Goal: Task Accomplishment & Management: Manage account settings

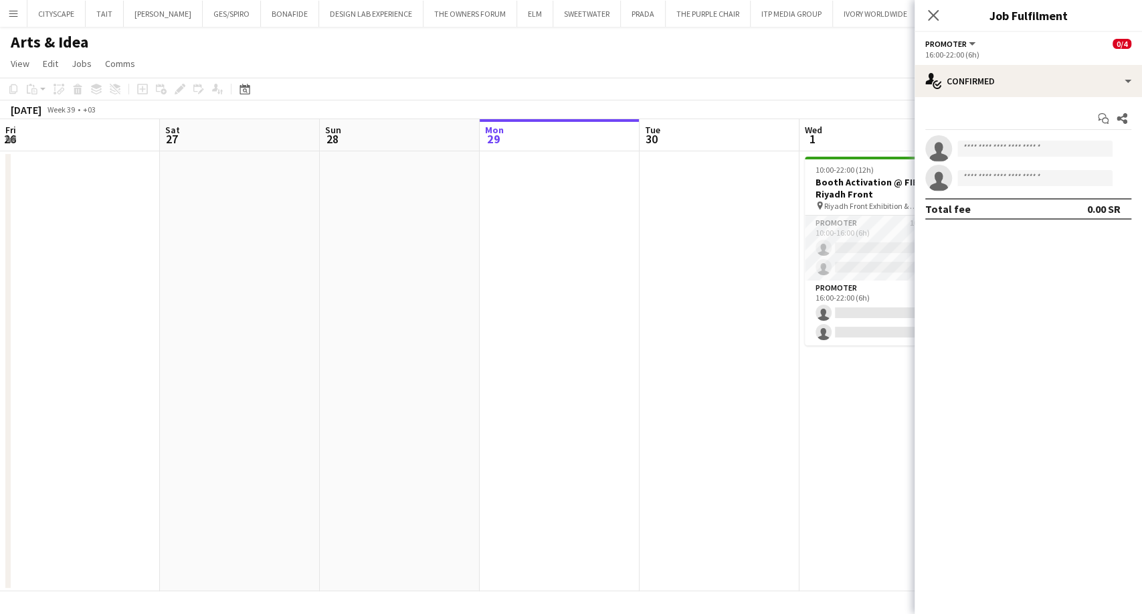
scroll to position [0, 460]
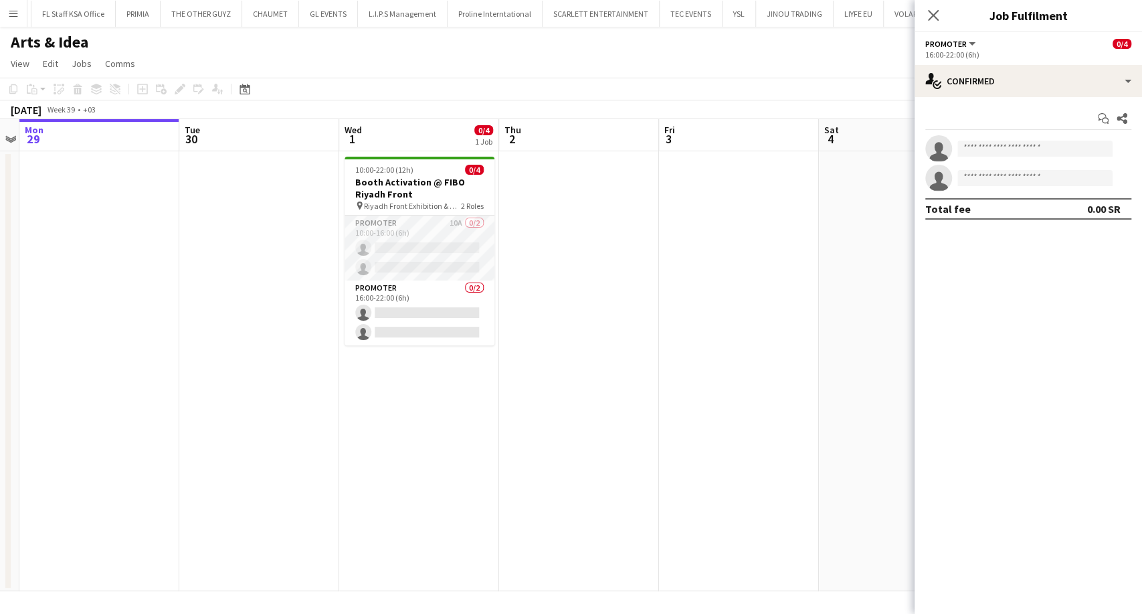
click at [783, 322] on app-date-cell at bounding box center [739, 371] width 160 height 440
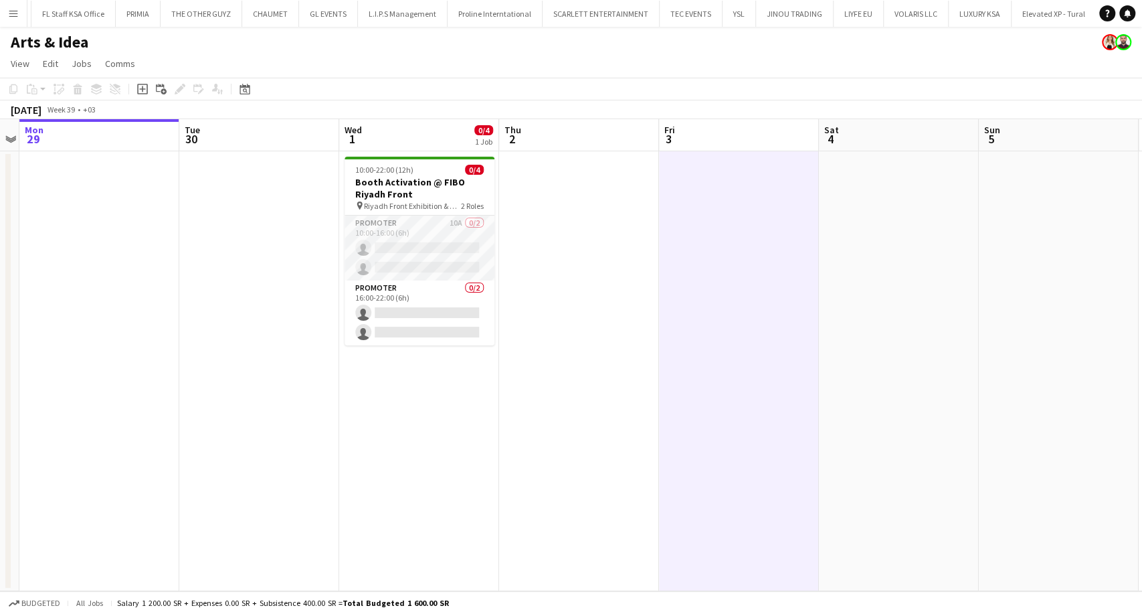
click at [13, 9] on app-icon "Menu" at bounding box center [13, 13] width 11 height 11
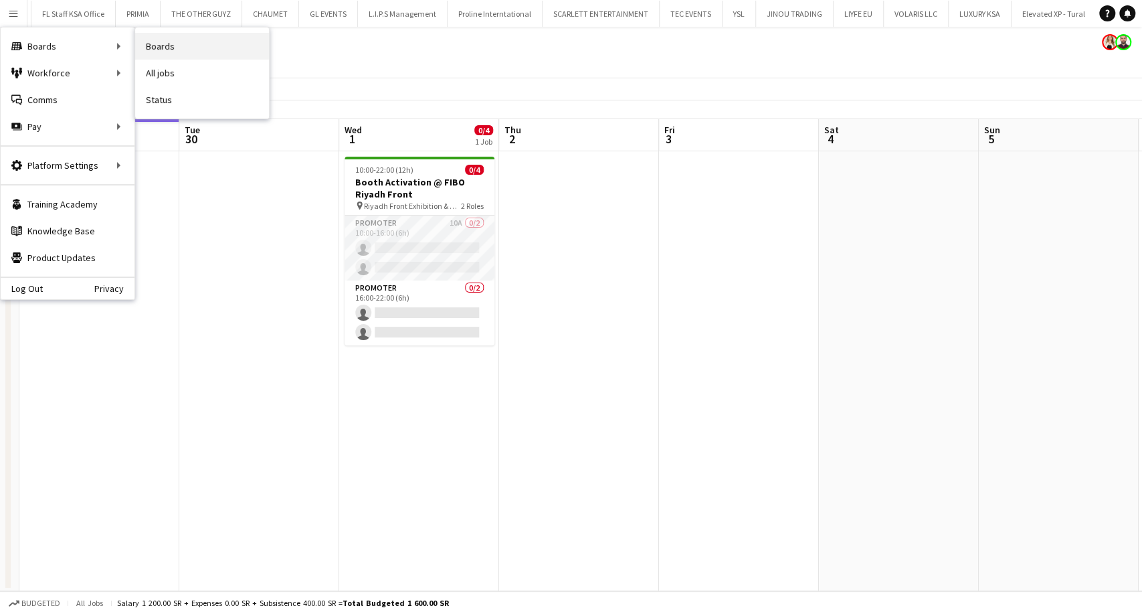
click at [182, 48] on link "Boards" at bounding box center [202, 46] width 134 height 27
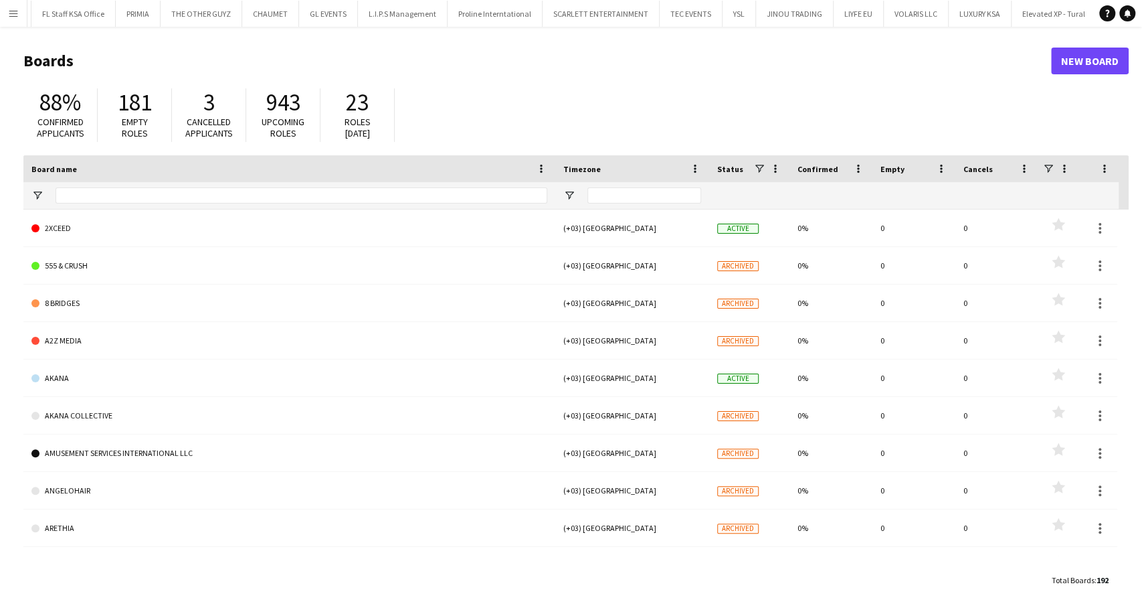
click at [94, 205] on div at bounding box center [302, 195] width 492 height 27
click at [87, 201] on input "Board name Filter Input" at bounding box center [302, 195] width 492 height 16
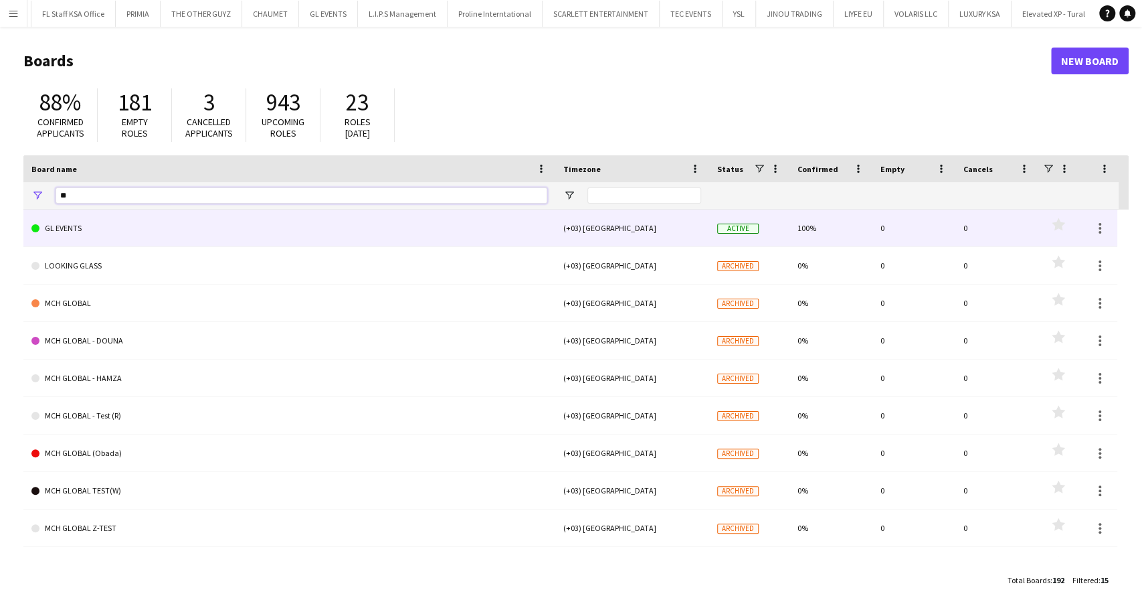
type input "**"
click at [136, 223] on link "GL EVENTS" at bounding box center [289, 227] width 516 height 37
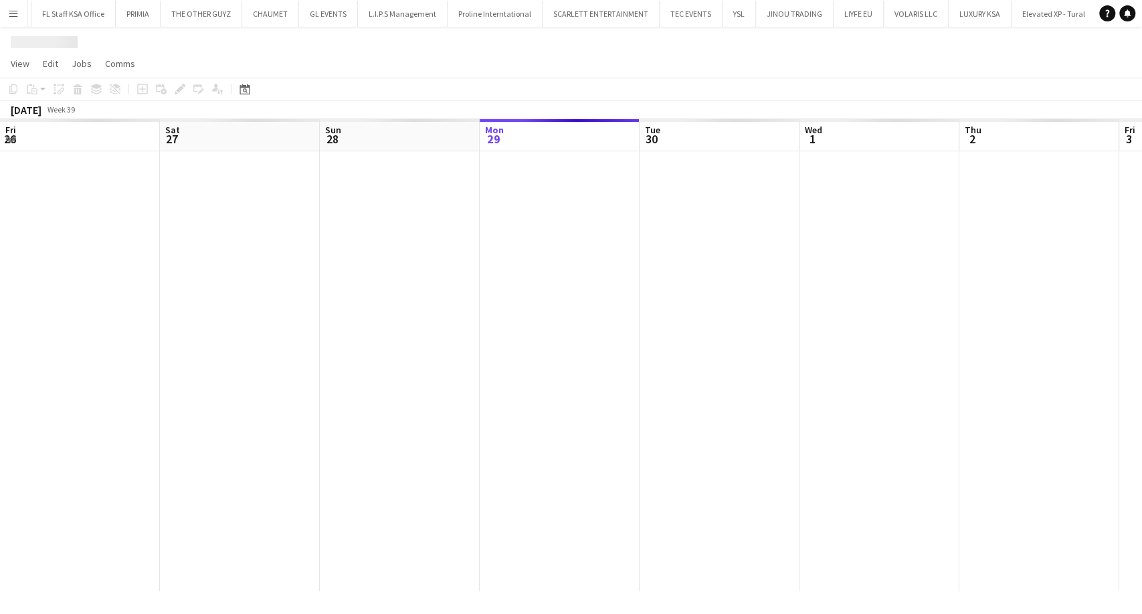
scroll to position [0, 320]
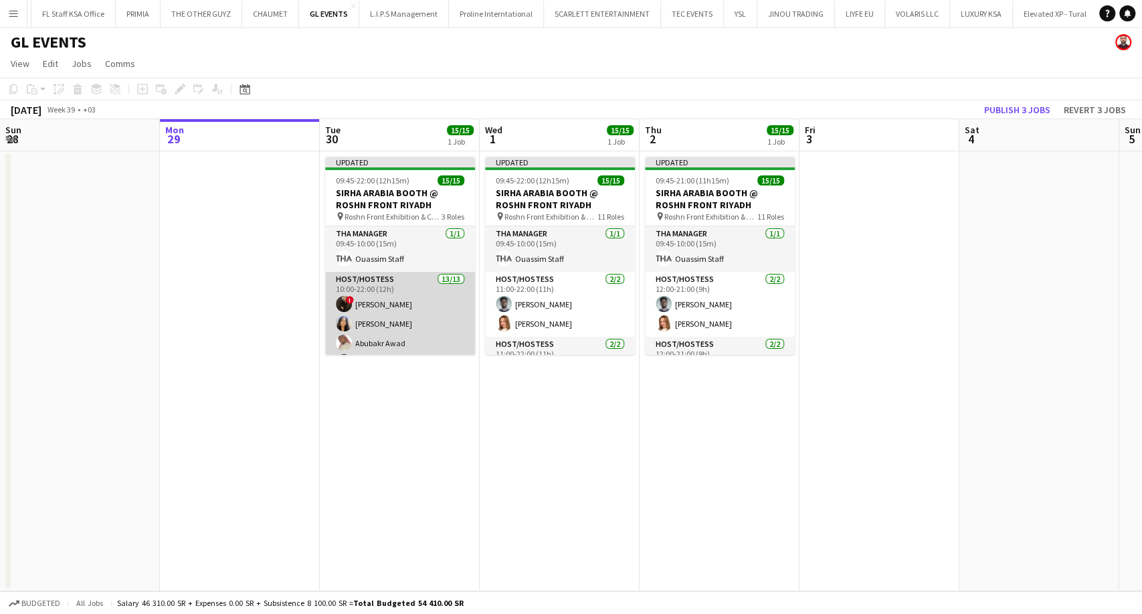
click at [399, 326] on app-card-role "Host/Hostess 13/13 10:00-22:00 (12h) ! [PERSON_NAME] [PERSON_NAME] [PERSON_NAME…" at bounding box center [400, 411] width 150 height 278
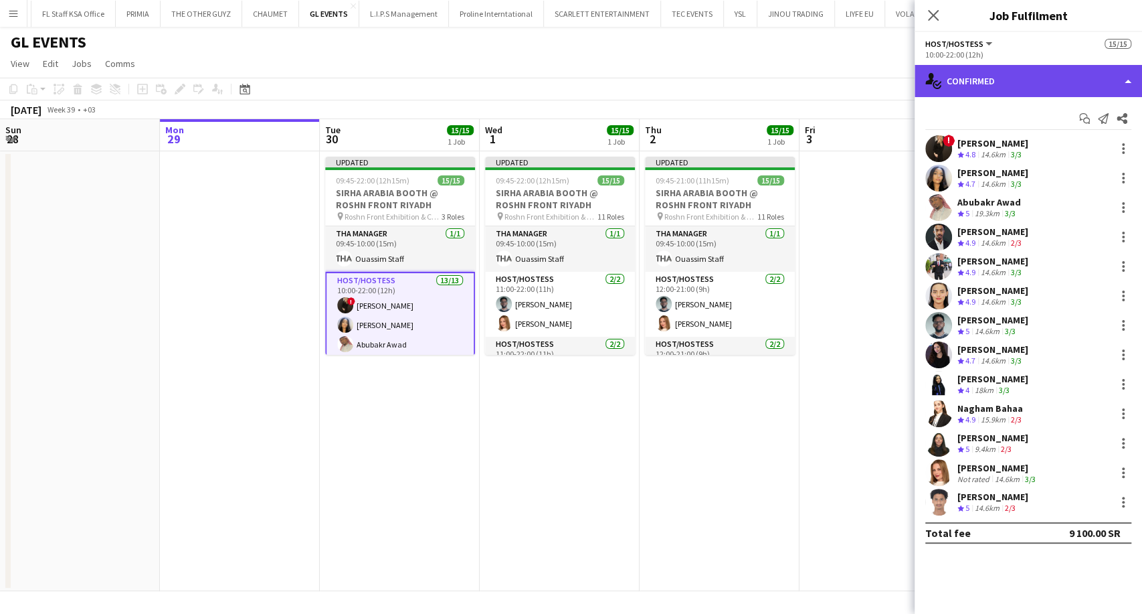
click at [1028, 77] on div "single-neutral-actions-check-2 Confirmed" at bounding box center [1028, 81] width 227 height 32
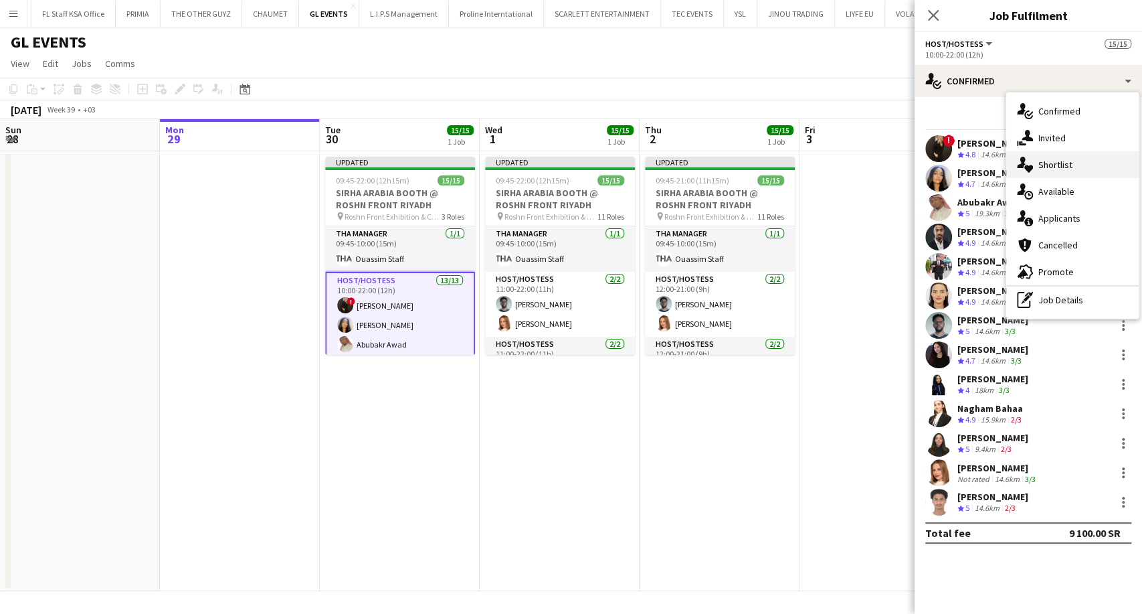
click at [1067, 163] on span "Shortlist" at bounding box center [1055, 165] width 34 height 12
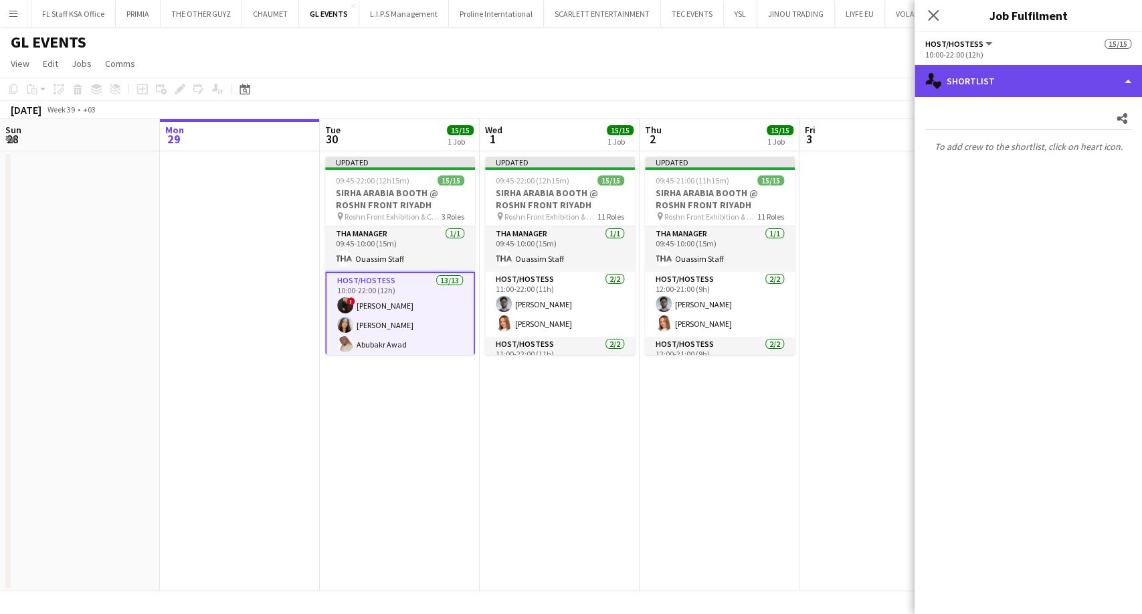
click at [1047, 76] on div "single-neutral-actions-heart Shortlist" at bounding box center [1028, 81] width 227 height 32
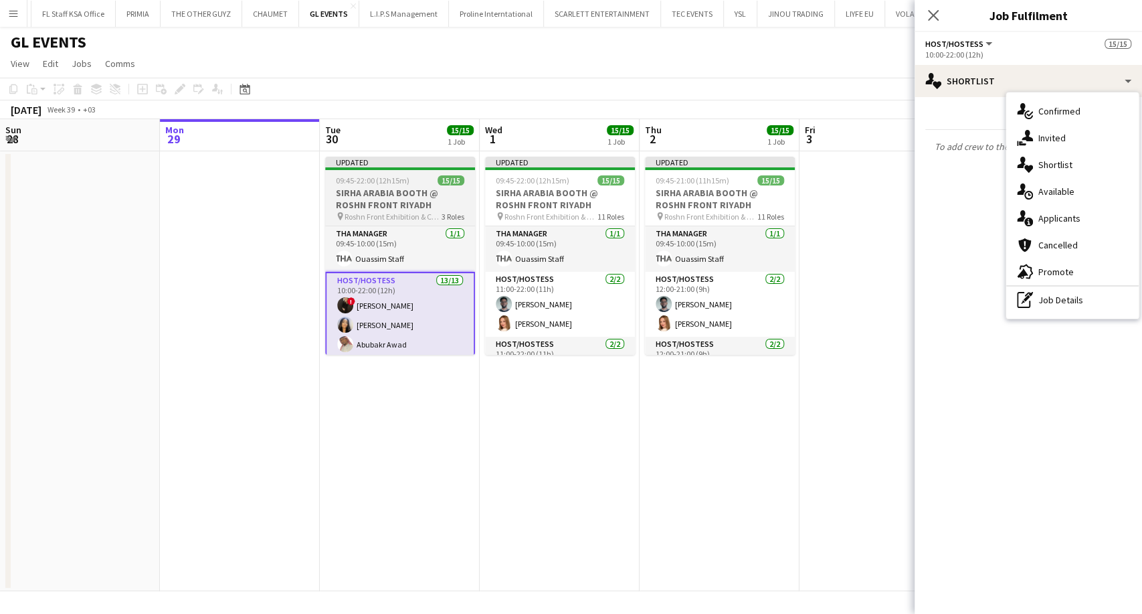
click at [391, 189] on h3 "SIRHA ARABIA BOOTH @ ROSHN FRONT RIYADH" at bounding box center [400, 199] width 150 height 24
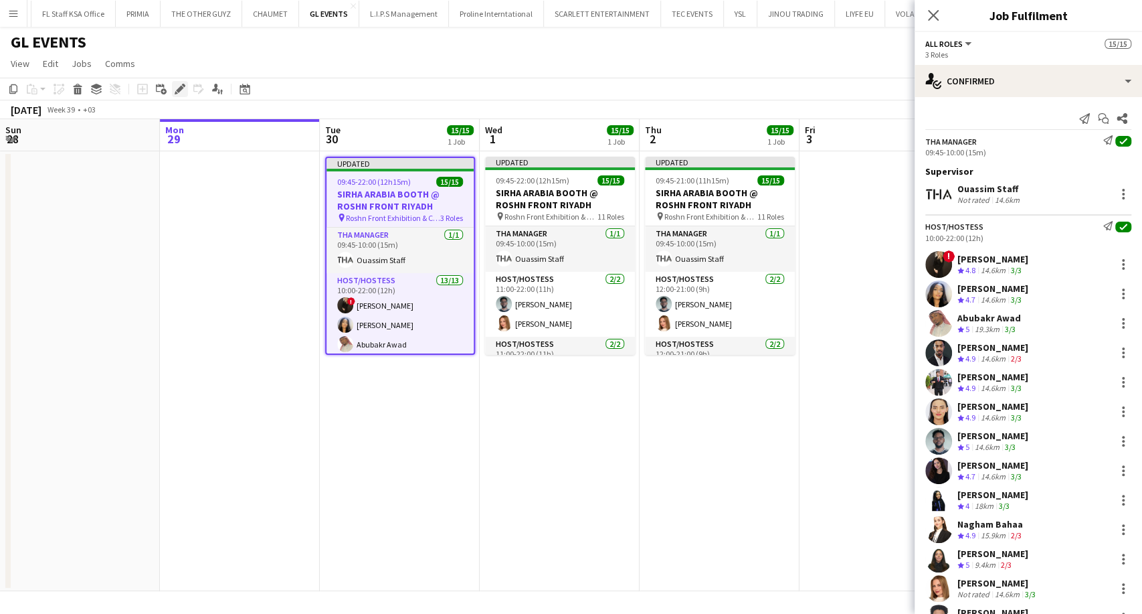
click at [183, 87] on icon "Edit" at bounding box center [180, 89] width 11 height 11
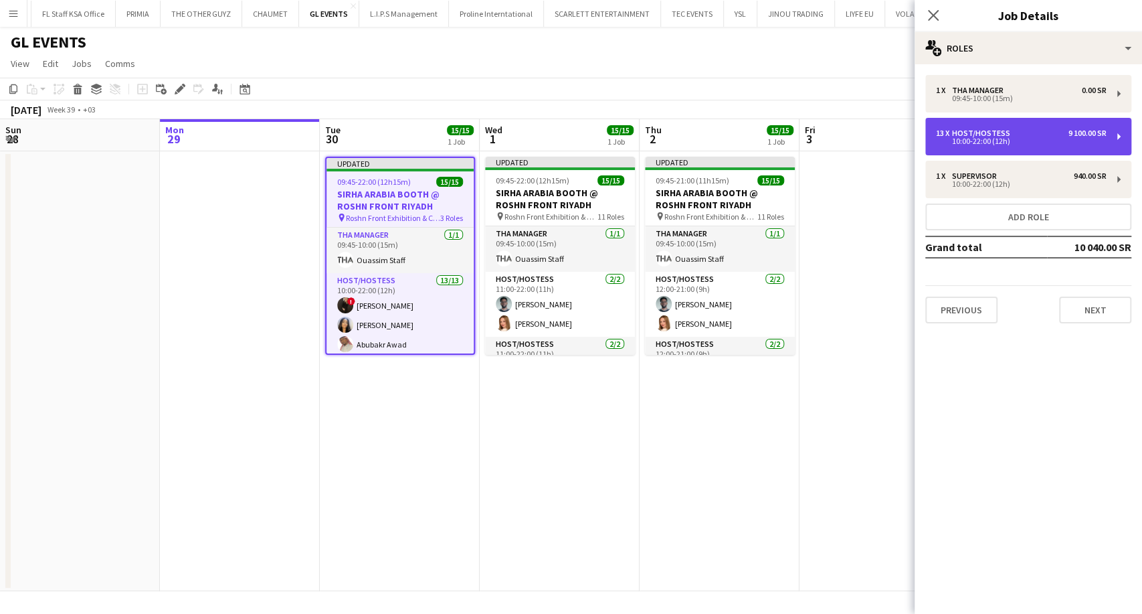
click at [1015, 147] on div "13 x Host/Hostess 9 100.00 SR 10:00-22:00 (12h)" at bounding box center [1028, 136] width 206 height 37
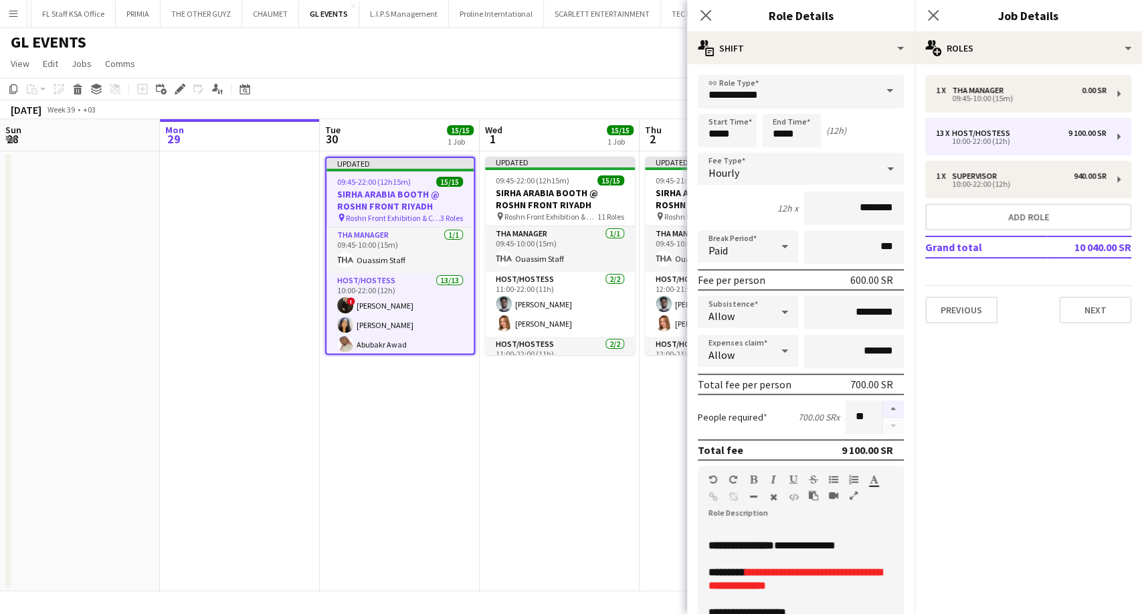
click at [882, 406] on button "button" at bounding box center [892, 408] width 21 height 17
type input "**"
click at [555, 460] on app-date-cell "Updated 09:45-22:00 (12h15m) 15/15 SIRHA ARABIA BOOTH @ ROSHN FRONT RIYADH pin …" at bounding box center [560, 371] width 160 height 440
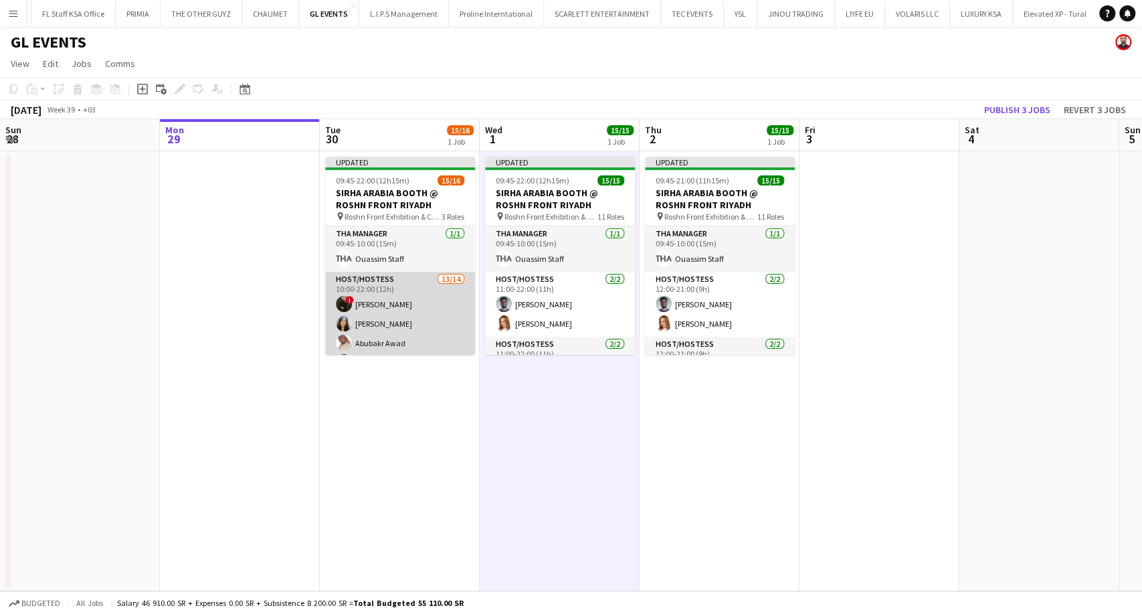
click at [403, 333] on app-card-role "Host/Hostess 13/14 10:00-22:00 (12h) ! [PERSON_NAME] [PERSON_NAME] [PERSON_NAME…" at bounding box center [400, 421] width 150 height 298
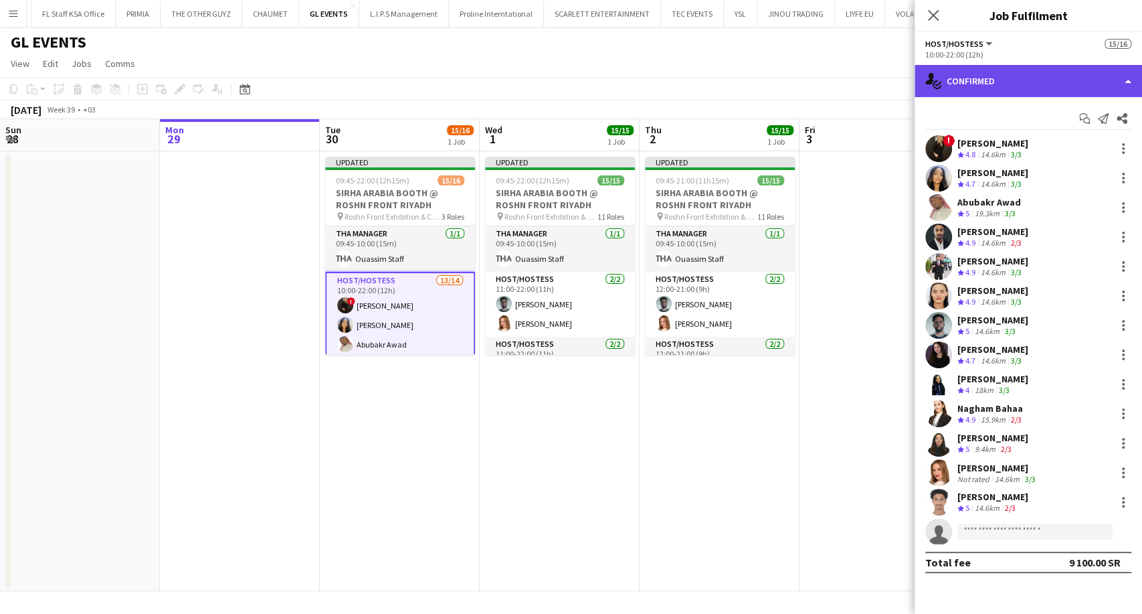
click at [1040, 83] on div "single-neutral-actions-check-2 Confirmed" at bounding box center [1028, 81] width 227 height 32
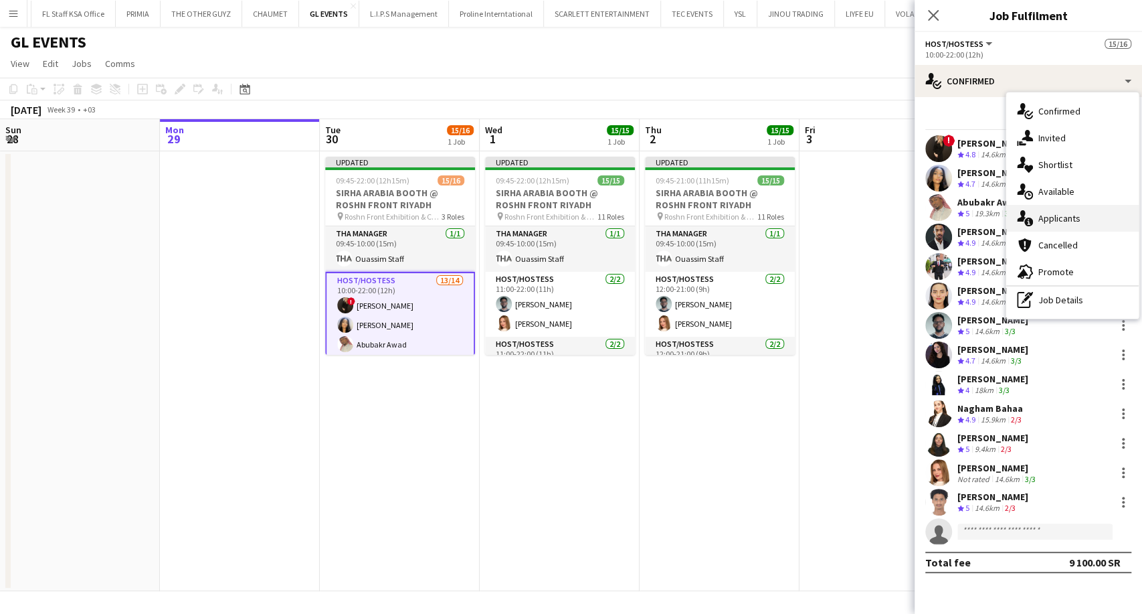
click at [1064, 219] on span "Applicants" at bounding box center [1059, 218] width 42 height 12
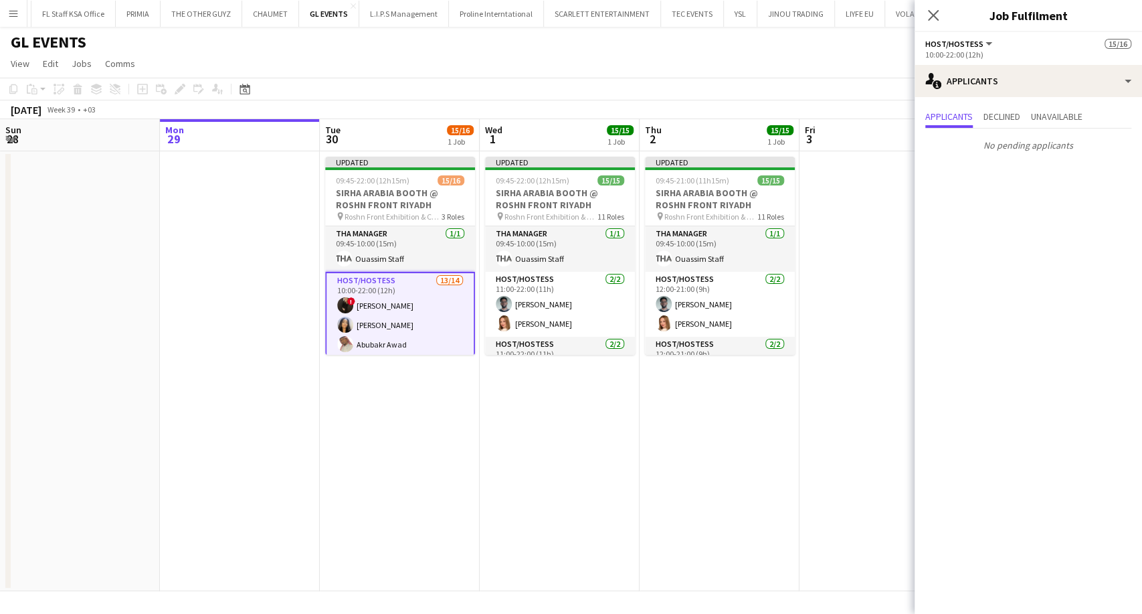
click at [411, 320] on app-card-role "Host/Hostess 13/14 10:00-22:00 (12h) ! [PERSON_NAME] [PERSON_NAME] [PERSON_NAME…" at bounding box center [400, 422] width 150 height 300
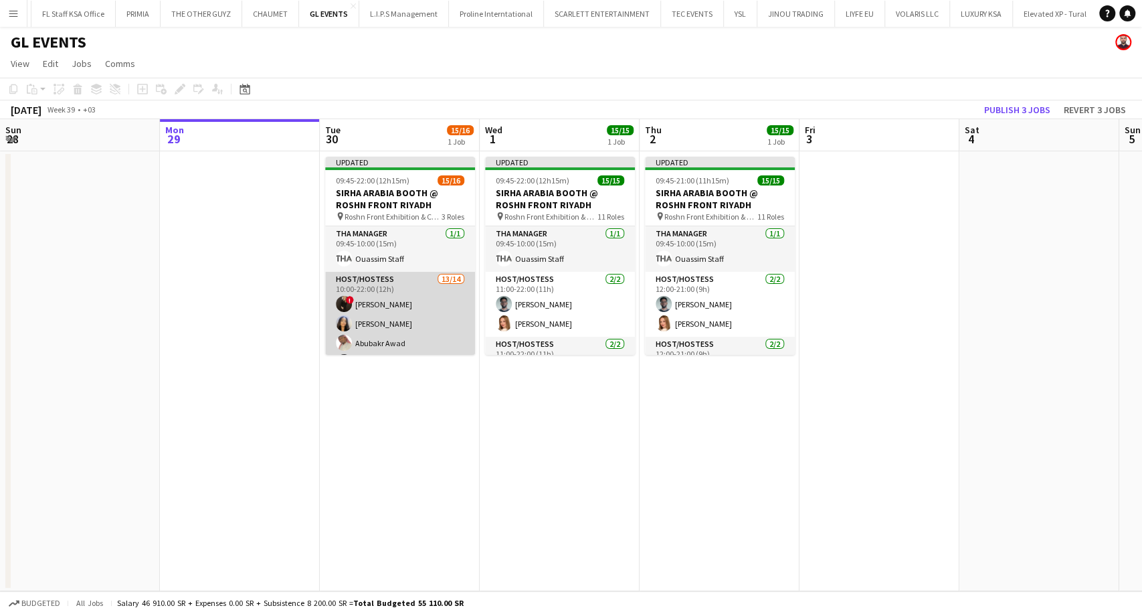
click at [417, 320] on app-card-role "Host/Hostess 13/14 10:00-22:00 (12h) ! [PERSON_NAME] [PERSON_NAME] [PERSON_NAME…" at bounding box center [400, 421] width 150 height 298
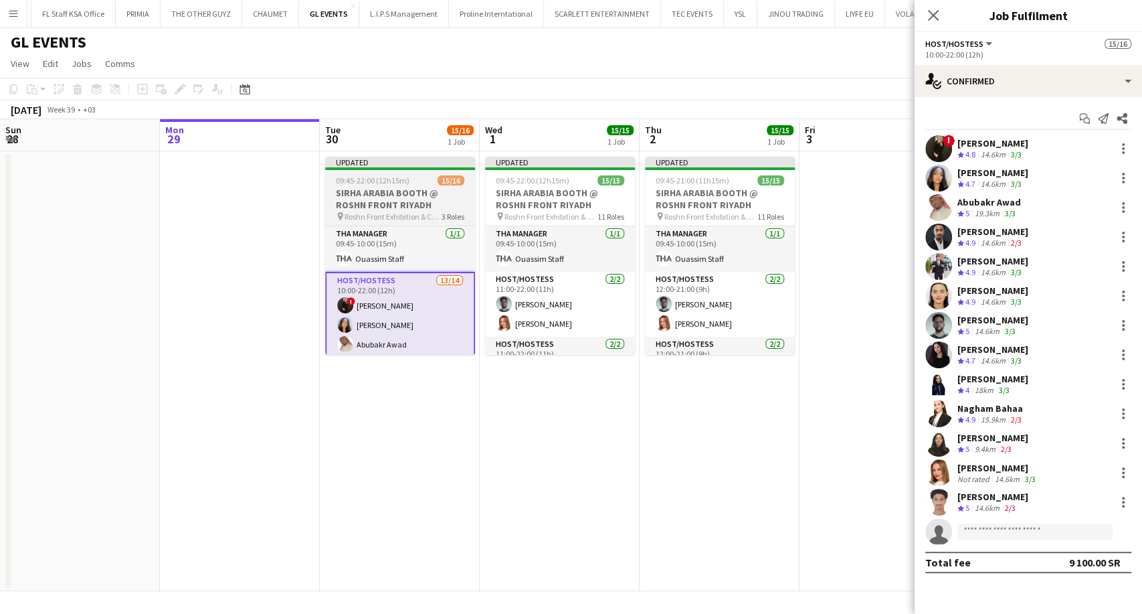
click at [387, 202] on h3 "SIRHA ARABIA BOOTH @ ROSHN FRONT RIYADH" at bounding box center [400, 199] width 150 height 24
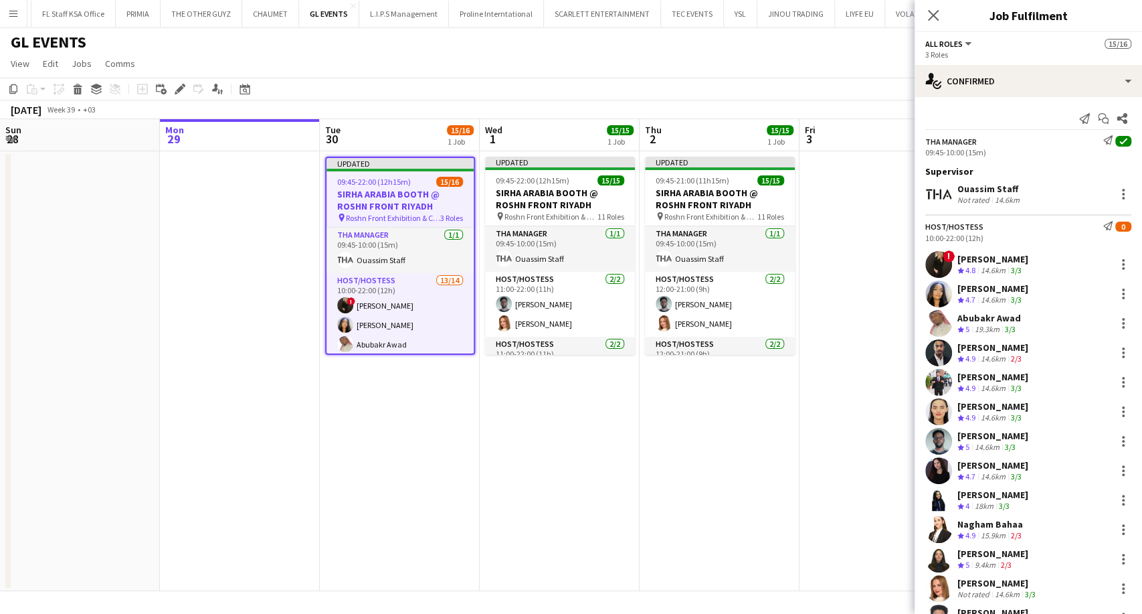
click at [379, 199] on h3 "SIRHA ARABIA BOOTH @ ROSHN FRONT RIYADH" at bounding box center [399, 200] width 147 height 24
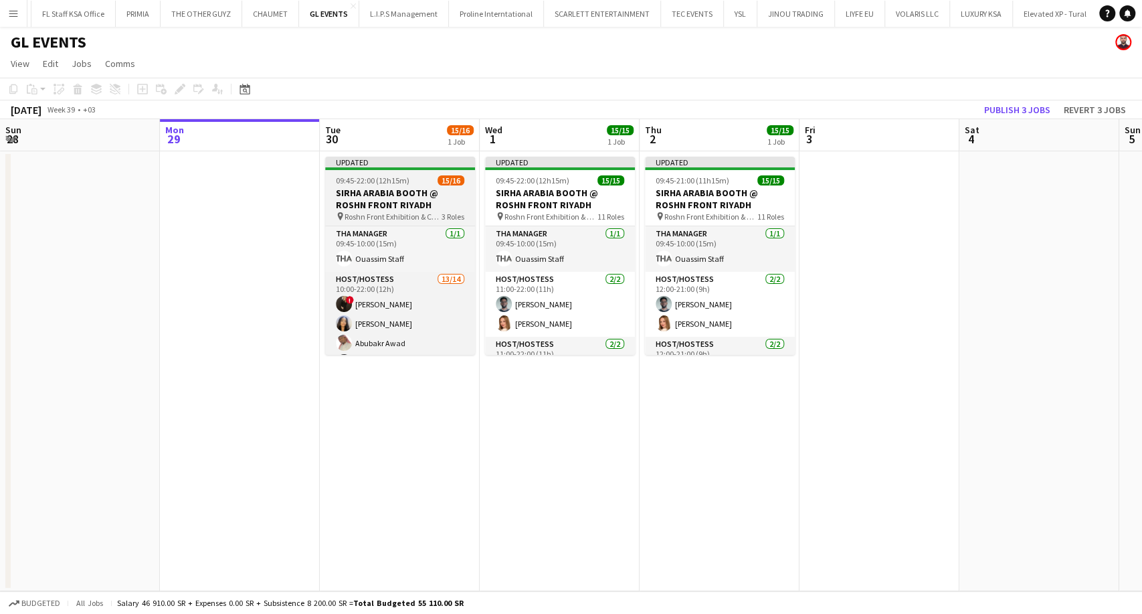
click at [374, 200] on h3 "SIRHA ARABIA BOOTH @ ROSHN FRONT RIYADH" at bounding box center [400, 199] width 150 height 24
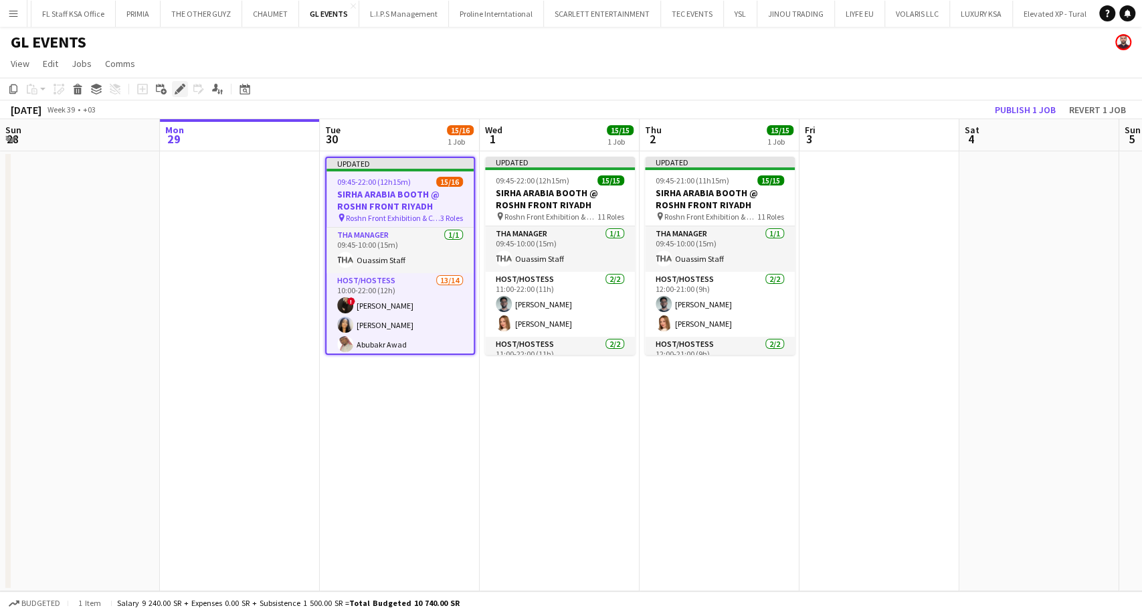
click at [175, 90] on icon "Edit" at bounding box center [180, 89] width 11 height 11
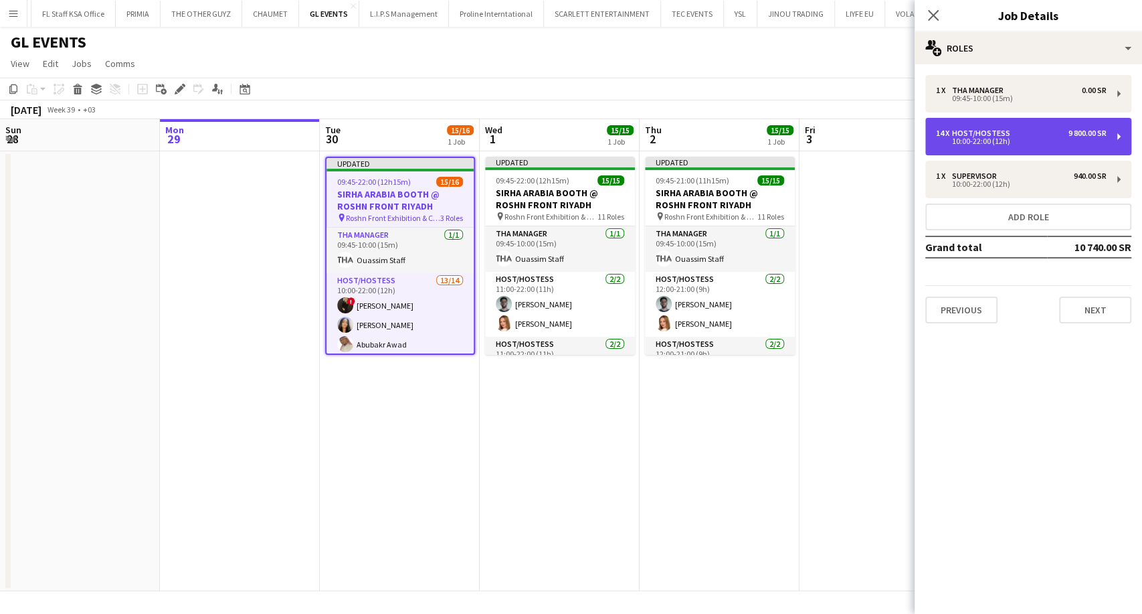
click at [1016, 138] on div "10:00-22:00 (12h)" at bounding box center [1021, 141] width 171 height 7
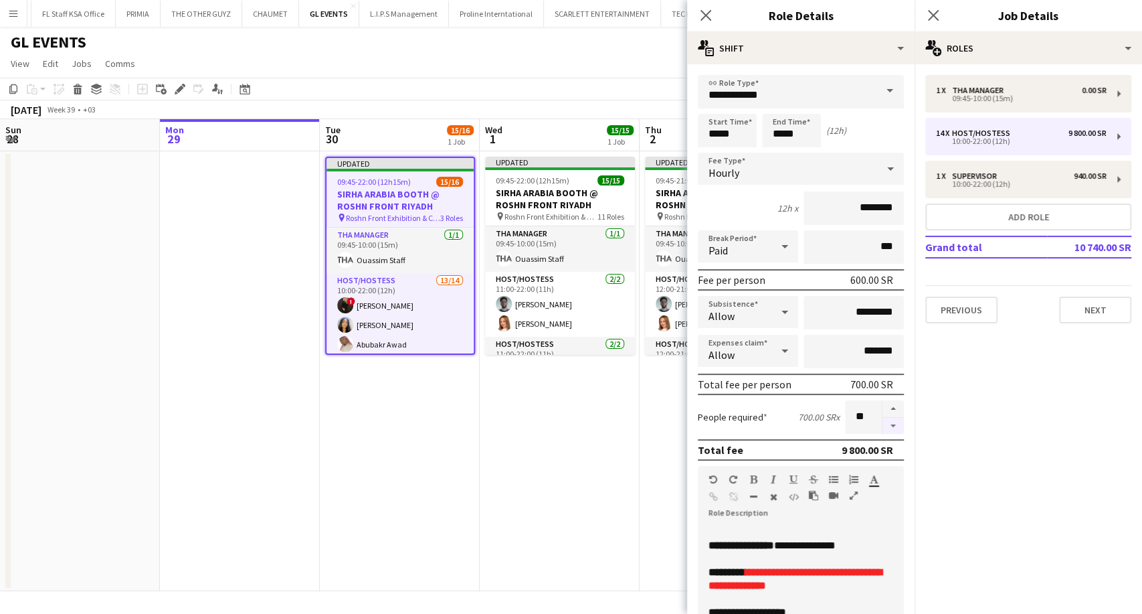
click at [883, 424] on button "button" at bounding box center [892, 425] width 21 height 17
type input "**"
click at [492, 431] on app-date-cell "Updated 09:45-22:00 (12h15m) 15/15 SIRHA ARABIA BOOTH @ ROSHN FRONT RIYADH pin …" at bounding box center [560, 371] width 160 height 440
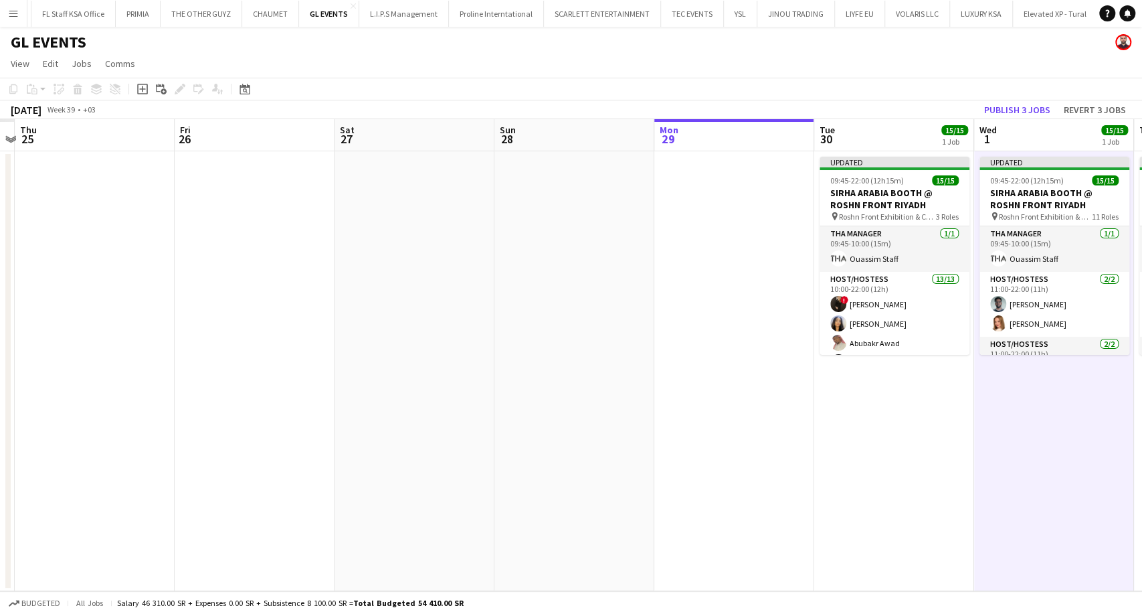
scroll to position [0, 422]
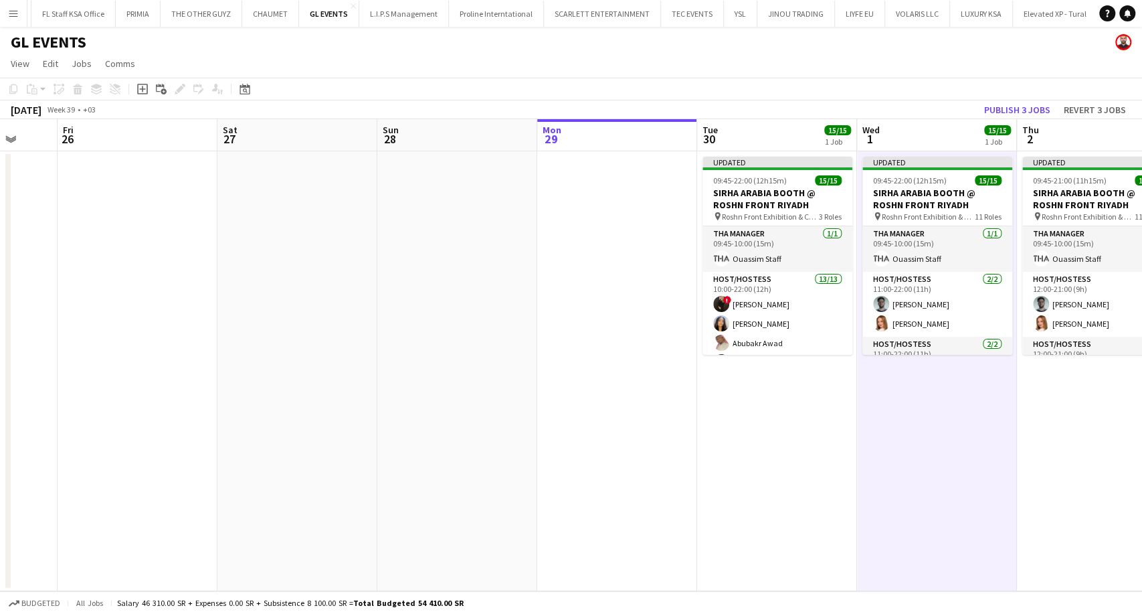
drag, startPoint x: 200, startPoint y: 444, endPoint x: 737, endPoint y: 444, distance: 537.2
click at [737, 444] on app-calendar-viewport "Tue 23 Wed 24 Thu 25 Fri 26 Sat 27 Sun 28 Mon 29 Tue 30 15/15 1 Job Wed 1 15/15…" at bounding box center [571, 355] width 1142 height 472
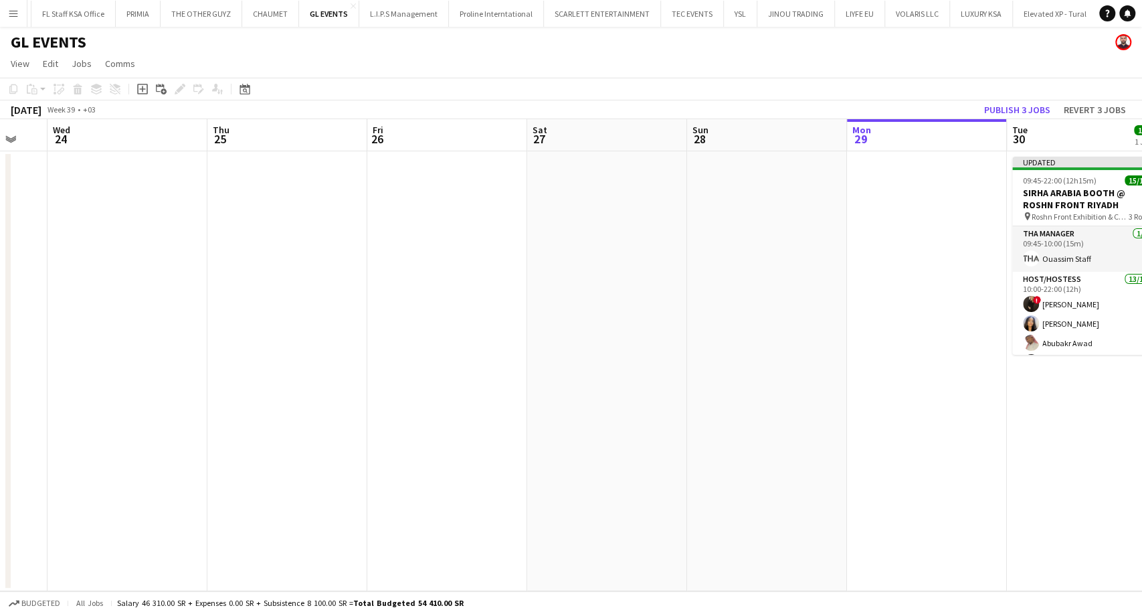
drag, startPoint x: 108, startPoint y: 371, endPoint x: 596, endPoint y: 371, distance: 487.7
click at [596, 371] on app-calendar-viewport "Mon 22 Tue 23 Wed 24 Thu 25 Fri 26 Sat 27 Sun 28 Mon 29 Tue 30 15/15 1 Job Wed …" at bounding box center [571, 355] width 1142 height 472
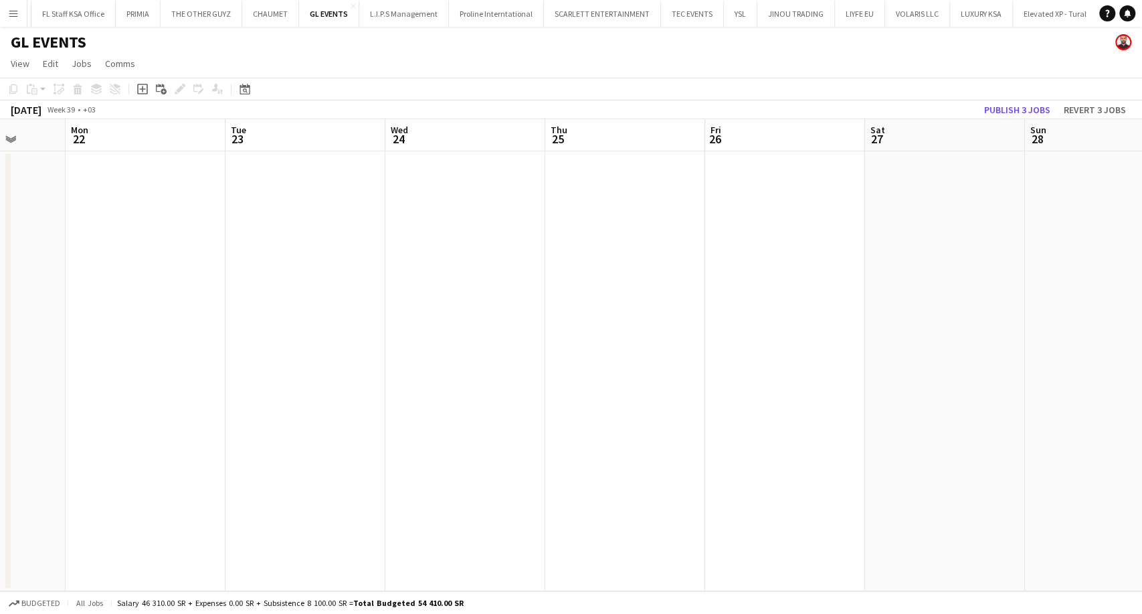
drag, startPoint x: 266, startPoint y: 359, endPoint x: 670, endPoint y: 374, distance: 405.0
click at [701, 377] on app-calendar-viewport "Fri 19 Sat 20 Sun 21 Mon 22 Tue 23 Wed 24 Thu 25 Fri 26 Sat 27 Sun 28 Mon 29 Tu…" at bounding box center [571, 355] width 1142 height 472
drag, startPoint x: 189, startPoint y: 348, endPoint x: 508, endPoint y: 347, distance: 319.1
click at [508, 347] on app-calendar-viewport "Tue 16 Wed 17 Thu 18 Fri 19 Sat 20 Sun 21 Mon 22 Tue 23 Wed 24 Thu 25 Fri 26 Sa…" at bounding box center [571, 355] width 1142 height 472
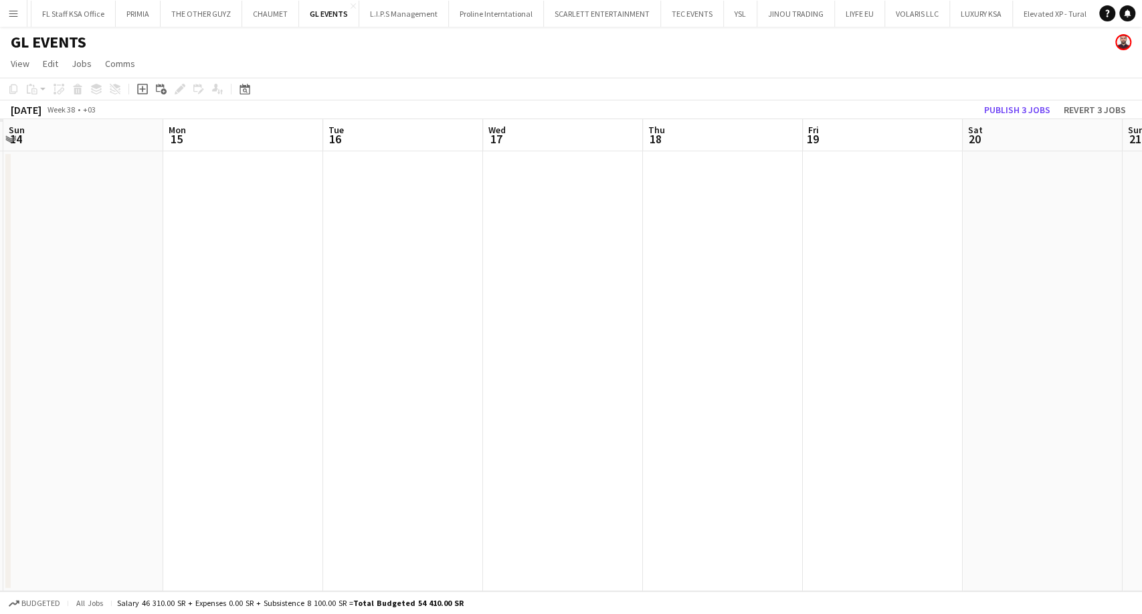
drag, startPoint x: 605, startPoint y: 318, endPoint x: 307, endPoint y: 317, distance: 298.4
click at [682, 318] on app-calendar-viewport "Fri 12 Sat 13 Sun 14 Mon 15 Tue 16 Wed 17 Thu 18 Fri 19 Sat 20 Sun 21 Mon 22 Tu…" at bounding box center [571, 355] width 1142 height 472
drag, startPoint x: 85, startPoint y: 300, endPoint x: 503, endPoint y: 327, distance: 419.0
click at [636, 322] on app-calendar-viewport "Wed 10 Thu 11 Fri 12 Sat 13 Sun 14 Mon 15 Tue 16 Wed 17 Thu 18 Fri 19 Sat 20 Su…" at bounding box center [571, 355] width 1142 height 472
drag, startPoint x: 622, startPoint y: 314, endPoint x: 890, endPoint y: 346, distance: 270.1
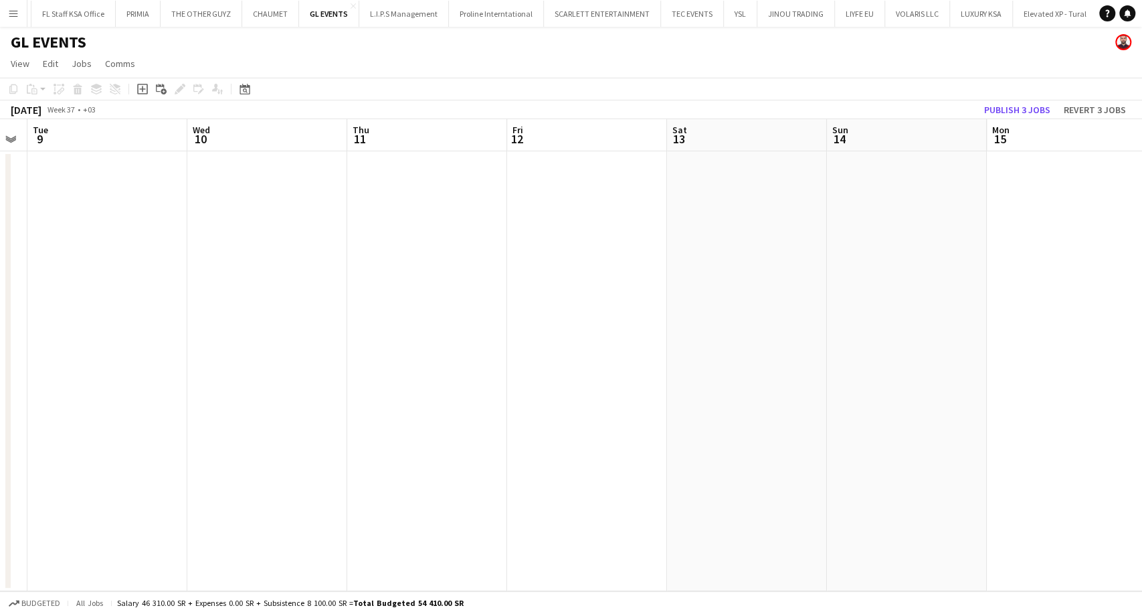
click at [922, 350] on app-calendar-viewport "Sun 7 Mon 8 Tue 9 Wed 10 Thu 11 Fri 12 Sat 13 Sun 14 Mon 15 Tue 16 Wed 17 Thu 1…" at bounding box center [571, 355] width 1142 height 472
drag, startPoint x: 194, startPoint y: 308, endPoint x: 618, endPoint y: 312, distance: 423.5
click at [618, 312] on app-calendar-viewport "Wed 3 Thu 4 Fri 5 Sat 6 Sun 7 Mon 8 Tue 9 Wed 10 Thu 11 Fri 12 Sat 13 Sun 14 Mo…" at bounding box center [571, 355] width 1142 height 472
click at [624, 318] on app-calendar-viewport "Sun 31 Mon 1 Tue 2 Wed 3 Thu 4 Fri 5 Sat 6 Sun 7 Mon 8 Tue 9 Wed 10 Thu 11 Fri …" at bounding box center [571, 355] width 1142 height 472
drag, startPoint x: 39, startPoint y: 314, endPoint x: 652, endPoint y: 328, distance: 613.7
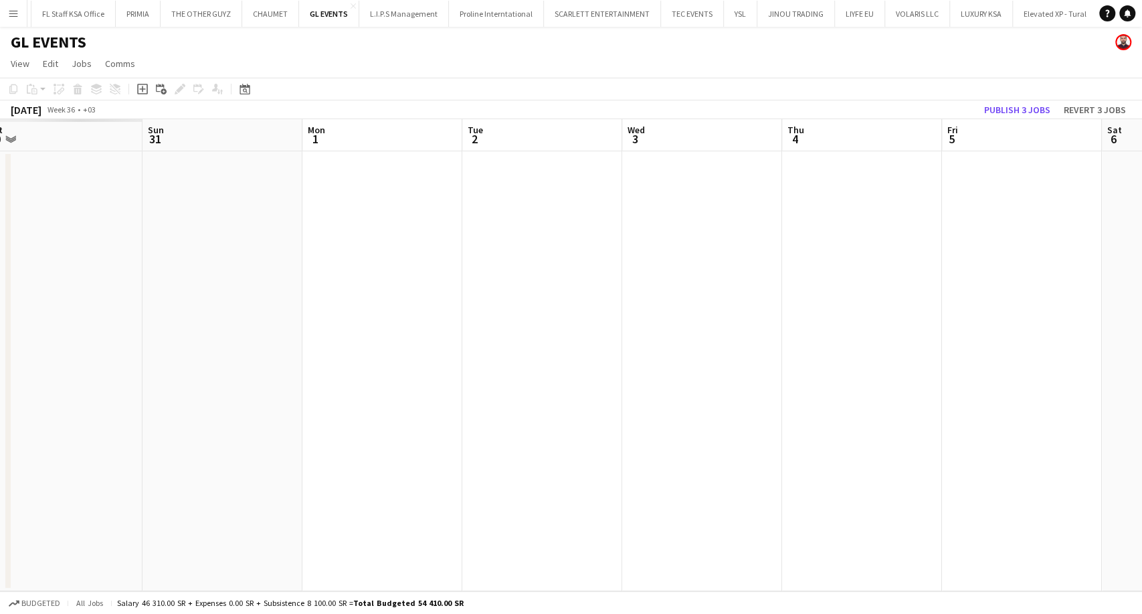
click at [652, 328] on app-calendar-viewport "Thu 28 Fri 29 Sat 30 Sun 31 Mon 1 Tue 2 Wed 3 Thu 4 Fri 5 Sat 6 Sun 7 Mon 8 Tue…" at bounding box center [571, 355] width 1142 height 472
drag, startPoint x: 217, startPoint y: 299, endPoint x: 567, endPoint y: 314, distance: 350.3
click at [657, 310] on app-calendar-viewport "Sat 23 Sun 24 Mon 25 Tue 26 Wed 27 Thu 28 Fri 29 Sat 30 Sun 31 Mon 1 Tue 2 Wed …" at bounding box center [571, 355] width 1142 height 472
drag, startPoint x: 144, startPoint y: 323, endPoint x: 450, endPoint y: 344, distance: 307.1
click at [680, 335] on app-calendar-viewport "Thu 21 Fri 22 Sat 23 Sun 24 Mon 25 Tue 26 Wed 27 Thu 28 Fri 29 Sat 30 Sun 31 Mo…" at bounding box center [571, 355] width 1142 height 472
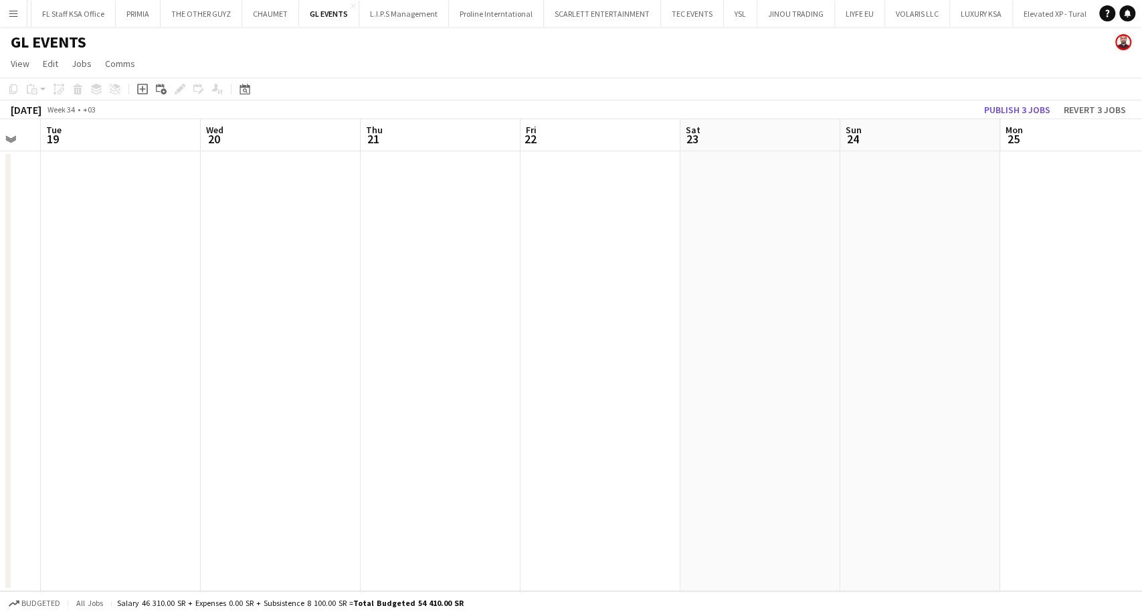
drag, startPoint x: 560, startPoint y: 346, endPoint x: 441, endPoint y: 356, distance: 119.5
click at [638, 353] on app-calendar-viewport "Sun 17 Mon 18 Tue 19 Wed 20 Thu 21 Fri 22 Sat 23 Sun 24 Mon 25 Tue 26 Wed 27 Th…" at bounding box center [571, 355] width 1142 height 472
click at [611, 344] on app-calendar-viewport "Fri 15 Sat 16 Sun 17 Mon 18 Tue 19 Wed 20 Thu 21 Fri 22 Sat 23 Sun 24 Mon 25 Tu…" at bounding box center [571, 355] width 1142 height 472
drag, startPoint x: 277, startPoint y: 322, endPoint x: 664, endPoint y: 331, distance: 387.5
click at [664, 331] on app-calendar-viewport "Tue 12 Wed 13 Thu 14 Fri 15 Sat 16 Sun 17 Mon 18 Tue 19 Wed 20 Thu 21 Fri 22 Sa…" at bounding box center [571, 355] width 1142 height 472
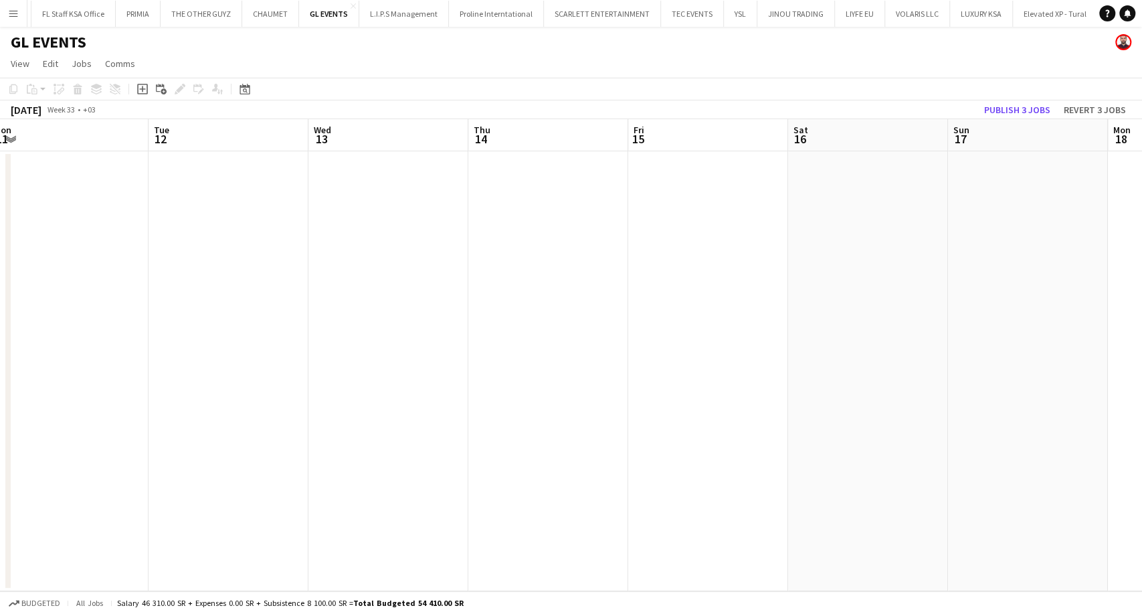
drag, startPoint x: 78, startPoint y: 324, endPoint x: 469, endPoint y: 338, distance: 391.0
click at [525, 336] on app-calendar-viewport "Sat 9 Sun 10 Mon 11 Tue 12 Wed 13 Thu 14 Fri 15 Sat 16 Sun 17 Mon 18 Tue 19 Wed…" at bounding box center [571, 355] width 1142 height 472
drag, startPoint x: 223, startPoint y: 337, endPoint x: 408, endPoint y: 345, distance: 185.5
click at [507, 344] on app-calendar-viewport "Thu 7 Fri 8 Sat 9 Sun 10 Mon 11 Tue 12 Wed 13 Thu 14 Fri 15 Sat 16 Sun 17 Mon 1…" at bounding box center [571, 355] width 1142 height 472
drag, startPoint x: 455, startPoint y: 334, endPoint x: 305, endPoint y: 331, distance: 149.9
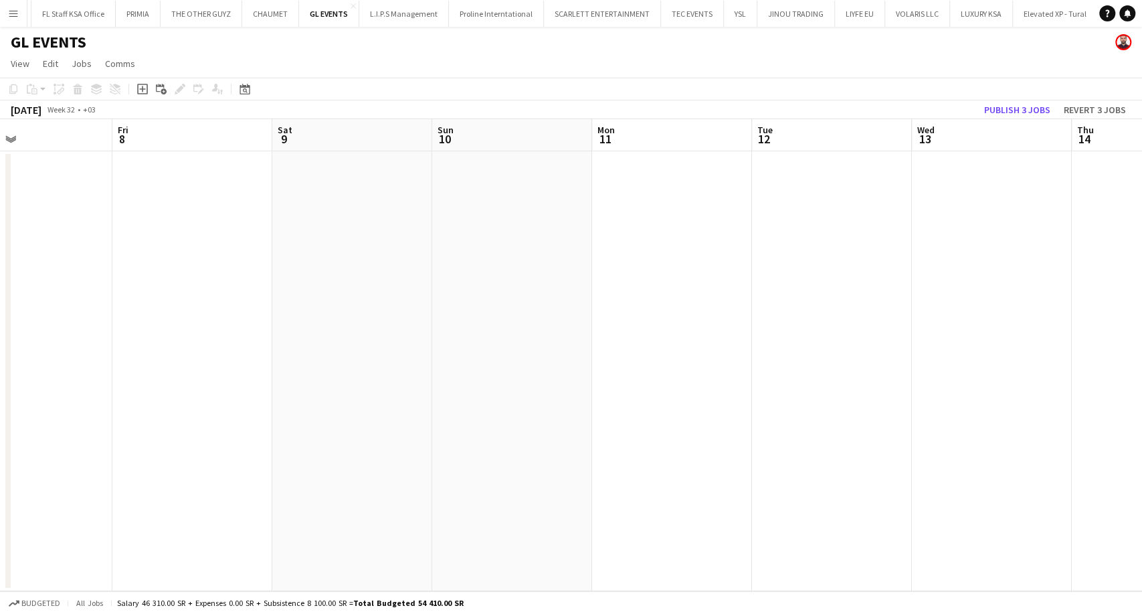
click at [547, 339] on app-calendar-viewport "Tue 5 Wed 6 Thu 7 Fri 8 Sat 9 Sun 10 Mon 11 Tue 12 Wed 13 Thu 14 Fri 15 Sat 16 …" at bounding box center [571, 355] width 1142 height 472
drag, startPoint x: 643, startPoint y: 322, endPoint x: 428, endPoint y: 328, distance: 214.8
click at [660, 324] on app-calendar-viewport "Sat 2 Sun 3 Mon 4 Tue 5 Wed 6 Thu 7 Fri 8 Sat 9 Sun 10 Mon 11 Tue 12 Wed 13 Thu…" at bounding box center [571, 355] width 1142 height 472
click at [530, 324] on app-calendar-viewport "Thu 31 Fri 1 Sat 2 Sun 3 Mon 4 Tue 5 Wed 6 Thu 7 Fri 8 Sat 9 Sun 10 Mon 11 Tue …" at bounding box center [571, 355] width 1142 height 472
drag, startPoint x: 133, startPoint y: 305, endPoint x: 518, endPoint y: 314, distance: 384.8
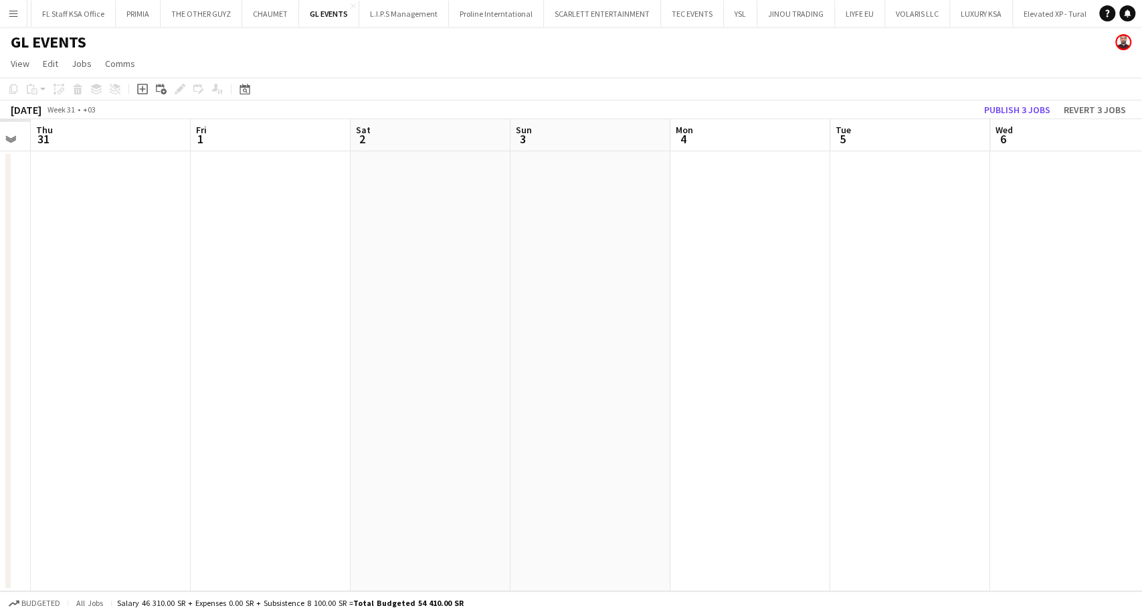
click at [517, 314] on app-calendar-viewport "Tue 29 Wed 30 Thu 31 Fri 1 Sat 2 Sun 3 Mon 4 Tue 5 Wed 6 Thu 7 Fri 8 Sat 9 Sun …" at bounding box center [571, 355] width 1142 height 472
drag, startPoint x: 332, startPoint y: 313, endPoint x: 444, endPoint y: 318, distance: 112.5
click at [573, 317] on app-calendar-viewport "Thu 24 Fri 25 Sat 26 Sun 27 Mon 28 Tue 29 Wed 30 Thu 31 Fri 1 Sat 2 Sun 3 Mon 4…" at bounding box center [571, 355] width 1142 height 472
drag, startPoint x: 467, startPoint y: 304, endPoint x: 343, endPoint y: 316, distance: 124.3
click at [653, 306] on app-calendar-viewport "Wed 23 Thu 24 Fri 25 Sat 26 Sun 27 Mon 28 Tue 29 Wed 30 Thu 31 Fri 1 Sat 2 Sun …" at bounding box center [571, 355] width 1142 height 472
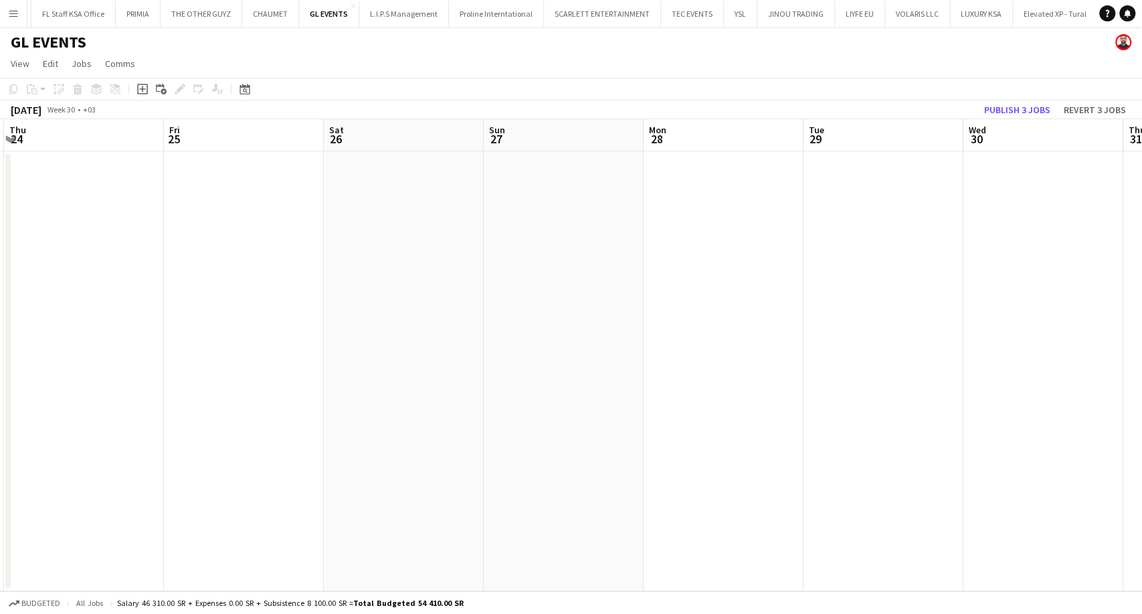
drag, startPoint x: 175, startPoint y: 298, endPoint x: 455, endPoint y: 306, distance: 280.5
click at [683, 306] on app-calendar-viewport "Tue 22 Wed 23 Thu 24 Fri 25 Sat 26 Sun 27 Mon 28 Tue 29 Wed 30 Thu 31 Fri 1 Sat…" at bounding box center [571, 355] width 1142 height 472
drag, startPoint x: 562, startPoint y: 292, endPoint x: 409, endPoint y: 304, distance: 153.7
click at [703, 308] on app-calendar-viewport "Fri 18 Sat 19 Sun 20 Mon 21 Tue 22 Wed 23 Thu 24 Fri 25 Sat 26 Sun 27 Mon 28 Tu…" at bounding box center [571, 355] width 1142 height 472
drag, startPoint x: 597, startPoint y: 297, endPoint x: 642, endPoint y: 304, distance: 45.3
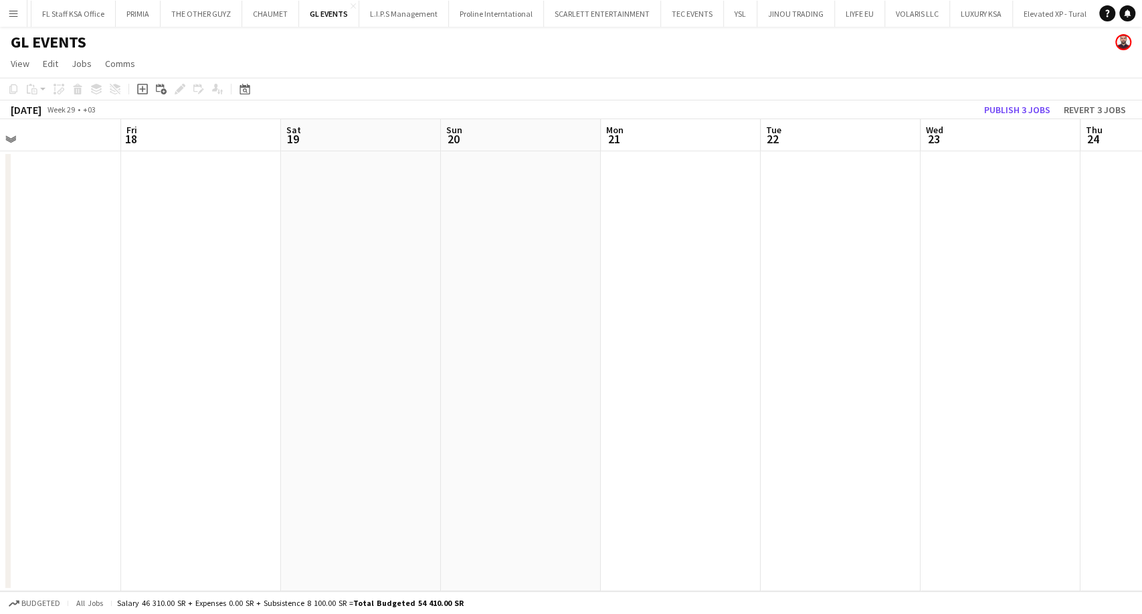
click at [656, 301] on app-calendar-viewport "Tue 15 Wed 16 Thu 17 Fri 18 Sat 19 Sun 20 Mon 21 Tue 22 Wed 23 Thu 24 Fri 25 Sa…" at bounding box center [571, 355] width 1142 height 472
drag, startPoint x: 630, startPoint y: 298, endPoint x: 642, endPoint y: 298, distance: 12.0
click at [642, 298] on app-calendar-viewport "Sat 12 Sun 13 Mon 14 Tue 15 Wed 16 Thu 17 Fri 18 Sat 19 Sun 20 Mon 21 Tue 22 We…" at bounding box center [571, 355] width 1142 height 472
drag, startPoint x: 455, startPoint y: 292, endPoint x: 293, endPoint y: 290, distance: 161.9
click at [719, 296] on app-calendar-viewport "Tue 8 Wed 9 Thu 10 Fri 11 Sat 12 Sun 13 Mon 14 Tue 15 Wed 16 Thu 17 Fri 18 Sat …" at bounding box center [571, 355] width 1142 height 472
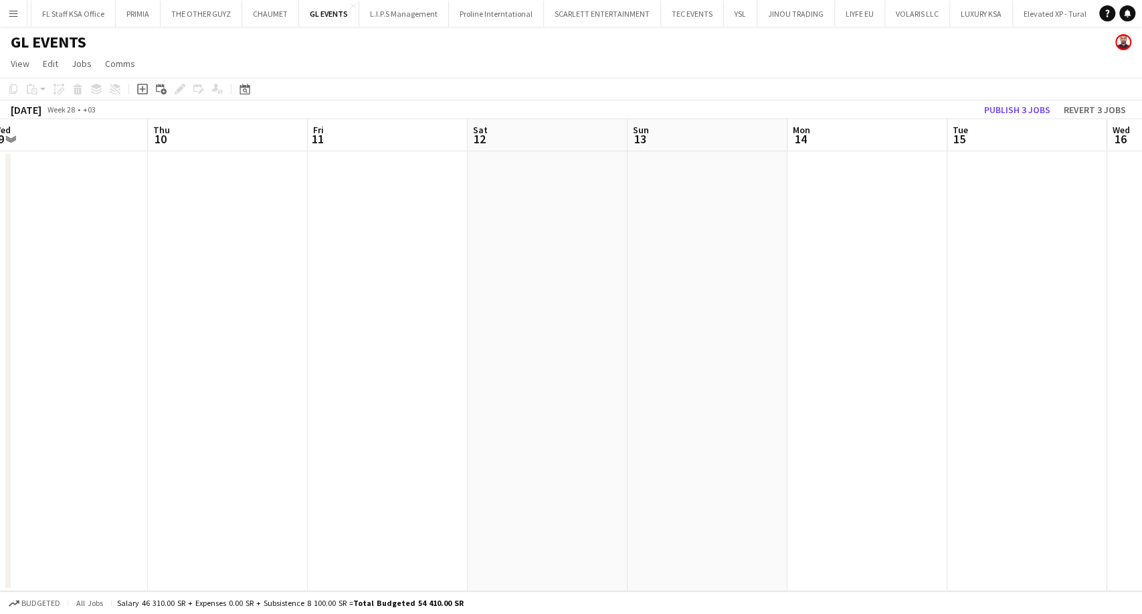
drag, startPoint x: 276, startPoint y: 289, endPoint x: 223, endPoint y: 280, distance: 53.6
click at [733, 292] on app-calendar-viewport "Mon 7 Tue 8 Wed 9 Thu 10 Fri 11 Sat 12 Sun 13 Mon 14 Tue 15 Wed 16 Thu 17 Fri 1…" at bounding box center [571, 355] width 1142 height 472
drag, startPoint x: 751, startPoint y: 288, endPoint x: 656, endPoint y: 288, distance: 94.3
click at [773, 289] on app-calendar-viewport "Fri 4 Sat 5 Sun 6 Mon 7 Tue 8 Wed 9 Thu 10 Fri 11 Sat 12 Sun 13 Mon 14 Tue 15 W…" at bounding box center [571, 355] width 1142 height 472
click at [860, 292] on app-calendar-viewport "Mon 30 Tue 1 Wed 2 Thu 3 Fri 4 Sat 5 Sun 6 Mon 7 Tue 8 Wed 9 Thu 10 Fri 11 Sat …" at bounding box center [571, 355] width 1142 height 472
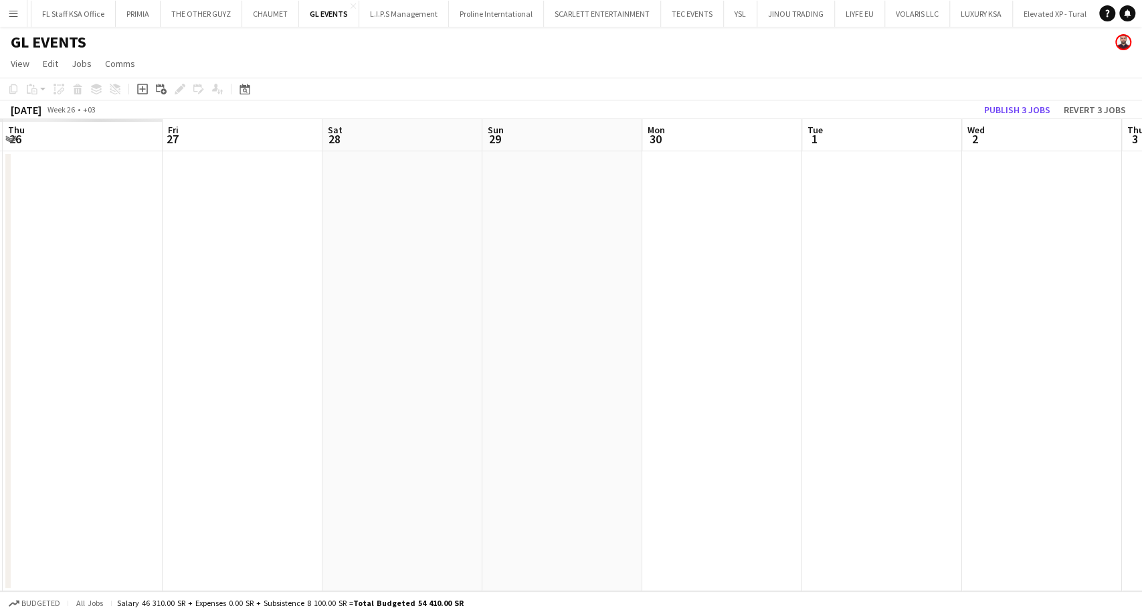
drag, startPoint x: 278, startPoint y: 296, endPoint x: 787, endPoint y: 306, distance: 509.2
click at [787, 306] on app-calendar-viewport "Tue 24 Wed 25 Thu 26 Fri 27 Sat 28 Sun 29 Mon 30 Tue 1 Wed 2 Thu 3 Fri 4 Sat 5 …" at bounding box center [571, 355] width 1142 height 472
drag, startPoint x: 349, startPoint y: 282, endPoint x: 802, endPoint y: 278, distance: 452.3
click at [802, 278] on app-calendar-viewport "Tue 24 Wed 25 Thu 26 Fri 27 Sat 28 Sun 29 Mon 30 Tue 1 Wed 2 Thu 3 Fri 4 Sat 5 …" at bounding box center [571, 355] width 1142 height 472
drag, startPoint x: 187, startPoint y: 271, endPoint x: 717, endPoint y: 280, distance: 530.0
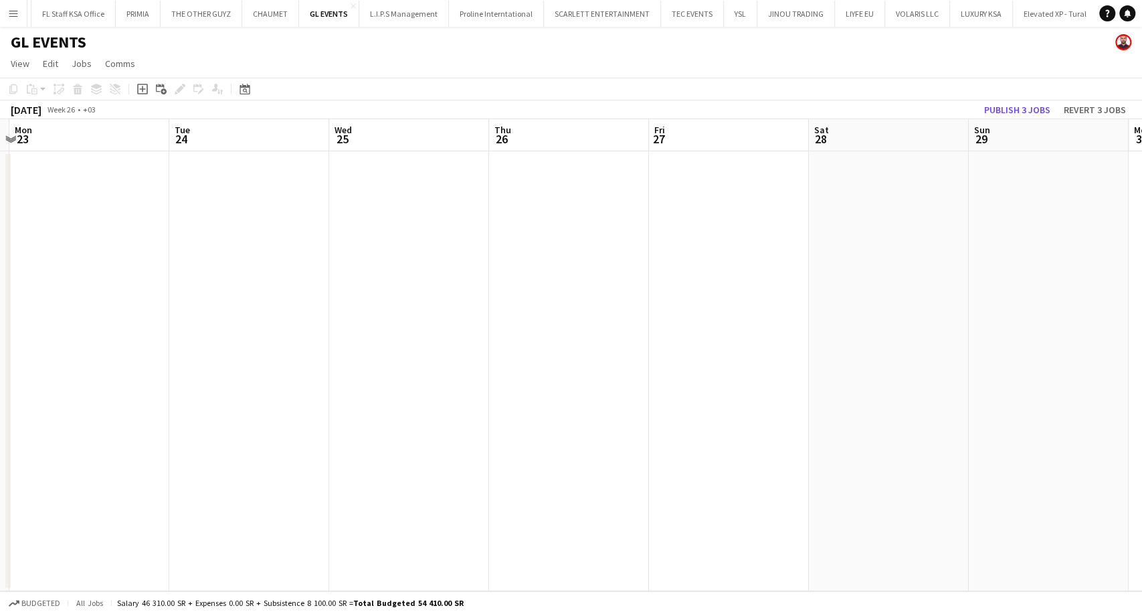
click at [717, 280] on app-calendar-viewport "Sat 21 Sun 22 Mon 23 Tue 24 Wed 25 Thu 26 Fri 27 Sat 28 Sun 29 Mon 30 Tue 1 Wed…" at bounding box center [571, 355] width 1142 height 472
drag
click at [836, 297] on app-calendar-viewport "Mon 16 Tue 17 Wed 18 Thu 19 Fri 20 Sat 21 Sun 22 Mon 23 Tue 24 Wed 25 Thu 26 Fr…" at bounding box center [571, 355] width 1142 height 472
click at [777, 297] on app-calendar-viewport "Sat 14 Sun 15 Mon 16 Tue 17 Wed 18 Thu 19 Fri 20 Sat 21 Sun 22 Mon 23 Tue 24 We…" at bounding box center [571, 355] width 1142 height 472
click at [753, 290] on app-calendar-viewport "Sat 7 Sun 8 Mon 9 Tue 10 Wed 11 Thu 12 Fri 13 Sat 14 Sun 15 Mon 16 Tue 17 Wed 1…" at bounding box center [571, 355] width 1142 height 472
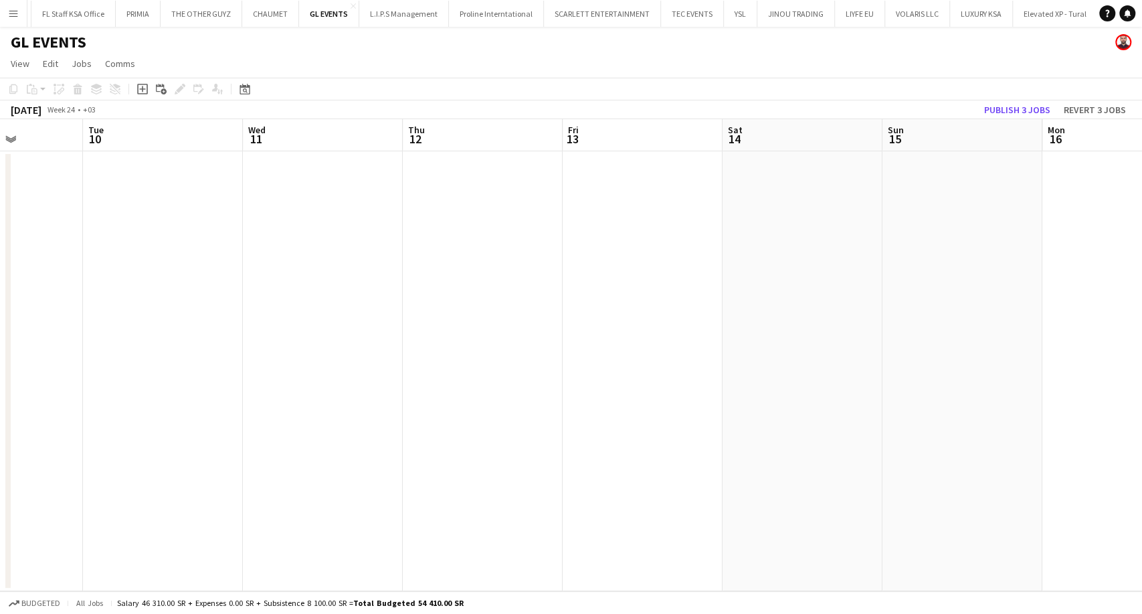
click at [872, 296] on app-calendar-viewport "Sat 7 Sun 8 Mon 9 Tue 10 Wed 11 Thu 12 Fri 13 Sat 14 Sun 15 Mon 16 Tue 17 Wed 1…" at bounding box center [571, 355] width 1142 height 472
click at [776, 290] on app-calendar-viewport "Tue 3 Wed 4 Thu 5 Fri 6 Sat 7 Sun 8 Mon 9 Tue 10 Wed 11 Thu 12 Fri 13 Sat 14 Su…" at bounding box center [571, 355] width 1142 height 472
click at [759, 310] on app-calendar-viewport "Thu 29 Fri 30 Sat 31 Sun 1 Mon 2 Tue 3 Wed 4 Thu 5 Fri 6 Sat 7 Sun 8 Mon 9 Tue …" at bounding box center [571, 355] width 1142 height 472
click at [798, 312] on app-calendar-viewport "Wed 28 Thu 29 Fri 30 Sat 31 Sun 1 Mon 2 Tue 3 Wed 4 Thu 5 Fri 6 Sat 7 Sun 8 Mon…" at bounding box center [571, 355] width 1142 height 472
click at [879, 329] on app-calendar-viewport "Sun 25 Mon 26 Tue 27 Wed 28 Thu 29 Fri 30 Sat 31 Sun 1 Mon 2 Tue 3 Wed 4 Thu 5 …" at bounding box center [571, 355] width 1142 height 472
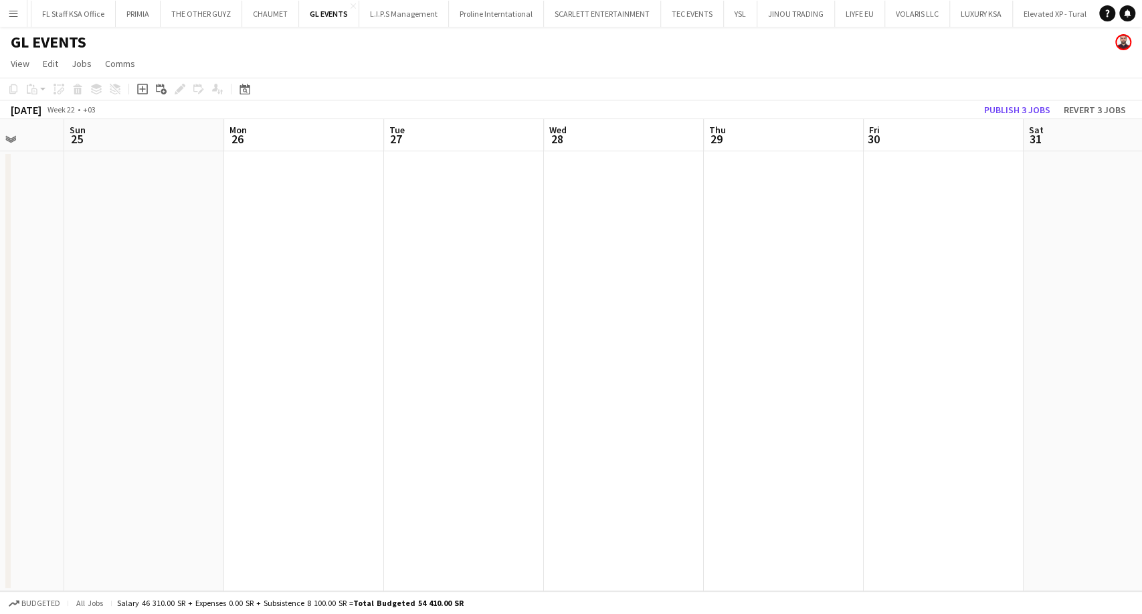
click at [798, 333] on app-calendar-viewport "Fri 23 Sat 24 Sun 25 Mon 26 Tue 27 Wed 28 Thu 29 Fri 30 Sat 31 Sun 1 Mon 2 Tue …" at bounding box center [571, 355] width 1142 height 472
click at [678, 328] on app-calendar-viewport "Sun 18 Mon 19 Tue 20 Wed 21 Thu 22 Fri 23 Sat 24 Sun 25 Mon 26 Tue 27 Wed 28 Th…" at bounding box center [571, 355] width 1142 height 472
click at [765, 314] on app-calendar-viewport "Sun 18 Mon 19 Tue 20 Wed 21 Thu 22 Fri 23 Sat 24 Sun 25 Mon 26 Tue 27 Wed 28 Th…" at bounding box center [571, 355] width 1142 height 472
click at [824, 310] on app-calendar-viewport "Mon 12 Tue 13 Wed 14 Thu 15 Fri 16 Sat 17 Sun 18 Mon 19 Tue 20 Wed 21 Thu 22 Fr…" at bounding box center [571, 355] width 1142 height 472
click at [919, 295] on app-calendar-viewport "Mon 12 Tue 13 Wed 14 Thu 15 Fri 16 Sat 17 Sun 18 Mon 19 Tue 20 Wed 21 Thu 22 Fr…" at bounding box center [571, 355] width 1142 height 472
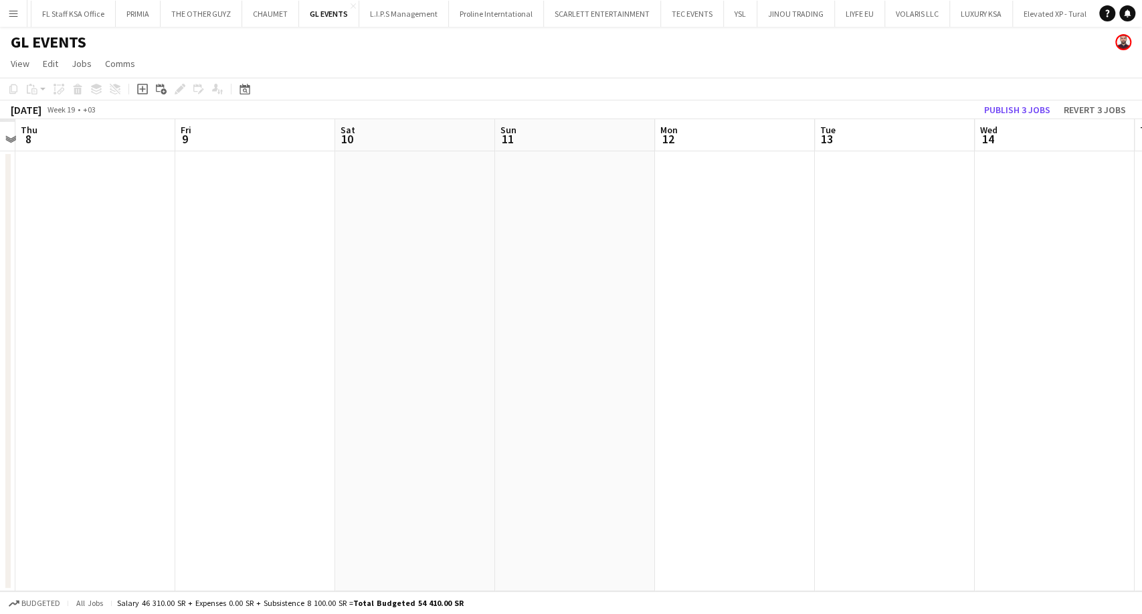
click at [761, 292] on app-calendar-viewport "Tue 6 Wed 7 Thu 8 Fri 9 Sat 10 Sun 11 Mon 12 Tue 13 Wed 14 Thu 15 Fri 16 Sat 17…" at bounding box center [571, 355] width 1142 height 472
click at [889, 286] on app-calendar-viewport "Tue 6 Wed 7 Thu 8 Fri 9 Sat 10 Sun 11 Mon 12 Tue 13 Wed 14 Thu 15 Fri 16 Sat 17…" at bounding box center [571, 355] width 1142 height 472
click at [715, 278] on app-calendar-viewport "Wed 30 Thu 1 Fri 2 Sat 3 Sun 4 Mon 5 Tue 6 Wed 7 Thu 8 Fri 9 Sat 10 Sun 11 Mon …" at bounding box center [571, 355] width 1142 height 472
click at [719, 274] on app-calendar-viewport "Wed 30 Thu 1 Fri 2 Sat 3 Sun 4 Mon 5 Tue 6 Wed 7 Thu 8 Fri 9 Sat 10 Sun 11 Mon …" at bounding box center [571, 355] width 1142 height 472
click at [808, 274] on app-calendar-viewport "Mon 28 Tue 29 Wed 30 Thu 1 Fri 2 Sat 3 Sun 4 Mon 5 Tue 6 Wed 7 Thu 8 Fri 9 Sat …" at bounding box center [571, 355] width 1142 height 472
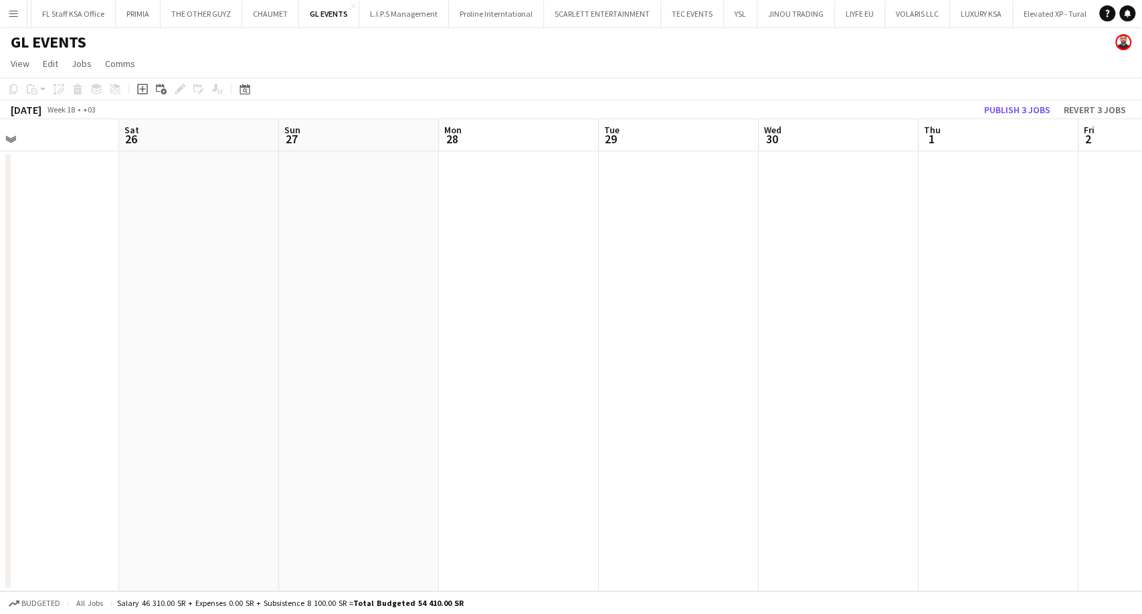
click at [779, 274] on app-calendar-viewport "Thu 24 Fri 25 Sat 26 Sun 27 Mon 28 Tue 29 Wed 30 Thu 1 Fri 2 Sat 3 Sun 4 Mon 5 …" at bounding box center [571, 355] width 1142 height 472
click at [785, 285] on app-calendar-viewport "Sat 19 Sun 20 Mon 21 Tue 22 Wed 23 Thu 24 Fri 25 Sat 26 Sun 27 Mon 28 Tue 29 We…" at bounding box center [571, 355] width 1142 height 472
click at [765, 301] on app-calendar-viewport "Sat 19 Sun 20 Mon 21 Tue 22 Wed 23 Thu 24 Fri 25 Sat 26 Sun 27 Mon 28 Tue 29 We…" at bounding box center [571, 355] width 1142 height 472
click at [832, 318] on app-calendar-viewport "Wed 16 Thu 17 Fri 18 Sat 19 Sun 20 Mon 21 Tue 22 Wed 23 Thu 24 Fri 25 Sat 26 Su…" at bounding box center [571, 355] width 1142 height 472
click at [775, 326] on app-calendar-viewport "Sat 12 Sun 13 Mon 14 Tue 15 Wed 16 Thu 17 Fri 18 Sat 19 Sun 20 Mon 21 Tue 22 We…" at bounding box center [571, 355] width 1142 height 472
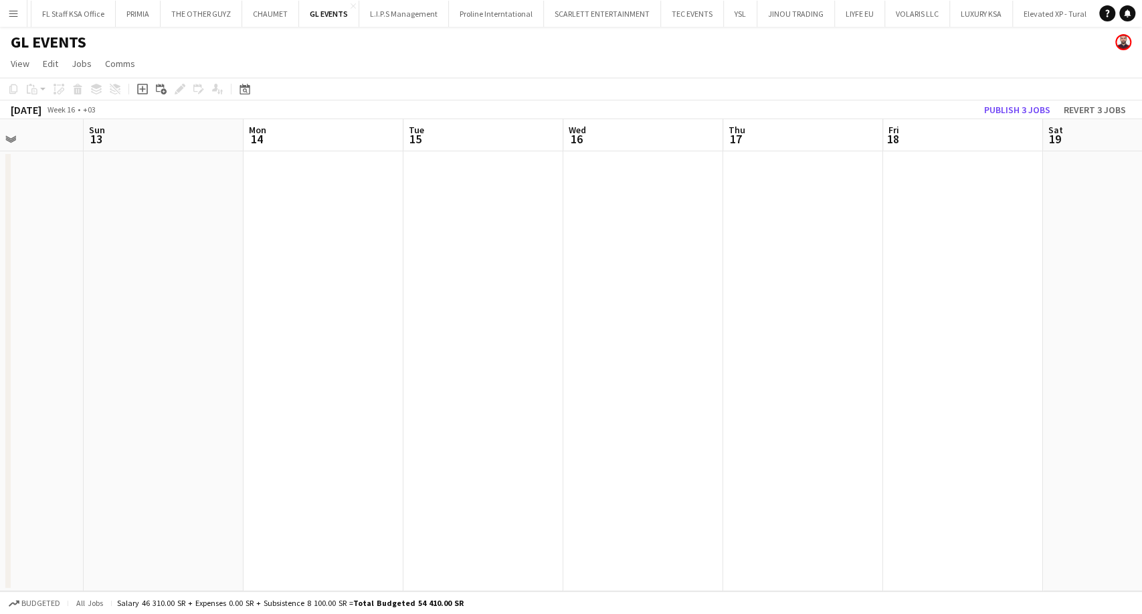
click at [823, 333] on app-calendar-viewport "Fri 11 Sat 12 Sun 13 Mon 14 Tue 15 Wed 16 Thu 17 Fri 18 Sat 19 Sun 20 Mon 21 Tu…" at bounding box center [571, 355] width 1142 height 472
click at [822, 326] on app-calendar-viewport "Sat 5 Sun 6 Mon 7 Tue 8 Wed 9 Thu 10 Fri 11 Sat 12 Sun 13 Mon 14 Tue 15 Wed 16 …" at bounding box center [571, 355] width 1142 height 472
click at [826, 318] on app-calendar-viewport "Fri 4 Sat 5 Sun 6 Mon 7 Tue 8 Wed 9 Thu 10 Fri 11 Sat 12 Sun 13 Mon 14 Tue 15 W…" at bounding box center [571, 355] width 1142 height 472
click at [816, 322] on app-calendar-viewport "Sun 30 Mon 31 Tue 1 Wed 2 Thu 3 Fri 4 Sat 5 Sun 6 Mon 7 Tue 8 Wed 9 Thu 10 Fri …" at bounding box center [571, 355] width 1142 height 472
click at [776, 316] on app-calendar-viewport "Sun 30 Mon 31 Tue 1 Wed 2 Thu 3 Fri 4 Sat 5 Sun 6 Mon 7 Tue 8 Wed 9 Thu 10 Fri …" at bounding box center [571, 355] width 1142 height 472
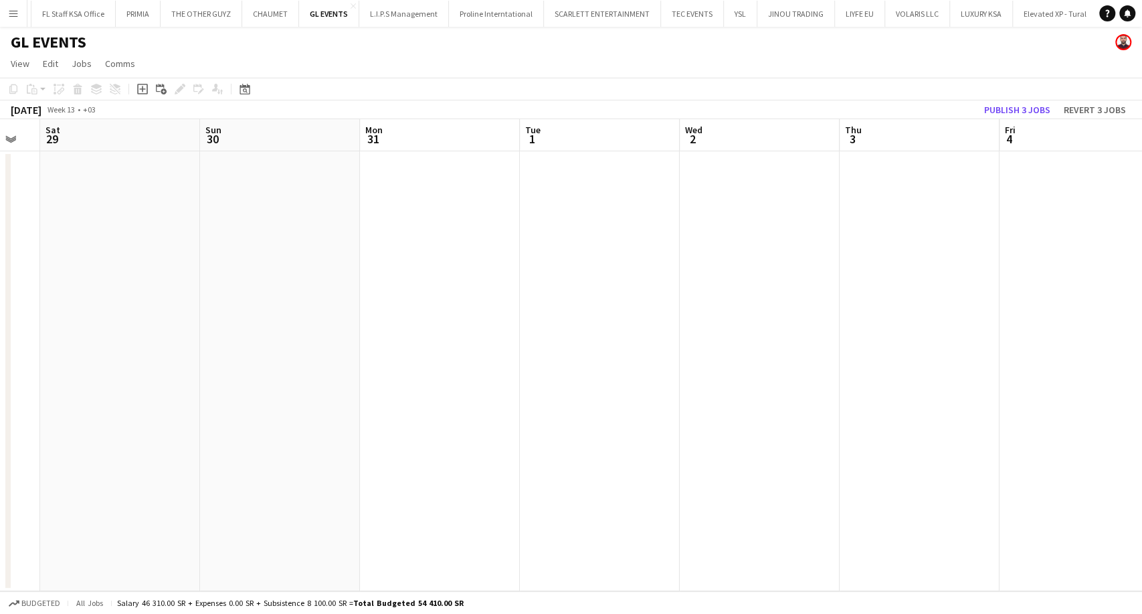
click at [878, 326] on app-calendar-viewport "Thu 27 Fri 28 Sat 29 Sun 30 Mon 31 Tue 1 Wed 2 Thu 3 Fri 4 Sat 5 Sun 6 Mon 7 Tu…" at bounding box center [571, 355] width 1142 height 472
click at [905, 329] on app-calendar-viewport "Sun 23 Mon 24 Tue 25 Wed 26 Thu 27 Fri 28 Sat 29 Sun 30 Mon 31 Tue 1 Wed 2 Thu …" at bounding box center [571, 355] width 1142 height 472
click at [886, 333] on app-calendar-viewport "Sun 23 Mon 24 Tue 25 Wed 26 Thu 27 Fri 28 Sat 29 Sun 30 Mon 31 Tue 1 Wed 2 Thu …" at bounding box center [571, 355] width 1142 height 472
click at [852, 318] on app-calendar-viewport "Mon 17 Tue 18 Wed 19 Thu 20 Fri 21 Sat 22 Sun 23 Mon 24 Tue 25 Wed 26 Thu 27 Fr…" at bounding box center [571, 355] width 1142 height 472
click at [821, 302] on app-calendar-viewport "Sun 16 Mon 17 Tue 18 Wed 19 Thu 20 Fri 21 Sat 22 Sun 23 Mon 24 Tue 25 Wed 26 Th…" at bounding box center [571, 355] width 1142 height 472
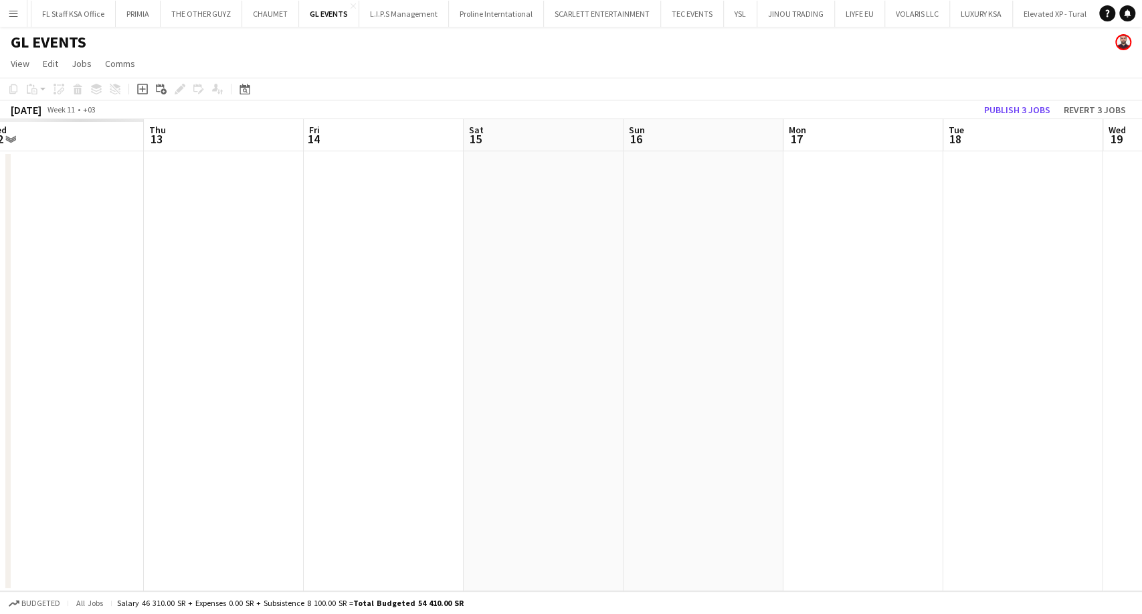
click at [943, 310] on app-calendar-viewport "Tue 11 Wed 12 Thu 13 Fri 14 Sat 15 Sun 16 Mon 17 Tue 18 Wed 19 Thu 20 Fri 21 Sa…" at bounding box center [571, 355] width 1142 height 472
click at [988, 312] on app-calendar-viewport "Sun 9 Mon 10 Tue 11 Wed 12 Thu 13 Fri 14 Sat 15 Sun 16 Mon 17 Tue 18 Wed 19 Thu…" at bounding box center [571, 355] width 1142 height 472
click at [1103, 316] on app-calendar-viewport "Thu 6 Fri 7 Sat 8 Sun 9 Mon 10 Tue 11 Wed 12 Thu 13 Fri 14 Sat 15 Sun 16 Mon 17…" at bounding box center [571, 355] width 1142 height 472
click at [846, 316] on app-calendar-viewport "Sat 1 Sun 2 Mon 3 Tue 4 Wed 5 Thu 6 Fri 7 Sat 8 Sun 9 Mon 10 Tue 11 Wed 12 Thu …" at bounding box center [571, 355] width 1142 height 472
click at [876, 322] on app-calendar-viewport "Fri 28 Sat 1 Sun 2 Mon 3 Tue 4 Wed 5 Thu 6 Fri 7 Sat 8 Sun 9 Mon 10 Tue 11 Wed …" at bounding box center [571, 355] width 1142 height 472
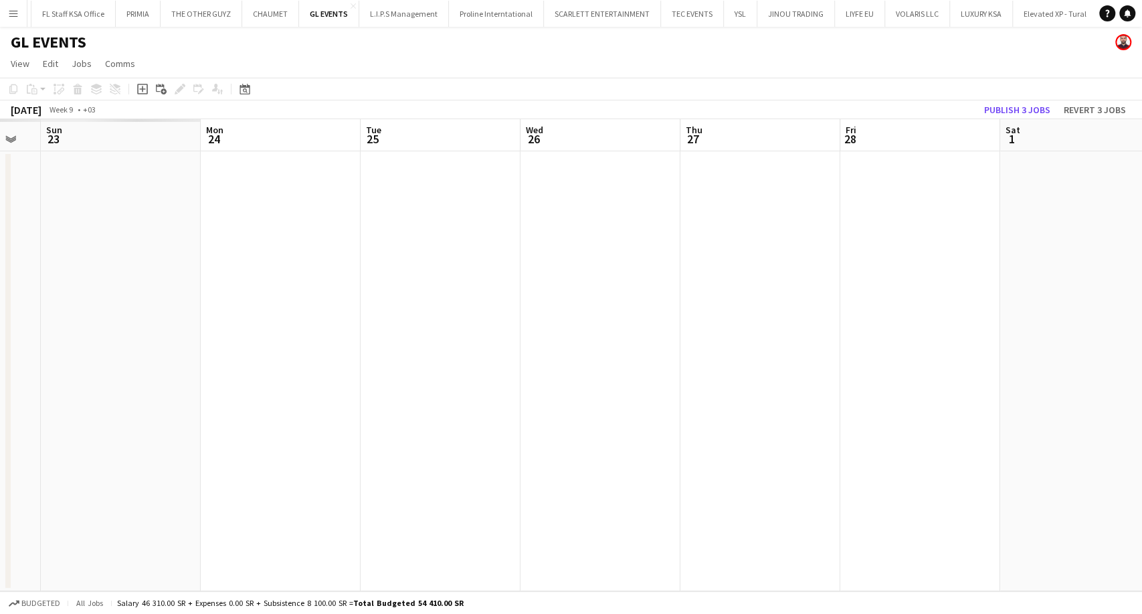
click at [878, 310] on app-calendar-viewport "Fri 21 Sat 22 Sun 23 Mon 24 Tue 25 Wed 26 Thu 27 Fri 28 Sat 1 Sun 2 Mon 3 Tue 4…" at bounding box center [571, 355] width 1142 height 472
click at [829, 318] on app-calendar-viewport "Thu 20 Fri 21 Sat 22 Sun 23 Mon 24 Tue 25 Wed 26 Thu 27 Fri 28 Sat 1 Sun 2 Mon …" at bounding box center [571, 355] width 1142 height 472
click at [727, 298] on app-calendar-viewport "Thu 13 Fri 14 Sat 15 Sun 16 Mon 17 Tue 18 Wed 19 Thu 20 Fri 21 Sat 22 Sun 23 Mo…" at bounding box center [571, 355] width 1142 height 472
click at [767, 285] on app-calendar-viewport "Tue 11 Wed 12 Thu 13 Fri 14 Sat 15 Sun 16 Mon 17 Tue 18 Wed 19 Thu 20 Fri 21 Sa…" at bounding box center [571, 355] width 1142 height 472
click at [648, 289] on app-calendar-viewport "Sat 8 Sun 9 Mon 10 Tue 11 Wed 12 Thu 13 Fri 14 Sat 15 Sun 16 Mon 17 Tue 18 Wed …" at bounding box center [571, 355] width 1142 height 472
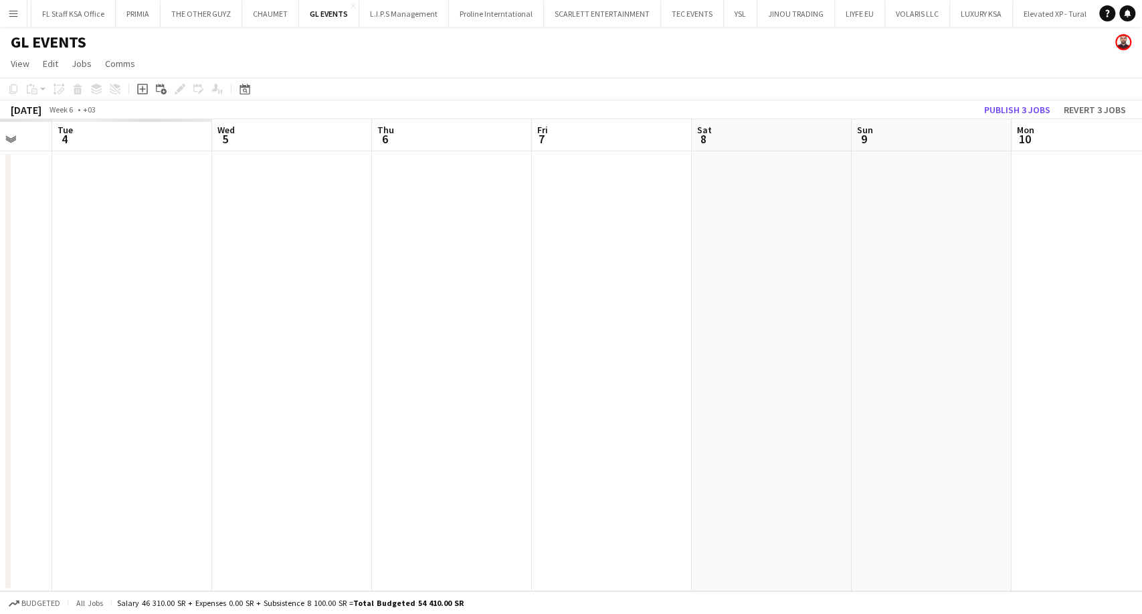
click at [578, 281] on app-calendar-viewport "Sun 2 Mon 3 Tue 4 Wed 5 Thu 6 Fri 7 Sat 8 Sun 9 Mon 10 Tue 11 Wed 12 Thu 13 Fri…" at bounding box center [571, 355] width 1142 height 472
click at [653, 291] on app-calendar-viewport "Sat 1 Sun 2 Mon 3 Tue 4 Wed 5 Thu 6 Fri 7 Sat 8 Sun 9 Mon 10 Tue 11 Wed 12 Thu …" at bounding box center [571, 355] width 1142 height 472
click at [692, 288] on app-calendar-viewport "Wed 29 Thu 30 Fri 31 Sat 1 Sun 2 Mon 3 Tue 4 Wed 5 Thu 6 Fri 7 Sat 8 Sun 9 Mon …" at bounding box center [571, 355] width 1142 height 472
click at [595, 285] on app-calendar-viewport "Wed 22 Thu 23 Fri 24 Sat 25 Sun 26 Mon 27 Tue 28 Wed 29 Thu 30 Fri 31 Sat 1 Sun…" at bounding box center [571, 355] width 1142 height 472
click at [663, 282] on app-calendar-viewport "Sun 19 Mon 20 Tue 21 Wed 22 Thu 23 Fri 24 Sat 25 Sun 26 Mon 27 Tue 28 Wed 29 Th…" at bounding box center [571, 355] width 1142 height 472
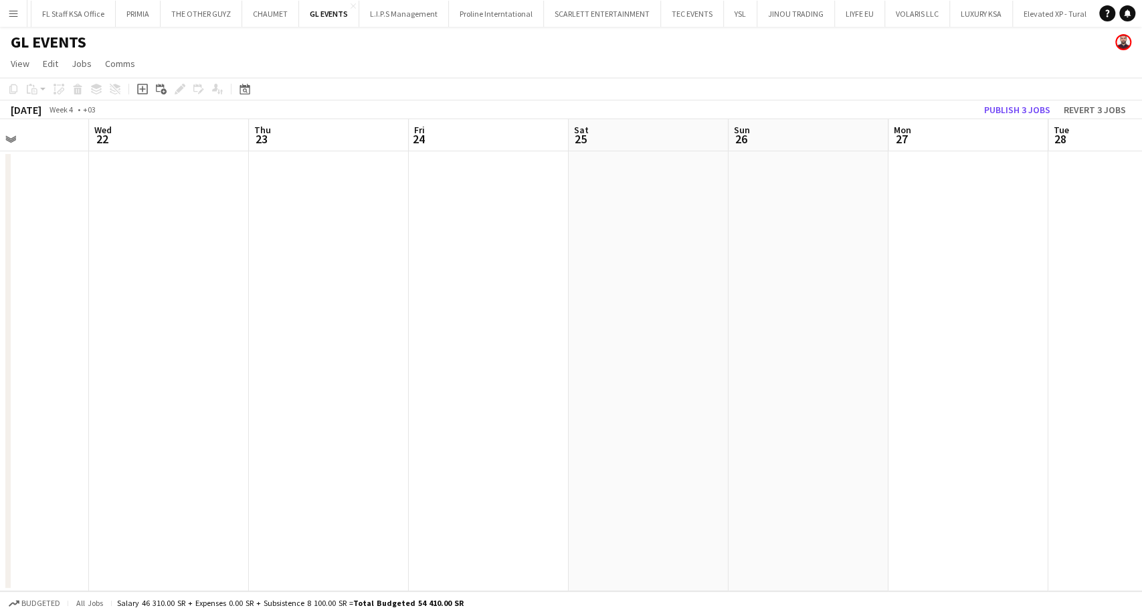
click at [559, 248] on app-calendar-viewport "Sun 19 Mon 20 Tue 21 Wed 22 Thu 23 Fri 24 Sat 25 Sun 26 Mon 27 Tue 28 Wed 29 Th…" at bounding box center [571, 355] width 1142 height 472
click at [605, 256] on app-calendar-viewport "Thu 16 Fri 17 Sat 18 Sun 19 Mon 20 Tue 21 Wed 22 Thu 23 Fri 24 Sat 25 Sun 26 Mo…" at bounding box center [571, 355] width 1142 height 472
click at [633, 274] on app-calendar-viewport "Sun 12 Mon 13 Tue 14 Wed 15 Thu 16 Fri 17 Sat 18 Sun 19 Mon 20 Tue 21 Wed 22 Th…" at bounding box center [571, 355] width 1142 height 472
click at [654, 265] on app-calendar-viewport "Thu 9 Fri 10 Sat 11 Sun 12 Mon 13 Tue 14 Wed 15 Thu 16 Fri 17 Sat 18 Sun 19 Mon…" at bounding box center [571, 355] width 1142 height 472
click at [577, 270] on app-calendar-viewport "Mon 6 Tue 7 Wed 8 Thu 9 Fri 10 Sat 11 Sun 12 Mon 13 Tue 14 Wed 15 Thu 16 Fri 17…" at bounding box center [571, 355] width 1142 height 472
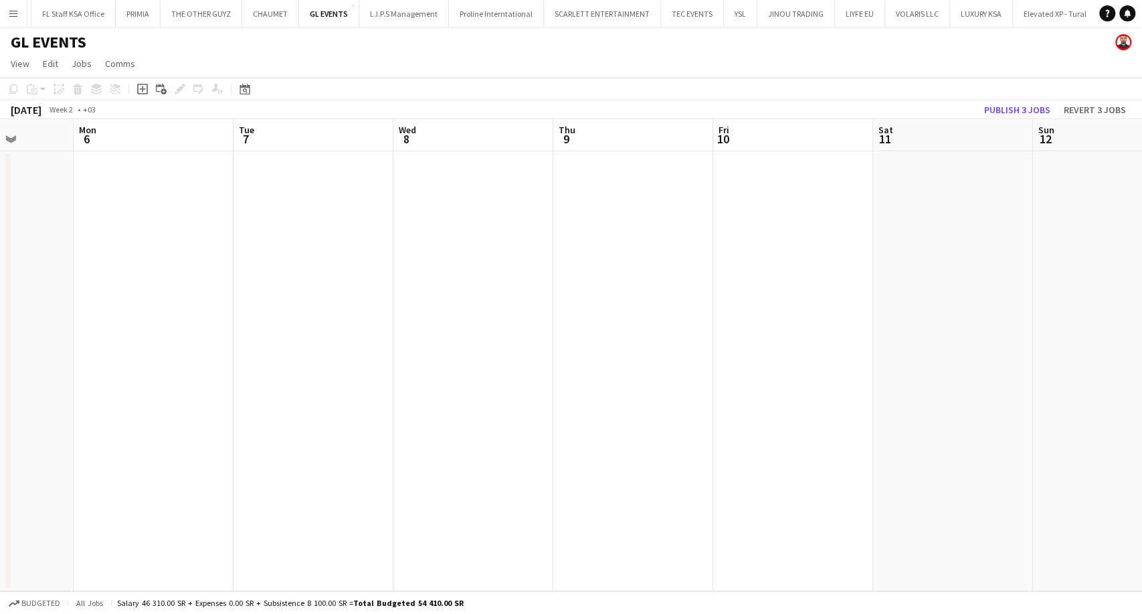
click at [664, 276] on app-calendar-viewport "Fri 3 Sat 4 Sun 5 Mon 6 Tue 7 Wed 8 Thu 9 Fri 10 Sat 11 Sun 12 Mon 13 Tue 14 We…" at bounding box center [571, 355] width 1142 height 472
click at [672, 280] on app-calendar-viewport "Wed 1 Thu 2 Fri 3 Sat 4 Sun 5 Mon 6 Tue 7 Wed 8 Thu 9 Fri 10 Sat 11 Sun 12 Mon …" at bounding box center [571, 355] width 1142 height 472
click at [627, 284] on app-calendar-viewport "Sun 29 Mon 30 Tue 31 Wed 1 Thu 2 Fri 3 Sat 4 Sun 5 Mon 6 Tue 7 Wed 8 Thu 9 Fri …" at bounding box center [571, 355] width 1142 height 472
click at [623, 275] on app-calendar-viewport "Thu 26 Fri 27 Sat 28 Sun 29 Mon 30 Tue 31 Wed 1 Thu 2 Fri 3 Sat 4 Sun 5 Mon 6 T…" at bounding box center [571, 355] width 1142 height 472
click at [687, 278] on app-calendar-viewport "Mon 23 Tue 24 Wed 25 Thu 26 Fri 27 Sat 28 Sun 29 Mon 30 Tue 31 Wed 1 Thu 2 Fri …" at bounding box center [571, 355] width 1142 height 472
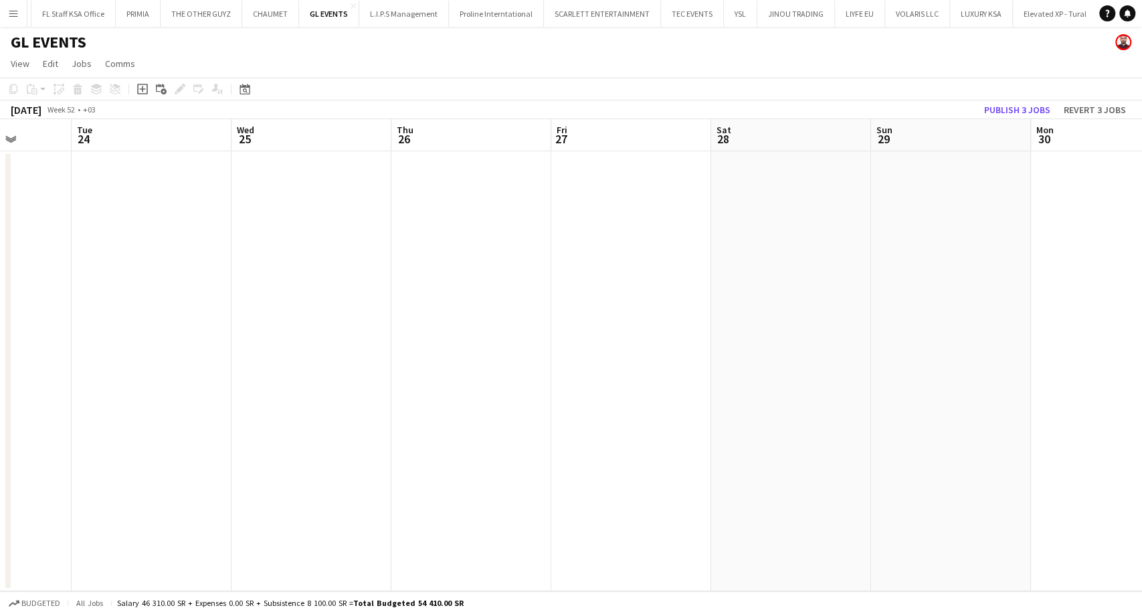
click at [742, 283] on app-calendar-viewport "Sat 21 Sun 22 Mon 23 Tue 24 Wed 25 Thu 26 Fri 27 Sat 28 Sun 29 Mon 30 Tue 31 We…" at bounding box center [571, 355] width 1142 height 472
click at [829, 295] on app-calendar-viewport "Wed 18 Thu 19 Fri 20 Sat 21 Sun 22 Mon 23 Tue 24 Wed 25 Thu 26 Fri 27 Sat 28 Su…" at bounding box center [571, 355] width 1142 height 472
click at [703, 270] on app-calendar-viewport "Sun 15 Mon 16 Tue 17 Wed 18 Thu 19 Fri 20 Sat 21 Sun 22 Mon 23 Tue 24 Wed 25 Th…" at bounding box center [571, 355] width 1142 height 472
click at [594, 280] on app-calendar-viewport "Fri 13 Sat 14 Sun 15 Mon 16 Tue 17 Wed 18 Thu 19 Fri 20 Sat 21 Sun 22 Mon 23 Tu…" at bounding box center [571, 355] width 1142 height 472
click at [730, 300] on app-calendar-viewport "Wed 11 Thu 12 Fri 13 Sat 14 Sun 15 Mon 16 Tue 17 Wed 18 Thu 19 Fri 20 Sat 21 Su…" at bounding box center [571, 355] width 1142 height 472
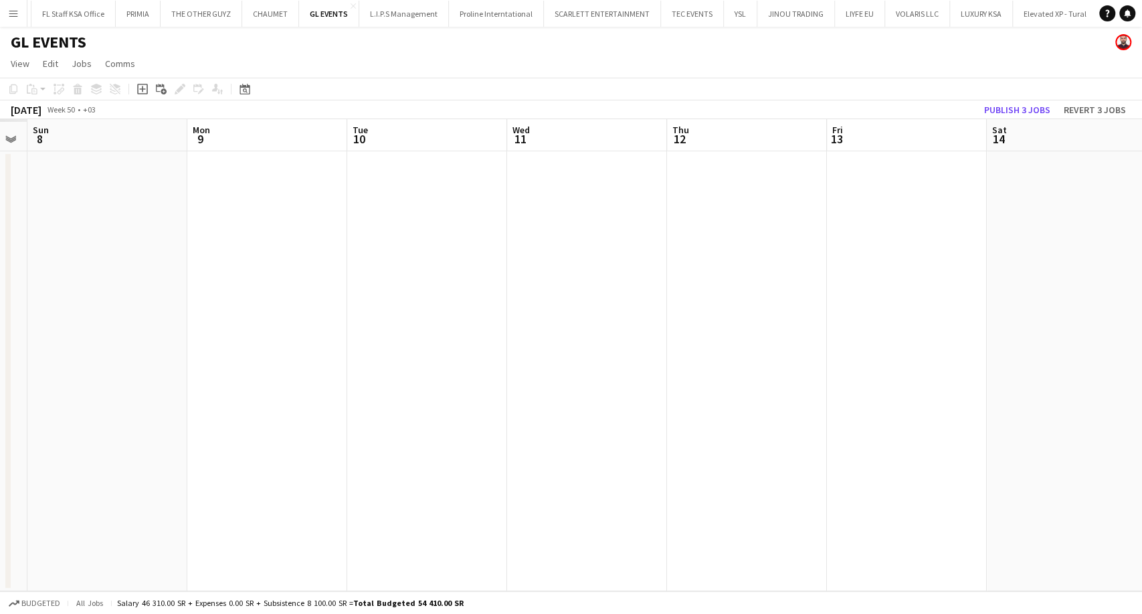
click at [669, 306] on app-calendar-viewport "Fri 6 Sat 7 Sun 8 Mon 9 Tue 10 Wed 11 Thu 12 Fri 13 Sat 14 Sun 15 Mon 16 Tue 17…" at bounding box center [571, 355] width 1142 height 472
click at [696, 307] on app-calendar-viewport "Thu 5 Fri 6 Sat 7 Sun 8 Mon 9 Tue 10 Wed 11 Thu 12 Fri 13 Sat 14 Sun 15 Mon 16 …" at bounding box center [571, 355] width 1142 height 472
click at [727, 306] on app-calendar-viewport "Tue 3 Wed 4 Thu 5 Fri 6 Sat 7 Sun 8 Mon 9 Tue 10 Wed 11 Thu 12 Fri 13 Sat 14 Su…" at bounding box center [571, 355] width 1142 height 472
click at [577, 315] on app-calendar-viewport "Sat 30 Sun 1 Mon 2 Tue 3 Wed 4 Thu 5 Fri 6 Sat 7 Sun 8 Mon 9 Tue 10 Wed 11 Thu …" at bounding box center [571, 355] width 1142 height 472
click at [567, 322] on app-calendar-viewport "Wed 27 Thu 28 Fri 29 Sat 30 Sun 1 Mon 2 Tue 3 Wed 4 Thu 5 Fri 6 Sat 7 Sun 8 Mon…" at bounding box center [571, 355] width 1142 height 472
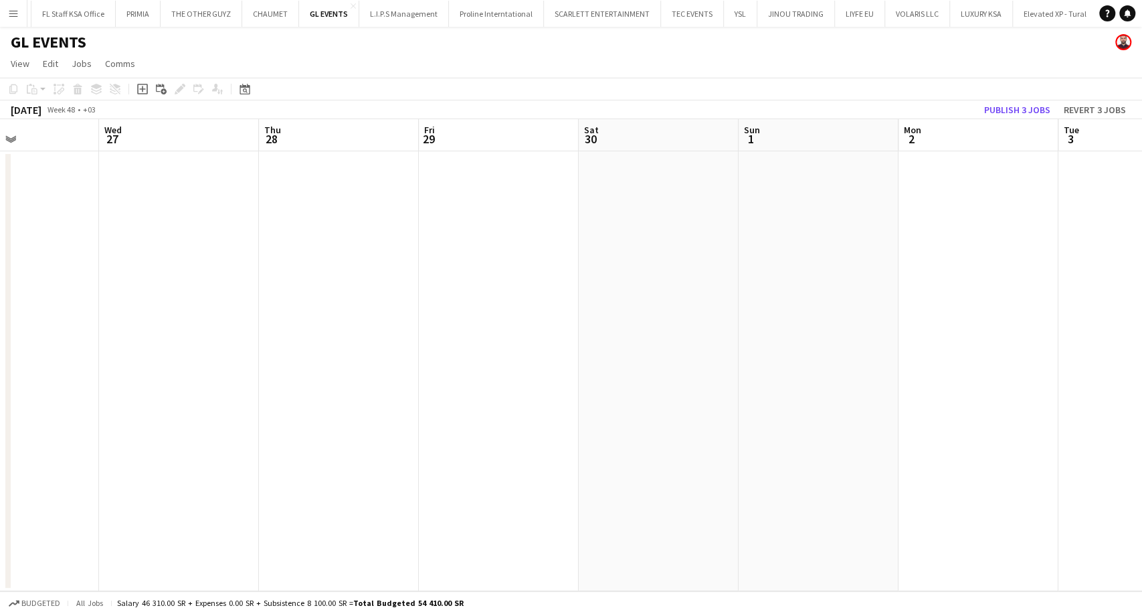
click at [656, 322] on app-calendar-viewport "Sun 24 Mon 25 Tue 26 Wed 27 Thu 28 Fri 29 Sat 30 Sun 1 Mon 2 Tue 3 Wed 4 Thu 5 …" at bounding box center [571, 355] width 1142 height 472
click at [703, 322] on app-calendar-viewport "Thu 21 Fri 22 Sat 23 Sun 24 Mon 25 Tue 26 Wed 27 Thu 28 Fri 29 Sat 30 Sun 1 Mon…" at bounding box center [571, 355] width 1142 height 472
click at [658, 328] on app-calendar-viewport "Mon 18 Tue 19 Wed 20 Thu 21 Fri 22 Sat 23 Sun 24 Mon 25 Tue 26 Wed 27 Thu 28 Fr…" at bounding box center [571, 355] width 1142 height 472
click at [631, 324] on app-calendar-viewport "Fri 15 Sat 16 Sun 17 Mon 18 Tue 19 Wed 20 Thu 21 Fri 22 Sat 23 Sun 24 Mon 25 Tu…" at bounding box center [571, 355] width 1142 height 472
click at [490, 322] on app-calendar-viewport "Tue 12 Wed 13 Thu 14 Fri 15 Sat 16 Sun 17 Mon 18 Tue 19 Wed 20 Thu 21 Fri 22 Sa…" at bounding box center [571, 355] width 1142 height 472
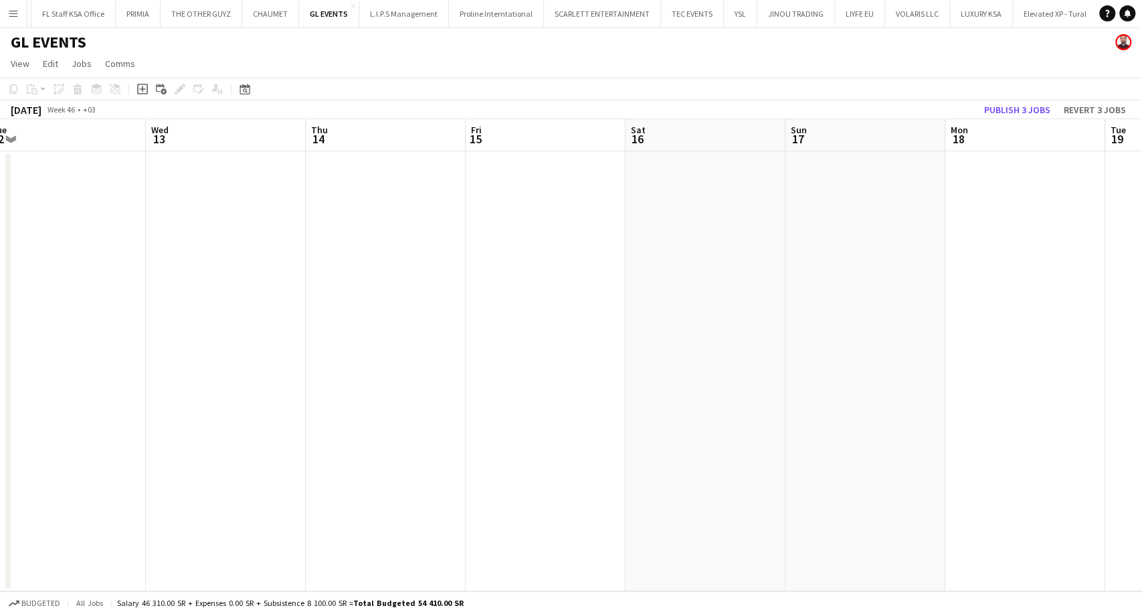
click at [619, 337] on app-calendar-viewport "Sun 10 Mon 11 Tue 12 Wed 13 Thu 14 Fri 15 Sat 16 Sun 17 Mon 18 Tue 19 Wed 20 Th…" at bounding box center [571, 355] width 1142 height 472
click at [664, 339] on app-calendar-viewport "Tue 5 Wed 6 Thu 7 Fri 8 Sat 9 Sun 10 Mon 11 Tue 12 Wed 13 Thu 14 Fri 15 Sat 16 …" at bounding box center [571, 355] width 1142 height 472
click at [341, 325] on app-calendar-viewport "Tue 5 Wed 6 Thu 7 Fri 8 Sat 9 Sun 10 Mon 11 Tue 12 Wed 13 Thu 14 Fri 15 Sat 16 …" at bounding box center [571, 355] width 1142 height 472
click at [252, 353] on app-calendar-viewport "Mon 4 Tue 5 Wed 6 Thu 7 Fri 8 Sat 9 Sun 10 Mon 11 Tue 12 Wed 13 Thu 14 Fri 15 S…" at bounding box center [571, 355] width 1142 height 472
click at [432, 354] on app-calendar-viewport "Sat 2 Sun 3 Mon 4 Tue 5 Wed 6 Thu 7 Fri 8 Sat 9 Sun 10 Mon 11 Tue 12 Wed 13 Thu…" at bounding box center [571, 355] width 1142 height 472
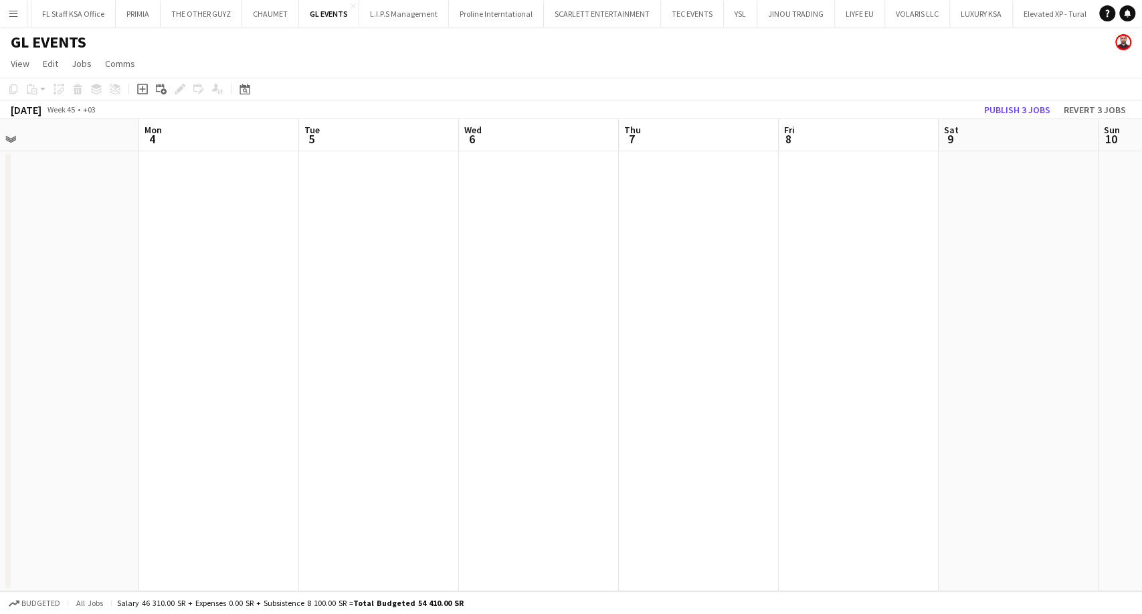
click at [383, 344] on app-calendar-viewport "Fri 1 Sat 2 Sun 3 Mon 4 Tue 5 Wed 6 Thu 7 Fri 8 Sat 9 Sun 10 Mon 11 Tue 12 Wed …" at bounding box center [571, 355] width 1142 height 472
click at [375, 333] on app-calendar-viewport "Wed 30 Thu 31 Fri 1 Sat 2 Sun 3 Mon 4 Tue 5 Wed 6 Thu 7 Fri 8 Sat 9 Sun 10 Mon …" at bounding box center [571, 355] width 1142 height 472
click at [434, 328] on app-calendar-viewport "Tue 29 Wed 30 Thu 31 Fri 1 Sat 2 Sun 3 Mon 4 Tue 5 Wed 6 Thu 7 Fri 8 Sat 9 Sun …" at bounding box center [571, 355] width 1142 height 472
click at [501, 332] on app-calendar-viewport "Sun 27 Mon 28 Tue 29 Wed 30 Thu 31 Fri 1 Sat 2 Sun 3 Mon 4 Tue 5 Wed 6 Thu 7 Fr…" at bounding box center [571, 355] width 1142 height 472
click at [490, 335] on app-calendar-viewport "Wed 23 Thu 24 Fri 25 Sat 26 Sun 27 Mon 28 Tue 29 Wed 30 Thu 31 Fri 1 Sat 2 Sun …" at bounding box center [571, 355] width 1142 height 472
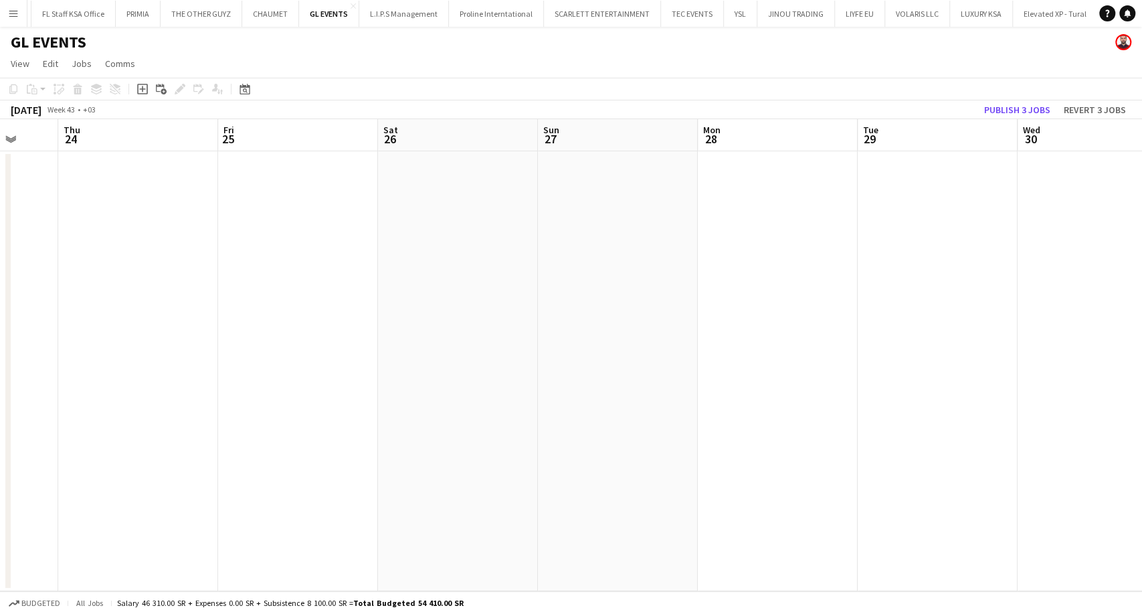
click at [438, 337] on app-calendar-viewport "Mon 21 Tue 22 Wed 23 Thu 24 Fri 25 Sat 26 Sun 27 Mon 28 Tue 29 Wed 30 Thu 31 Fr…" at bounding box center [571, 355] width 1142 height 472
click at [449, 337] on app-calendar-viewport "Sun 20 Mon 21 Tue 22 Wed 23 Thu 24 Fri 25 Sat 26 Sun 27 Mon 28 Tue 29 Wed 30 Th…" at bounding box center [571, 355] width 1142 height 472
click at [407, 328] on app-calendar-viewport "Sat 19 Sun 20 Mon 21 Tue 22 Wed 23 Thu 24 Fri 25 Sat 26 Sun 27 Mon 28 Tue 29 We…" at bounding box center [571, 355] width 1142 height 472
click at [347, 328] on app-calendar-viewport "Thu 17 Fri 18 Sat 19 Sun 20 Mon 21 Tue 22 Wed 23 Thu 24 Fri 25 Sat 26 Sun 27 Mo…" at bounding box center [571, 355] width 1142 height 472
click at [494, 339] on app-calendar-viewport "Wed 16 Thu 17 Fri 18 Sat 19 Sun 20 Mon 21 Tue 22 Wed 23 Thu 24 Fri 25 Sat 26 Su…" at bounding box center [571, 355] width 1142 height 472
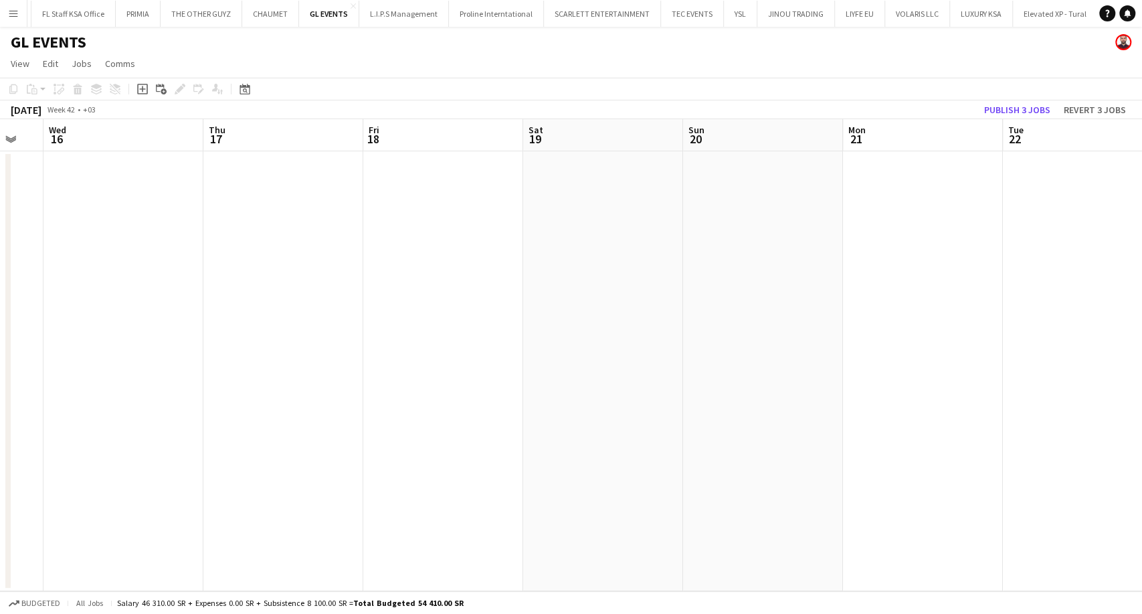
click at [417, 322] on app-calendar-viewport "Mon 14 Tue 15 Wed 16 Thu 17 Fri 18 Sat 19 Sun 20 Mon 21 Tue 22 Wed 23 Thu 24 Fr…" at bounding box center [571, 355] width 1142 height 472
click at [439, 326] on app-calendar-viewport "Sat 12 Sun 13 Mon 14 Tue 15 Wed 16 Thu 17 Fri 18 Sat 19 Sun 20 Mon 21 Tue 22 We…" at bounding box center [571, 355] width 1142 height 472
click at [419, 315] on app-calendar-viewport "Thu 10 Fri 11 Sat 12 Sun 13 Mon 14 Tue 15 Wed 16 Thu 17 Fri 18 Sat 19 Sun 20 Mo…" at bounding box center [571, 355] width 1142 height 472
click at [397, 316] on app-calendar-viewport "Wed 9 Thu 10 Fri 11 Sat 12 Sun 13 Mon 14 Tue 15 Wed 16 Thu 17 Fri 18 Sat 19 Sun…" at bounding box center [571, 355] width 1142 height 472
click at [523, 306] on app-calendar-viewport "Mon 7 Tue 8 Wed 9 Thu 10 Fri 11 Sat 12 Sun 13 Mon 14 Tue 15 Wed 16 Thu 17 Fri 1…" at bounding box center [571, 355] width 1142 height 472
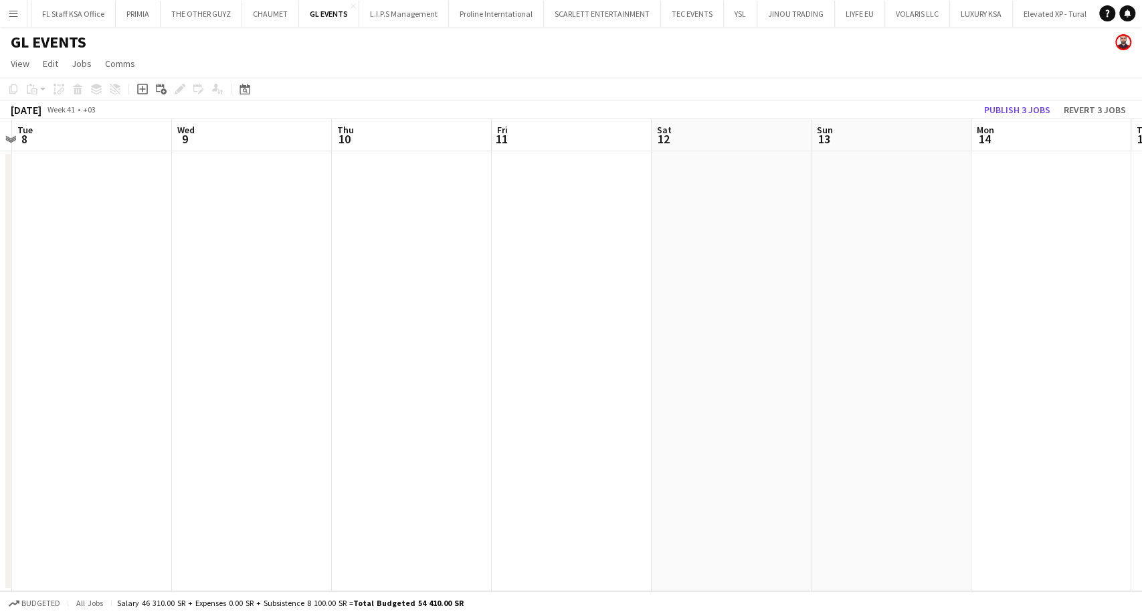
click at [502, 323] on app-calendar-viewport "Sun 6 Mon 7 Tue 8 Wed 9 Thu 10 Fri 11 Sat 12 Sun 13 Mon 14 Tue 15 Wed 16 Thu 17…" at bounding box center [571, 355] width 1142 height 472
click at [466, 344] on app-calendar-viewport "Sat 5 Sun 6 Mon 7 Tue 8 Wed 9 Thu 10 Fri 11 Sat 12 Sun 13 Mon 14 Tue 15 Wed 16 …" at bounding box center [571, 355] width 1142 height 472
click at [744, 318] on app-calendar-viewport "Fri 4 Sat 5 Sun 6 Mon 7 Tue 8 Wed 9 Thu 10 Fri 11 Sat 12 Sun 13 Mon 14 Tue 15 W…" at bounding box center [571, 355] width 1142 height 472
click at [624, 315] on app-calendar-viewport "Tue 1 Wed 2 Thu 3 Fri 4 Sat 5 Sun 6 Mon 7 Tue 8 Wed 9 Thu 10 Fri 11 Sat 12 Sun …" at bounding box center [571, 355] width 1142 height 472
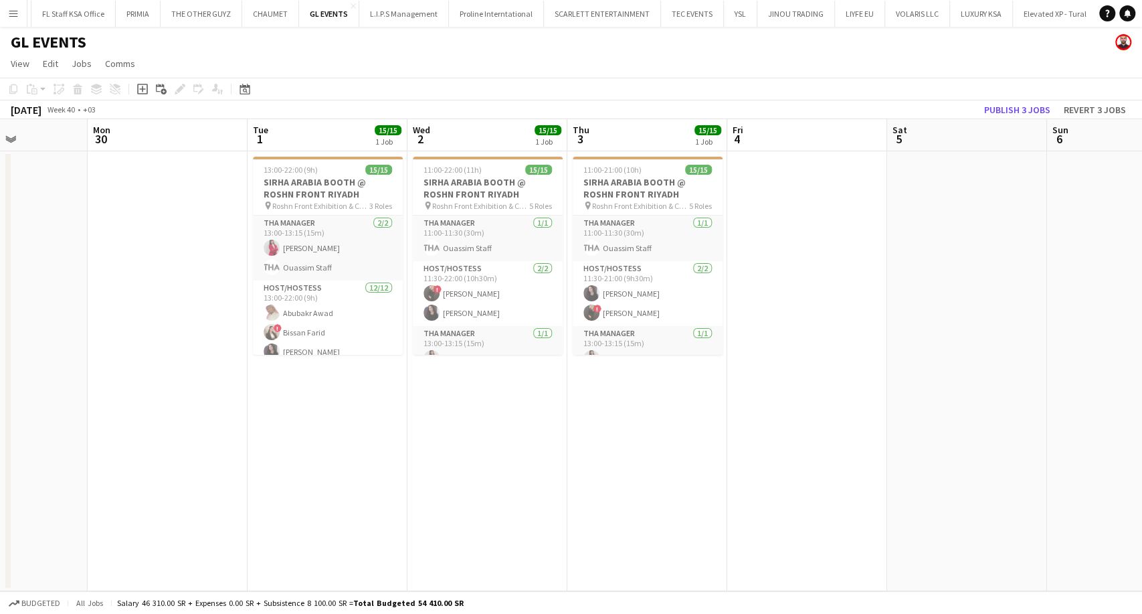
click at [622, 330] on app-calendar-viewport "Fri 27 Sat 28 Sun 29 Mon 30 Tue 1 15/15 1 Job Wed 2 15/15 1 Job Thu 3 15/15 1 J…" at bounding box center [571, 355] width 1142 height 472
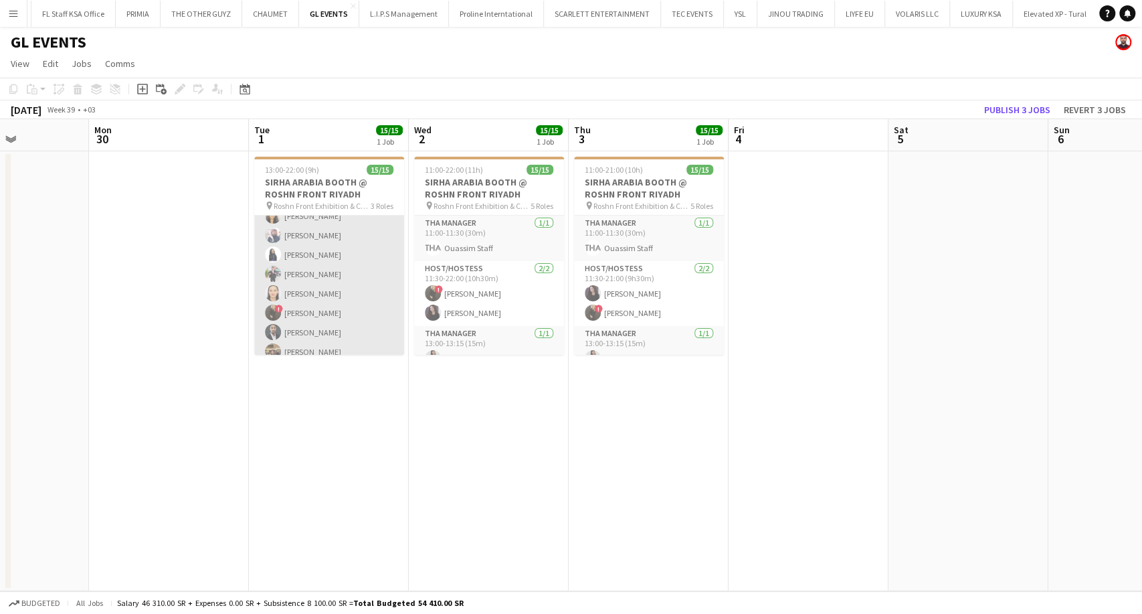
click at [322, 302] on app-card-role "Host/Hostess [DATE] 13:00-22:00 (9h) [PERSON_NAME] ! [PERSON_NAME] Renaz Zouriq…" at bounding box center [329, 254] width 150 height 259
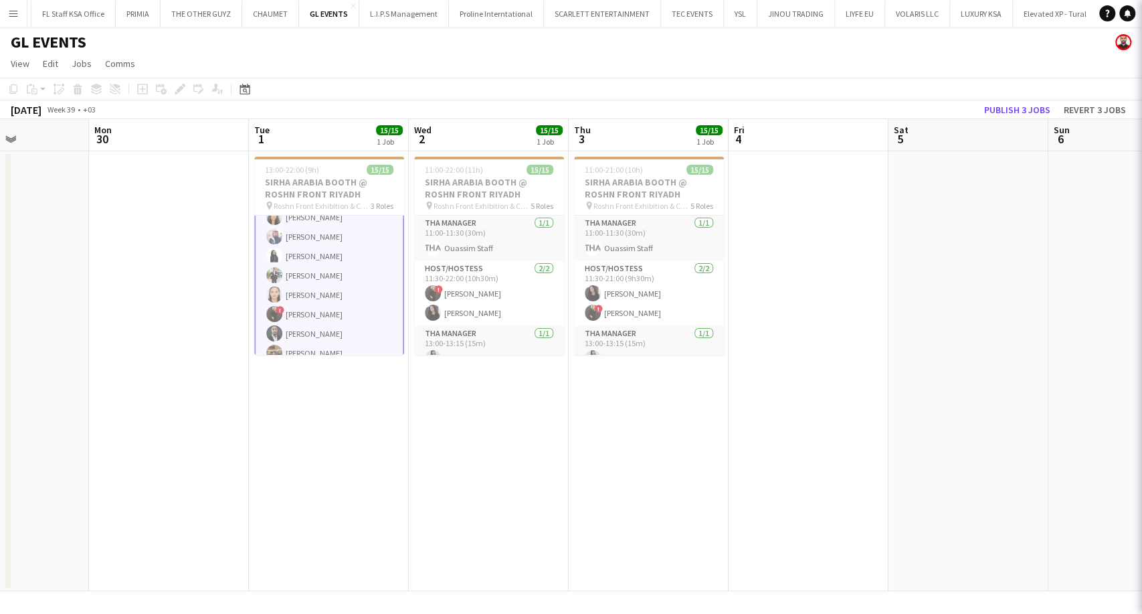
scroll to position [157, 0]
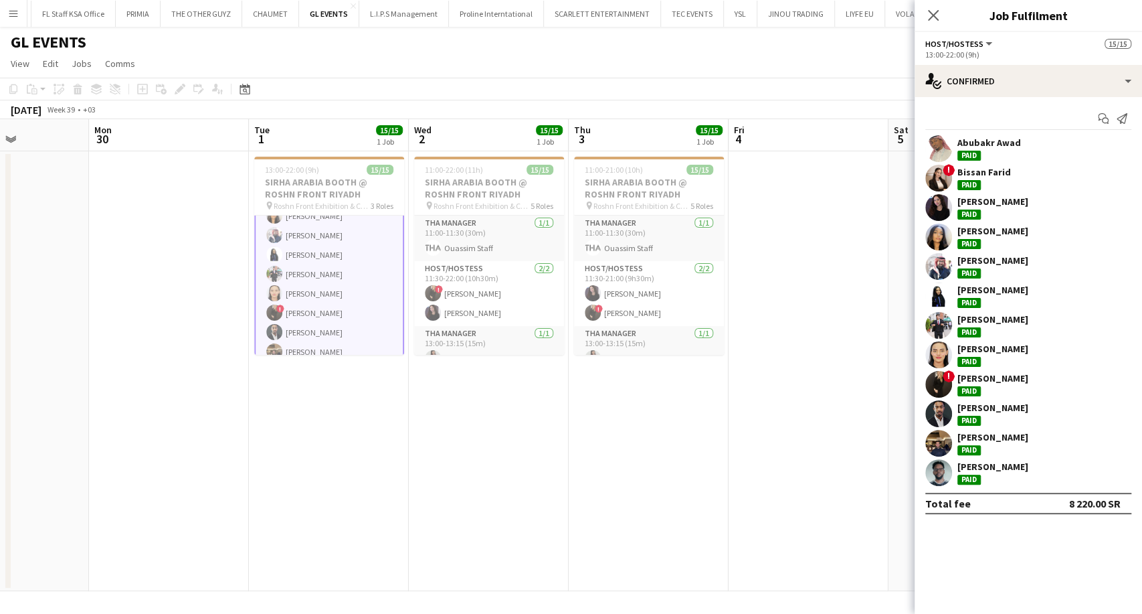
click at [1000, 472] on div "[PERSON_NAME]" at bounding box center [992, 466] width 71 height 12
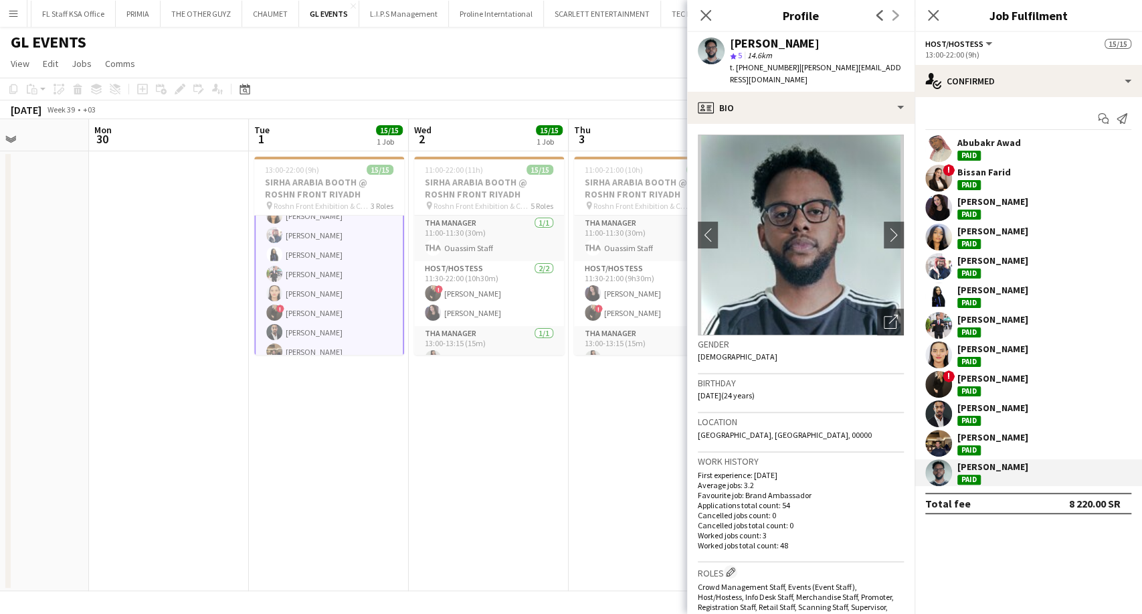
click at [991, 451] on div "[PERSON_NAME]" at bounding box center [992, 443] width 71 height 24
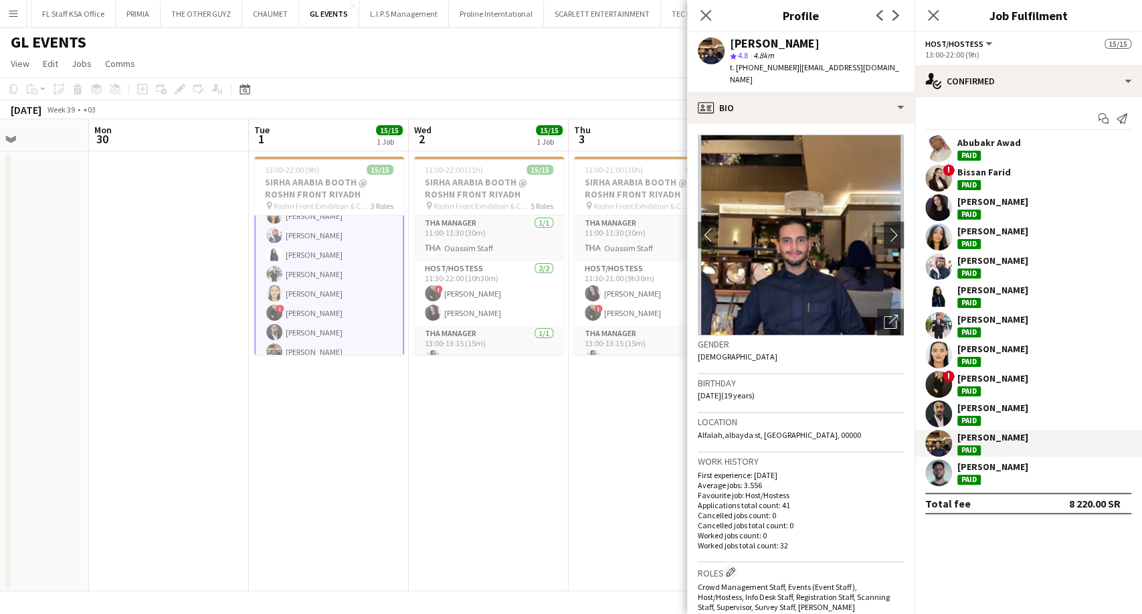
click at [990, 471] on div "[PERSON_NAME]" at bounding box center [992, 466] width 71 height 12
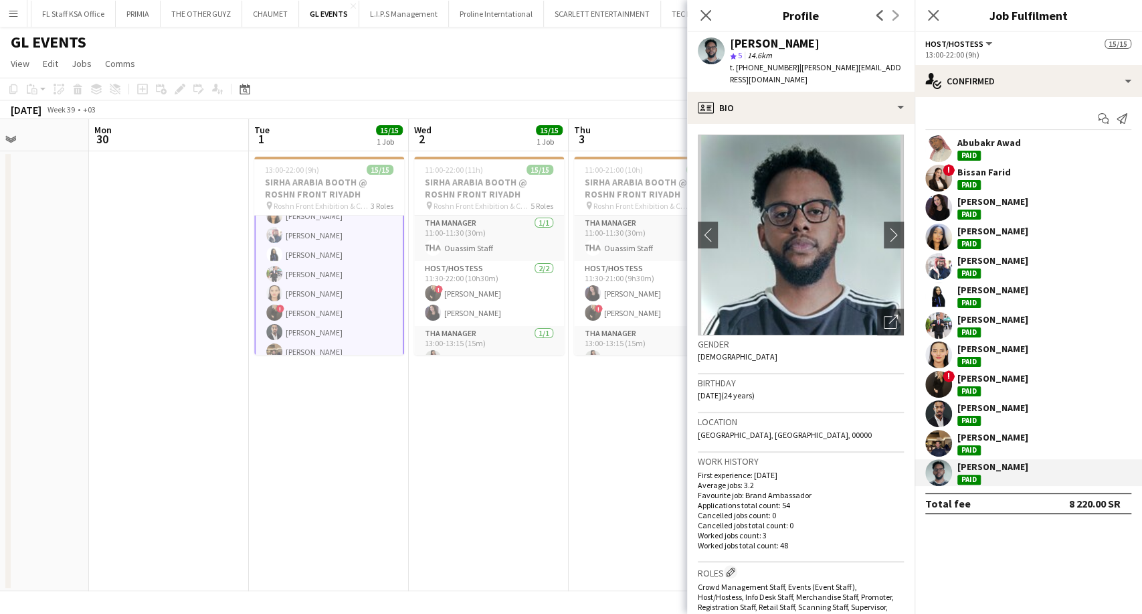
click at [988, 437] on div "[PERSON_NAME]" at bounding box center [992, 437] width 71 height 12
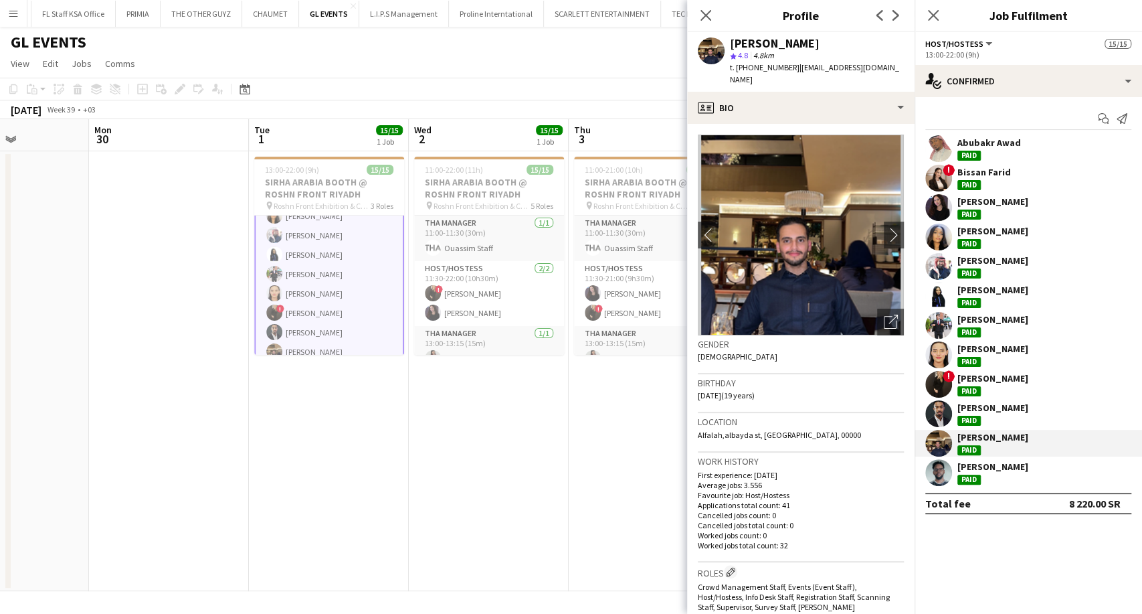
click at [996, 409] on div "[PERSON_NAME]" at bounding box center [992, 407] width 71 height 12
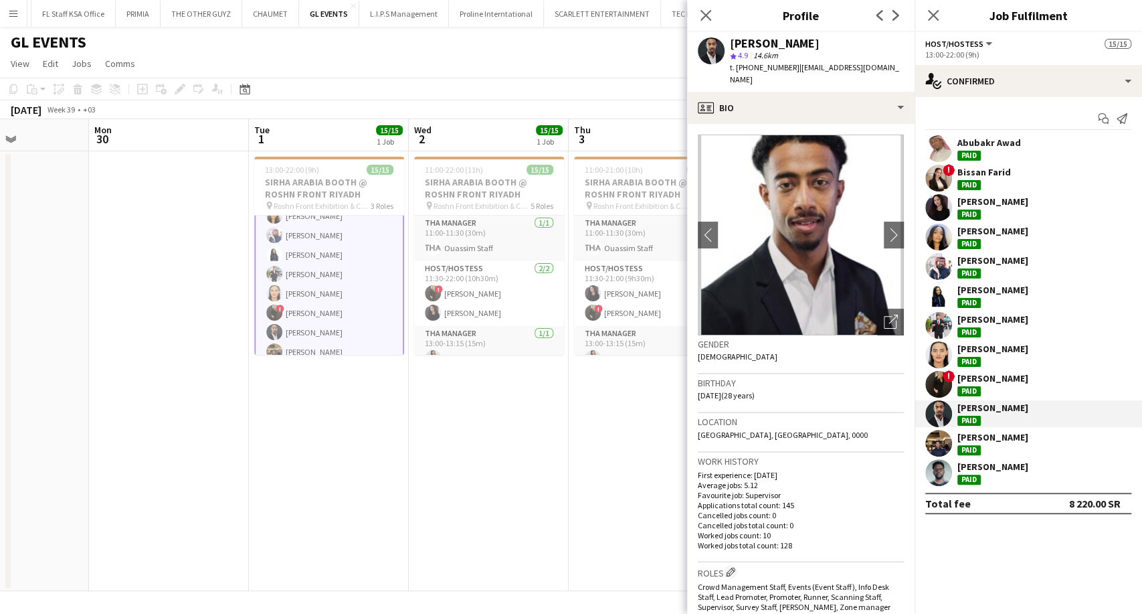
click at [993, 386] on div "[PERSON_NAME] Paid" at bounding box center [992, 384] width 71 height 24
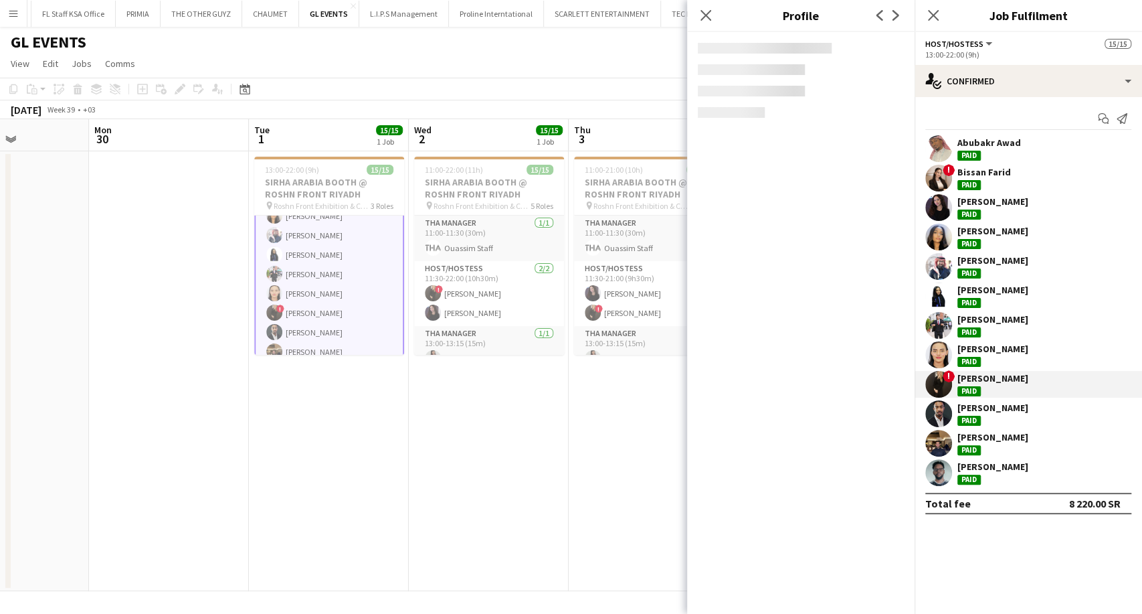
click at [998, 357] on div "[PERSON_NAME]" at bounding box center [1028, 354] width 227 height 27
click at [1004, 326] on div "[PERSON_NAME]" at bounding box center [992, 325] width 71 height 24
click at [996, 296] on div "[PERSON_NAME]" at bounding box center [992, 296] width 71 height 24
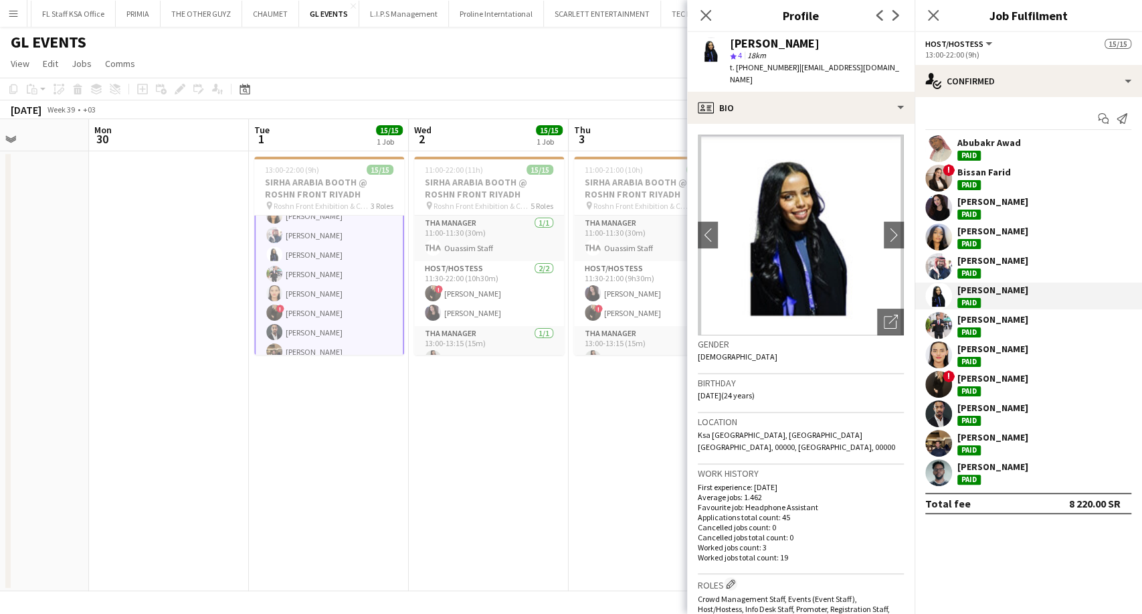
click at [990, 270] on div "[PERSON_NAME]" at bounding box center [992, 266] width 71 height 24
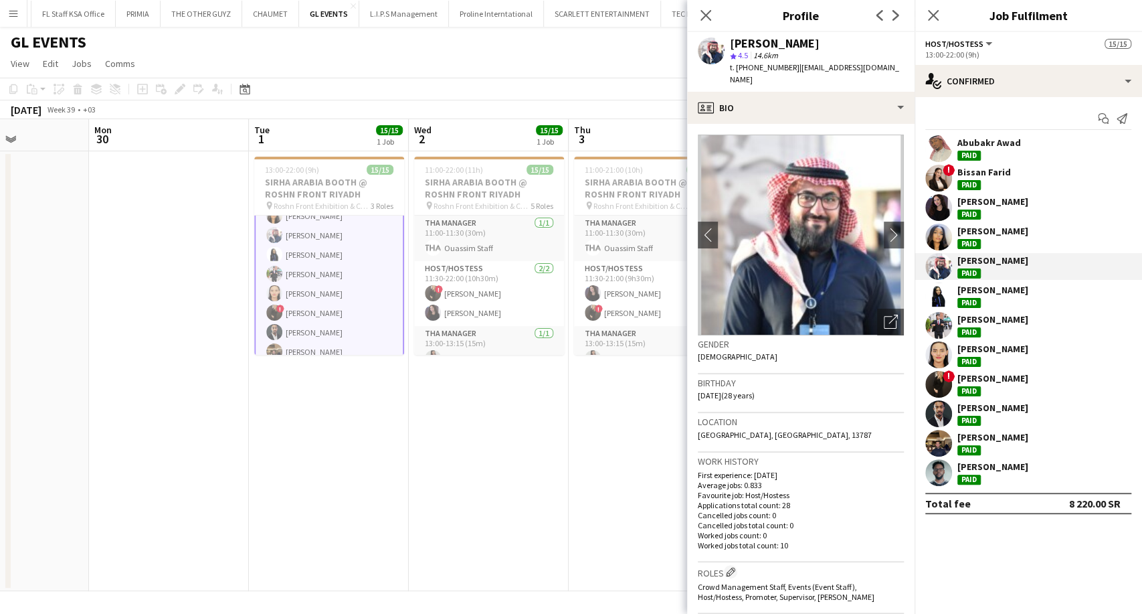
click at [997, 242] on div "[PERSON_NAME] Paid" at bounding box center [992, 237] width 71 height 24
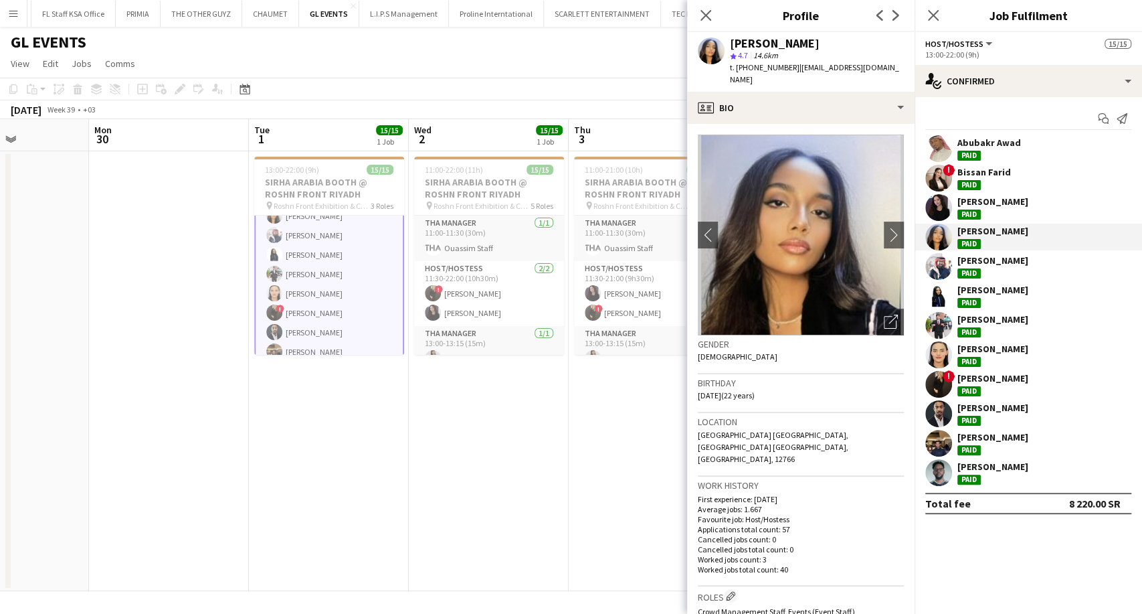
click at [993, 215] on div "[PERSON_NAME] Paid" at bounding box center [992, 207] width 71 height 24
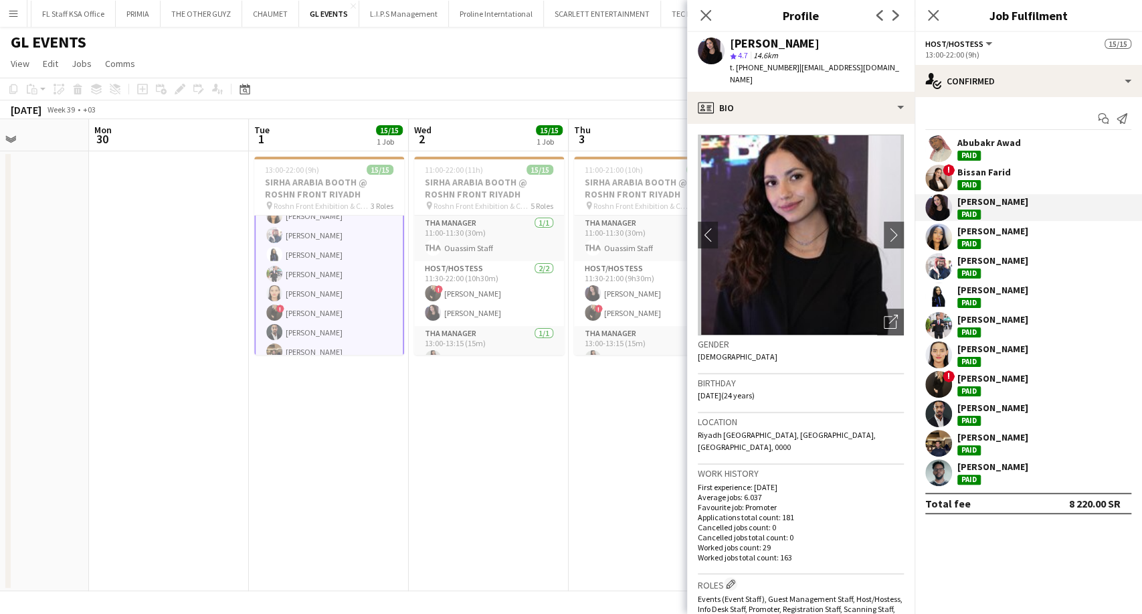
click at [996, 183] on div "Bissan Farid Paid" at bounding box center [984, 178] width 54 height 24
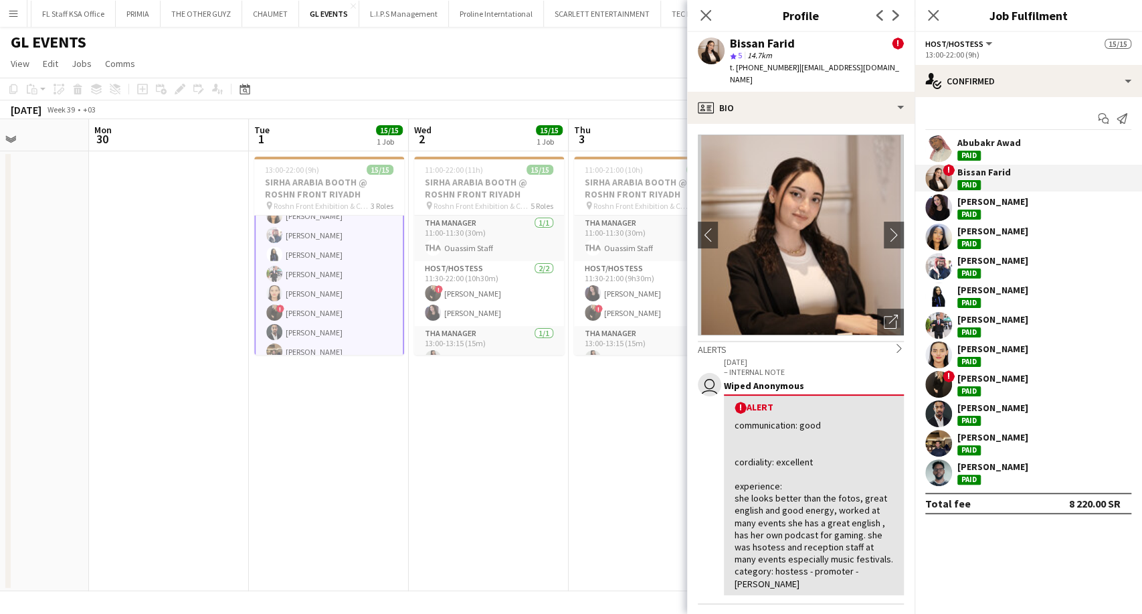
click at [994, 157] on div "[PERSON_NAME] Paid" at bounding box center [989, 148] width 64 height 24
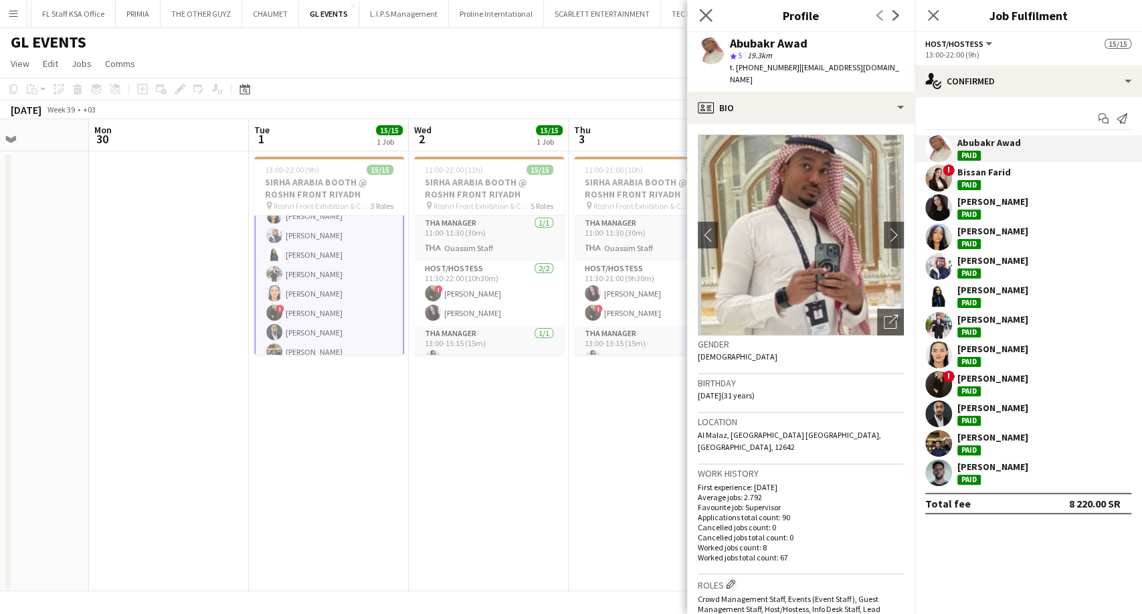
click at [698, 20] on app-icon "Close pop-in" at bounding box center [705, 15] width 19 height 19
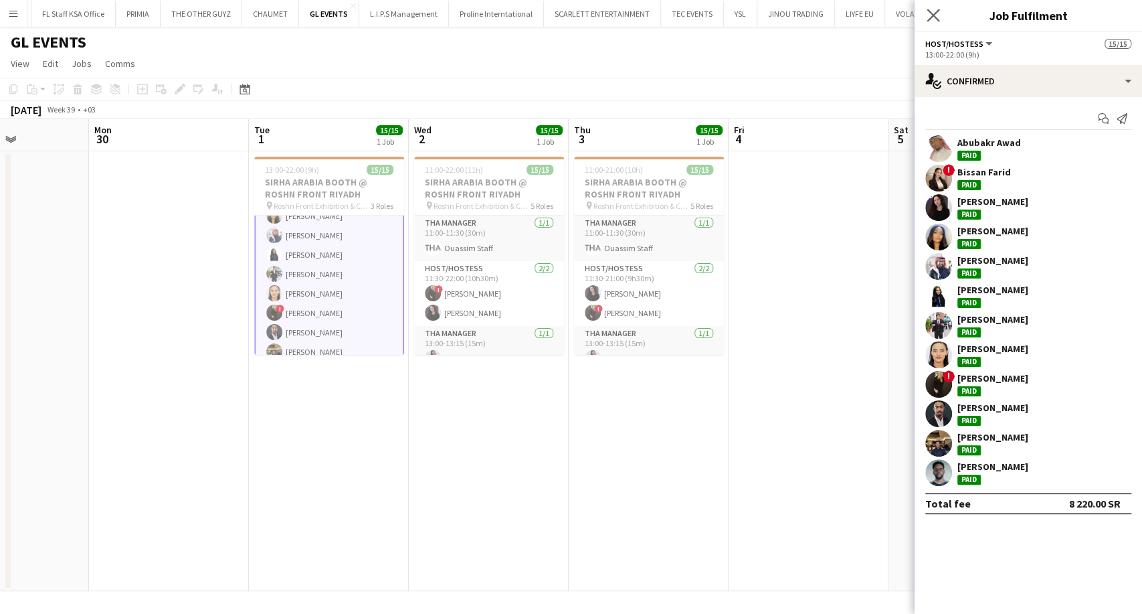
click at [940, 17] on app-icon "Close pop-in" at bounding box center [933, 15] width 19 height 19
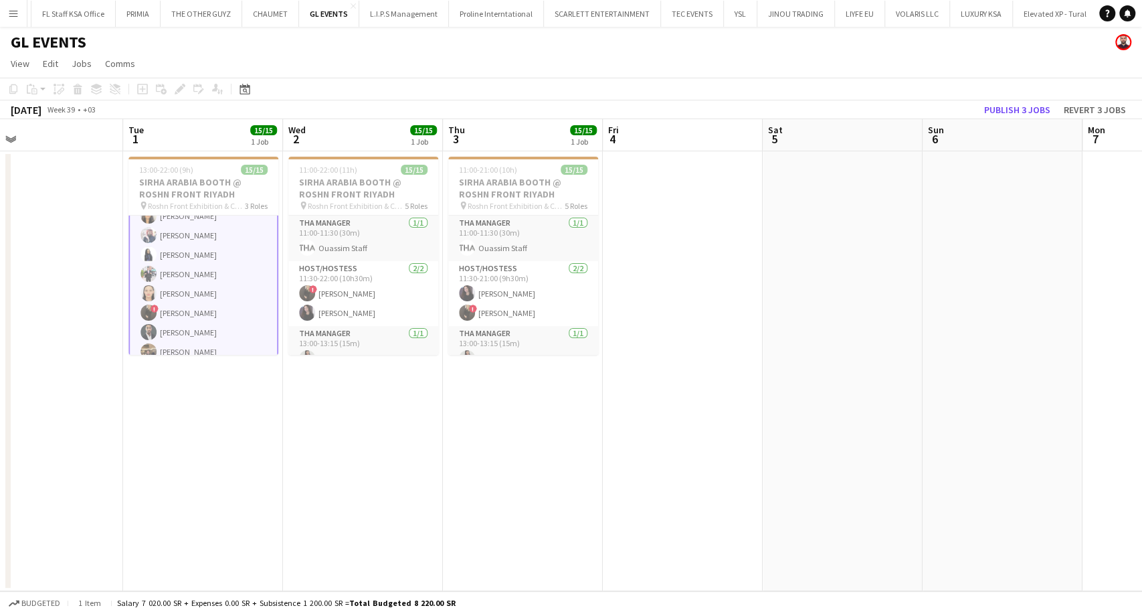
click at [502, 314] on app-calendar-viewport "Fri 27 Sat 28 Sun 29 Mon 30 Tue 1 15/15 1 Job Wed 2 15/15 1 Job Thu 3 15/15 1 J…" at bounding box center [571, 355] width 1142 height 472
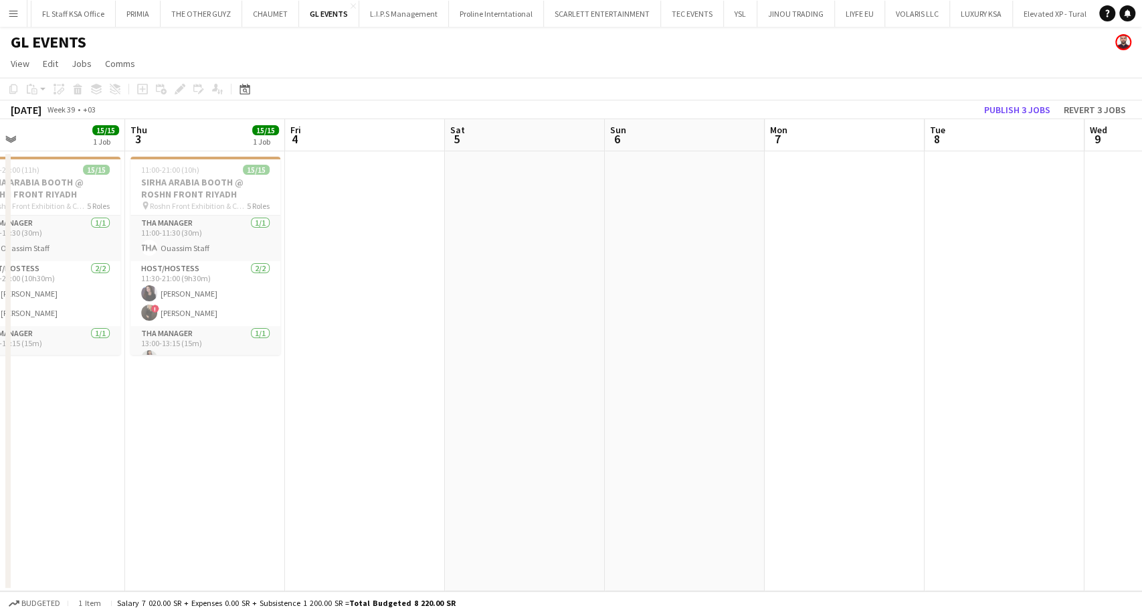
click at [365, 345] on app-calendar-viewport "Mon 30 Tue 1 15/15 1 Job Wed 2 15/15 1 Job Thu 3 15/15 1 Job Fri 4 Sat 5 Sun 6 …" at bounding box center [571, 355] width 1142 height 472
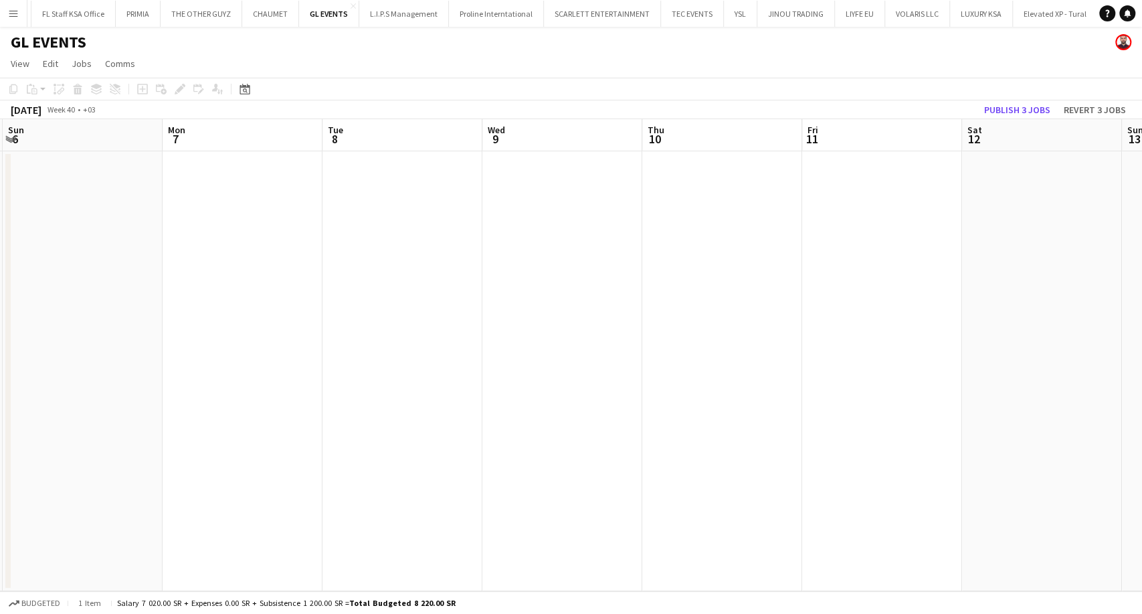
click at [416, 357] on app-calendar-viewport "Thu 3 15/15 1 Job Fri 4 Sat 5 Sun 6 Mon 7 Tue 8 Wed 9 Thu 10 Fri 11 Sat 12 Sun …" at bounding box center [571, 355] width 1142 height 472
click at [452, 356] on app-calendar-viewport "Sat 5 Sun 6 Mon 7 Tue 8 Wed 9 Thu 10 Fri 11 Sat 12 Sun 13 Mon 14 Tue 15 Wed 16 …" at bounding box center [571, 355] width 1142 height 472
click at [344, 359] on app-calendar-viewport "Thu 10 Fri 11 Sat 12 Sun 13 Mon 14 Tue 15 Wed 16 Thu 17 Fri 18 Sat 19 Sun 20 Mo…" at bounding box center [571, 355] width 1142 height 472
click at [0, 332] on app-calendar-viewport "Sun 13 Mon 14 Tue 15 Wed 16 Thu 17 Fri 18 Sat 19 Sun 20 Mon 21 Tue 22 Wed 23 Th…" at bounding box center [571, 355] width 1142 height 472
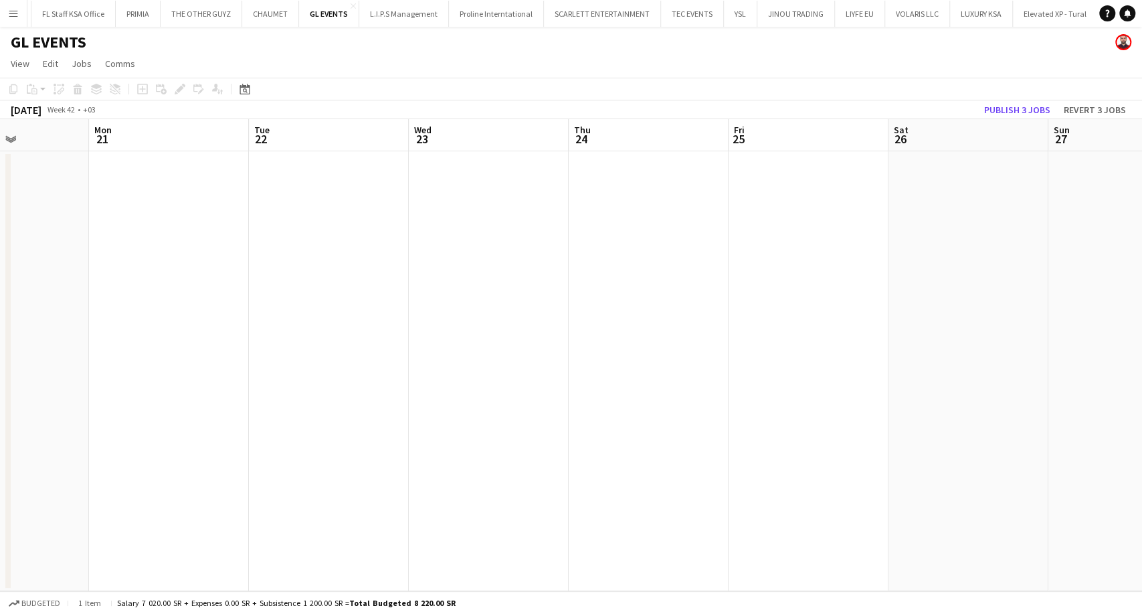
click at [11, 14] on app-icon "Menu" at bounding box center [13, 13] width 11 height 11
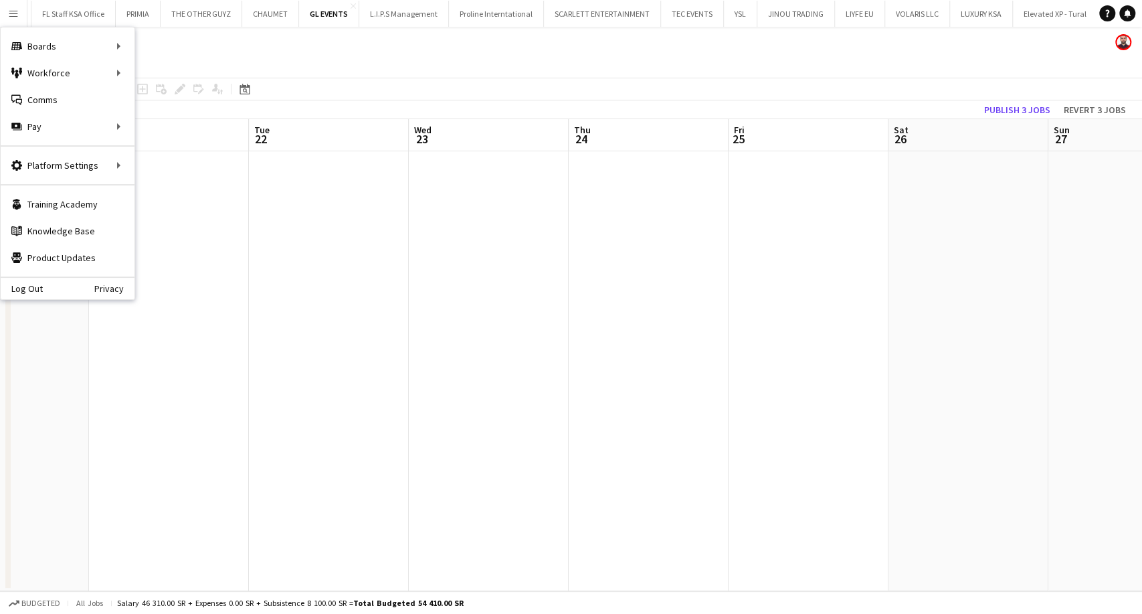
click at [481, 325] on app-date-cell at bounding box center [489, 371] width 160 height 440
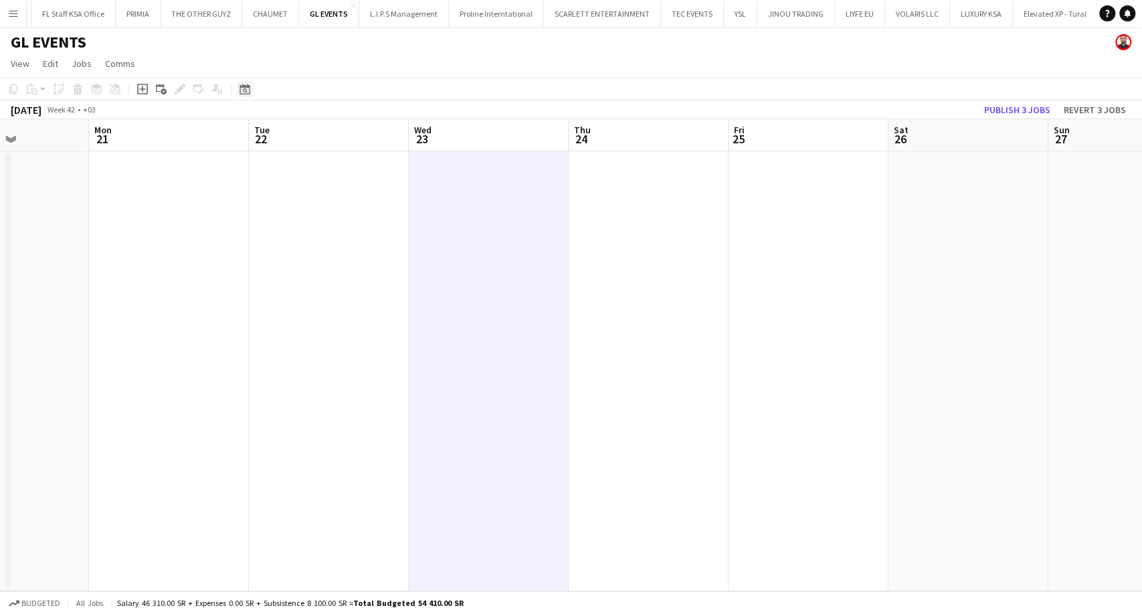
click at [246, 91] on icon "Date picker" at bounding box center [245, 89] width 11 height 11
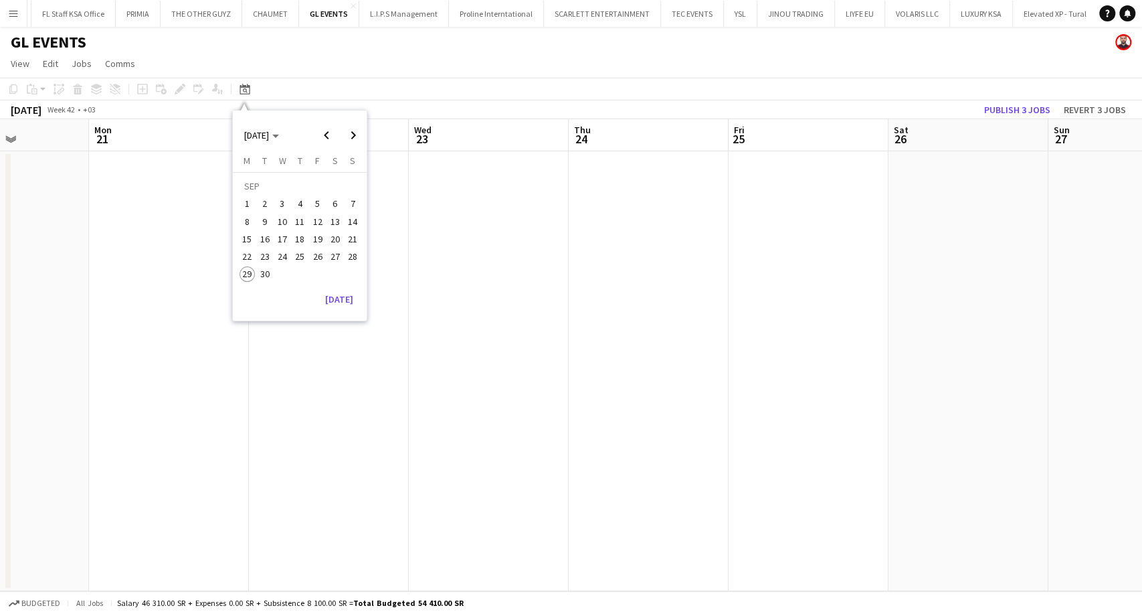
click at [262, 272] on span "30" at bounding box center [265, 274] width 16 height 16
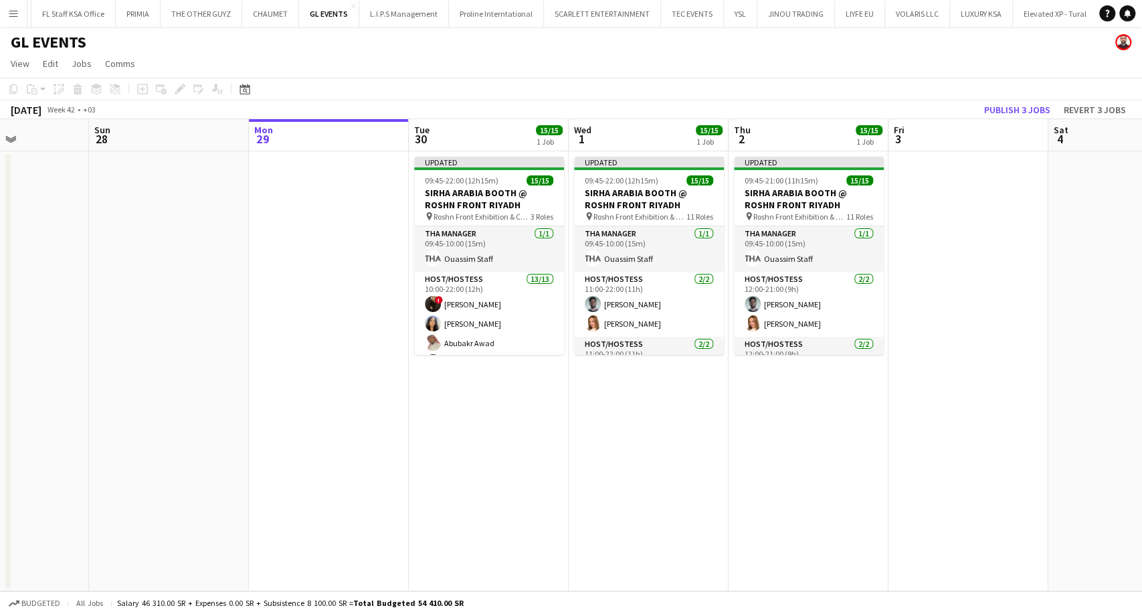
scroll to position [0, 460]
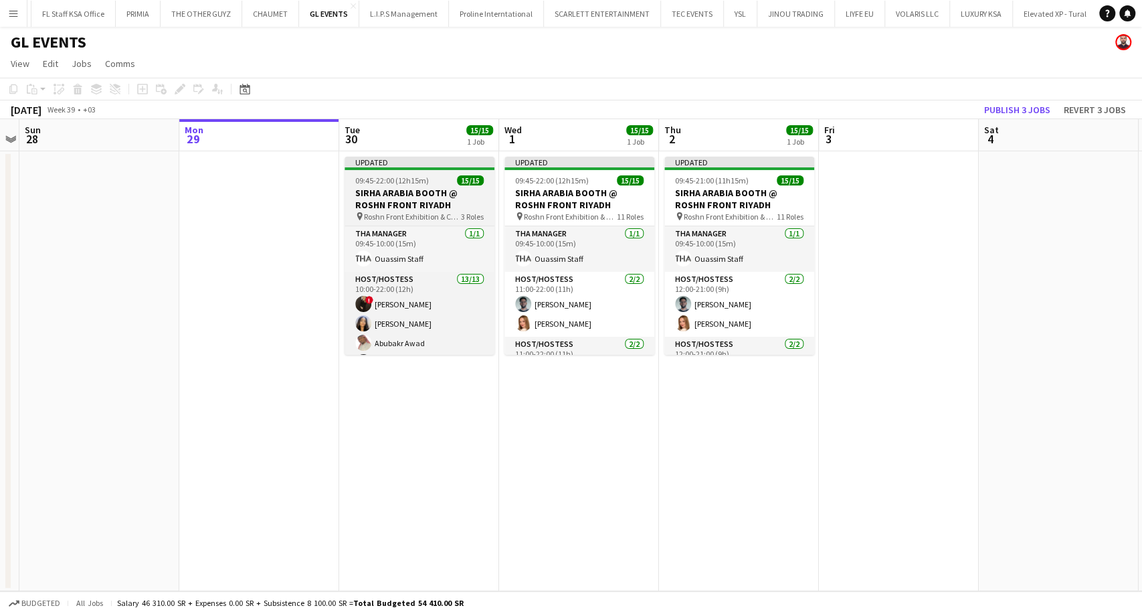
click at [420, 207] on h3 "SIRHA ARABIA BOOTH @ ROSHN FRONT RIYADH" at bounding box center [420, 199] width 150 height 24
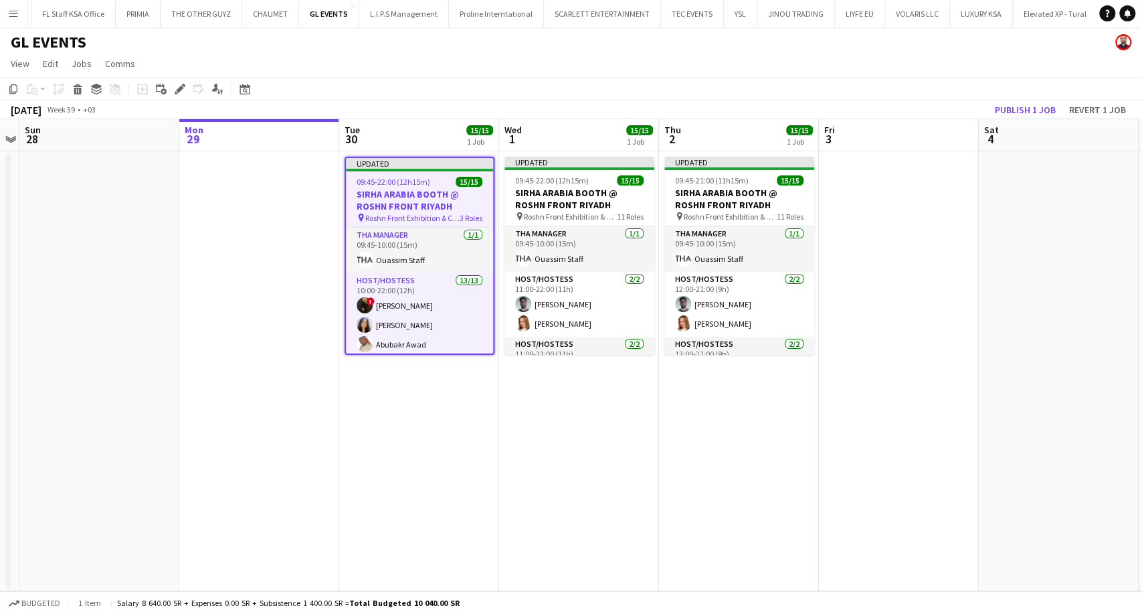
click at [420, 207] on h3 "SIRHA ARABIA BOOTH @ ROSHN FRONT RIYADH" at bounding box center [419, 200] width 147 height 24
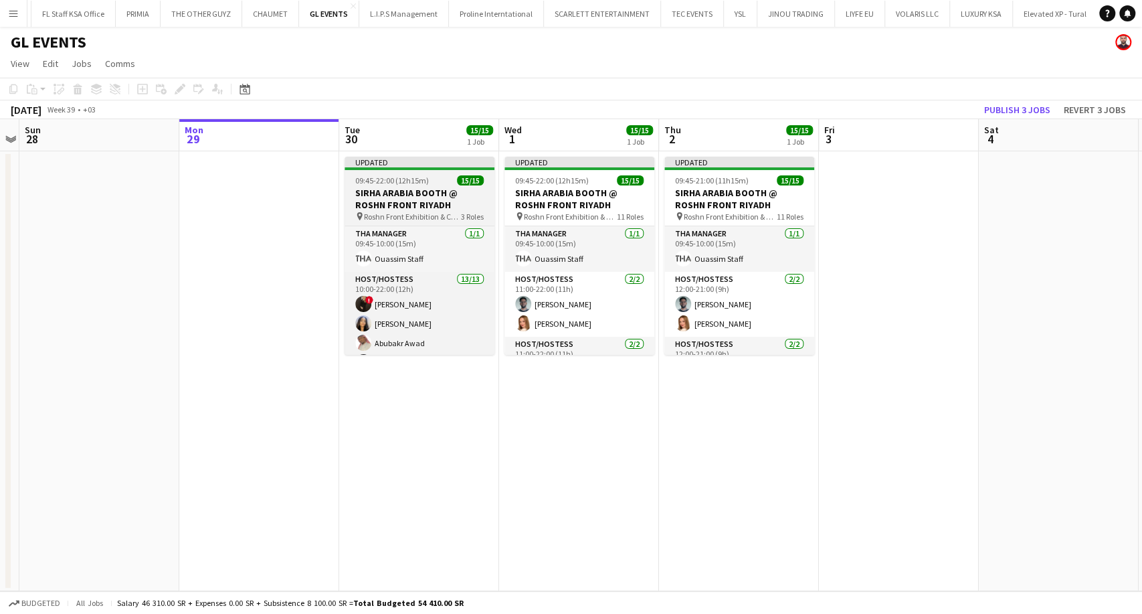
click at [420, 207] on h3 "SIRHA ARABIA BOOTH @ ROSHN FRONT RIYADH" at bounding box center [420, 199] width 150 height 24
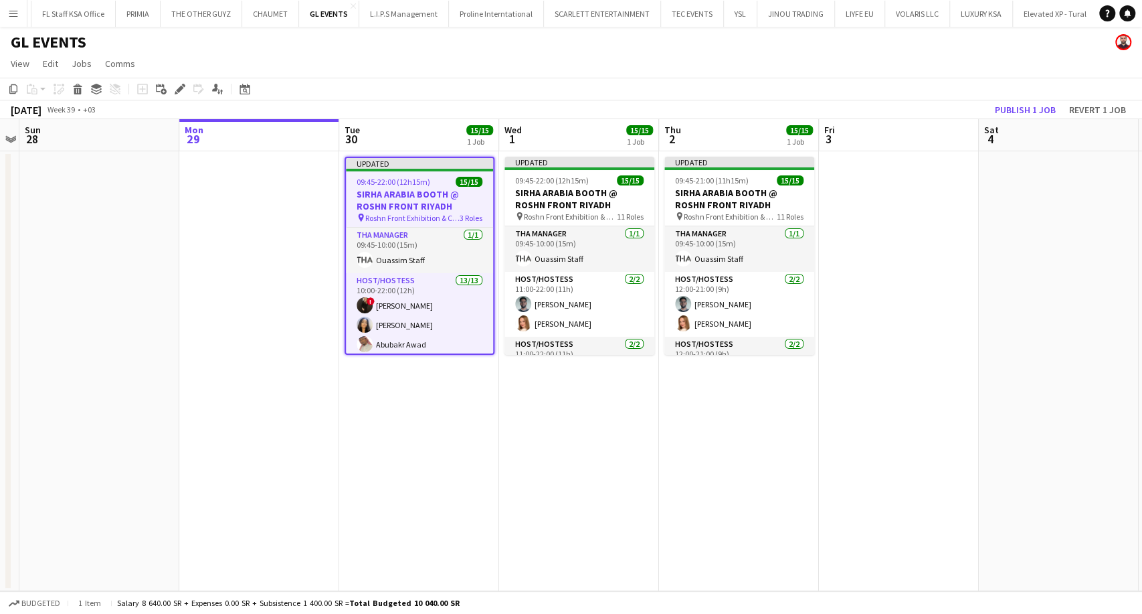
drag, startPoint x: 180, startPoint y: 93, endPoint x: 232, endPoint y: 123, distance: 60.2
click at [180, 92] on icon "Edit" at bounding box center [180, 89] width 11 height 11
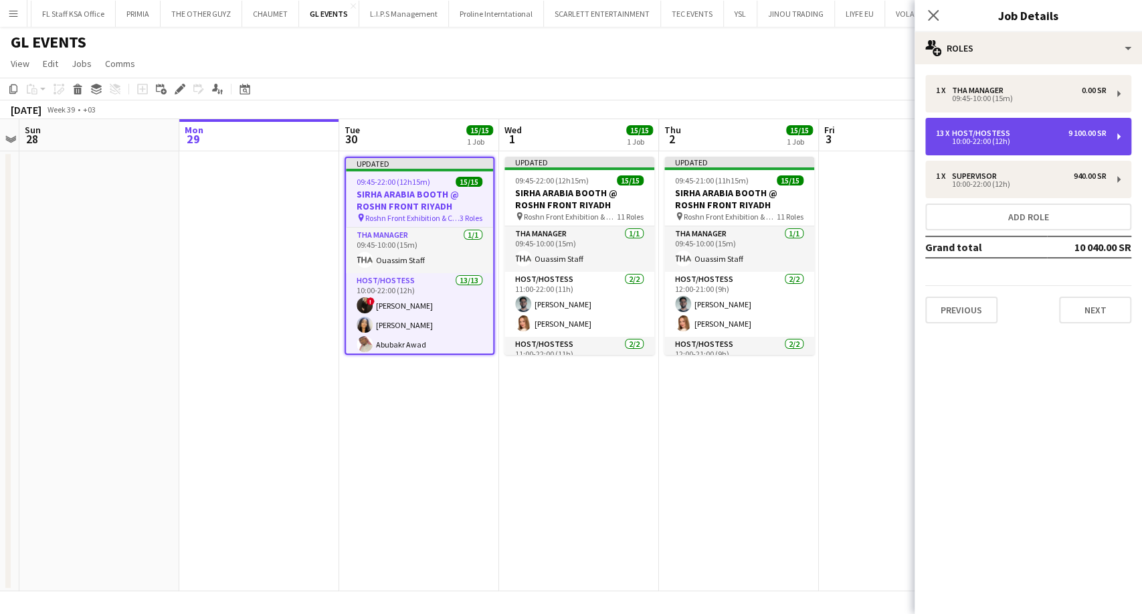
click at [992, 125] on div "13 x Host/Hostess 9 100.00 SR 10:00-22:00 (12h)" at bounding box center [1028, 136] width 206 height 37
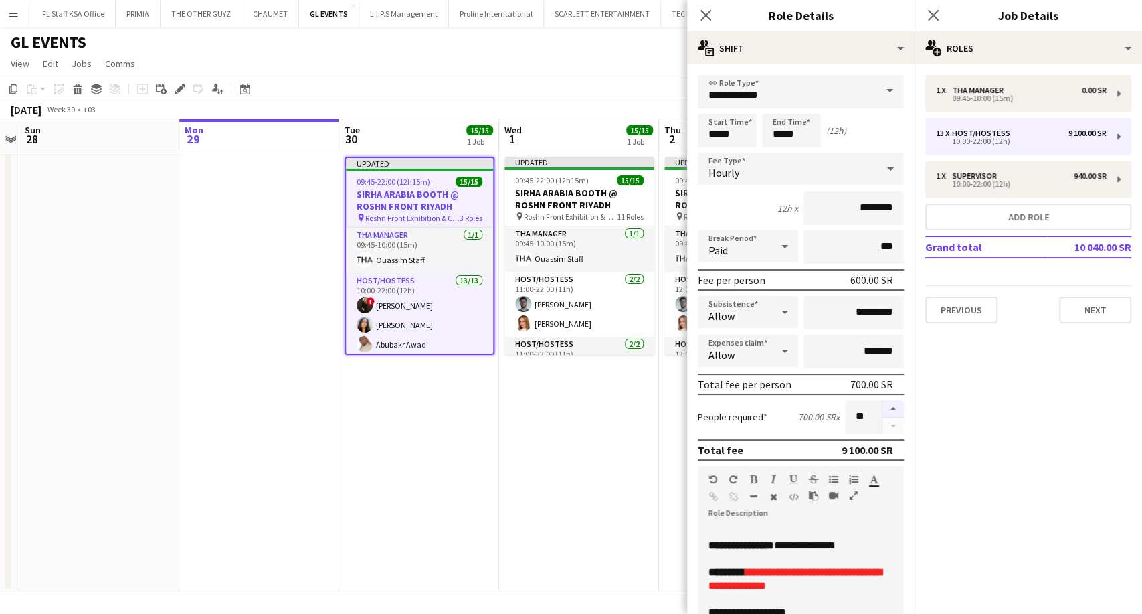
click at [882, 408] on button "button" at bounding box center [892, 408] width 21 height 17
type input "**"
click at [484, 435] on app-date-cell "Updated 09:45-22:00 (12h15m) 15/15 SIRHA ARABIA BOOTH @ ROSHN FRONT RIYADH pin …" at bounding box center [419, 371] width 160 height 440
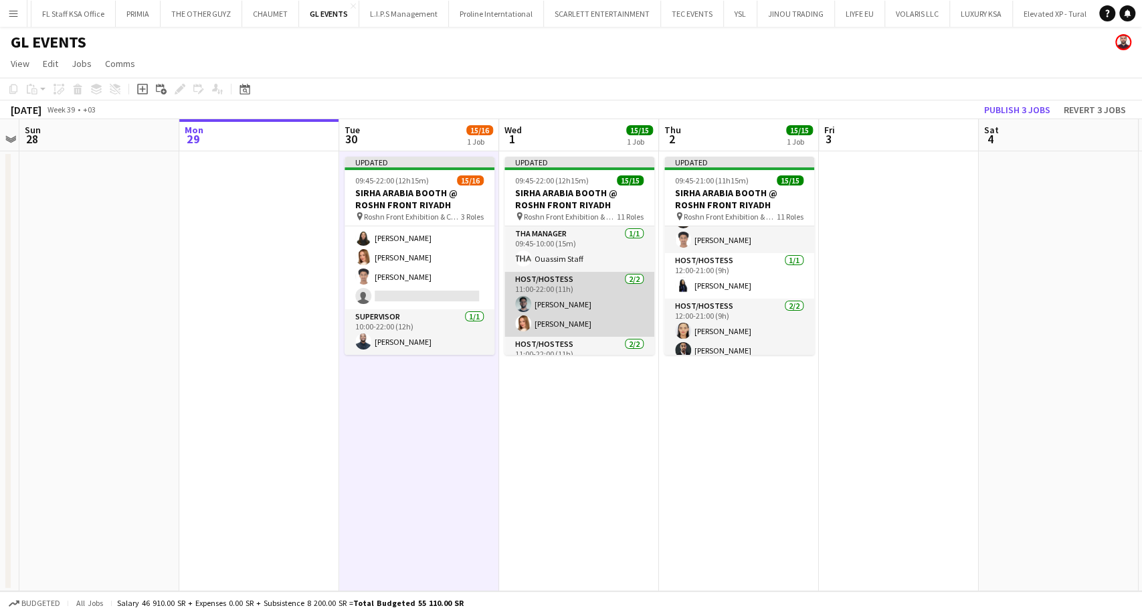
scroll to position [149, 0]
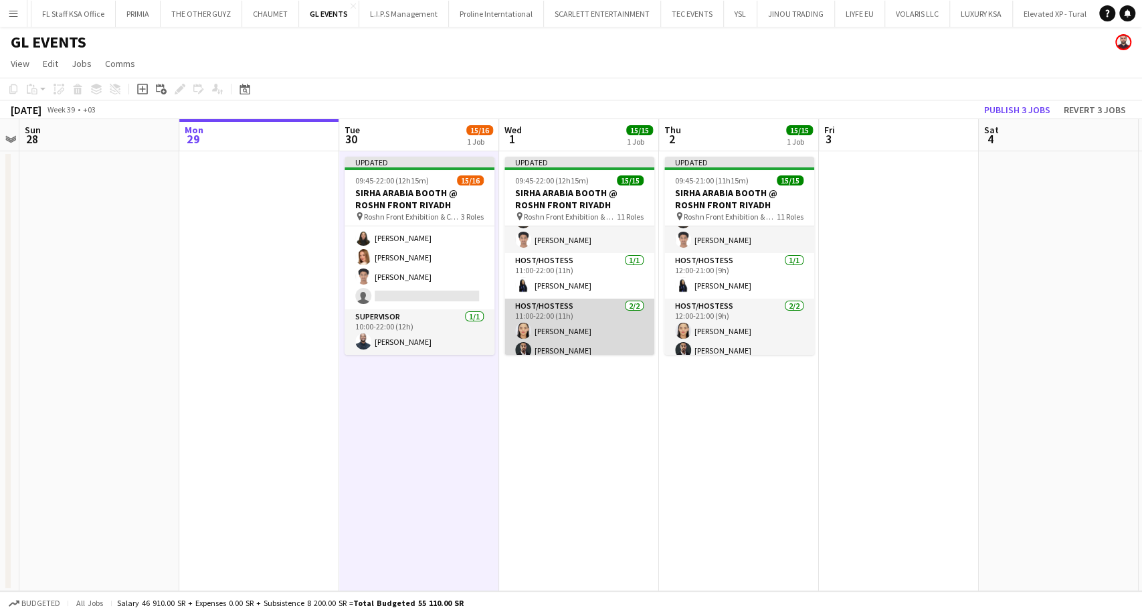
click at [569, 310] on app-card-role "Host/Hostess [DATE] 11:00-22:00 (11h) [PERSON_NAME] [PERSON_NAME]" at bounding box center [579, 330] width 150 height 65
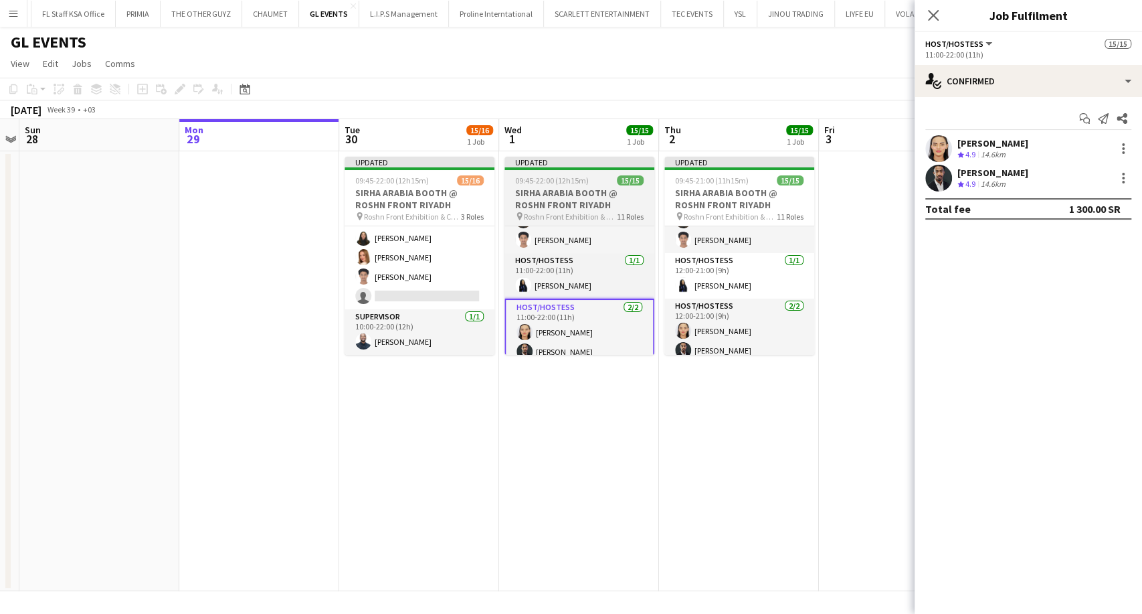
click at [579, 204] on h3 "SIRHA ARABIA BOOTH @ ROSHN FRONT RIYADH" at bounding box center [579, 199] width 150 height 24
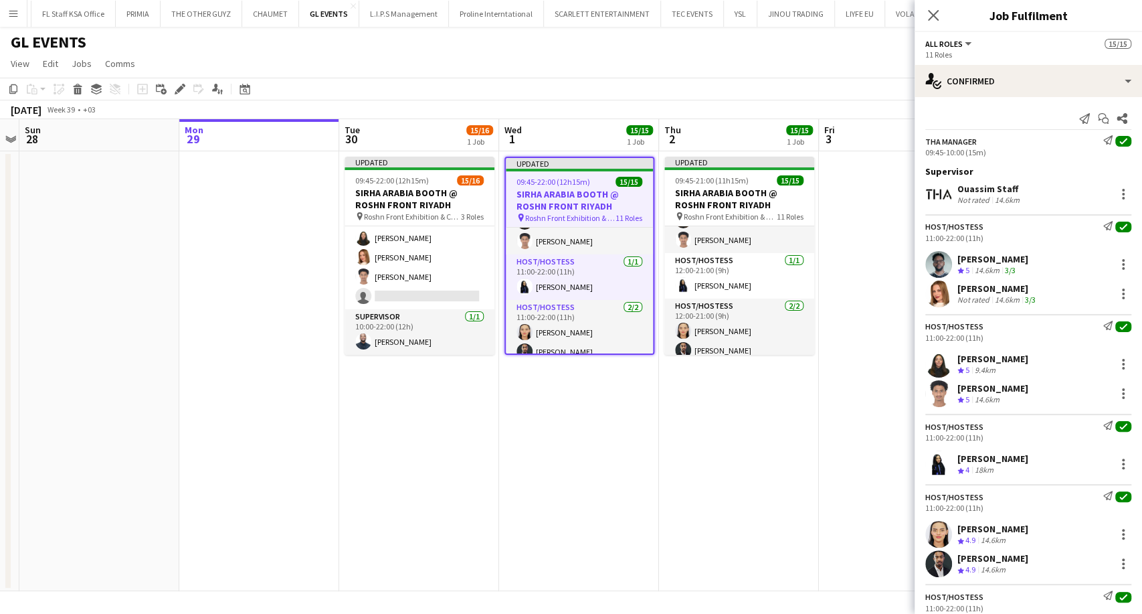
click at [553, 196] on h3 "SIRHA ARABIA BOOTH @ ROSHN FRONT RIYADH" at bounding box center [579, 200] width 147 height 24
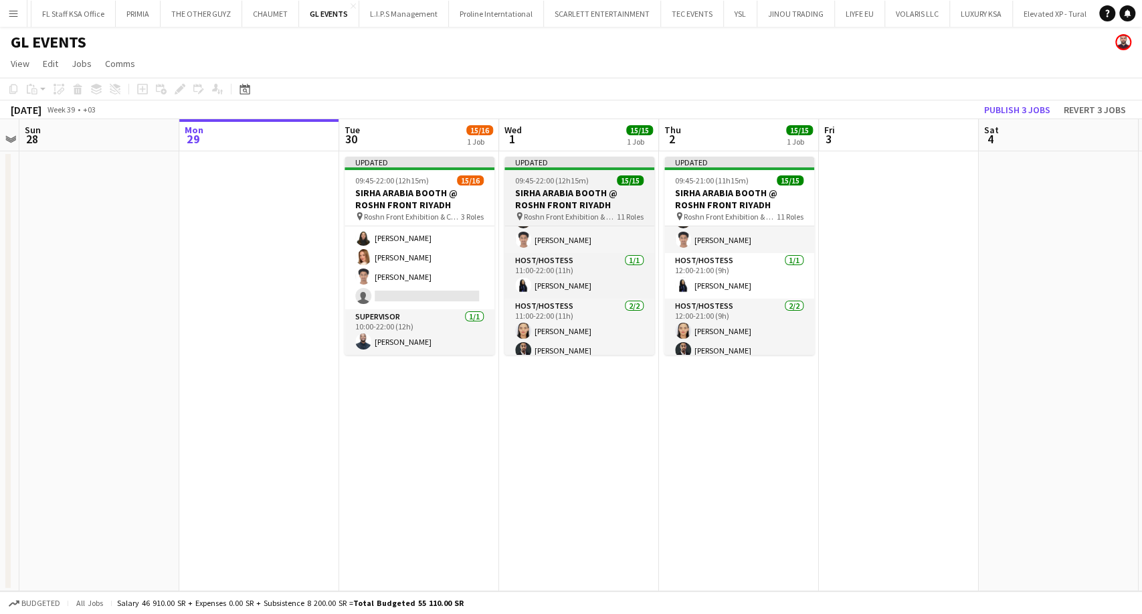
click at [572, 195] on h3 "SIRHA ARABIA BOOTH @ ROSHN FRONT RIYADH" at bounding box center [579, 199] width 150 height 24
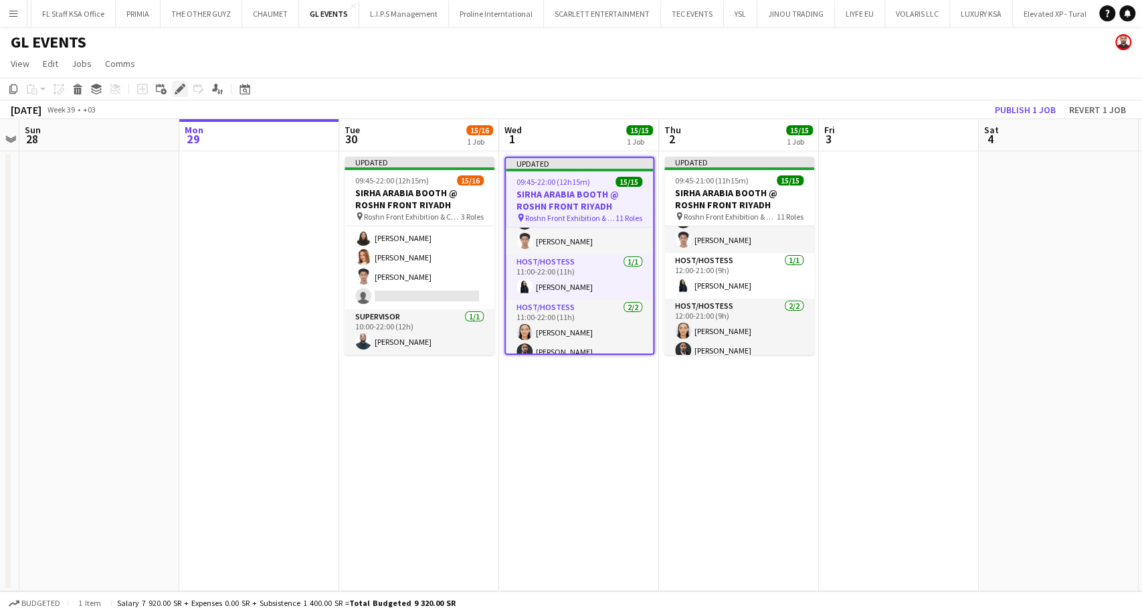
click at [178, 86] on icon "Edit" at bounding box center [180, 89] width 11 height 11
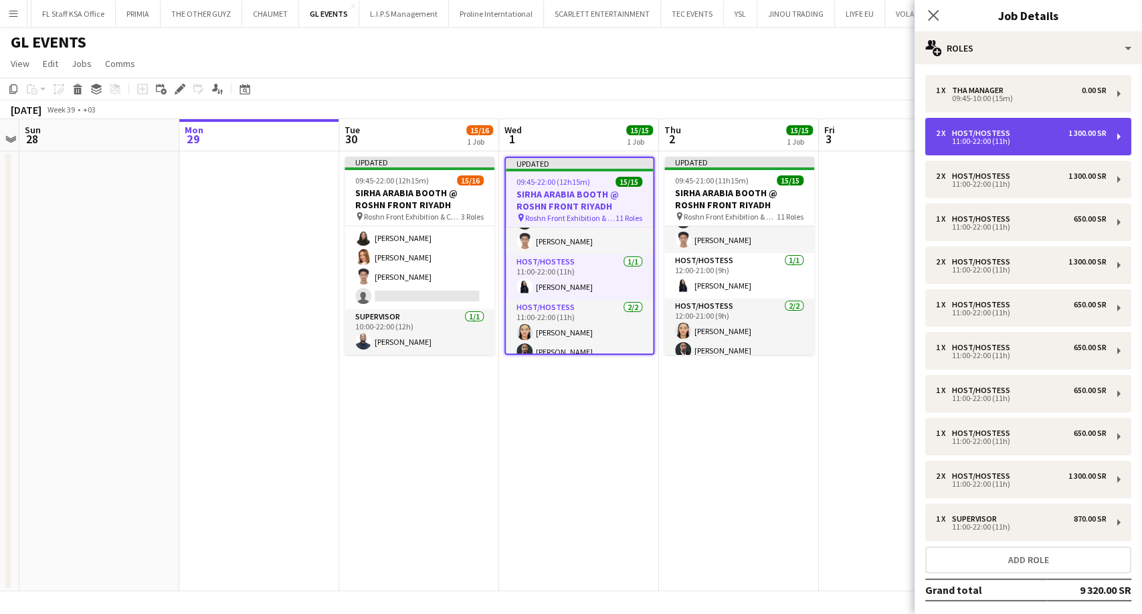
click at [1018, 142] on div "11:00-22:00 (11h)" at bounding box center [1021, 141] width 171 height 7
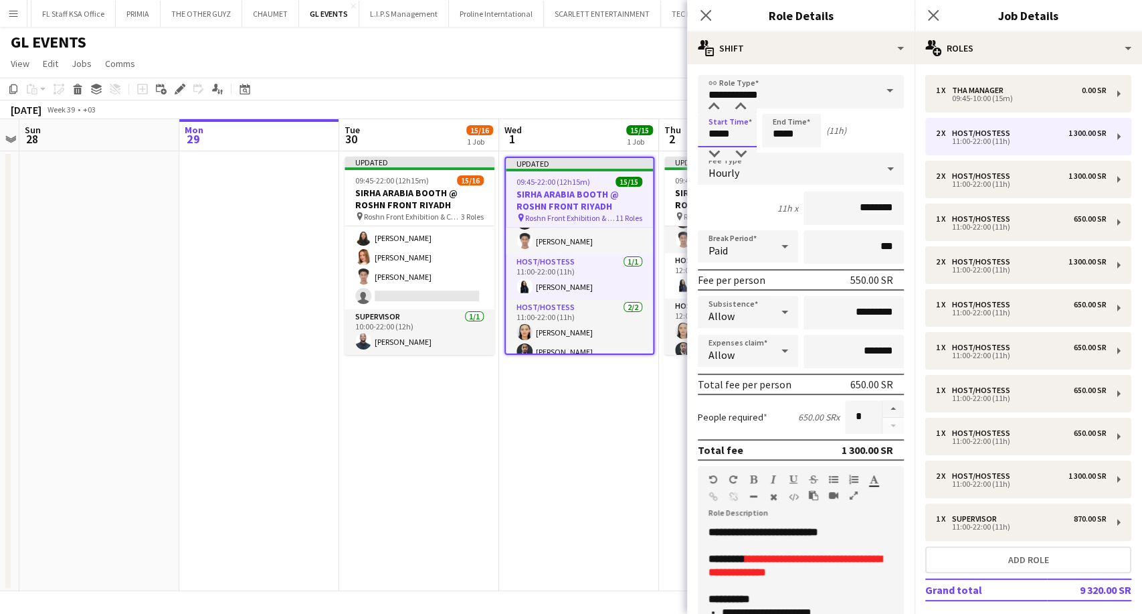
click at [712, 131] on input "*****" at bounding box center [727, 130] width 59 height 33
type input "*****"
click at [713, 112] on div at bounding box center [713, 106] width 27 height 13
click at [773, 124] on input "*****" at bounding box center [791, 130] width 59 height 33
type input "*****"
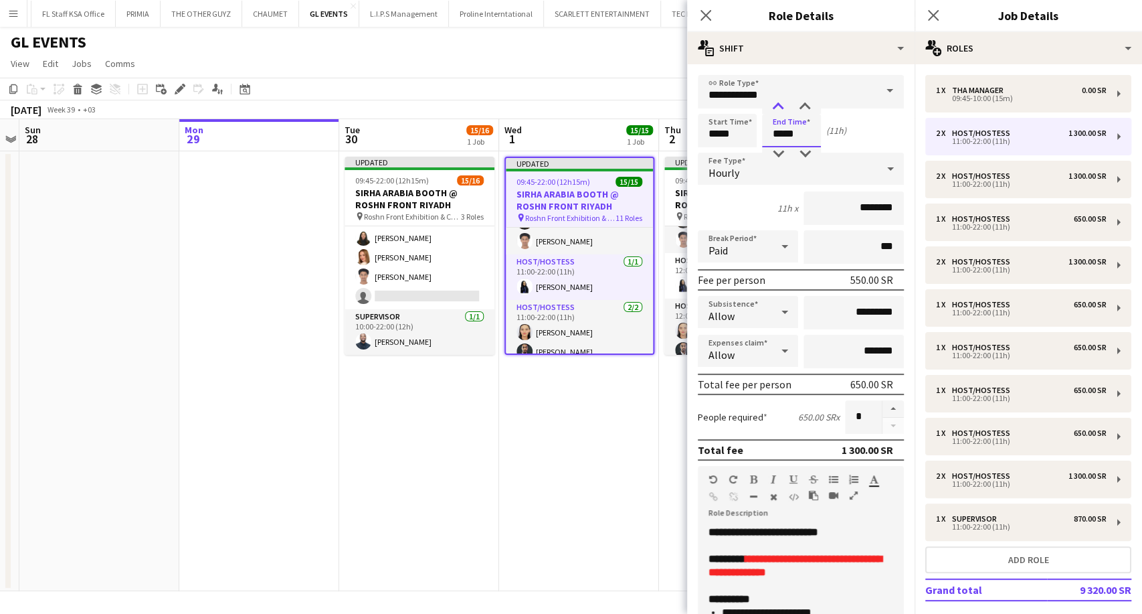
click at [777, 108] on div at bounding box center [778, 106] width 27 height 13
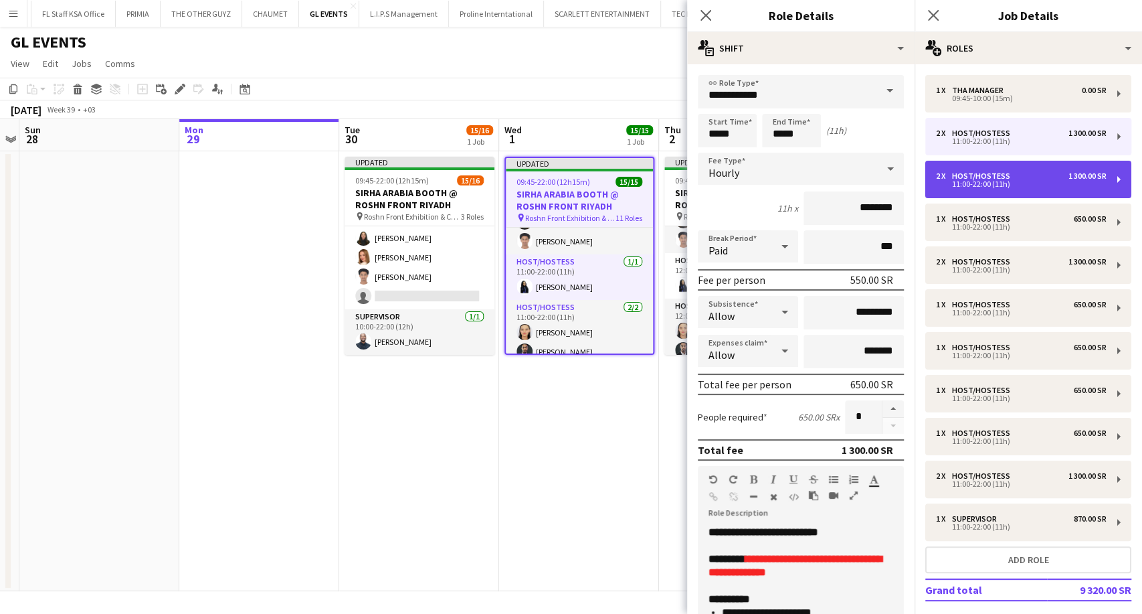
click at [976, 184] on div "11:00-22:00 (11h)" at bounding box center [1021, 184] width 171 height 7
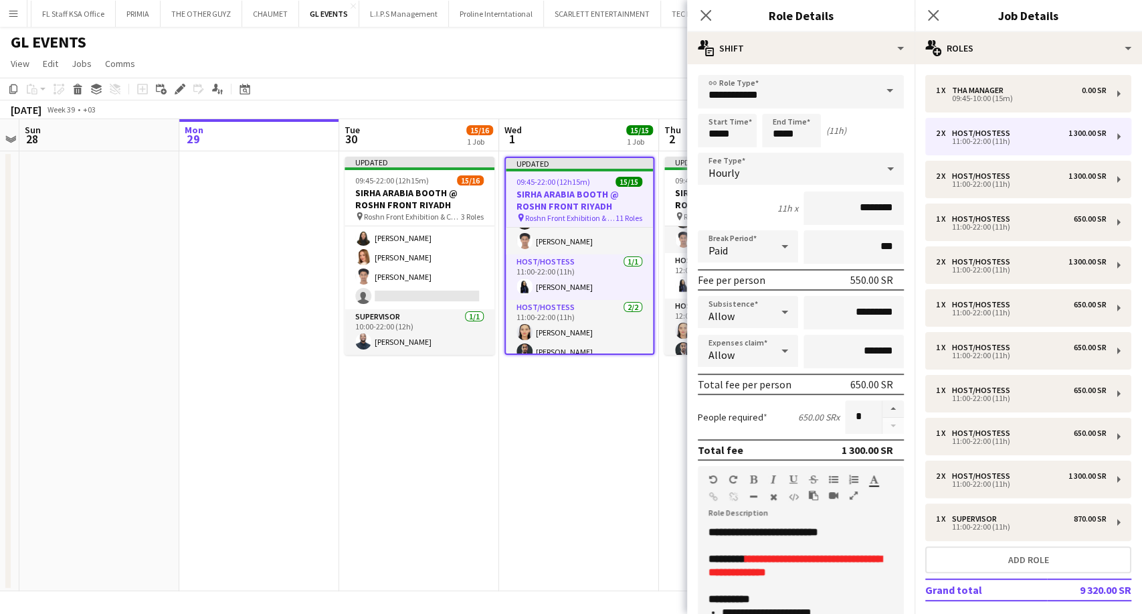
type input "*****"
click at [707, 135] on input "*****" at bounding box center [727, 130] width 59 height 33
type input "*****"
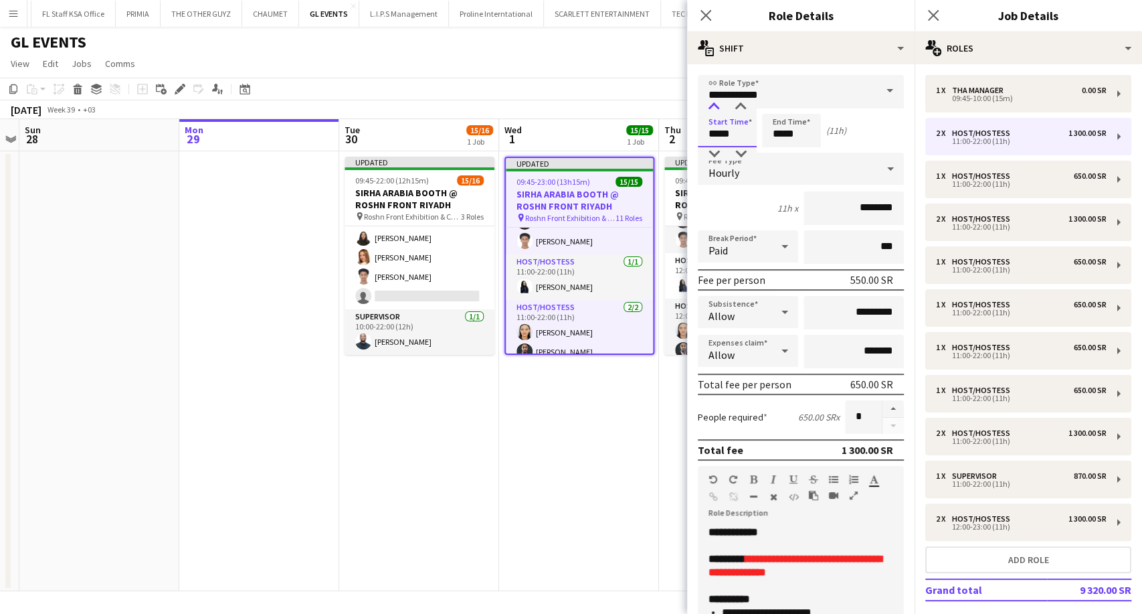
click at [712, 110] on div at bounding box center [713, 106] width 27 height 13
click at [776, 132] on input "*****" at bounding box center [791, 130] width 59 height 33
type input "*****"
click at [776, 108] on div at bounding box center [778, 106] width 27 height 13
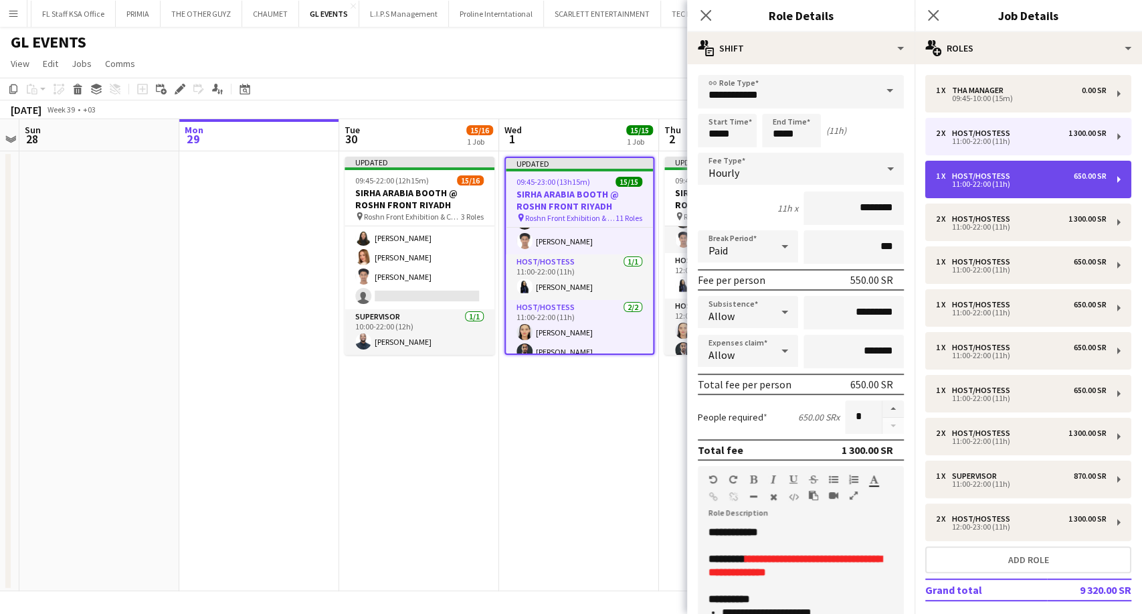
click at [969, 183] on div "11:00-22:00 (11h)" at bounding box center [1021, 184] width 171 height 7
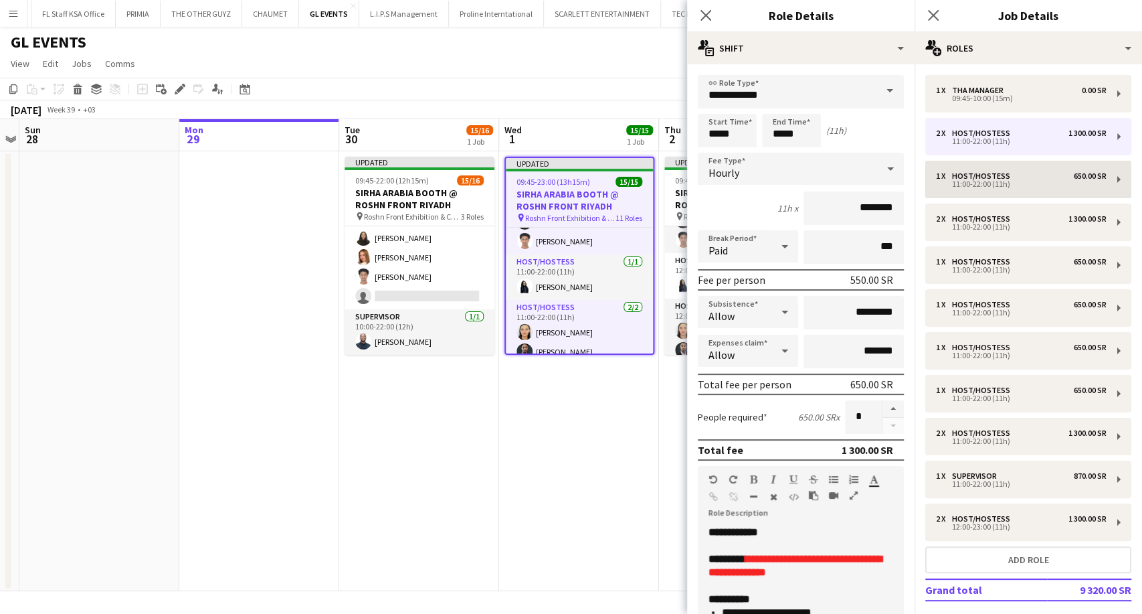
type input "*****"
type input "*"
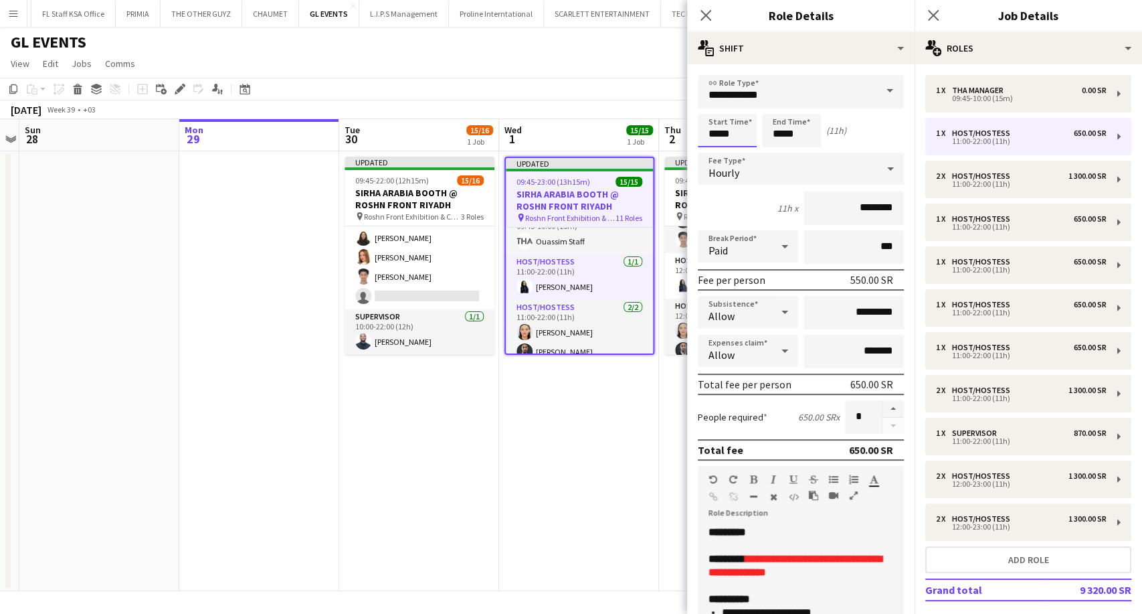
click at [718, 130] on input "*****" at bounding box center [727, 130] width 59 height 33
type input "*****"
click at [719, 109] on div at bounding box center [713, 106] width 27 height 13
click at [772, 131] on input "*****" at bounding box center [791, 130] width 59 height 33
click at [781, 108] on div at bounding box center [778, 106] width 27 height 13
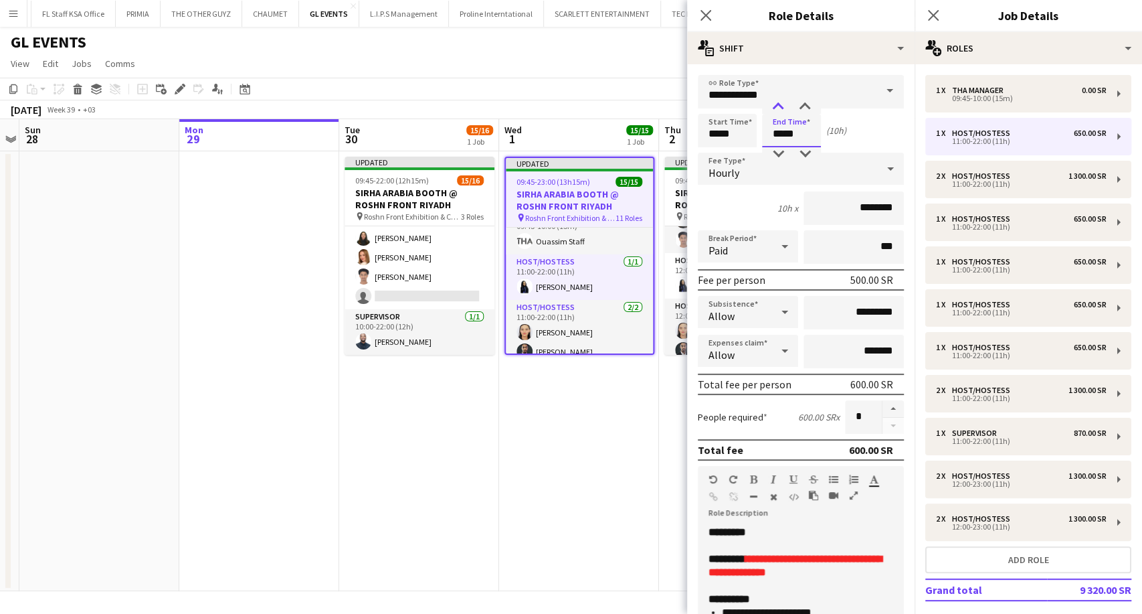
type input "*****"
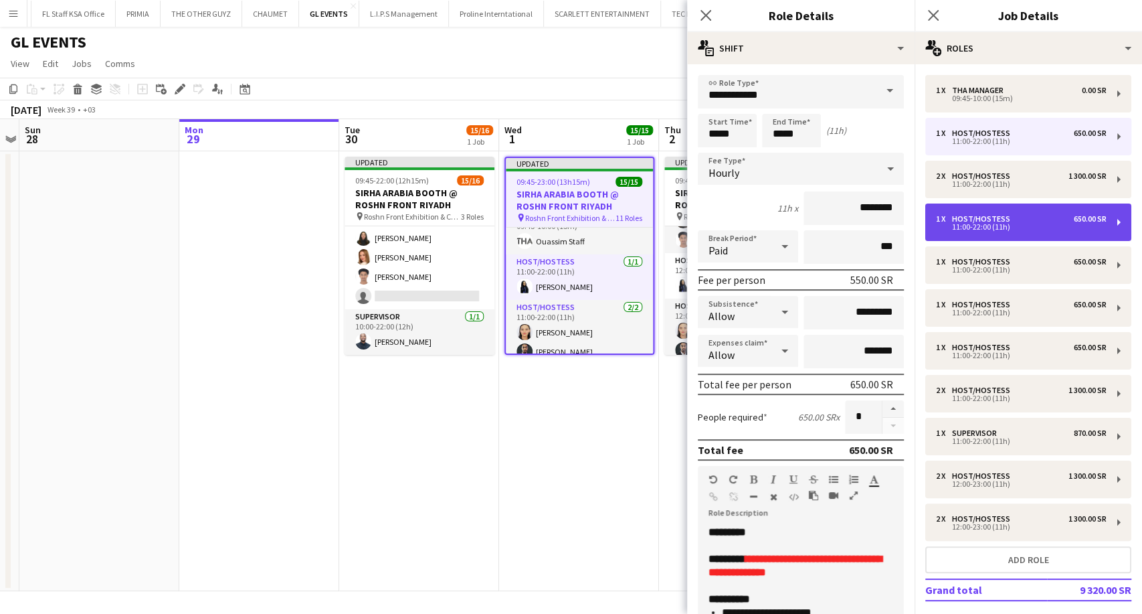
click at [962, 216] on div "Host/Hostess" at bounding box center [984, 218] width 64 height 9
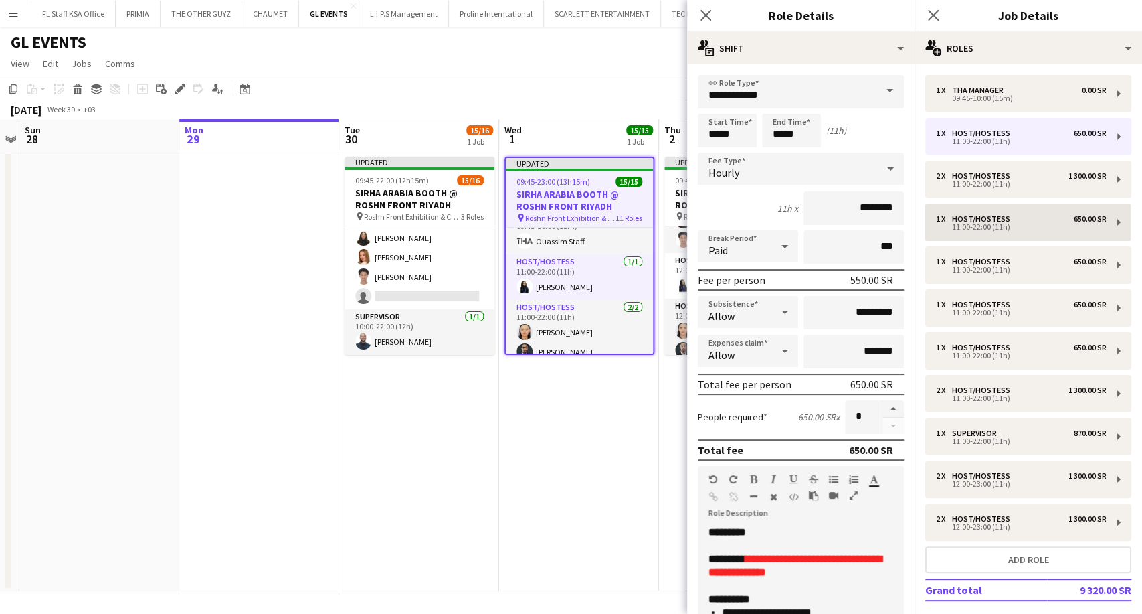
type input "*****"
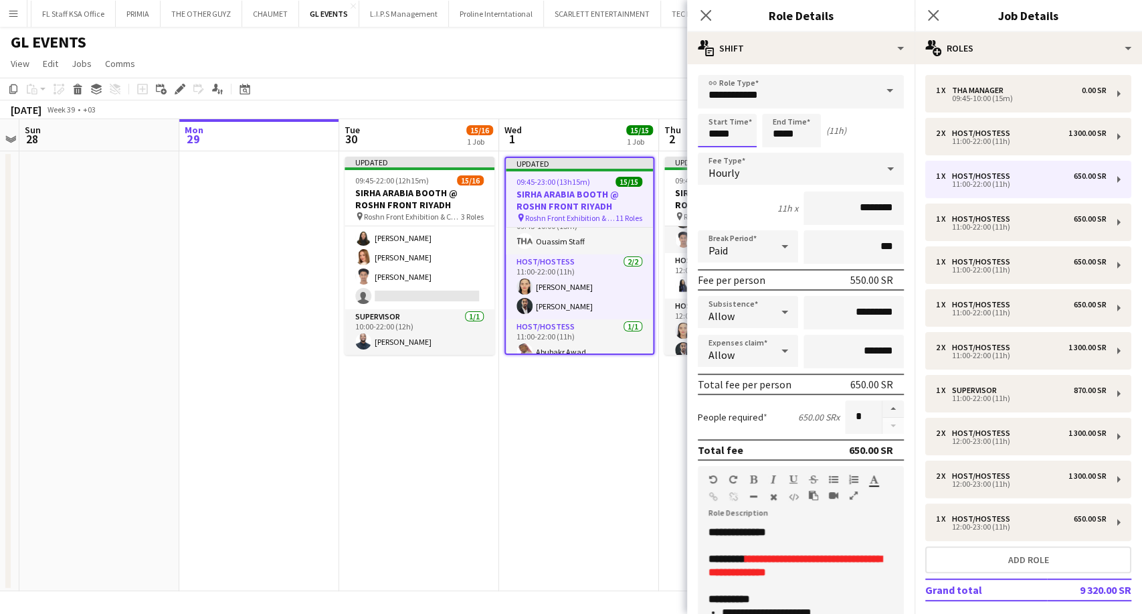
click at [717, 132] on input "*****" at bounding box center [727, 130] width 59 height 33
type input "*****"
click at [715, 104] on div at bounding box center [713, 106] width 27 height 13
click at [776, 132] on input "*****" at bounding box center [791, 130] width 59 height 33
type input "*****"
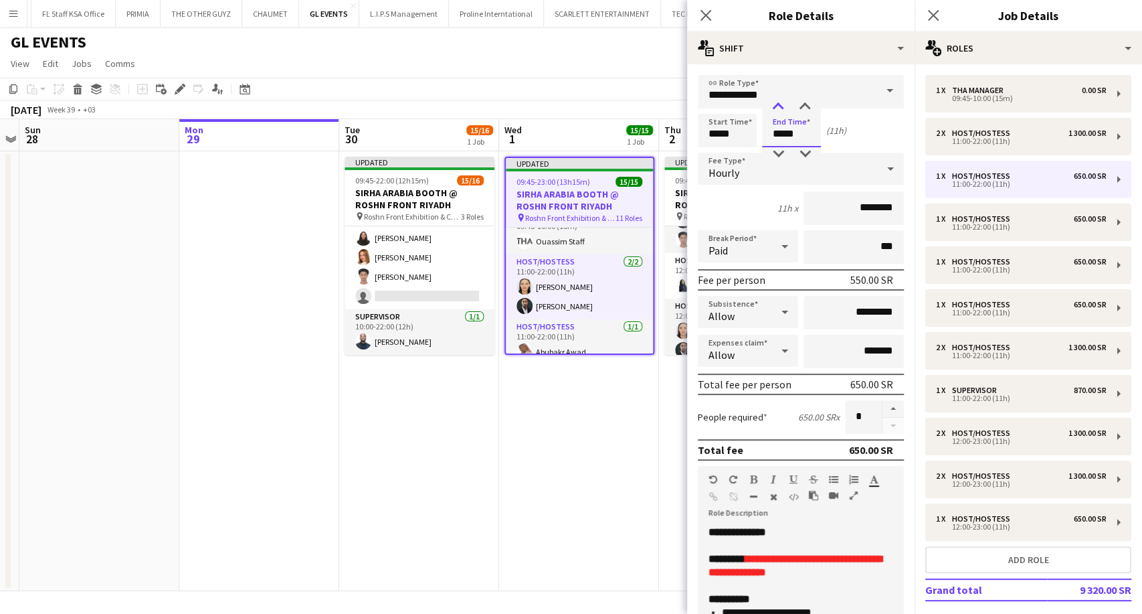
click at [781, 108] on div at bounding box center [778, 106] width 27 height 13
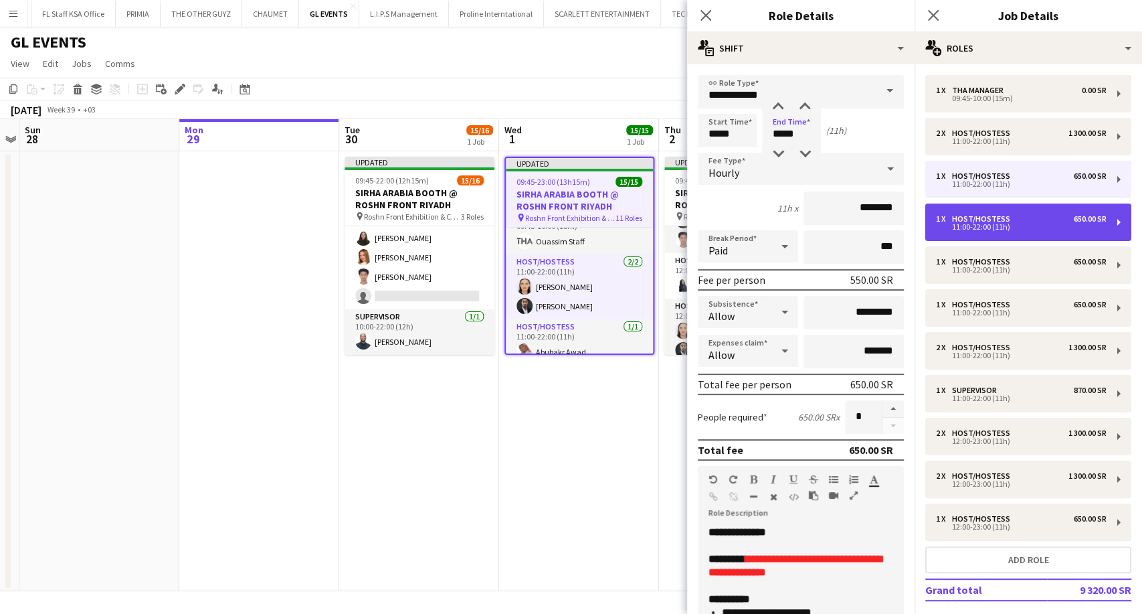
click at [979, 229] on div "11:00-22:00 (11h)" at bounding box center [1021, 226] width 171 height 7
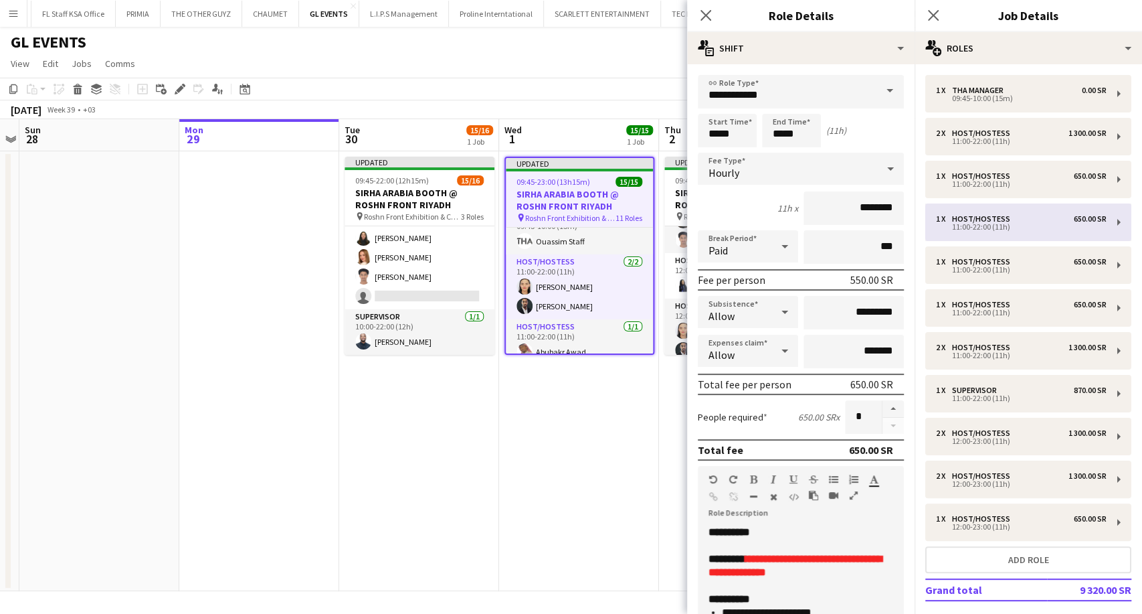
type input "*****"
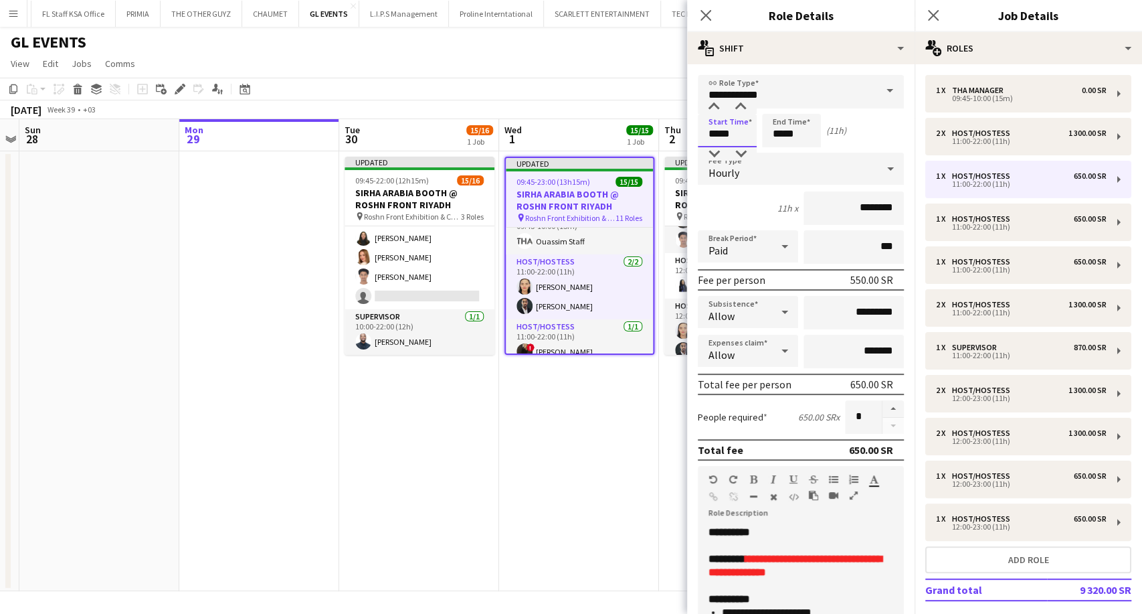
click at [711, 131] on input "*****" at bounding box center [727, 130] width 59 height 33
type input "*****"
click at [717, 103] on div at bounding box center [713, 106] width 27 height 13
click at [779, 130] on input "*****" at bounding box center [791, 130] width 59 height 33
type input "*****"
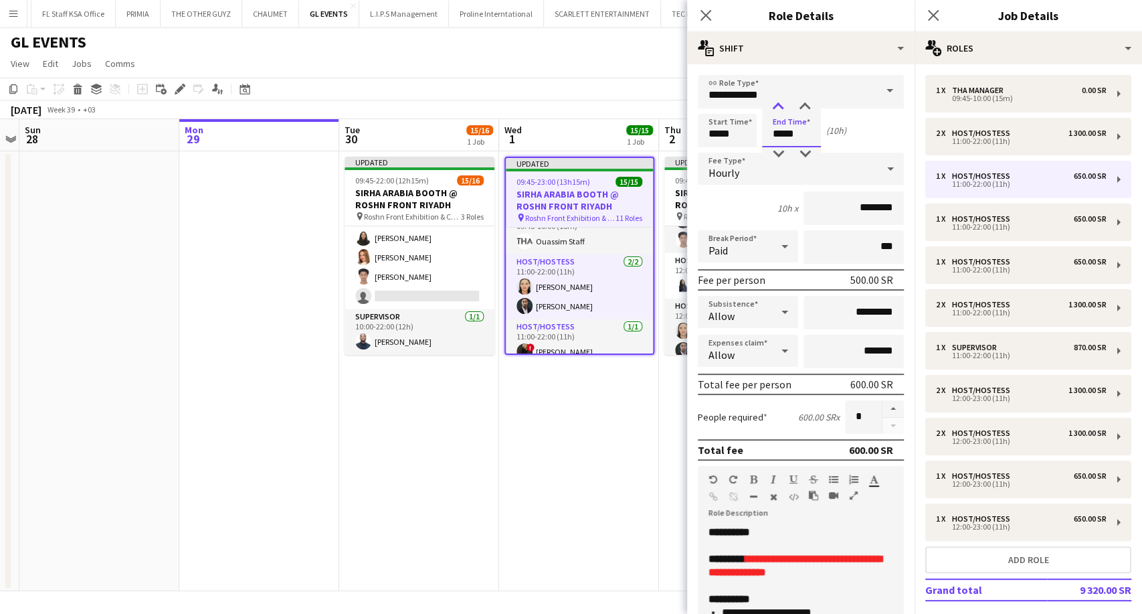
click at [774, 104] on div at bounding box center [778, 106] width 27 height 13
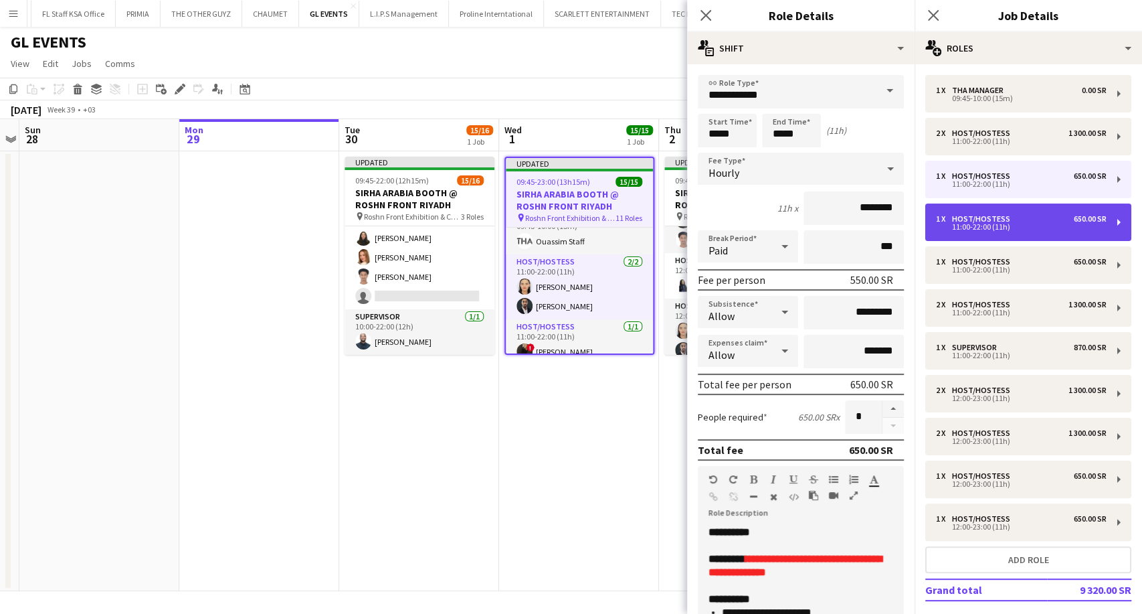
click at [955, 224] on div "11:00-22:00 (11h)" at bounding box center [1021, 226] width 171 height 7
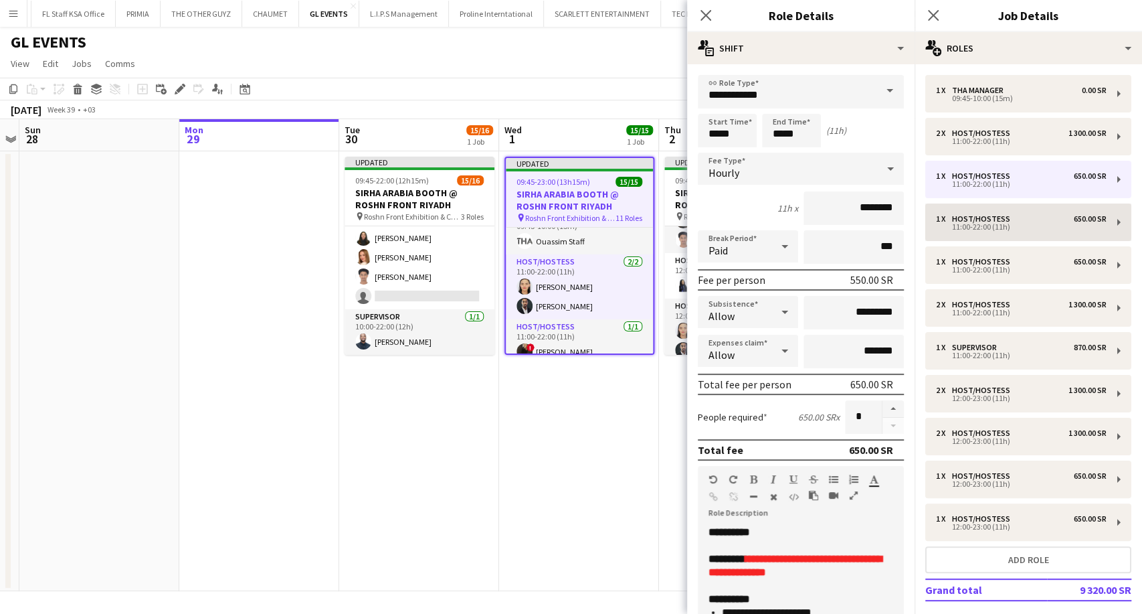
type input "*****"
click at [709, 134] on input "*****" at bounding box center [727, 130] width 59 height 33
type input "*****"
click at [715, 103] on div at bounding box center [713, 106] width 27 height 13
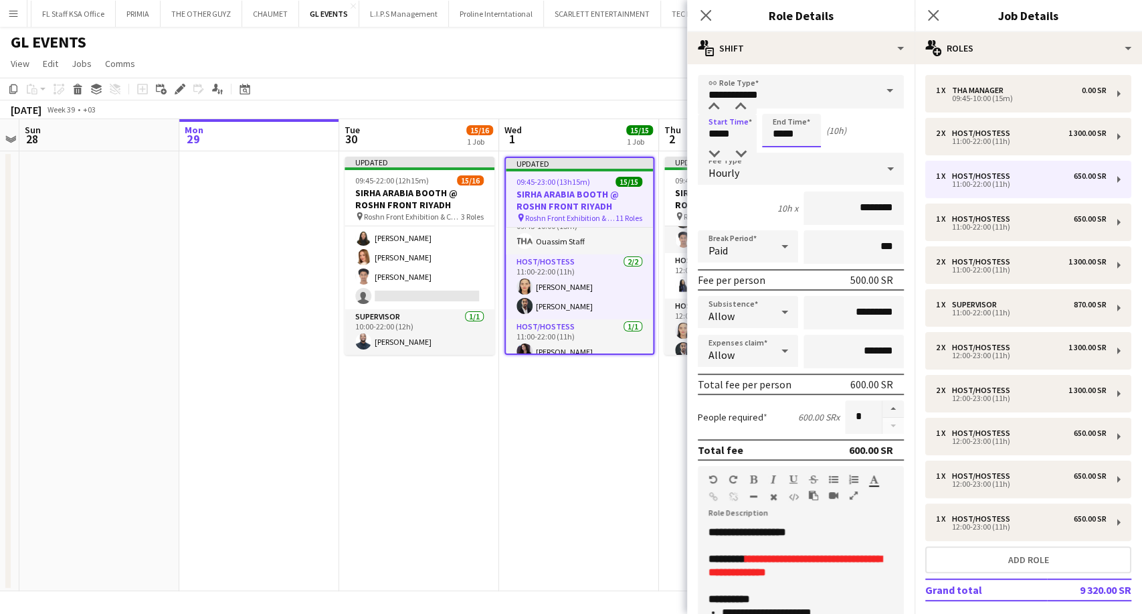
click at [775, 133] on input "*****" at bounding box center [791, 130] width 59 height 33
type input "*****"
click at [779, 104] on div at bounding box center [778, 106] width 27 height 13
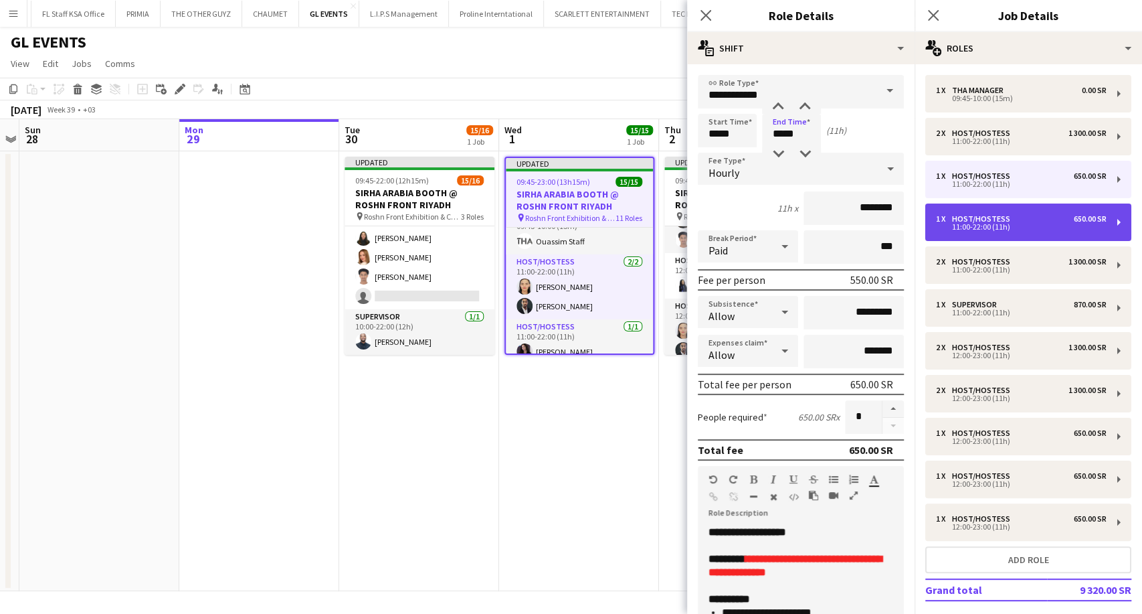
click at [981, 210] on div "1 x Host/Hostess 650.00 SR 11:00-22:00 (11h)" at bounding box center [1028, 221] width 206 height 37
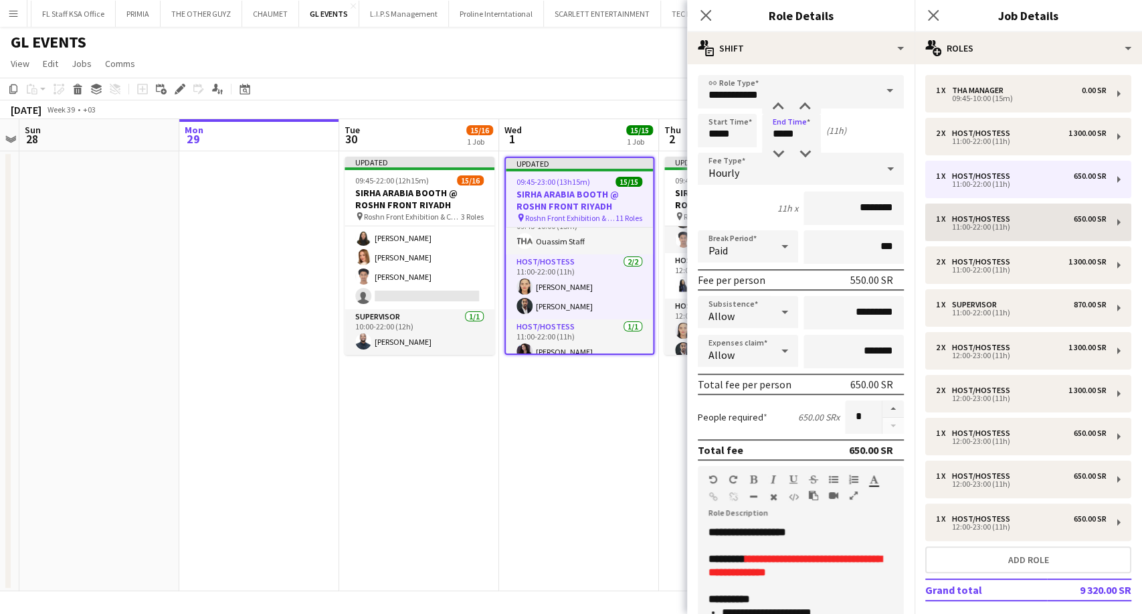
type input "*****"
click at [712, 130] on input "*****" at bounding box center [727, 130] width 59 height 33
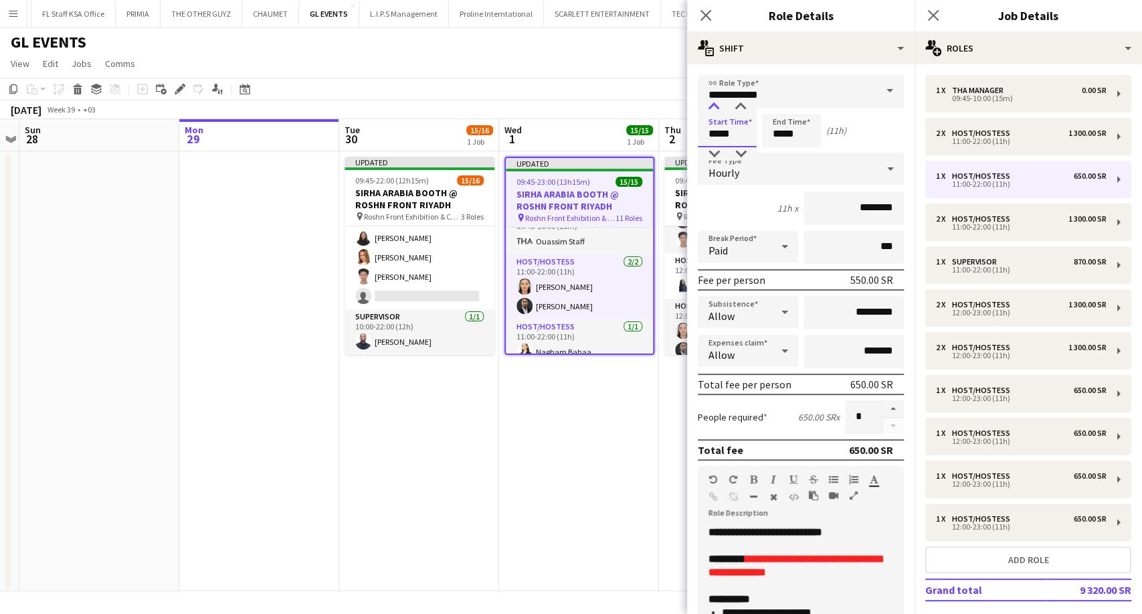
type input "*****"
click at [717, 104] on div at bounding box center [713, 106] width 27 height 13
click at [771, 137] on input "*****" at bounding box center [791, 130] width 59 height 33
type input "*****"
click at [777, 106] on div at bounding box center [778, 106] width 27 height 13
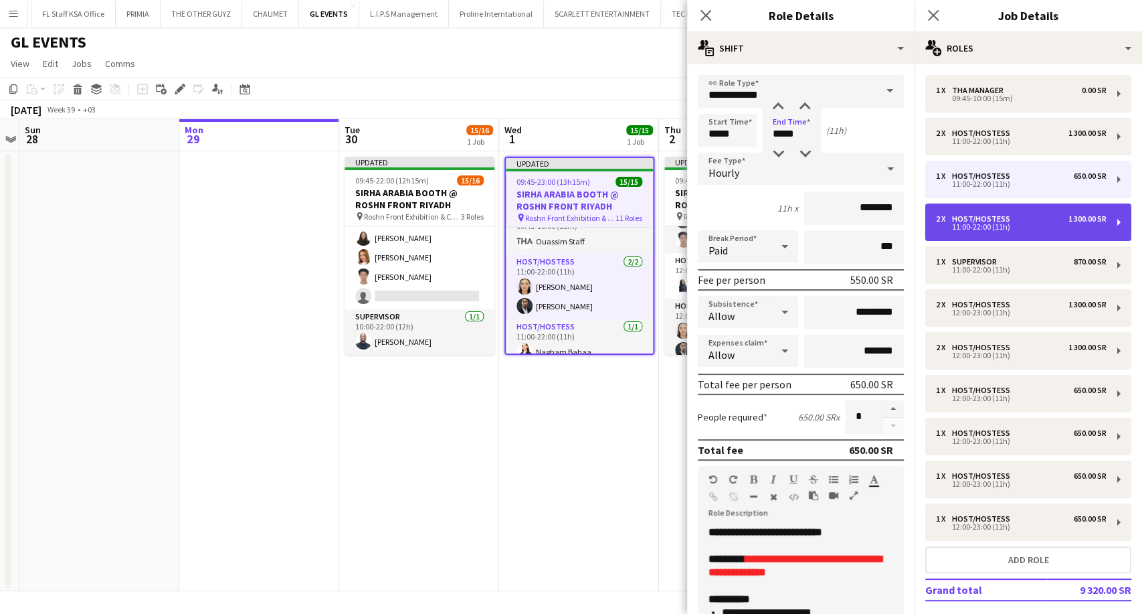
click at [960, 233] on div "2 x Host/Hostess 1 300.00 SR 11:00-22:00 (11h)" at bounding box center [1028, 221] width 206 height 37
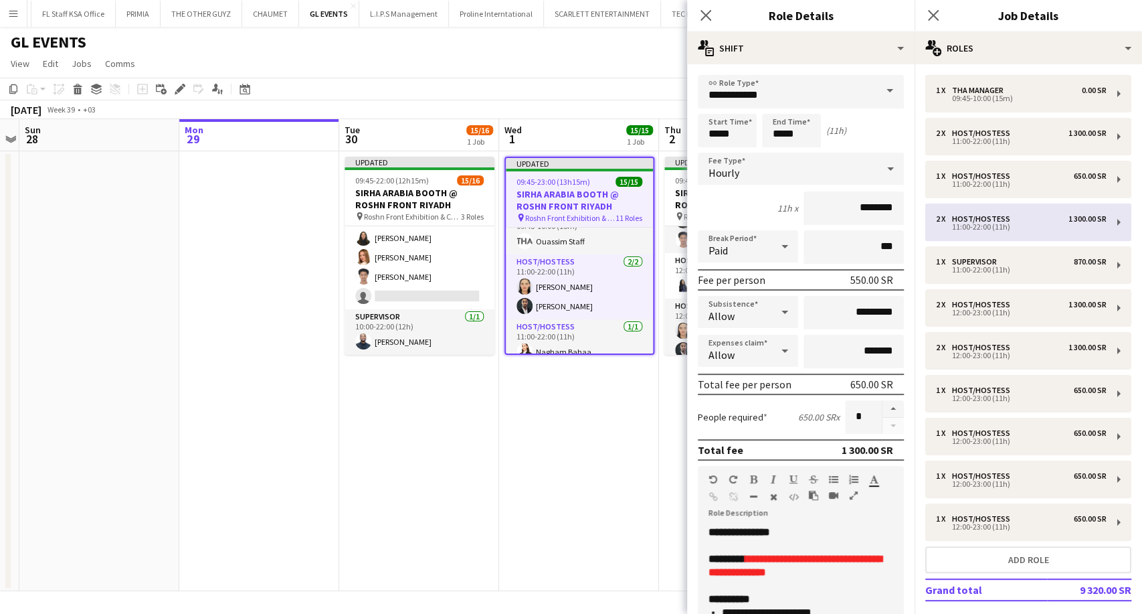
type input "*****"
type input "*"
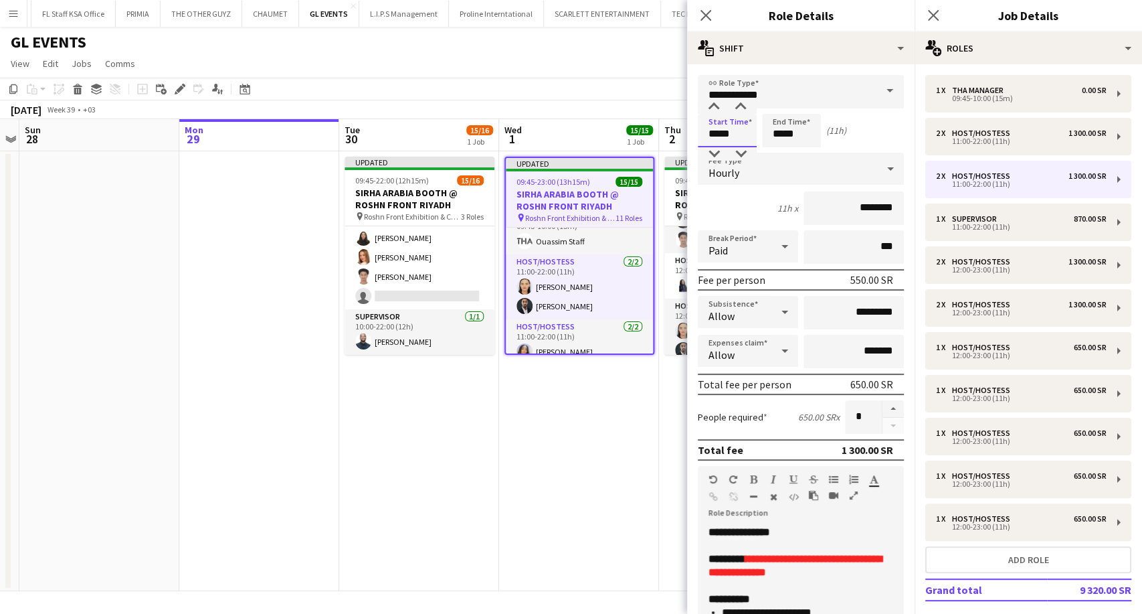
click at [717, 137] on input "*****" at bounding box center [727, 130] width 59 height 33
type input "*****"
click at [713, 112] on div at bounding box center [713, 106] width 27 height 13
click at [774, 137] on input "*****" at bounding box center [791, 130] width 59 height 33
type input "*****"
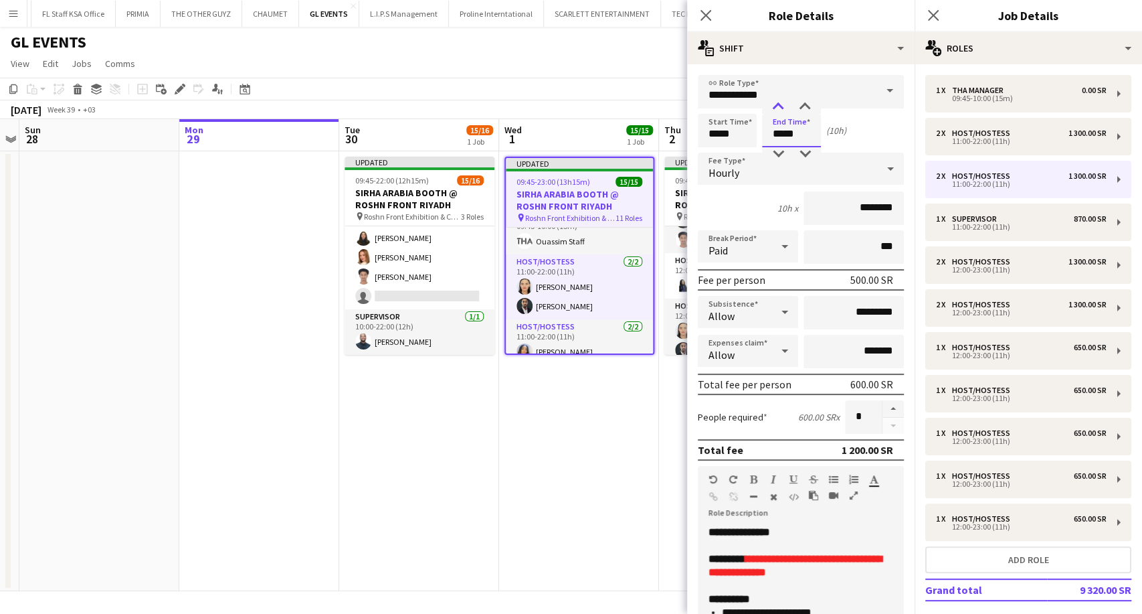
click at [778, 108] on div at bounding box center [778, 106] width 27 height 13
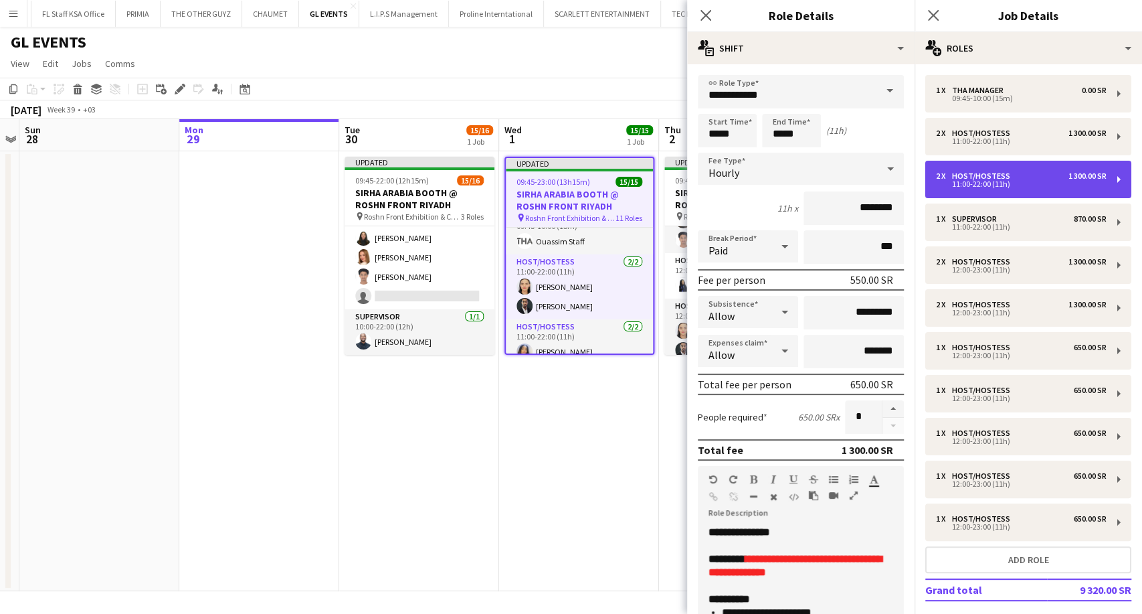
click at [951, 177] on div "2 x" at bounding box center [944, 175] width 16 height 9
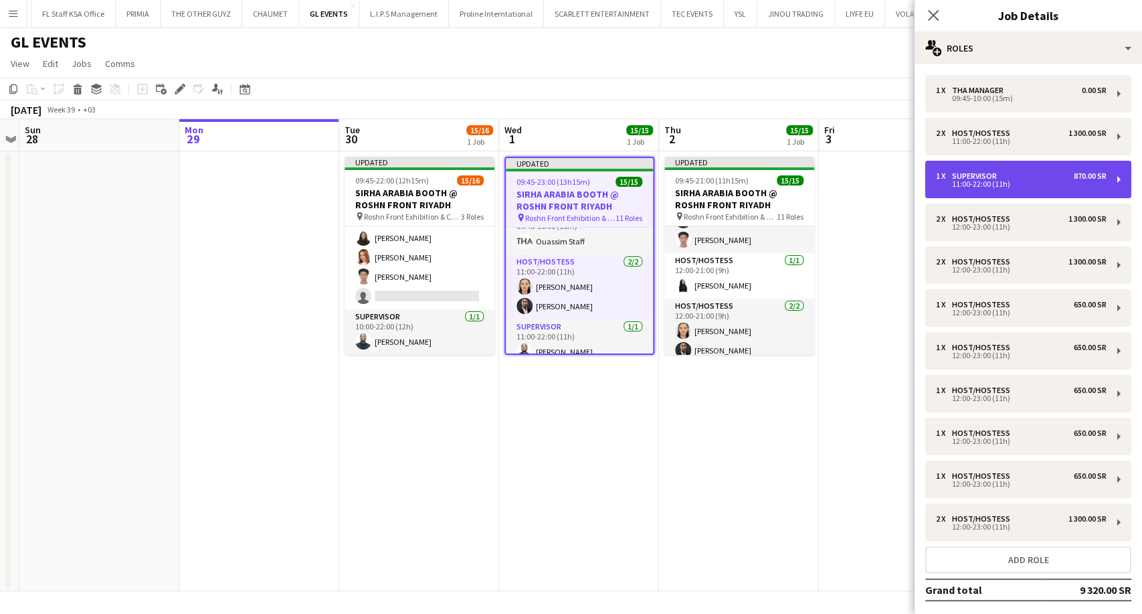
click at [977, 181] on div "11:00-22:00 (11h)" at bounding box center [1021, 184] width 171 height 7
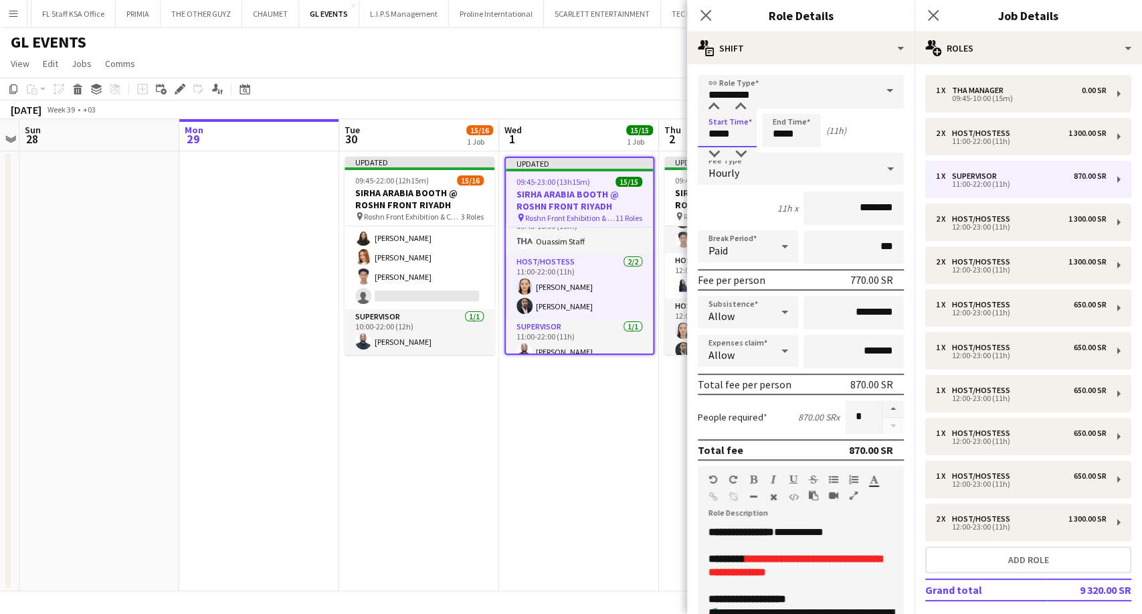
click at [717, 129] on input "*****" at bounding box center [727, 130] width 59 height 33
type input "*****"
click at [714, 110] on div at bounding box center [713, 106] width 27 height 13
click at [778, 138] on input "*****" at bounding box center [791, 130] width 59 height 33
type input "*****"
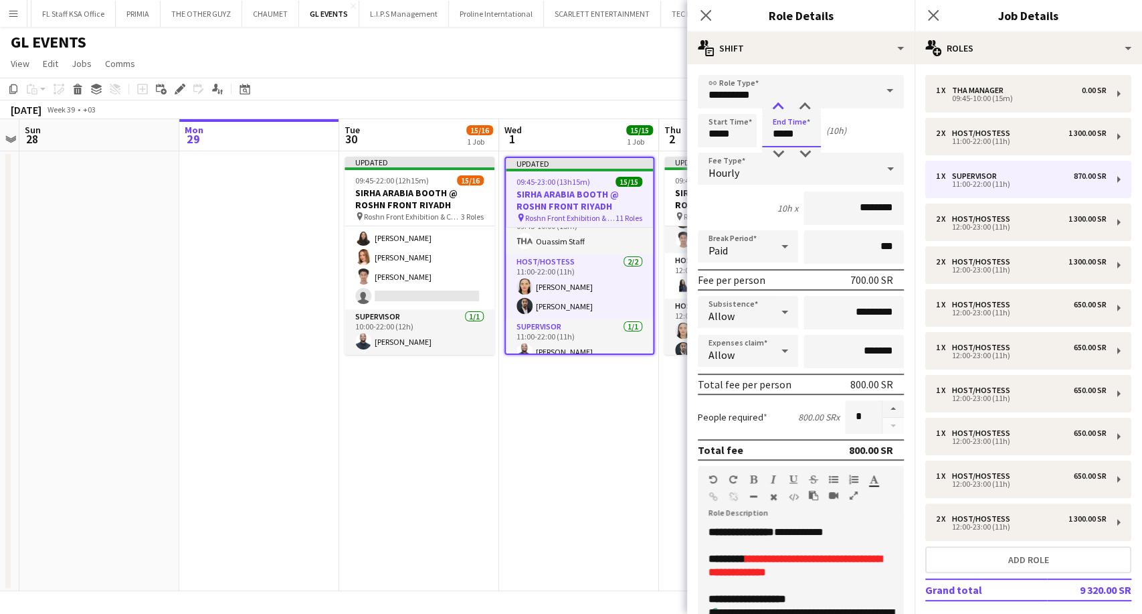
click at [783, 108] on div at bounding box center [778, 106] width 27 height 13
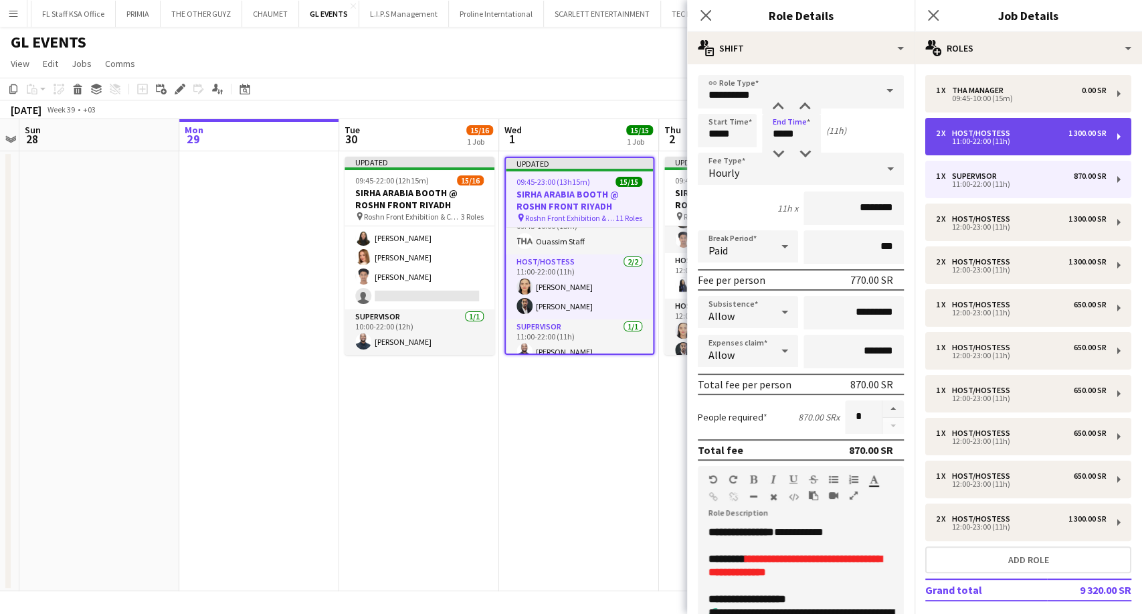
click at [978, 153] on div "2 x Host/Hostess 1 300.00 SR 11:00-22:00 (11h)" at bounding box center [1028, 136] width 206 height 37
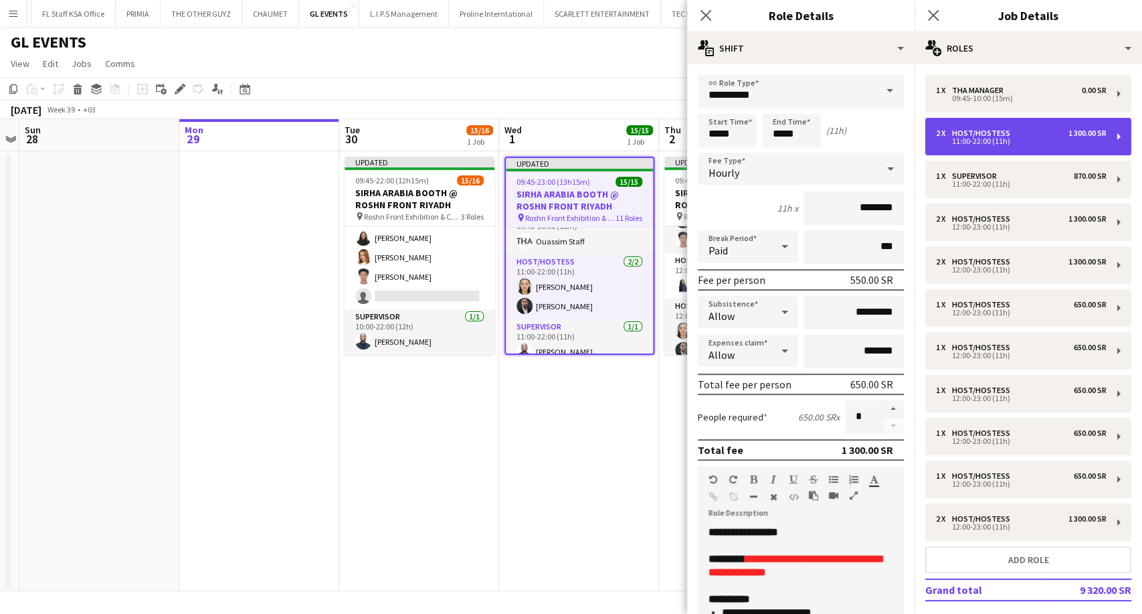
type input "**********"
type input "*****"
type input "********"
type input "*"
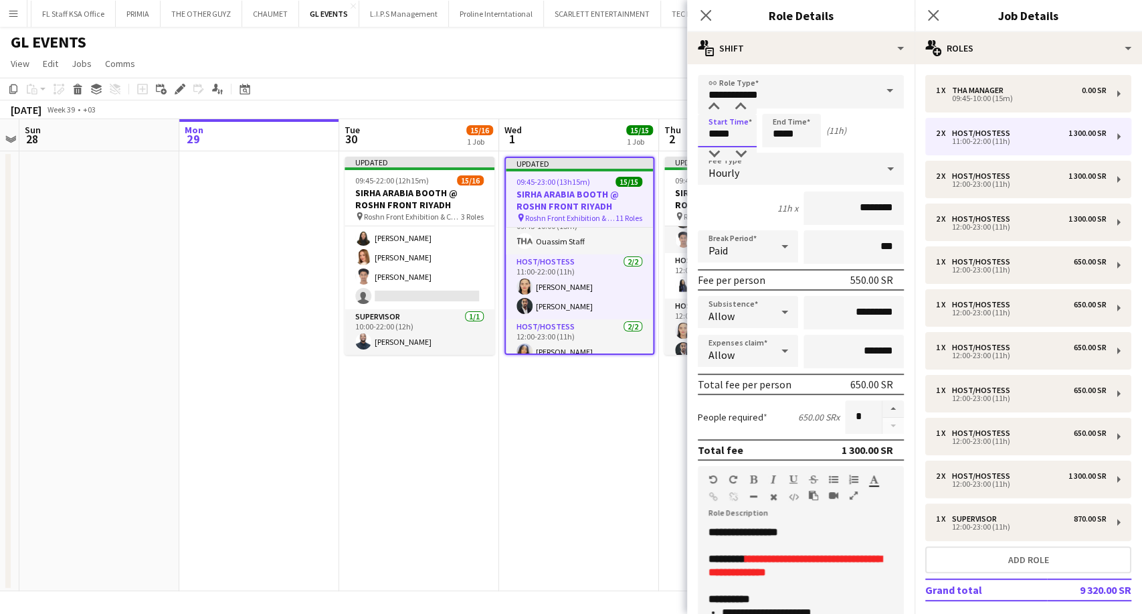
click at [712, 135] on input "*****" at bounding box center [727, 130] width 59 height 33
type input "*****"
click at [715, 108] on div at bounding box center [713, 106] width 27 height 13
click at [775, 139] on input "*****" at bounding box center [791, 130] width 59 height 33
type input "*****"
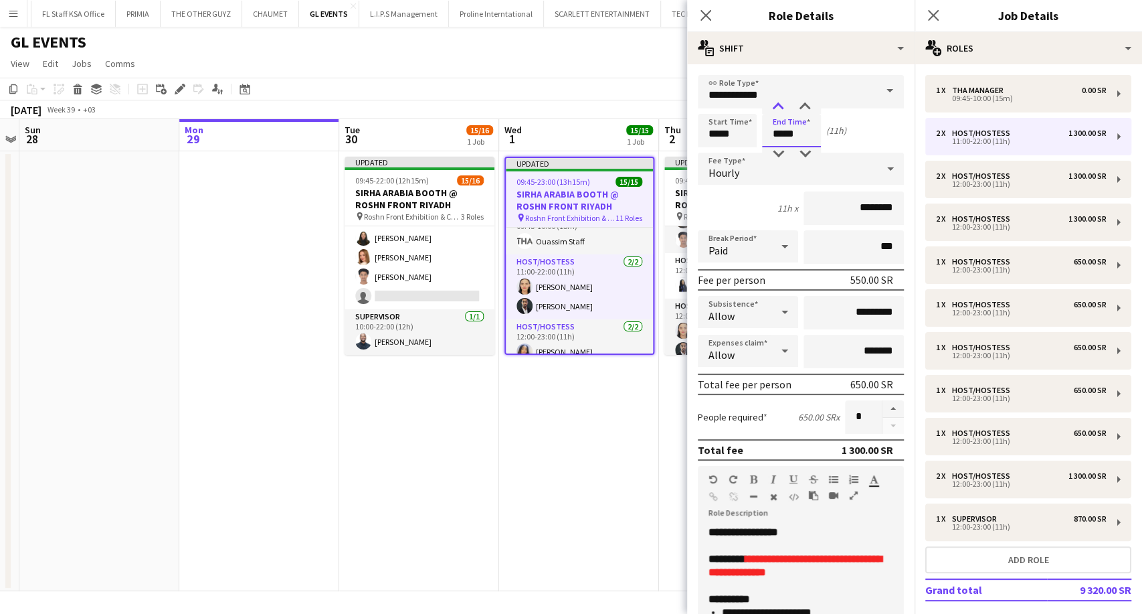
click at [779, 109] on div at bounding box center [778, 106] width 27 height 13
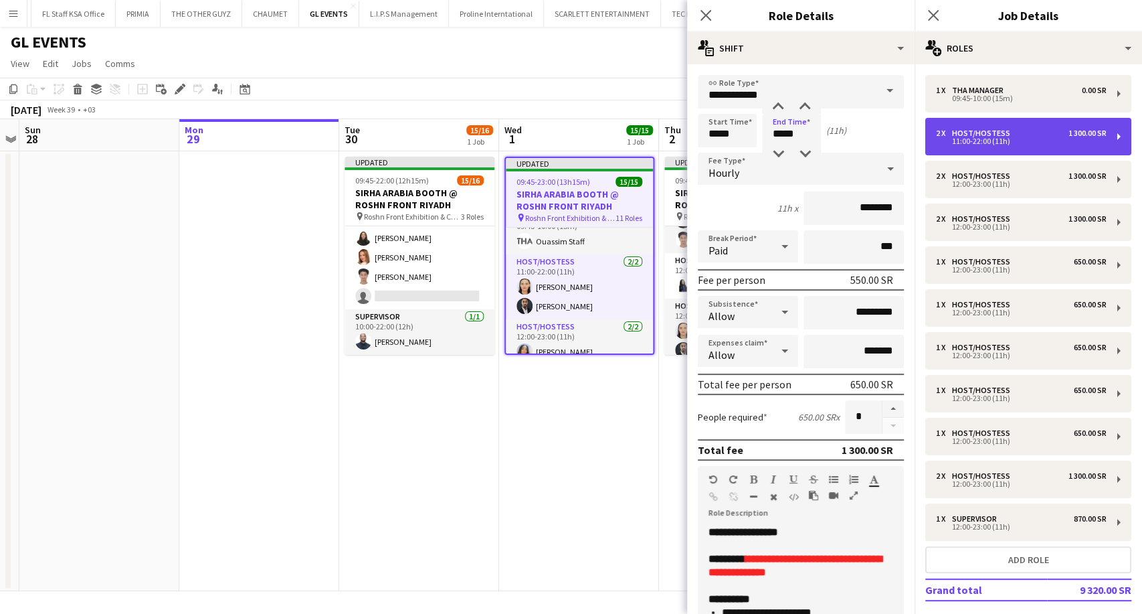
click at [981, 151] on div "2 x Host/Hostess 1 300.00 SR 11:00-22:00 (11h)" at bounding box center [1028, 136] width 206 height 37
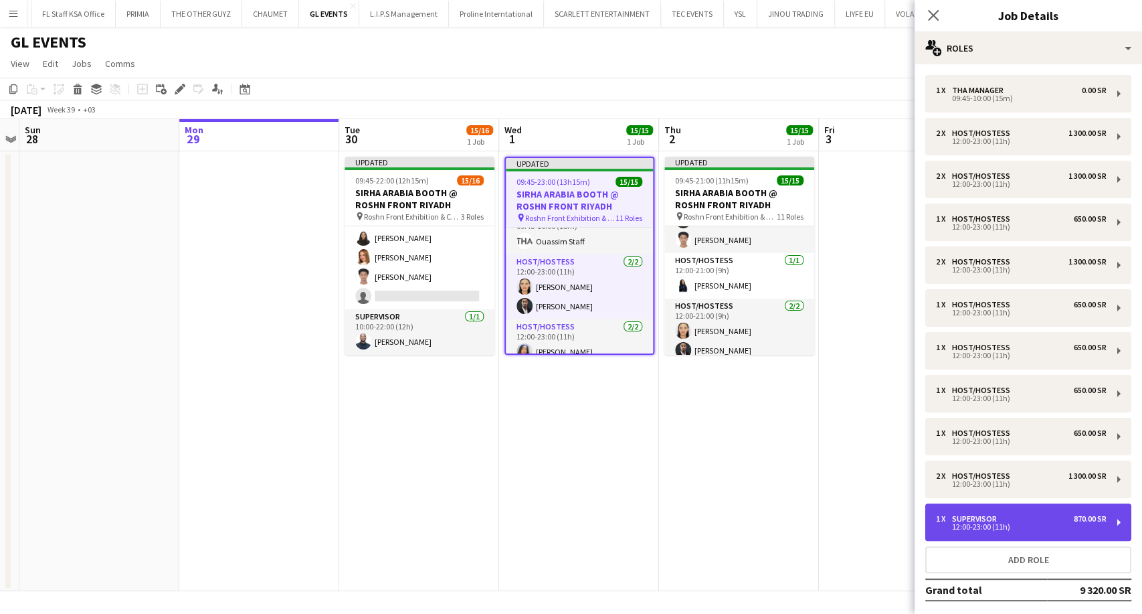
click at [981, 526] on div "12:00-23:00 (11h)" at bounding box center [1021, 526] width 171 height 7
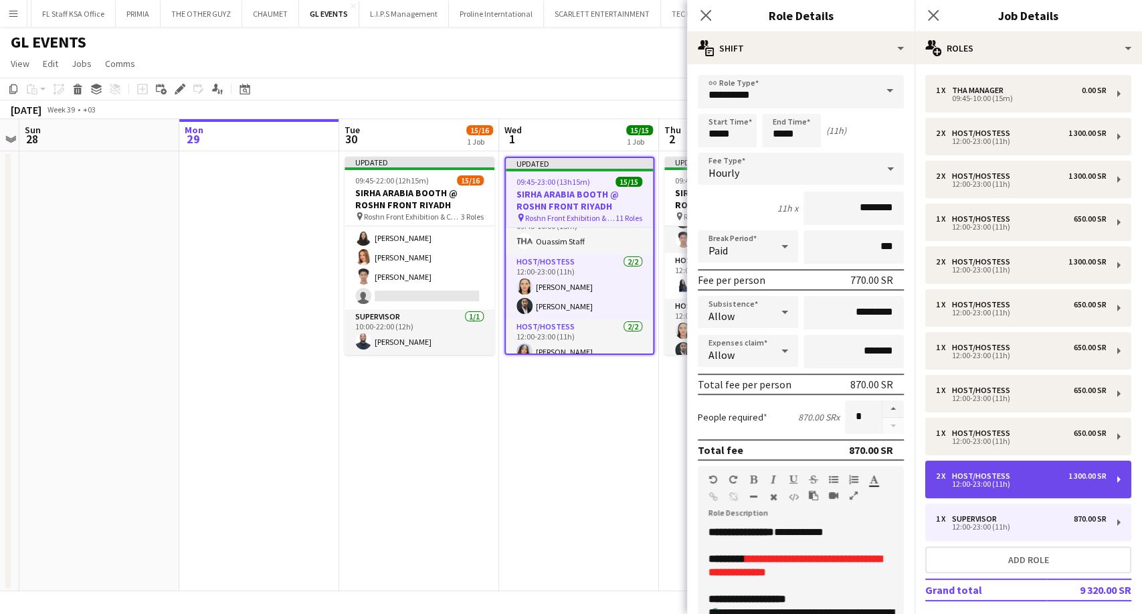
click at [986, 480] on div "12:00-23:00 (11h)" at bounding box center [1021, 483] width 171 height 7
type input "**********"
type input "********"
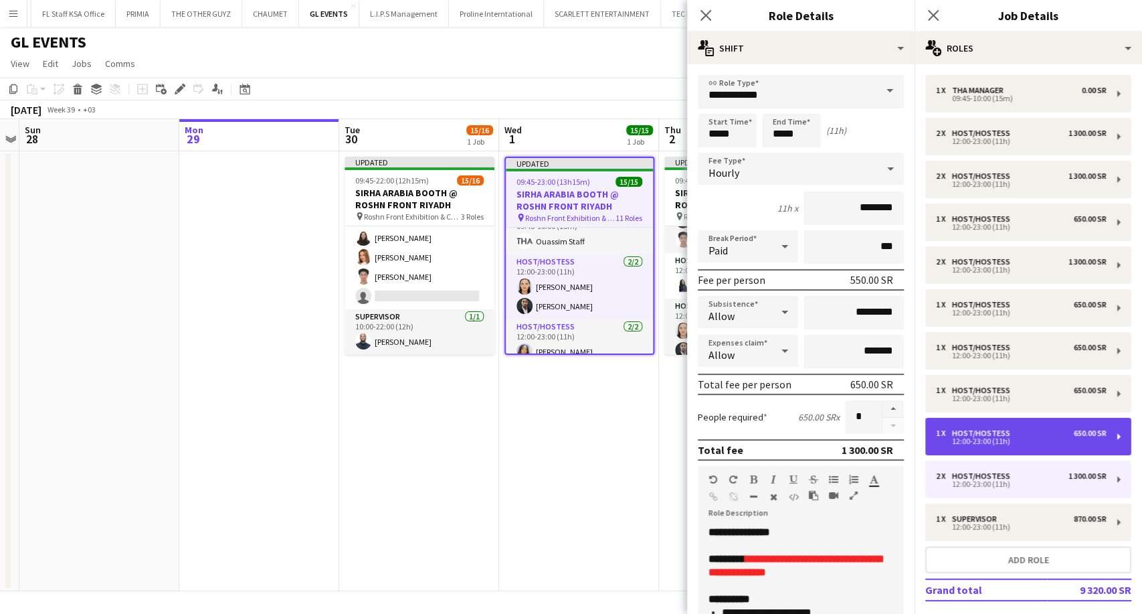
click at [983, 444] on div "12:00-23:00 (11h)" at bounding box center [1021, 441] width 171 height 7
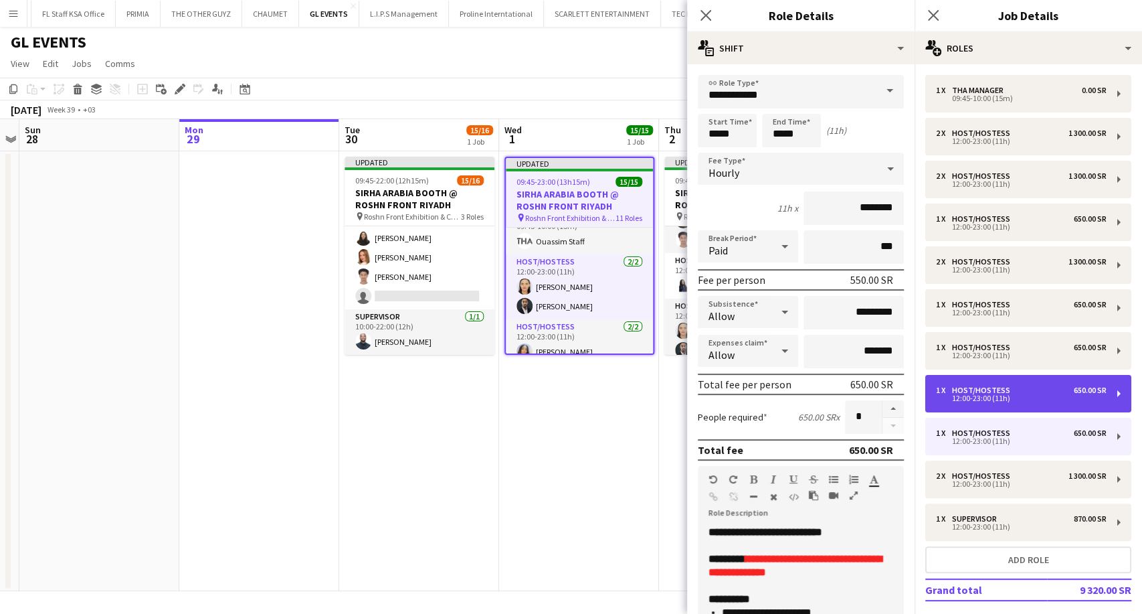
click at [982, 401] on div "12:00-23:00 (11h)" at bounding box center [1021, 398] width 171 height 7
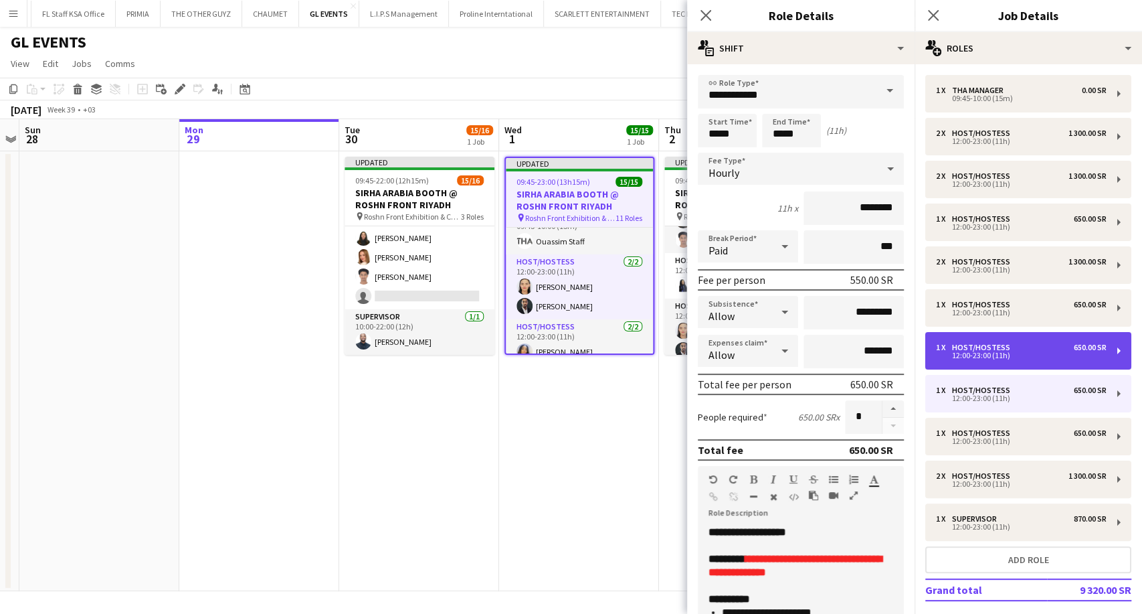
click at [977, 365] on div "1 x Host/Hostess 650.00 SR 12:00-23:00 (11h)" at bounding box center [1028, 350] width 206 height 37
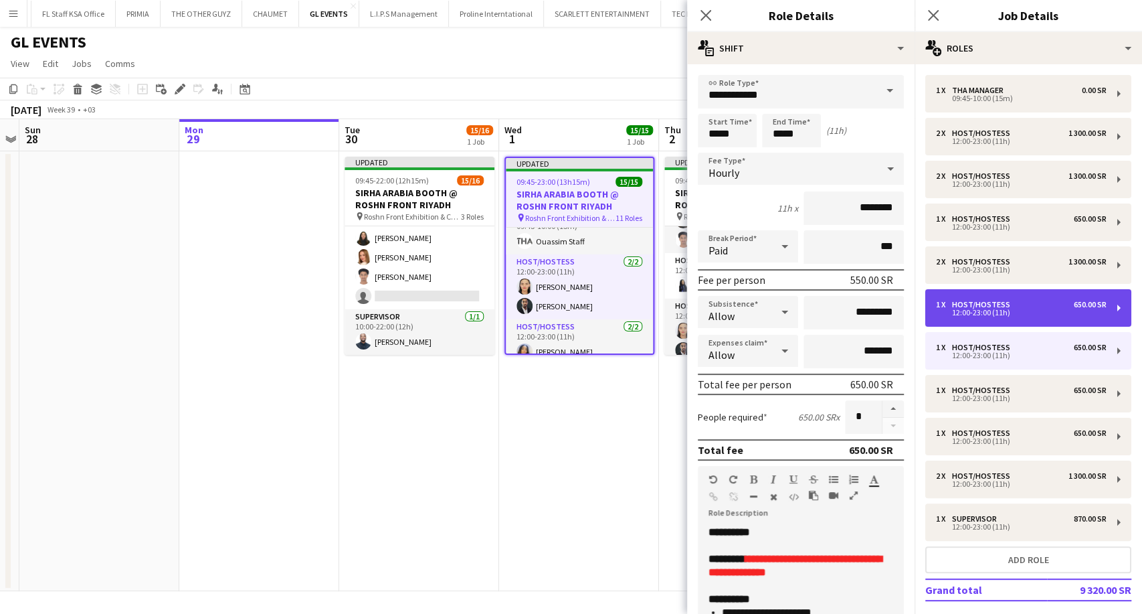
click at [975, 312] on div "12:00-23:00 (11h)" at bounding box center [1021, 312] width 171 height 7
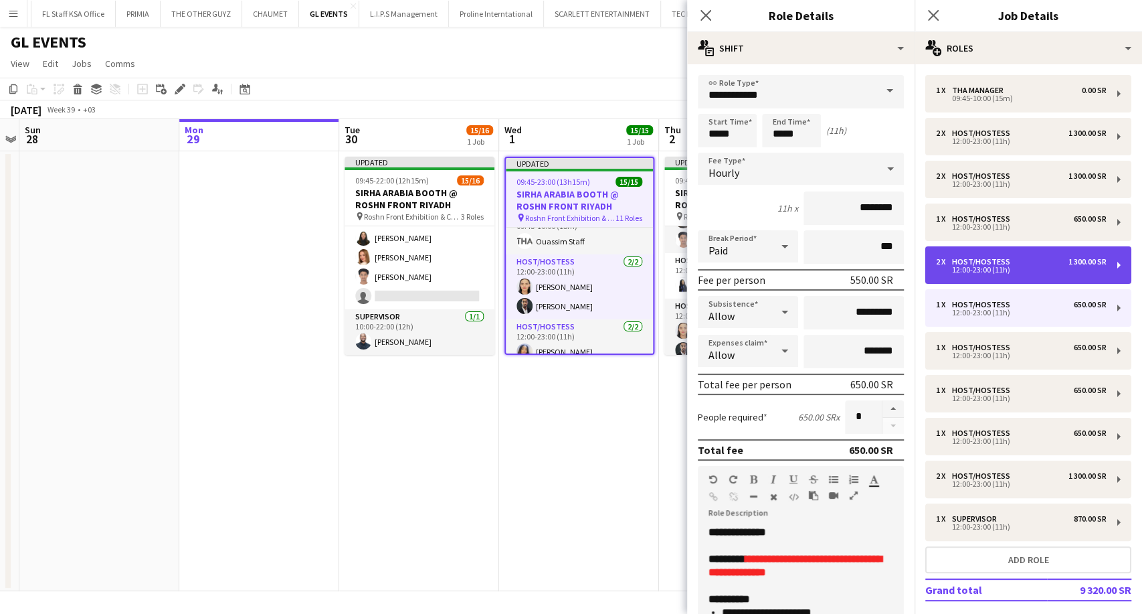
drag, startPoint x: 969, startPoint y: 274, endPoint x: 969, endPoint y: 258, distance: 16.1
click at [969, 273] on div "12:00-23:00 (11h)" at bounding box center [1021, 269] width 171 height 7
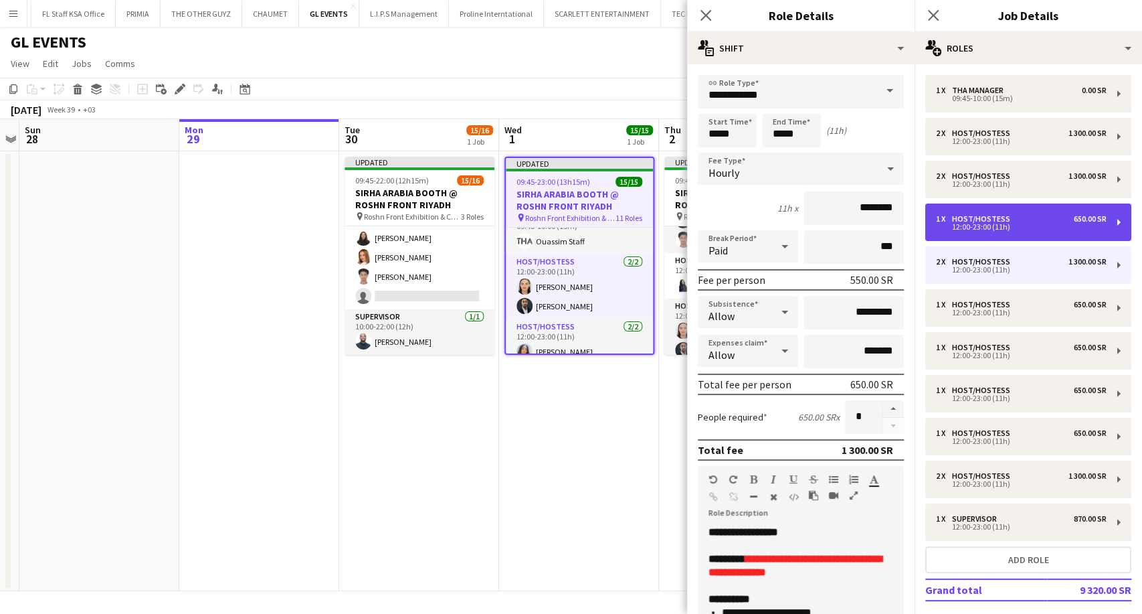
click at [969, 236] on div "1 x Host/Hostess 650.00 SR 12:00-23:00 (11h)" at bounding box center [1028, 221] width 206 height 37
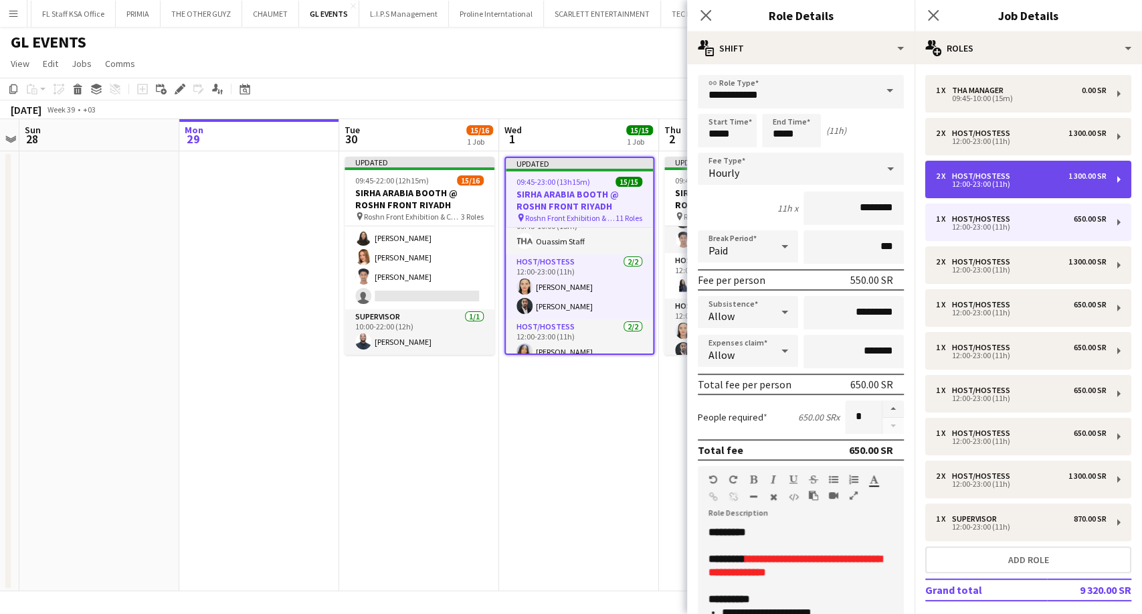
click at [963, 185] on div "12:00-23:00 (11h)" at bounding box center [1021, 184] width 171 height 7
type input "*"
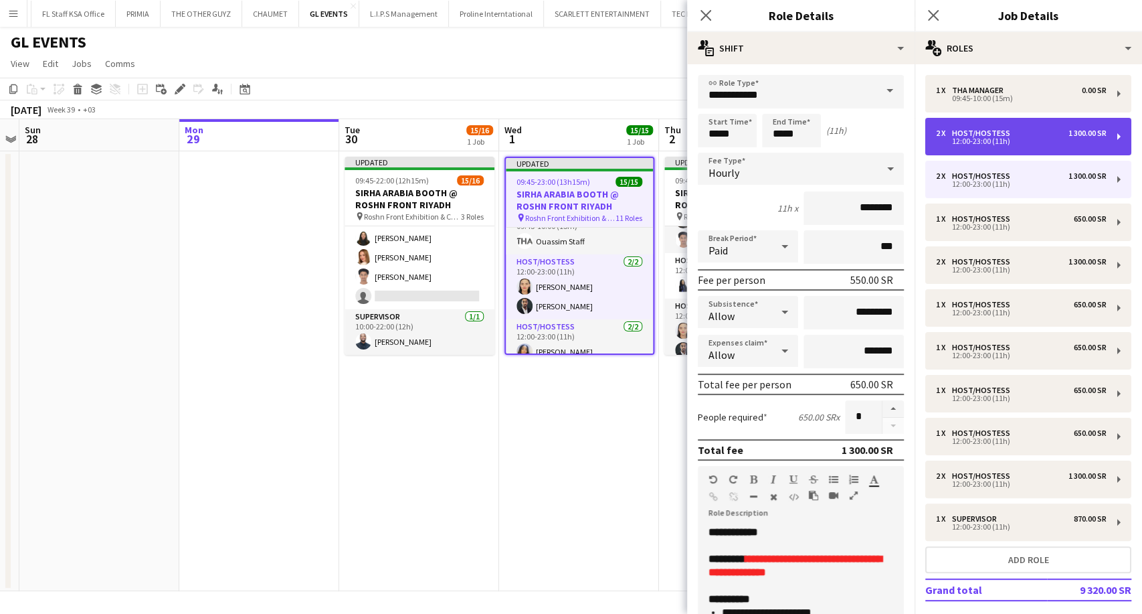
click at [976, 151] on div "2 x Host/Hostess 1 300.00 SR 12:00-23:00 (11h)" at bounding box center [1028, 136] width 206 height 37
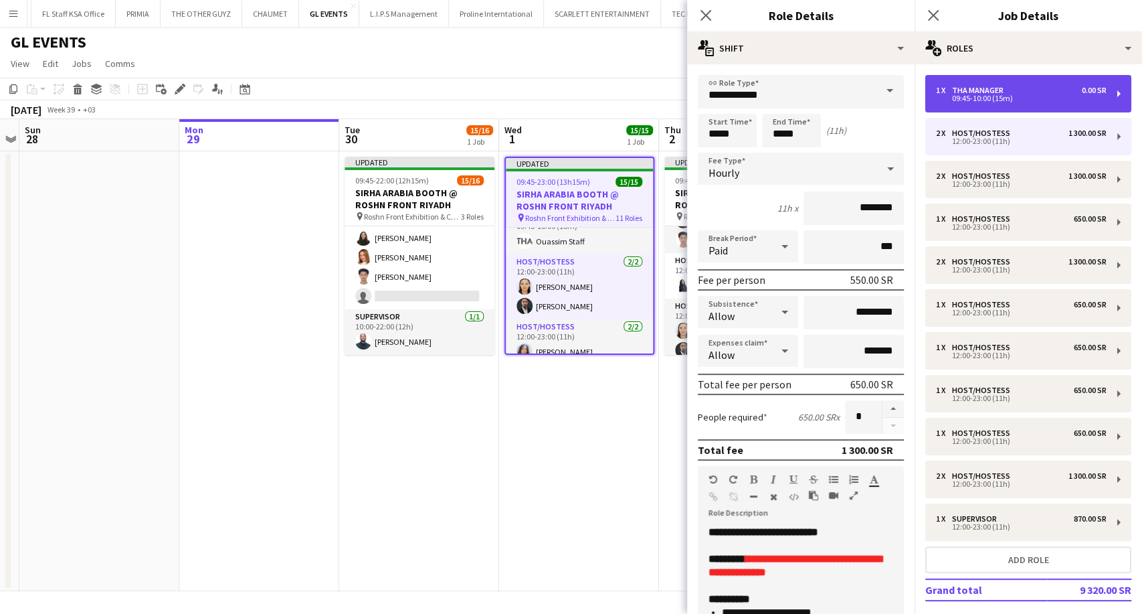
click at [976, 100] on div "09:45-10:00 (15m)" at bounding box center [1021, 98] width 171 height 7
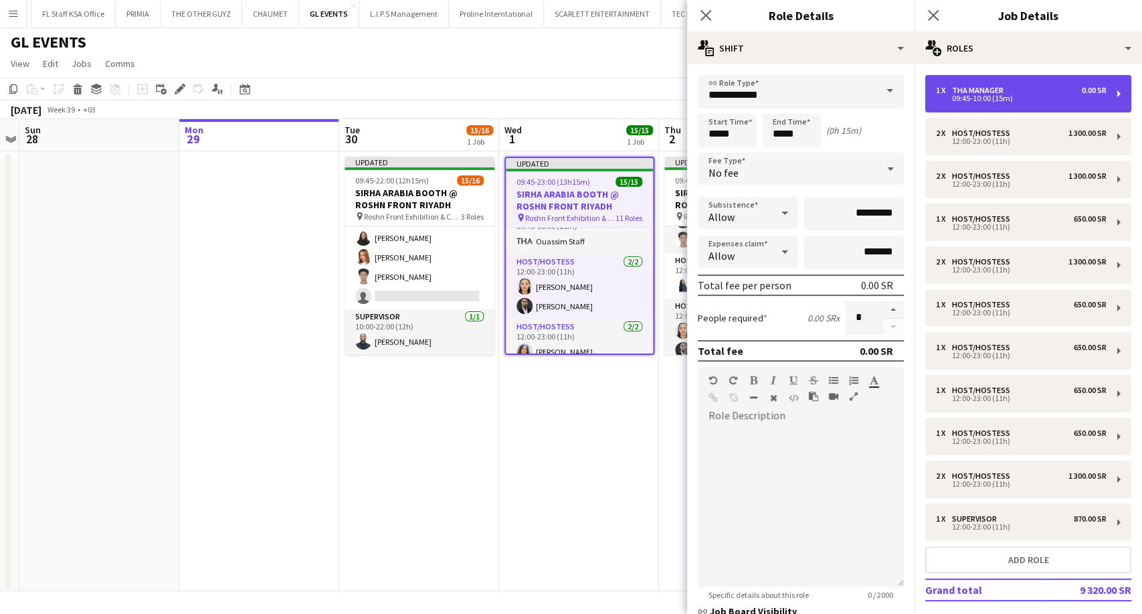
type input "**********"
type input "*****"
type input "*******"
type input "*"
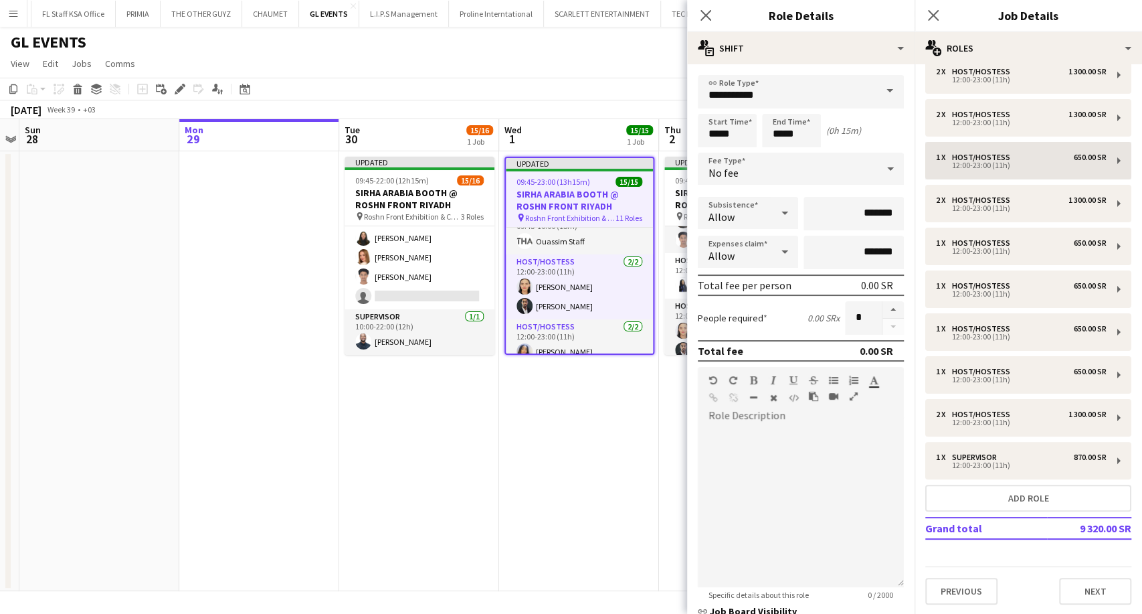
scroll to position [0, 0]
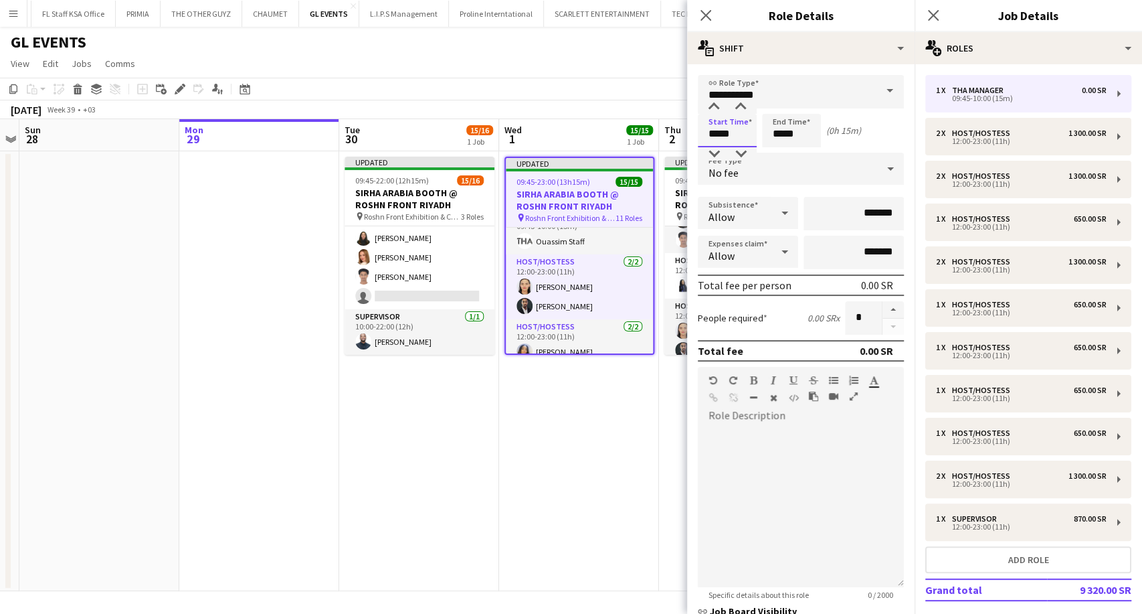
click at [713, 132] on input "*****" at bounding box center [727, 130] width 59 height 33
click at [716, 108] on div at bounding box center [713, 106] width 27 height 13
type input "*****"
click at [716, 108] on div at bounding box center [713, 106] width 27 height 13
click at [783, 134] on input "*****" at bounding box center [791, 130] width 59 height 33
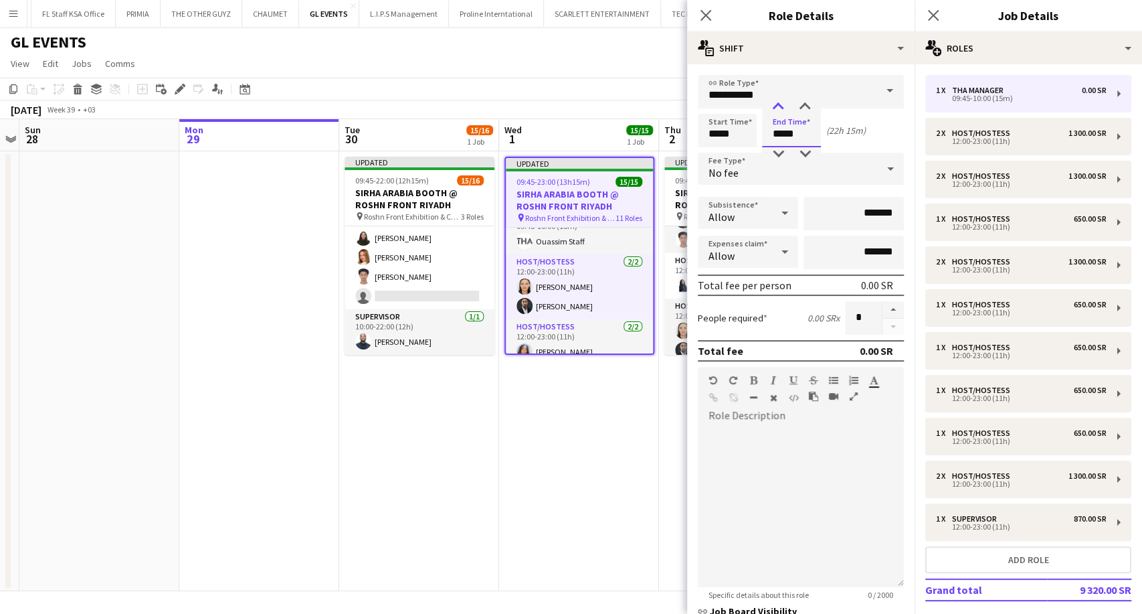
click at [776, 108] on div at bounding box center [778, 106] width 27 height 13
type input "*****"
click at [776, 108] on div at bounding box center [778, 106] width 27 height 13
click at [636, 424] on app-date-cell "Updated 09:45-23:00 (13h15m) 15/15 SIRHA ARABIA BOOTH @ ROSHN FRONT RIYADH pin …" at bounding box center [579, 371] width 160 height 440
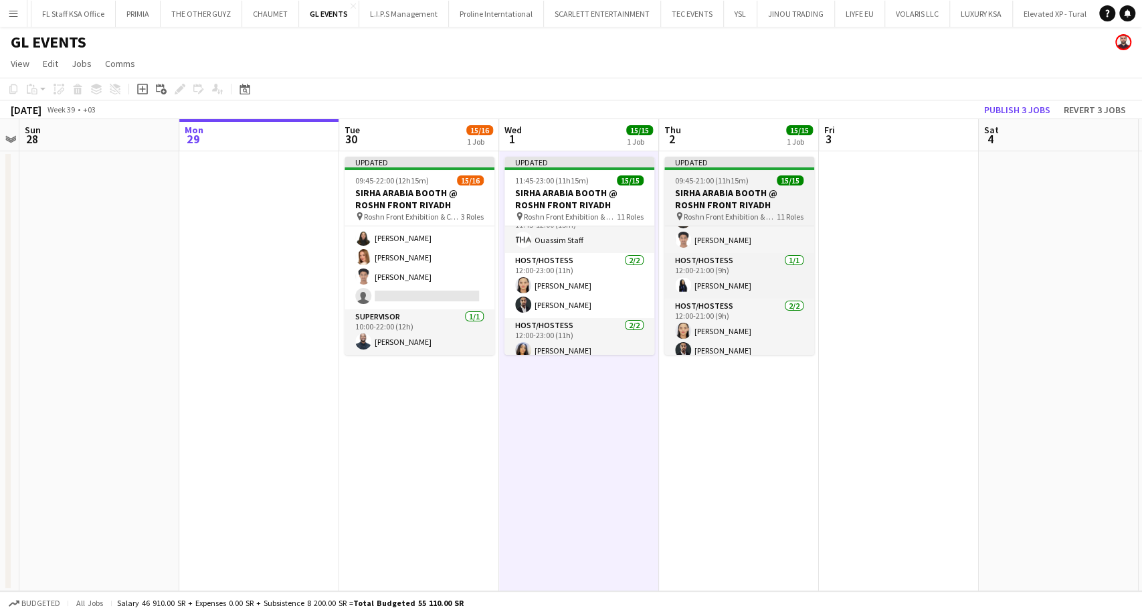
click at [714, 195] on h3 "SIRHA ARABIA BOOTH @ ROSHN FRONT RIYADH" at bounding box center [739, 199] width 150 height 24
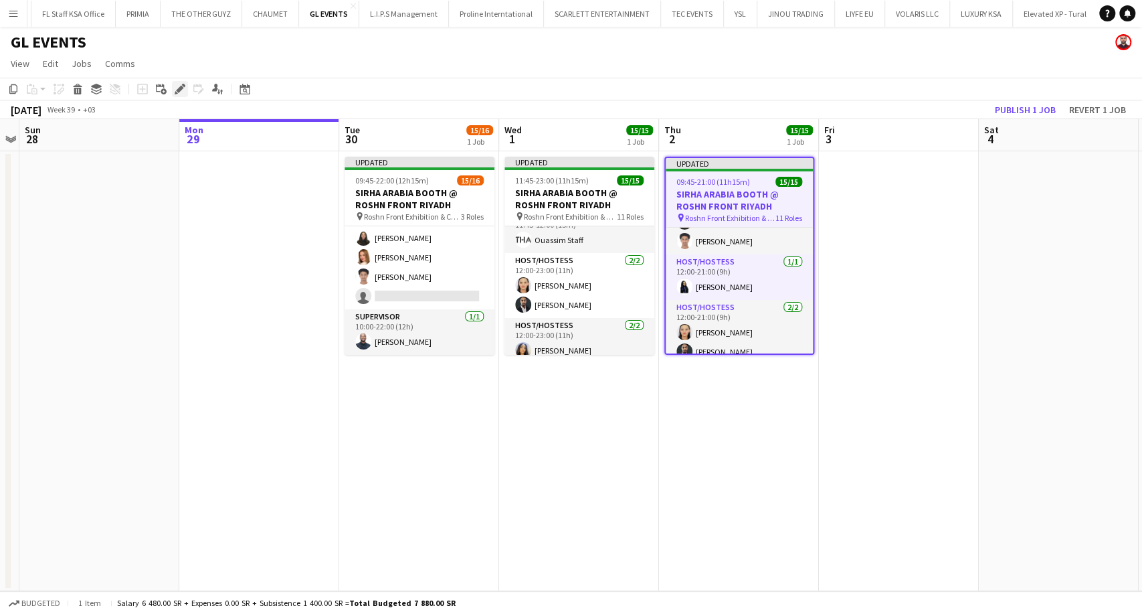
click at [180, 92] on icon "Edit" at bounding box center [180, 89] width 11 height 11
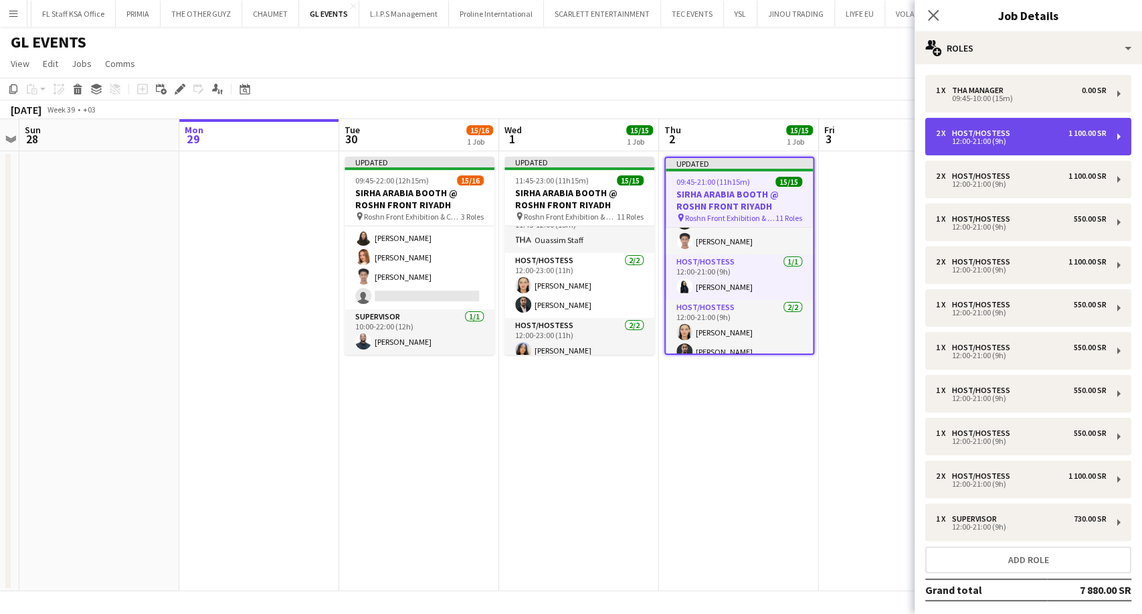
click at [992, 132] on div "Host/Hostess" at bounding box center [984, 132] width 64 height 9
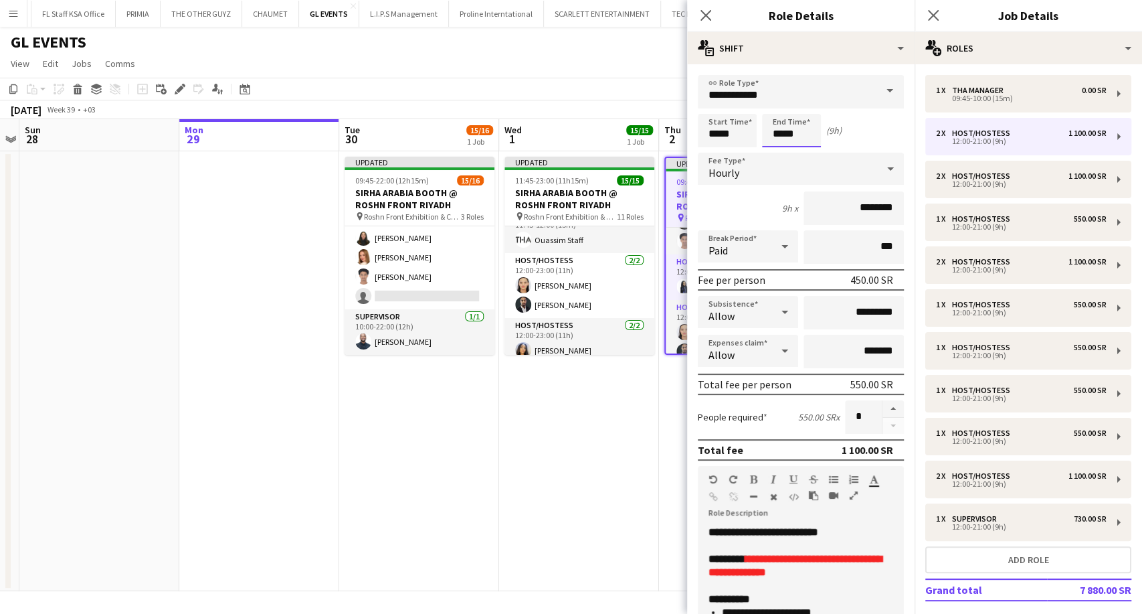
click at [777, 130] on input "*****" at bounding box center [791, 130] width 59 height 33
click at [780, 106] on div at bounding box center [778, 106] width 27 height 13
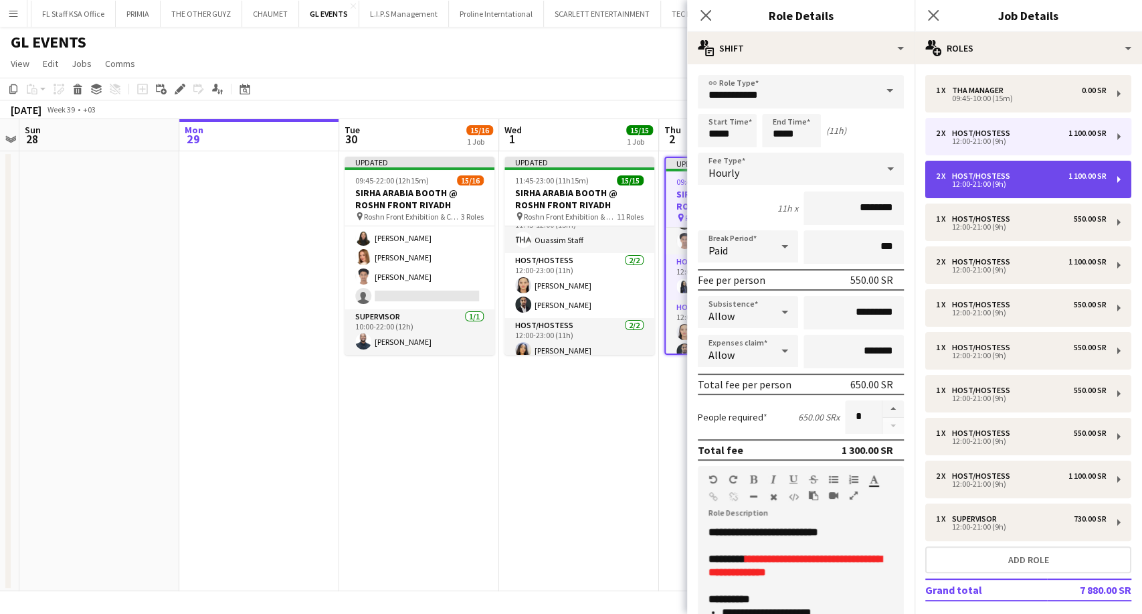
click at [967, 189] on div "2 x Host/Hostess 1 100.00 SR 12:00-21:00 (9h)" at bounding box center [1028, 179] width 206 height 37
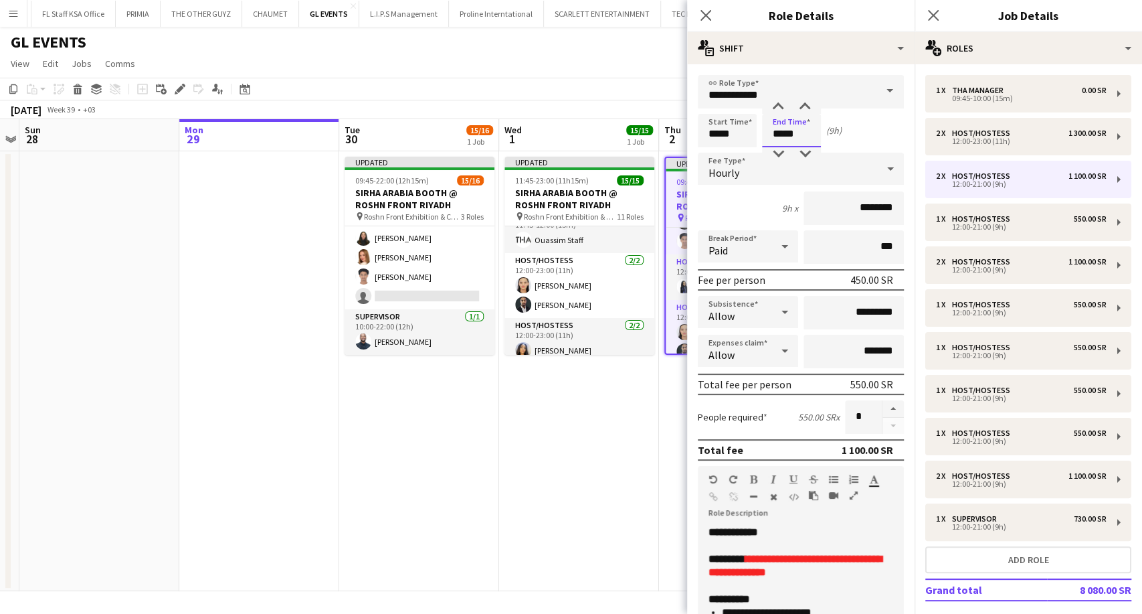
click at [773, 133] on input "*****" at bounding box center [791, 130] width 59 height 33
click at [781, 103] on div at bounding box center [778, 106] width 27 height 13
click at [779, 106] on div at bounding box center [778, 106] width 27 height 13
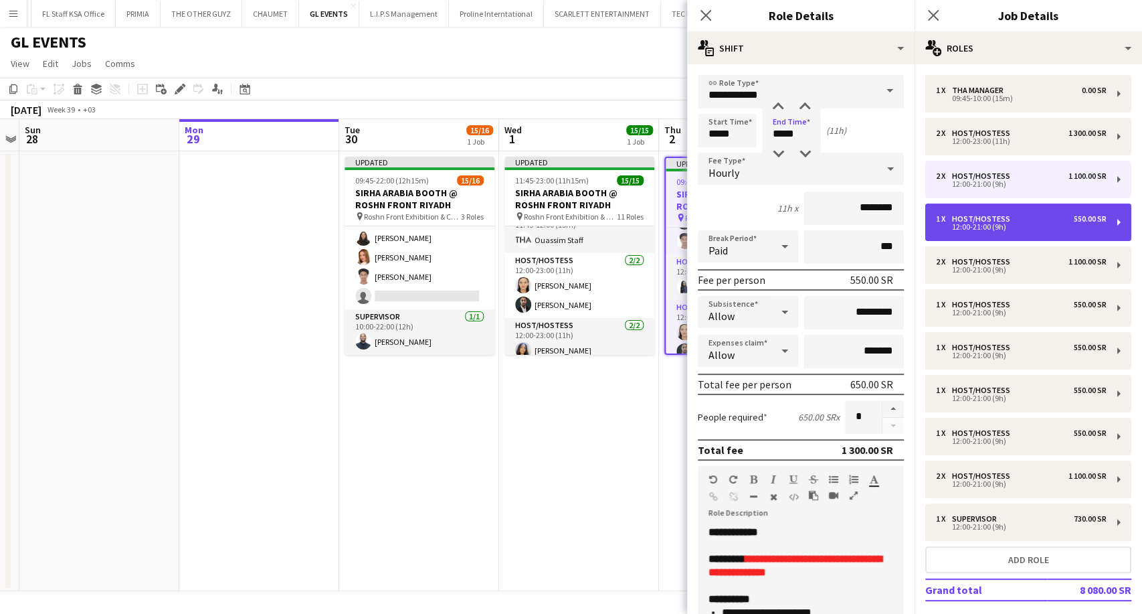
click at [1008, 226] on div "12:00-21:00 (9h)" at bounding box center [1021, 226] width 171 height 7
type input "*****"
type input "*"
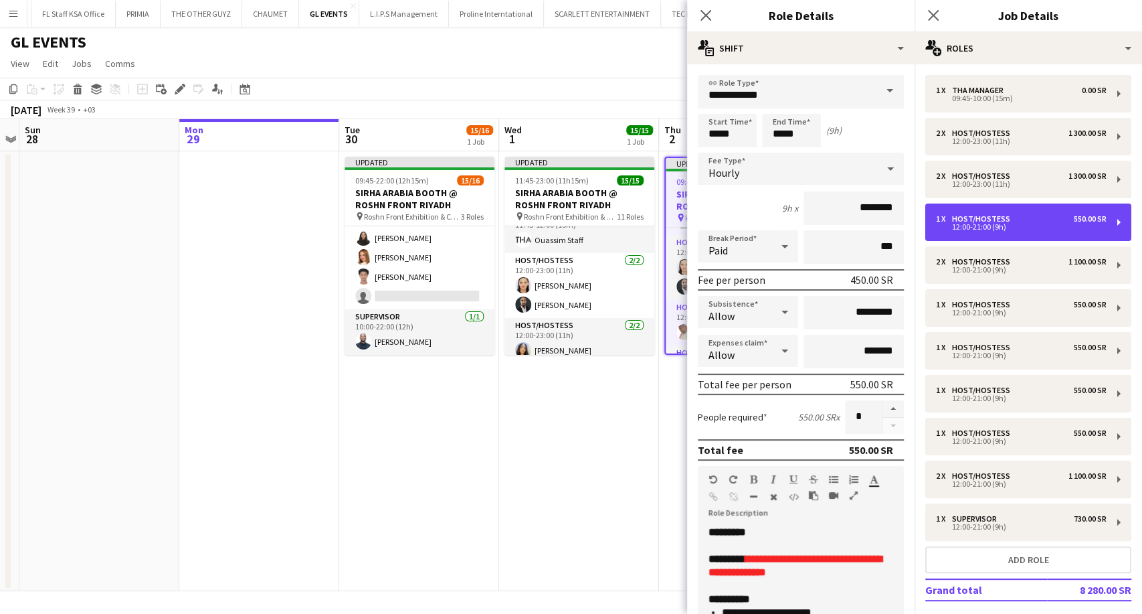
scroll to position [19, 0]
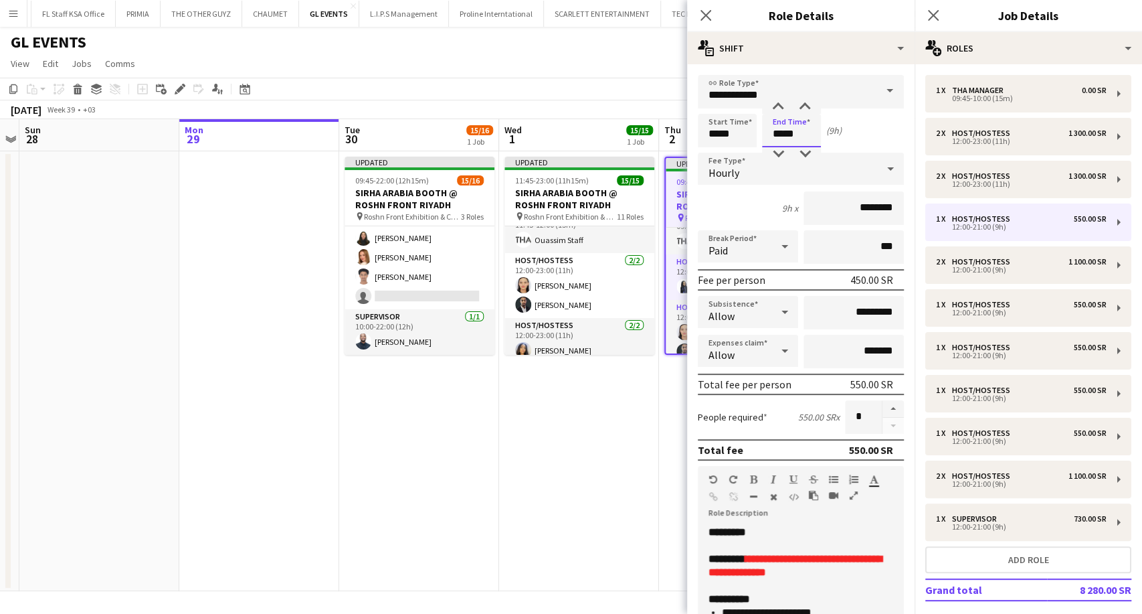
drag, startPoint x: 778, startPoint y: 132, endPoint x: 783, endPoint y: 124, distance: 8.7
click at [778, 131] on input "*****" at bounding box center [791, 130] width 59 height 33
click at [779, 111] on div at bounding box center [778, 106] width 27 height 13
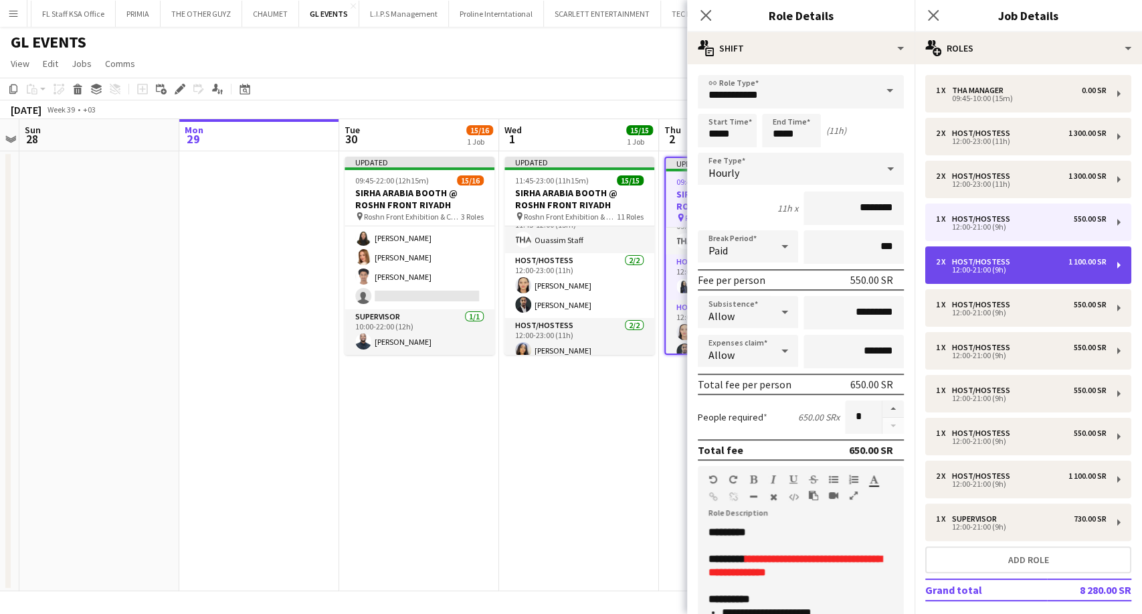
click at [983, 276] on div "2 x Host/Hostess 1 100.00 SR 12:00-21:00 (9h)" at bounding box center [1028, 264] width 206 height 37
type input "*****"
type input "*"
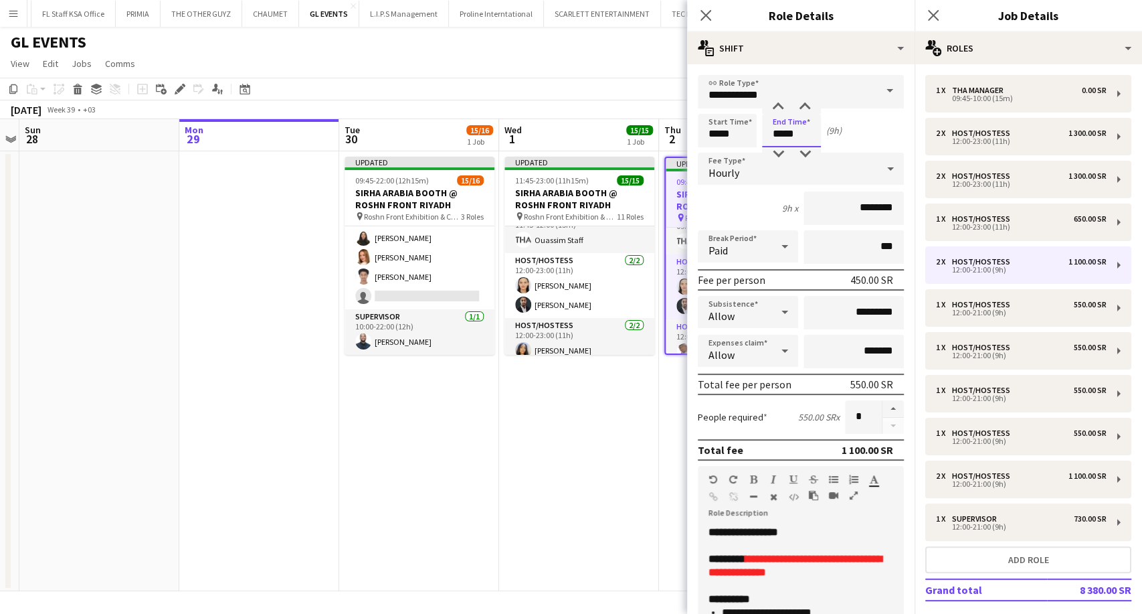
click at [782, 134] on input "*****" at bounding box center [791, 130] width 59 height 33
click at [776, 106] on div at bounding box center [778, 106] width 27 height 13
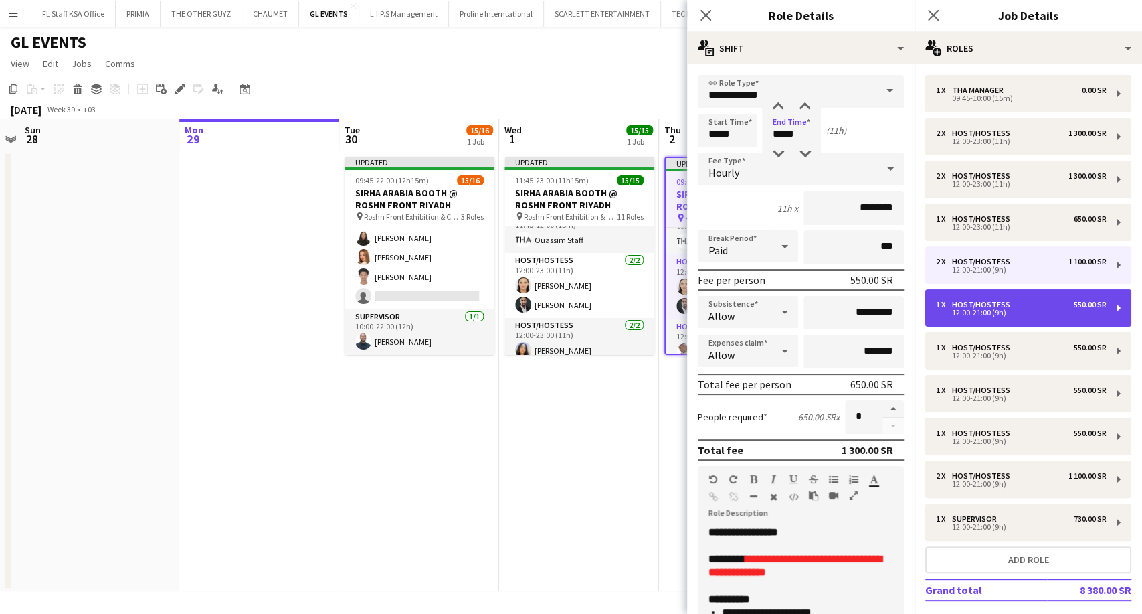
click at [994, 312] on div "12:00-21:00 (9h)" at bounding box center [1021, 312] width 171 height 7
type input "*****"
type input "*"
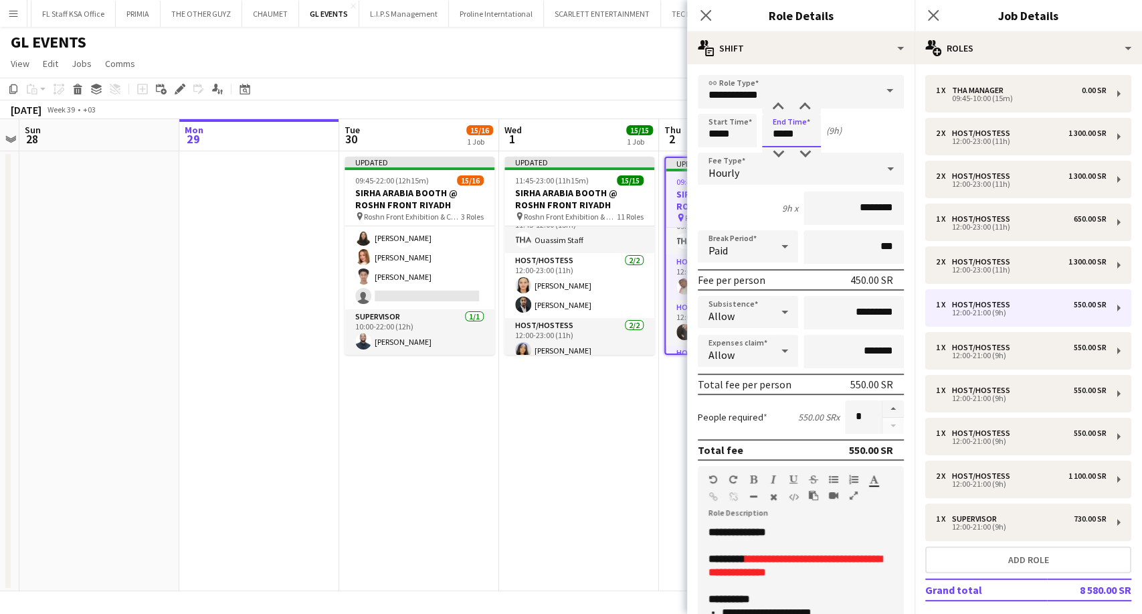
click at [776, 136] on input "*****" at bounding box center [791, 130] width 59 height 33
click at [781, 115] on input "*****" at bounding box center [791, 130] width 59 height 33
click at [781, 108] on div at bounding box center [778, 106] width 27 height 13
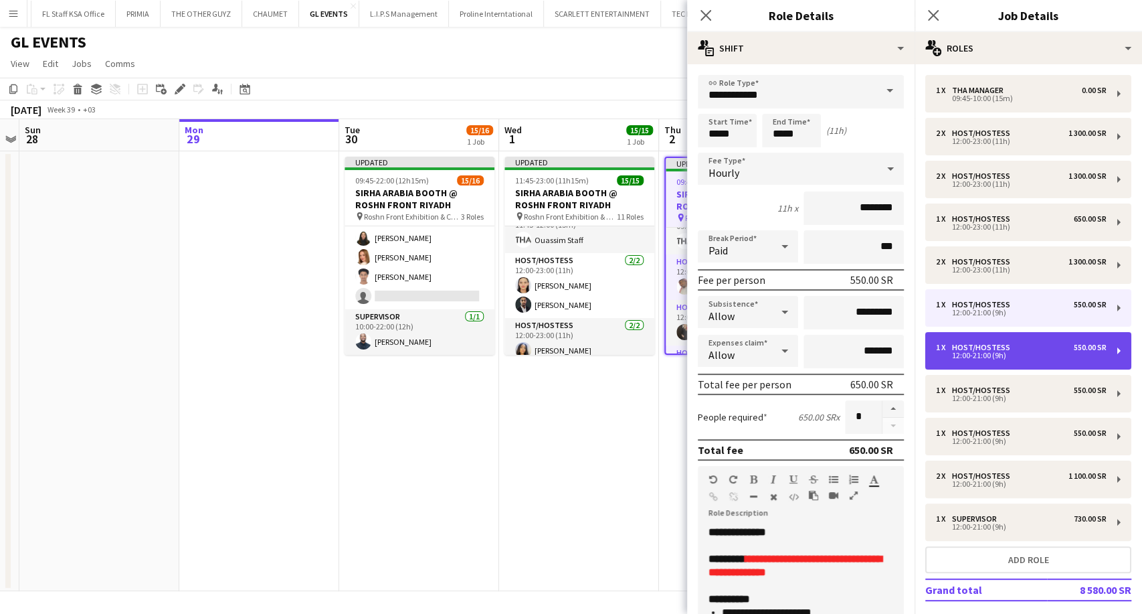
click at [994, 345] on div "Host/Hostess" at bounding box center [984, 347] width 64 height 9
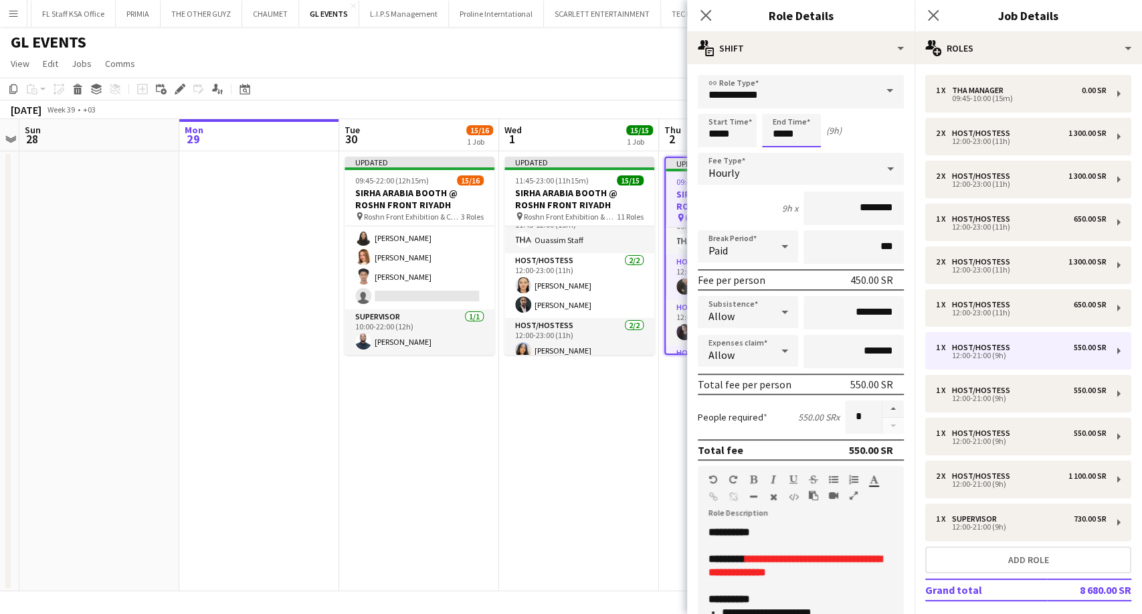
click at [781, 130] on input "*****" at bounding box center [791, 130] width 59 height 33
click at [775, 103] on div at bounding box center [778, 106] width 27 height 13
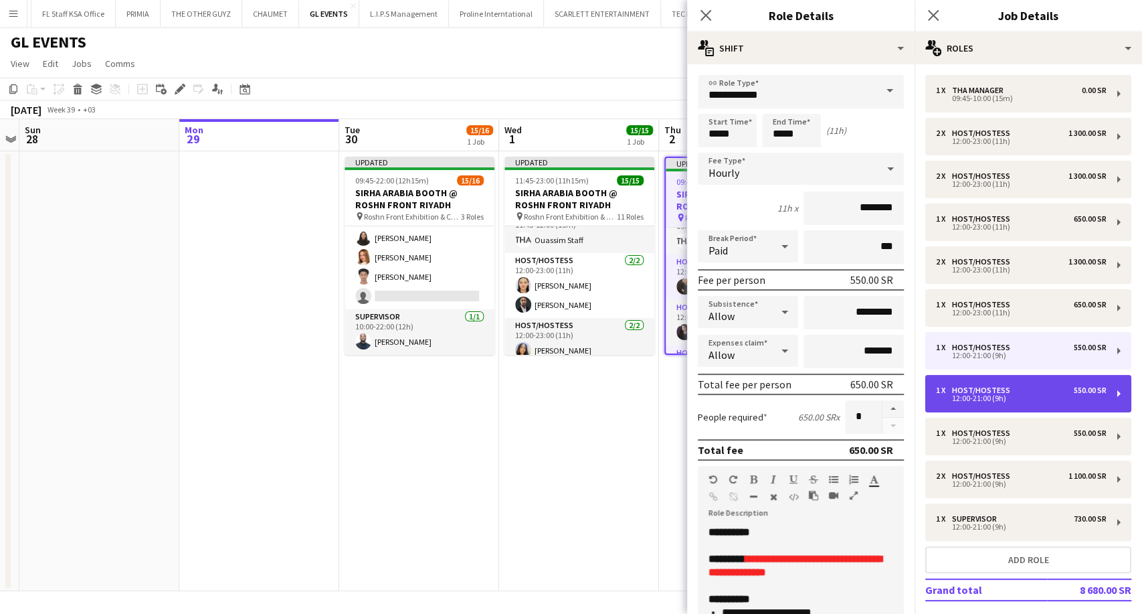
click at [986, 383] on div "1 x Host/Hostess 550.00 SR 12:00-21:00 (9h)" at bounding box center [1028, 393] width 206 height 37
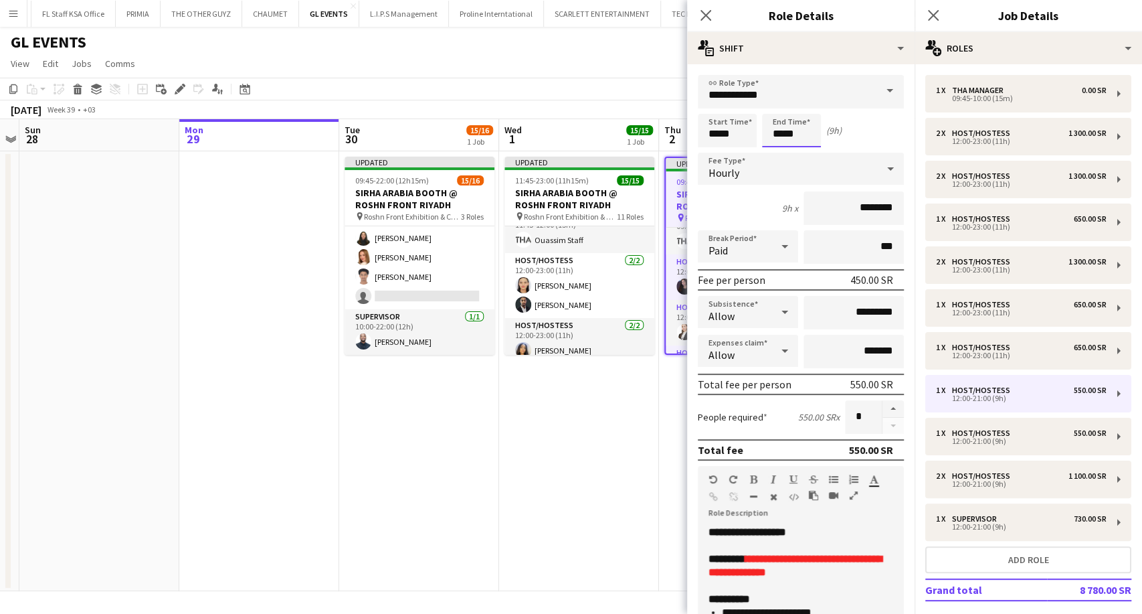
click at [776, 128] on input "*****" at bounding box center [791, 130] width 59 height 33
click at [778, 109] on div at bounding box center [778, 106] width 27 height 13
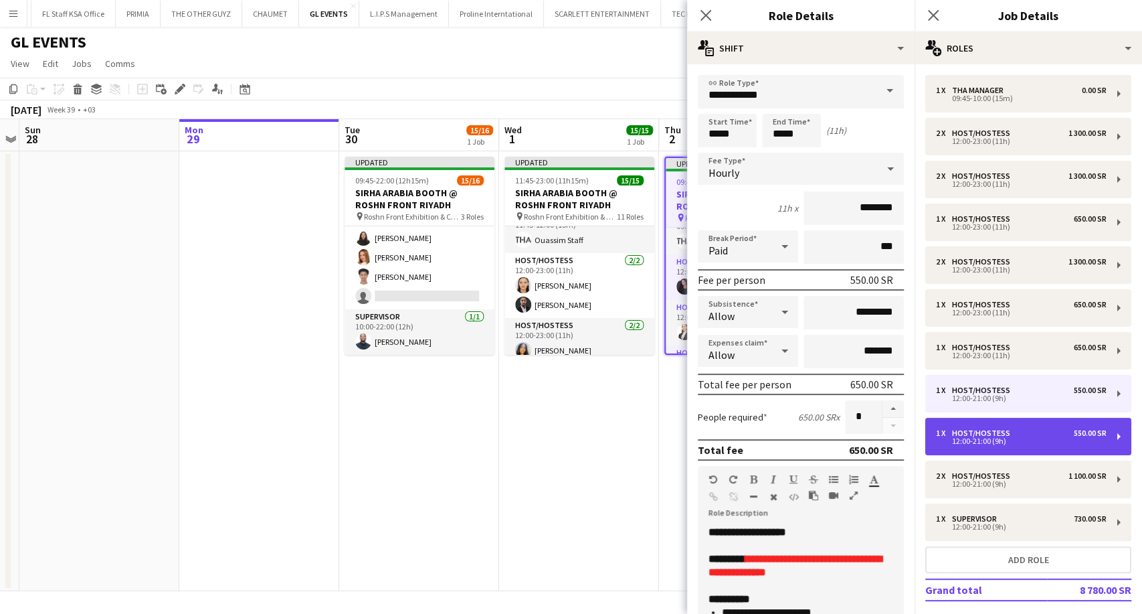
click at [977, 440] on div "12:00-21:00 (9h)" at bounding box center [1021, 441] width 171 height 7
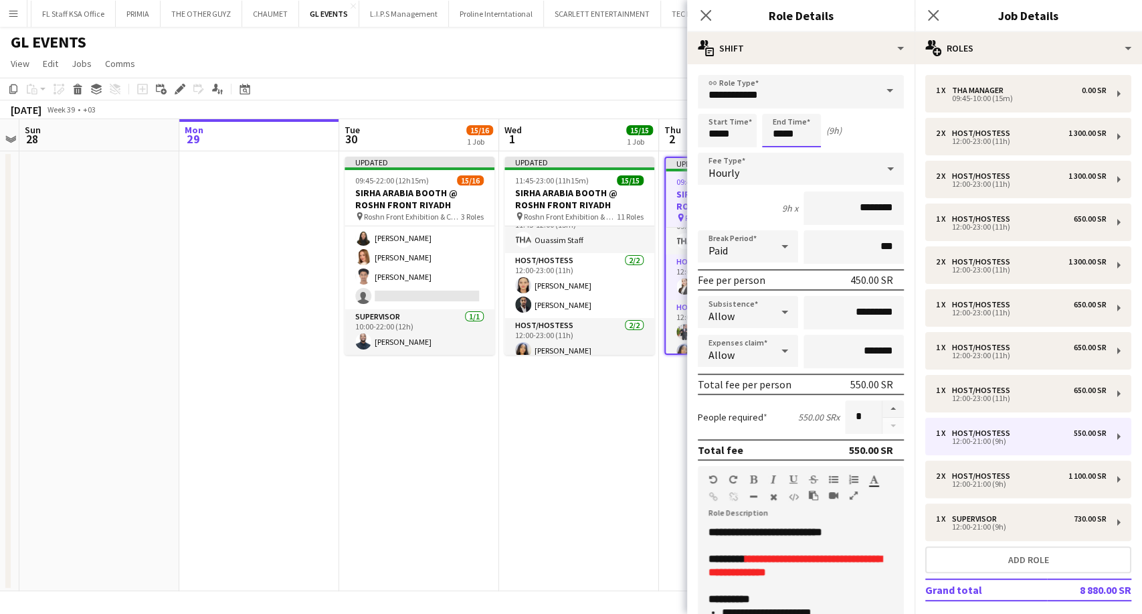
click at [775, 126] on input "*****" at bounding box center [791, 130] width 59 height 33
click at [777, 101] on div at bounding box center [778, 106] width 27 height 13
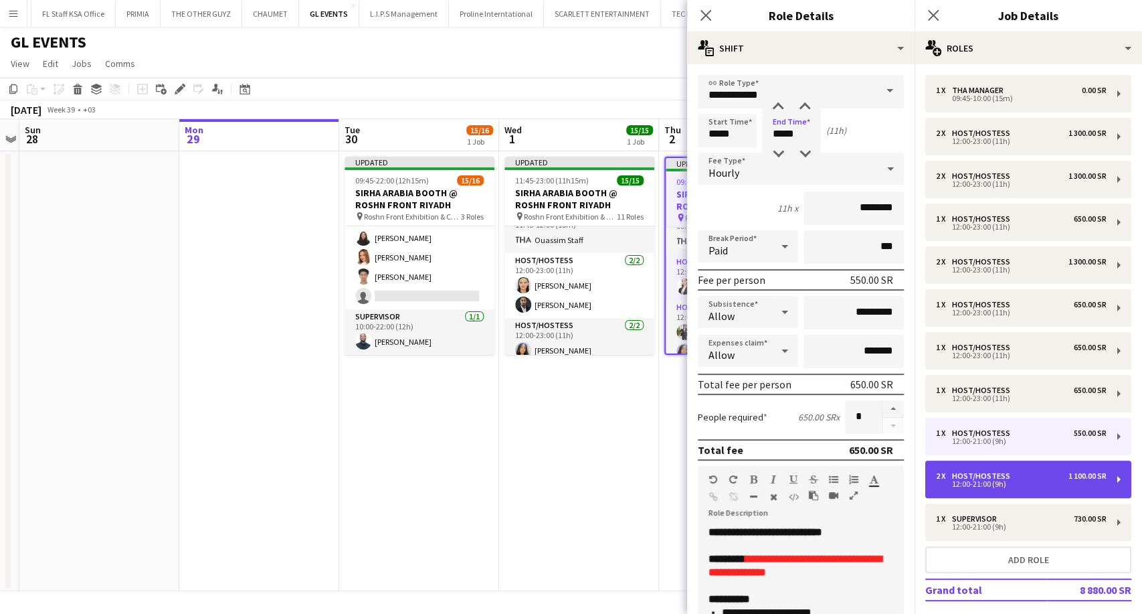
click at [977, 480] on div "12:00-21:00 (9h)" at bounding box center [1021, 483] width 171 height 7
type input "*****"
type input "*"
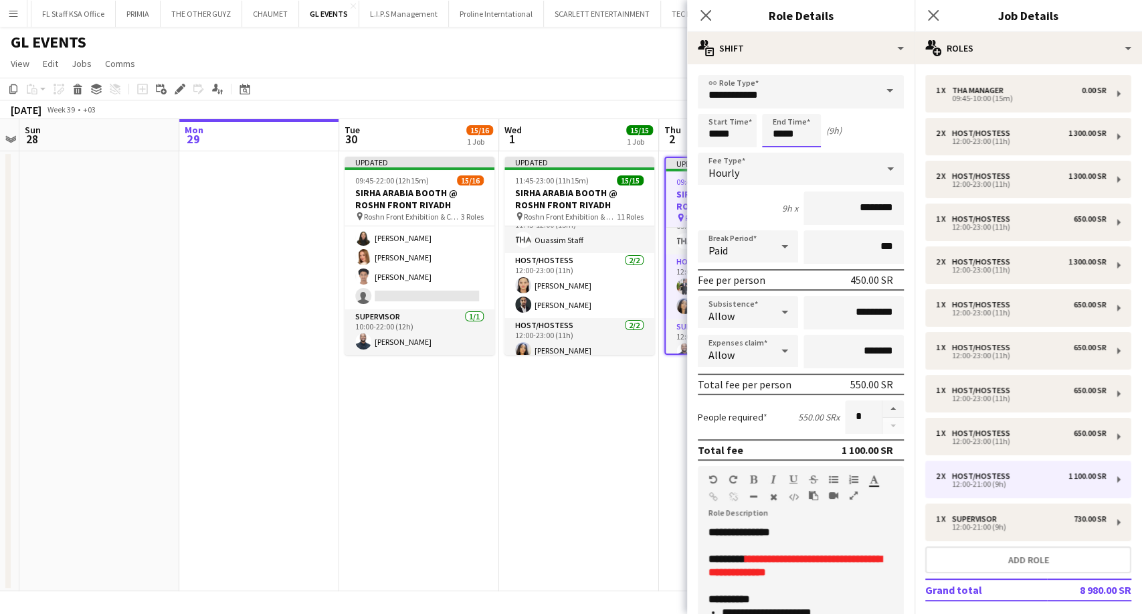
click at [781, 137] on input "*****" at bounding box center [791, 130] width 59 height 33
click at [773, 103] on div at bounding box center [778, 106] width 27 height 13
type input "*****"
click at [773, 103] on div at bounding box center [778, 106] width 27 height 13
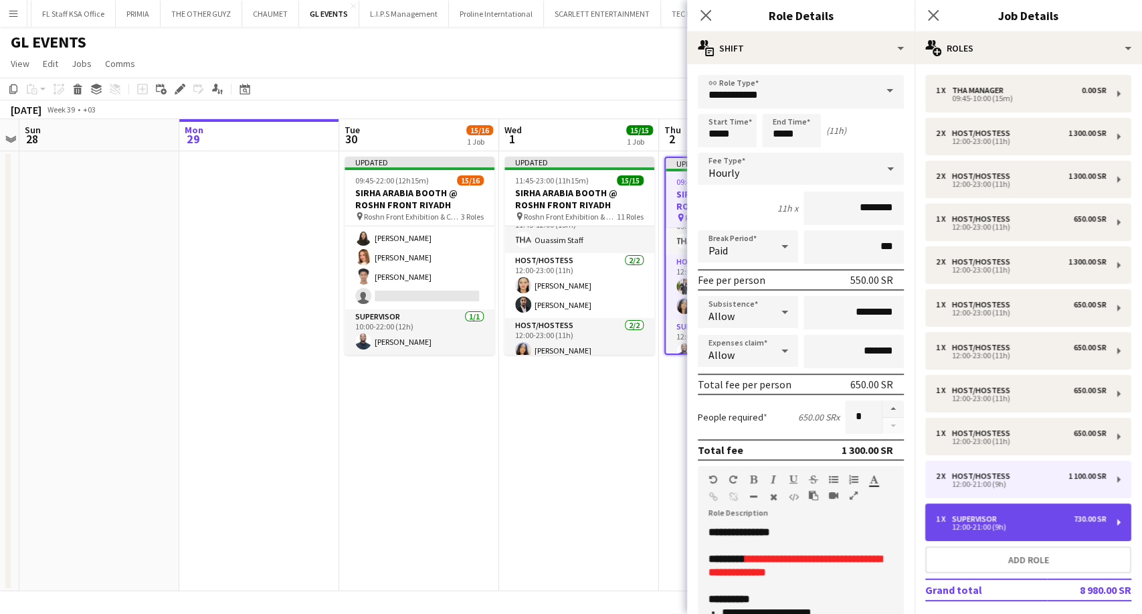
click at [969, 525] on div "12:00-21:00 (9h)" at bounding box center [1021, 526] width 171 height 7
type input "**********"
type input "*****"
type input "********"
type input "*"
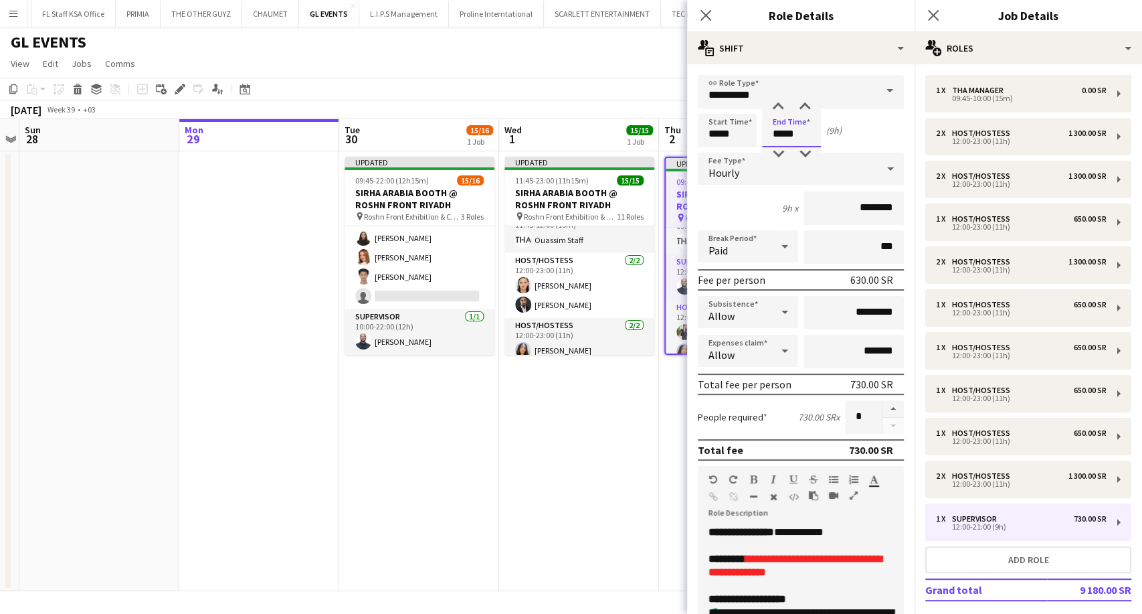
click at [774, 132] on input "*****" at bounding box center [791, 130] width 59 height 33
click at [779, 111] on div at bounding box center [778, 106] width 27 height 13
type input "*****"
click at [779, 111] on div at bounding box center [778, 106] width 27 height 13
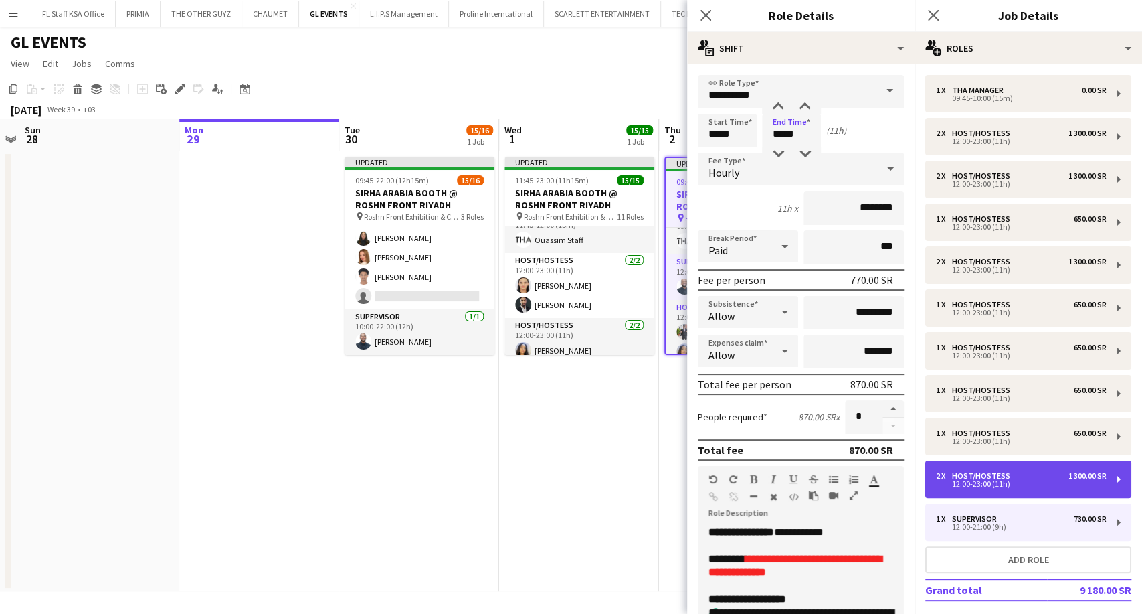
click at [992, 489] on div "2 x Host/Hostess 1 300.00 SR 12:00-23:00 (11h)" at bounding box center [1028, 478] width 206 height 37
type input "**********"
type input "********"
type input "*"
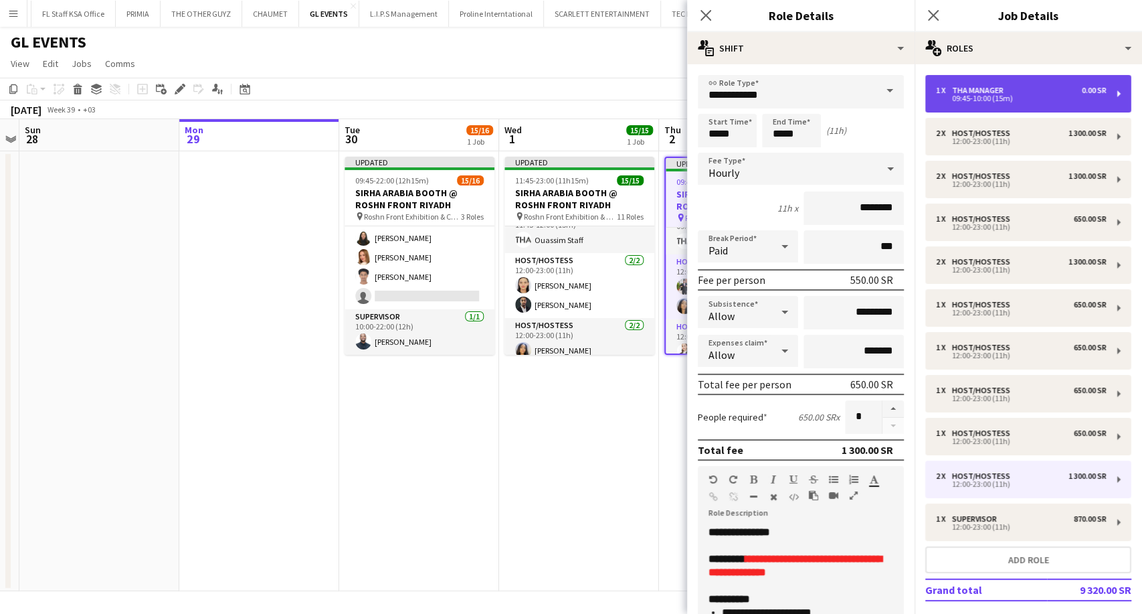
click at [989, 99] on div "09:45-10:00 (15m)" at bounding box center [1021, 98] width 171 height 7
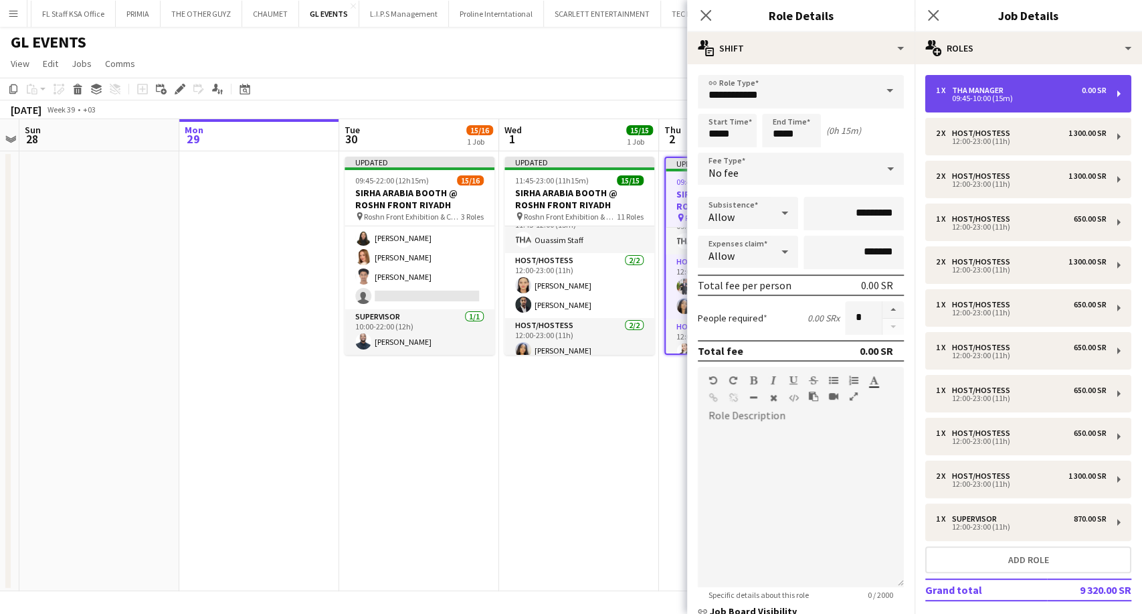
type input "**********"
type input "*****"
type input "*******"
type input "*"
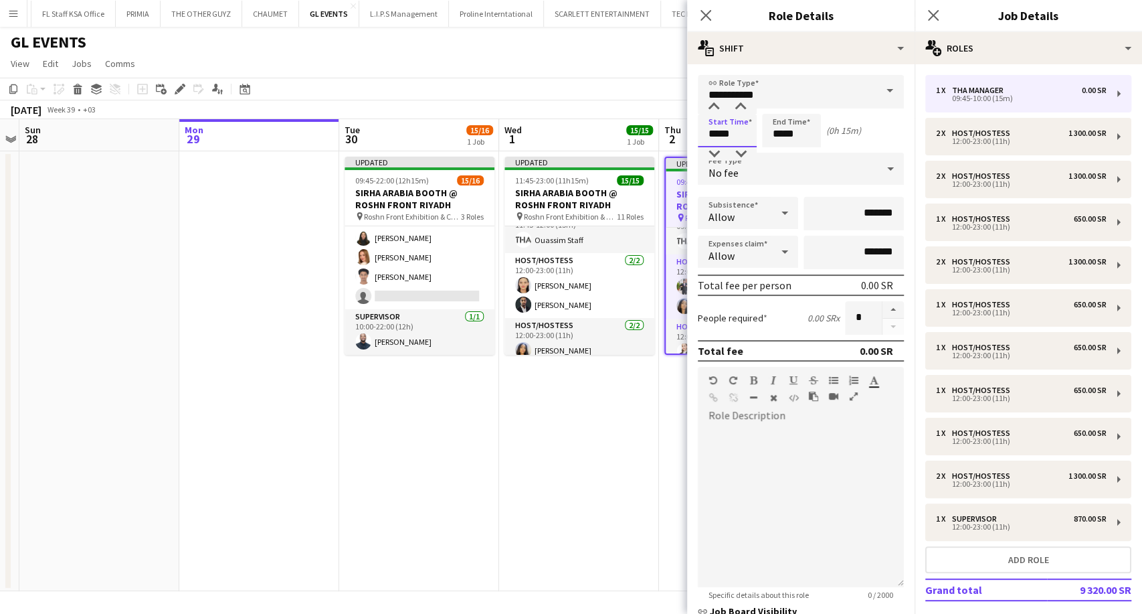
click at [714, 133] on input "*****" at bounding box center [727, 130] width 59 height 33
click at [718, 108] on div at bounding box center [713, 106] width 27 height 13
type input "*****"
click at [718, 108] on div at bounding box center [713, 106] width 27 height 13
click at [779, 124] on input "*****" at bounding box center [791, 130] width 59 height 33
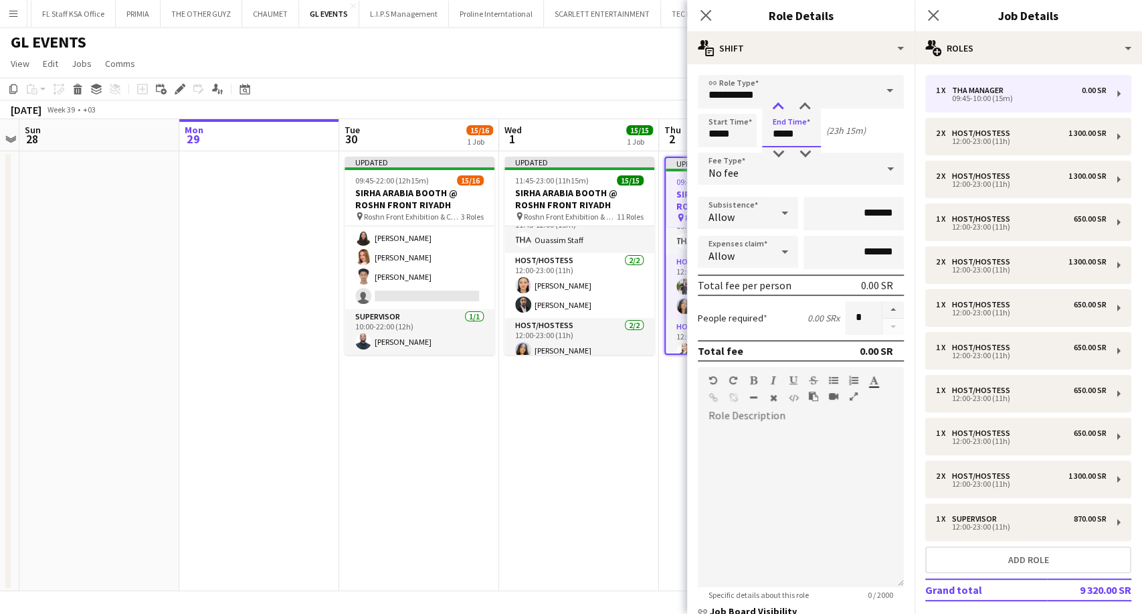
click at [777, 106] on div at bounding box center [778, 106] width 27 height 13
type input "*****"
click at [777, 106] on div at bounding box center [778, 106] width 27 height 13
click at [603, 433] on app-date-cell "Updated 11:45-23:00 (11h15m) 15/15 SIRHA ARABIA BOOTH @ ROSHN FRONT RIYADH pin …" at bounding box center [579, 371] width 160 height 440
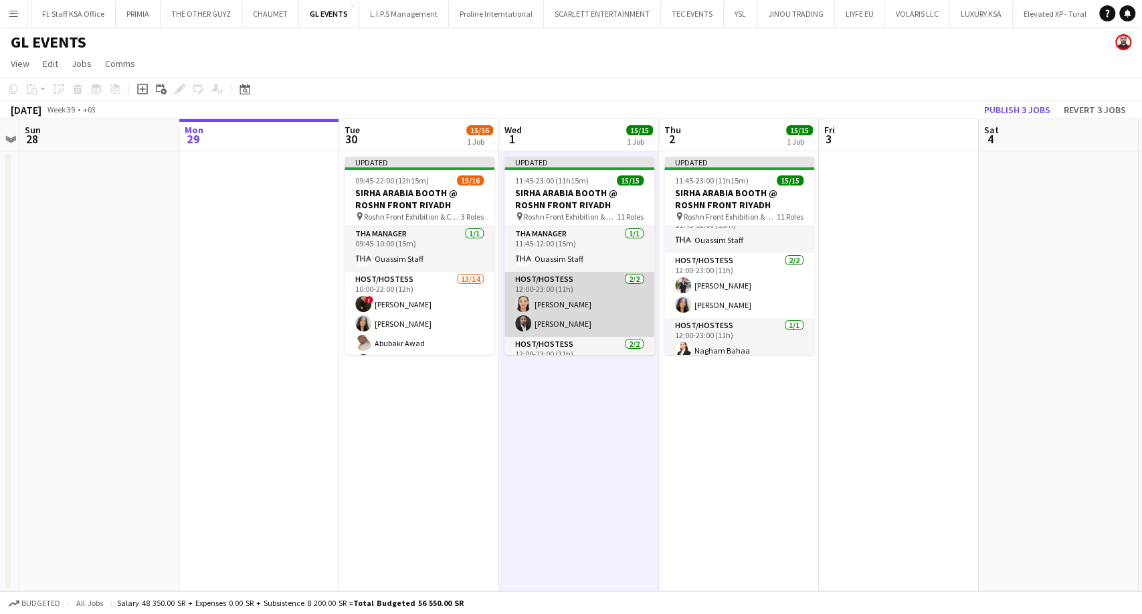
scroll to position [74, 0]
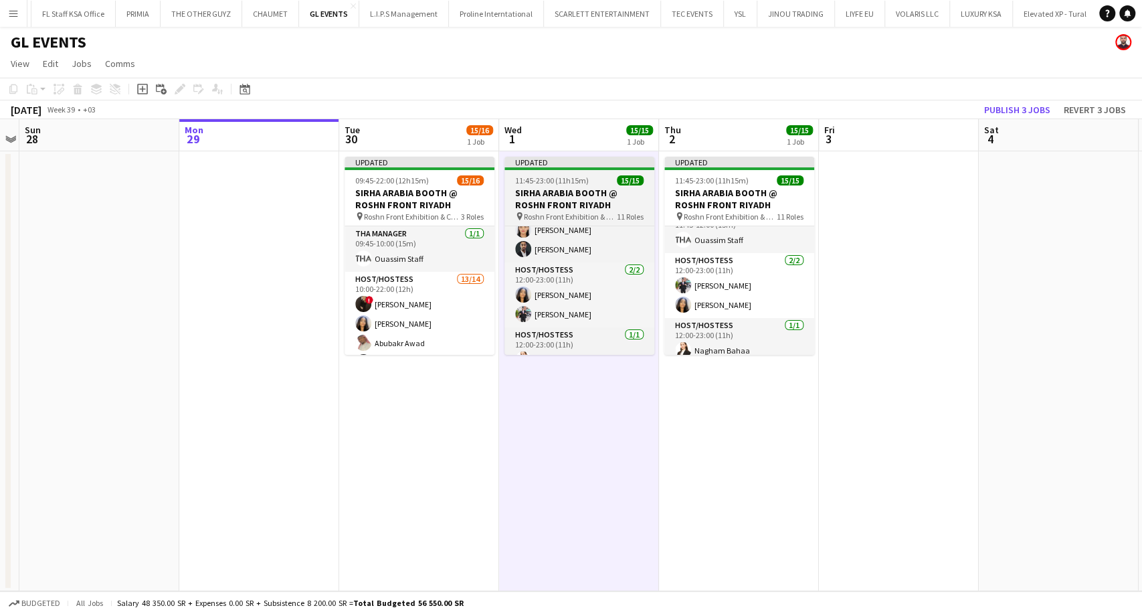
click at [561, 203] on h3 "SIRHA ARABIA BOOTH @ ROSHN FRONT RIYADH" at bounding box center [579, 199] width 150 height 24
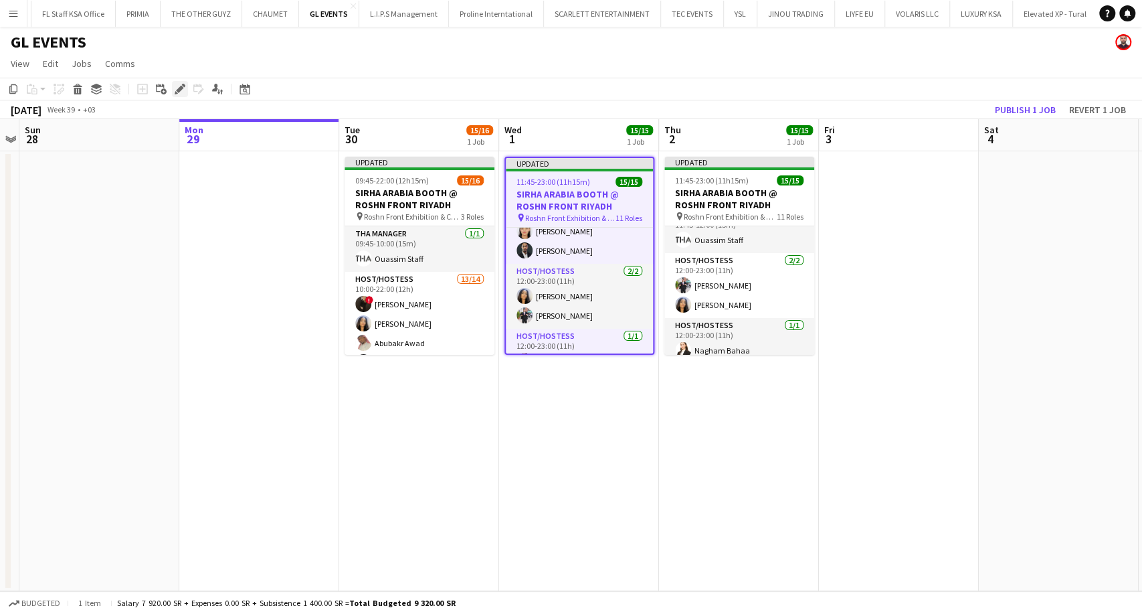
click at [177, 93] on icon "Edit" at bounding box center [180, 89] width 11 height 11
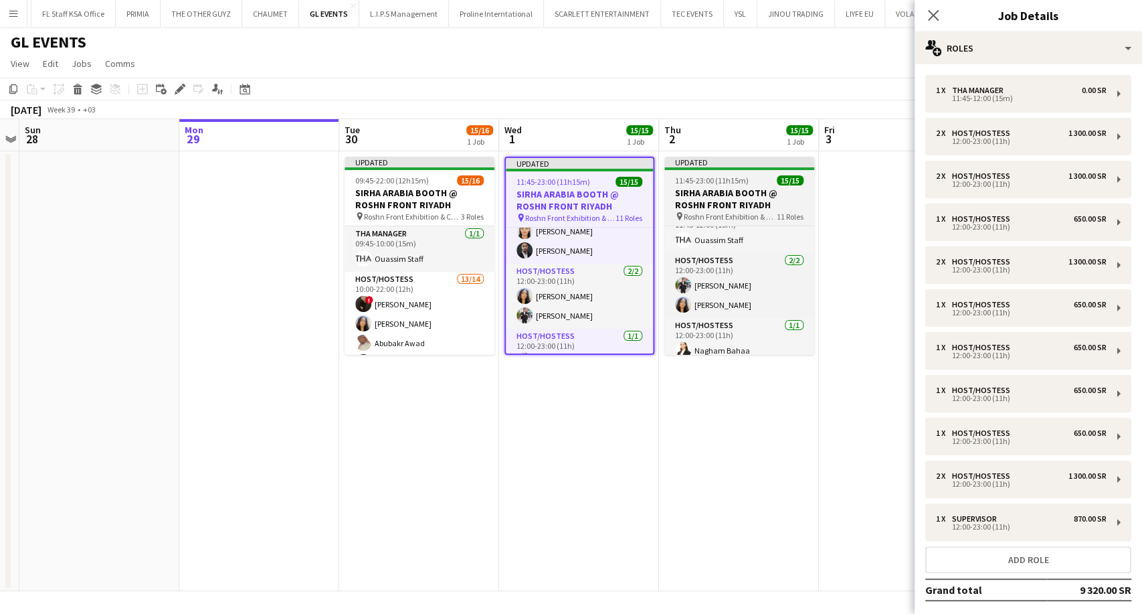
click at [735, 204] on h3 "SIRHA ARABIA BOOTH @ ROSHN FRONT RIYADH" at bounding box center [739, 199] width 150 height 24
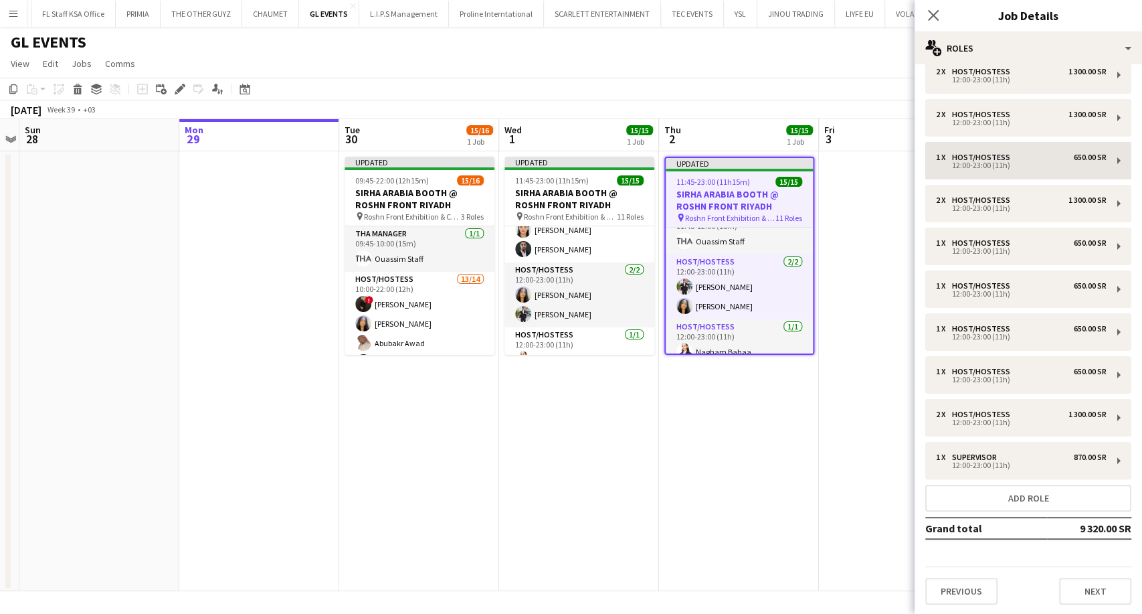
scroll to position [0, 0]
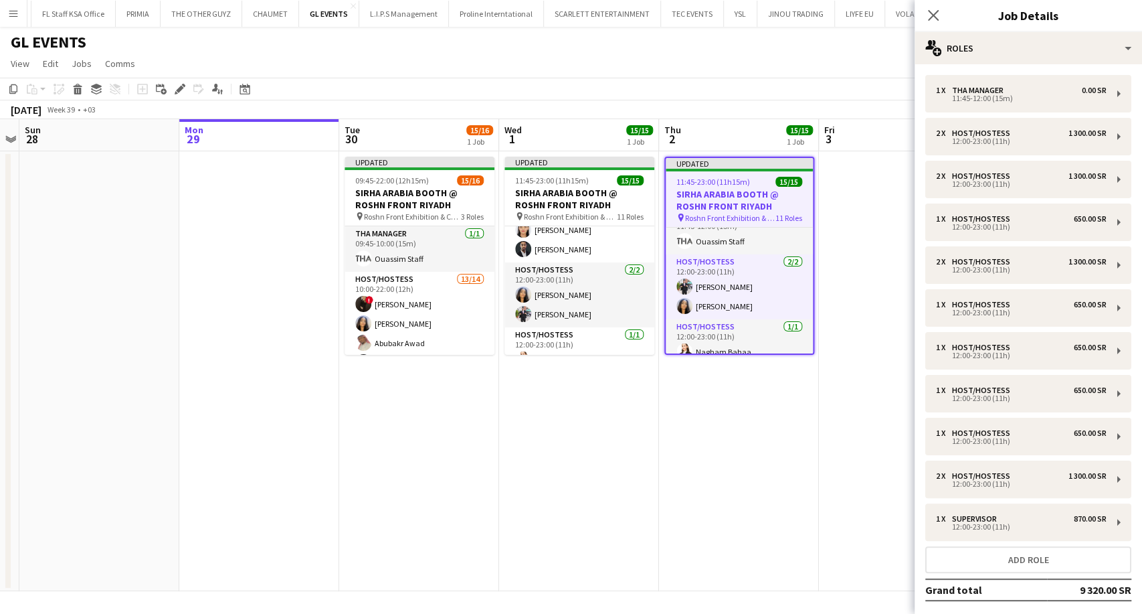
click at [512, 397] on app-date-cell "Updated 11:45-23:00 (11h15m) 15/15 SIRHA ARABIA BOOTH @ ROSHN FRONT RIYADH pin …" at bounding box center [579, 371] width 160 height 440
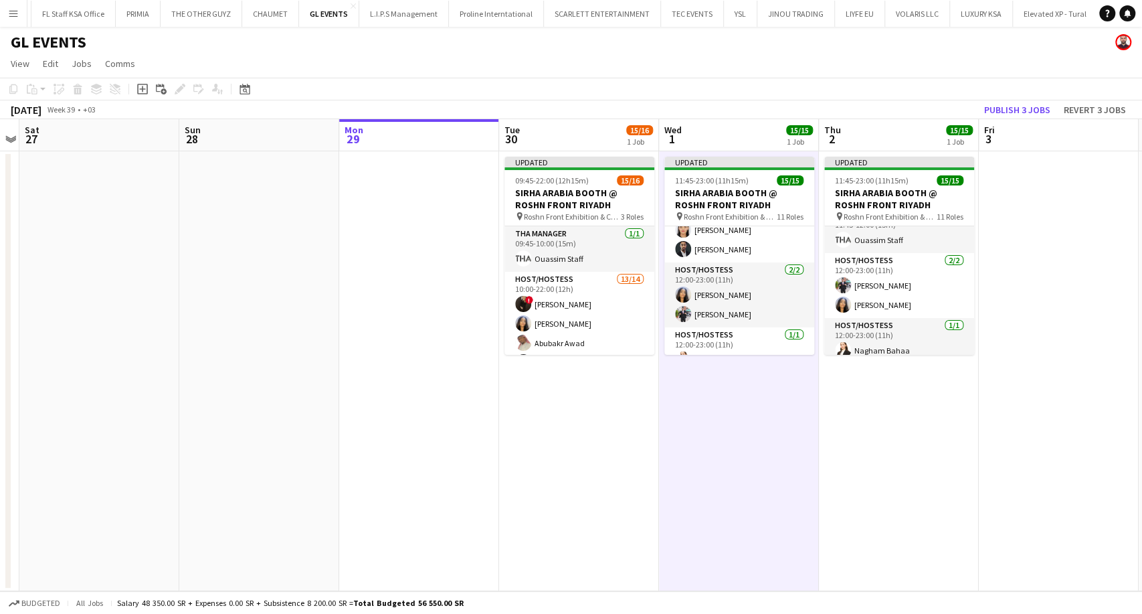
drag, startPoint x: 241, startPoint y: 478, endPoint x: 911, endPoint y: 477, distance: 670.4
click at [883, 484] on app-calendar-viewport "Wed 24 Thu 25 Fri 26 Sat 27 Sun 28 Mon 29 Tue 30 15/16 1 Job Wed 1 15/15 1 Job …" at bounding box center [571, 355] width 1142 height 472
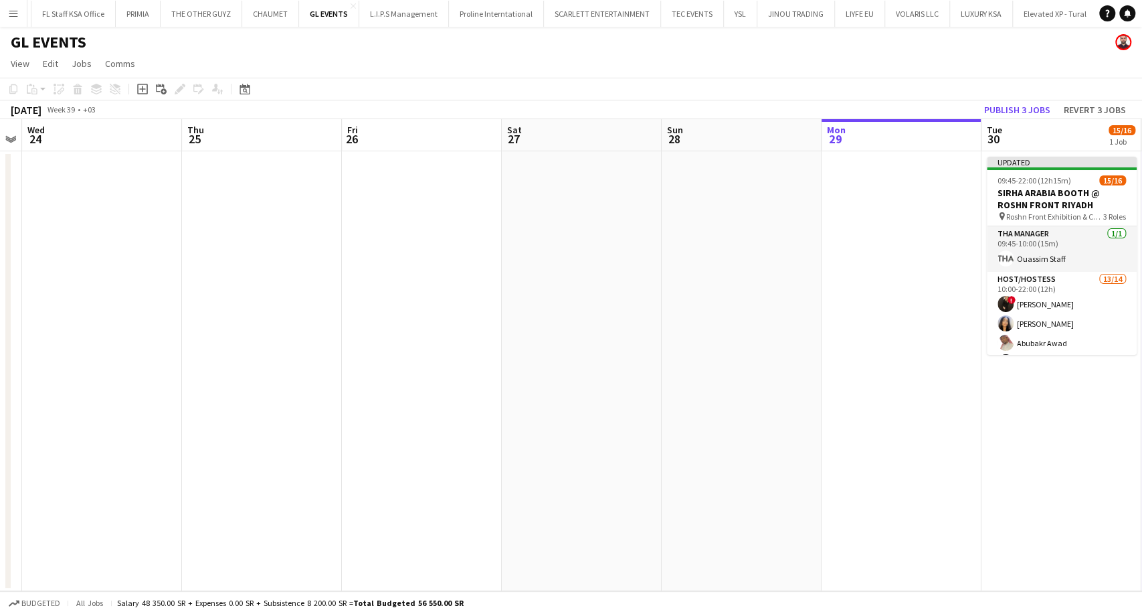
drag, startPoint x: 565, startPoint y: 444, endPoint x: 816, endPoint y: 399, distance: 255.6
click at [849, 400] on app-calendar-viewport "Mon 22 Tue 23 Wed 24 Thu 25 Fri 26 Sat 27 Sun 28 Mon 29 Tue 30 15/16 1 Job Wed …" at bounding box center [571, 355] width 1142 height 472
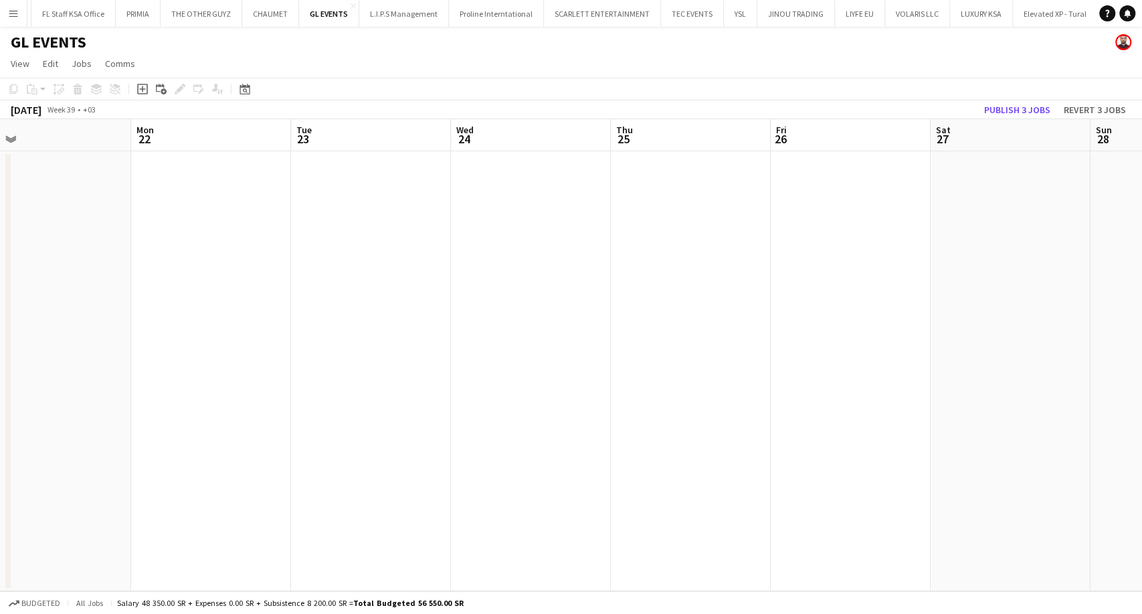
drag, startPoint x: 426, startPoint y: 381, endPoint x: 802, endPoint y: 341, distance: 378.1
click at [802, 341] on app-calendar-viewport "Fri 19 Sat 20 Sun 21 Mon 22 Tue 23 Wed 24 Thu 25 Fri 26 Sat 27 Sun 28 Mon 29 Tu…" at bounding box center [571, 355] width 1142 height 472
drag, startPoint x: 288, startPoint y: 324, endPoint x: 436, endPoint y: 325, distance: 147.2
click at [616, 312] on app-calendar-viewport "Wed 17 Thu 18 Fri 19 Sat 20 Sun 21 Mon 22 Tue 23 Wed 24 Thu 25 Fri 26 Sat 27 Su…" at bounding box center [571, 355] width 1142 height 472
drag, startPoint x: 238, startPoint y: 328, endPoint x: 614, endPoint y: 310, distance: 376.4
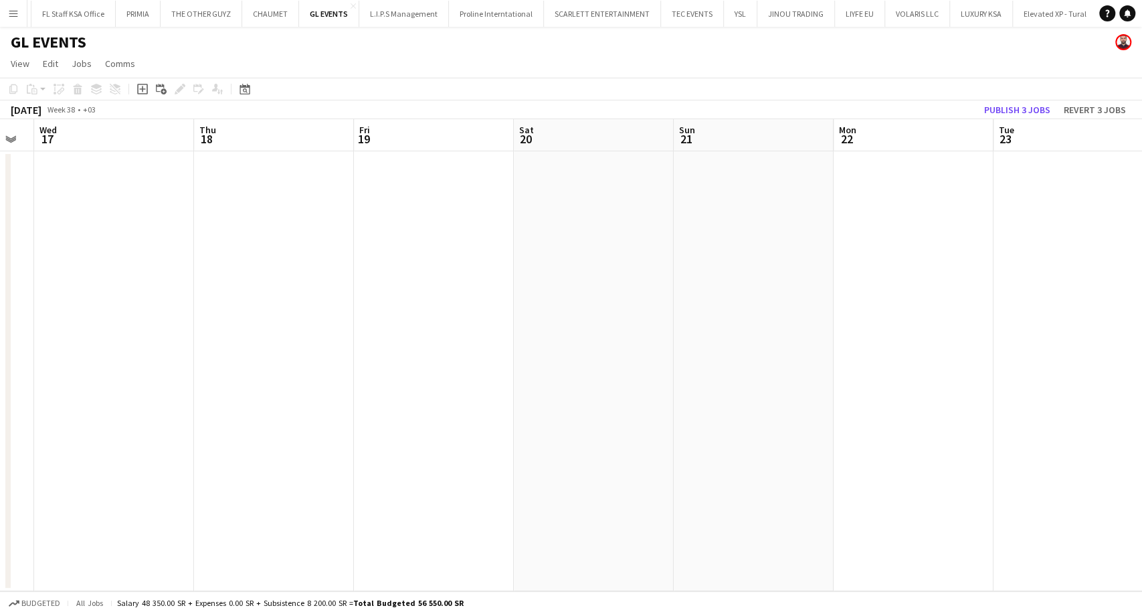
click at [614, 310] on app-calendar-viewport "Sun 14 Mon 15 Tue 16 Wed 17 Thu 18 Fri 19 Sat 20 Sun 21 Mon 22 Tue 23 Wed 24 Th…" at bounding box center [571, 355] width 1142 height 472
drag, startPoint x: 93, startPoint y: 328, endPoint x: 557, endPoint y: 343, distance: 463.9
click at [776, 344] on app-calendar-viewport "Fri 12 Sat 13 Sun 14 Mon 15 Tue 16 Wed 17 Thu 18 Fri 19 Sat 20 Sun 21 Mon 22 Tu…" at bounding box center [571, 355] width 1142 height 472
click at [793, 359] on app-calendar-viewport "Mon 8 Tue 9 Wed 10 Thu 11 Fri 12 Sat 13 Sun 14 Mon 15 Tue 16 Wed 17 Thu 18 Fri …" at bounding box center [571, 355] width 1142 height 472
drag, startPoint x: 203, startPoint y: 360, endPoint x: 792, endPoint y: 365, distance: 588.8
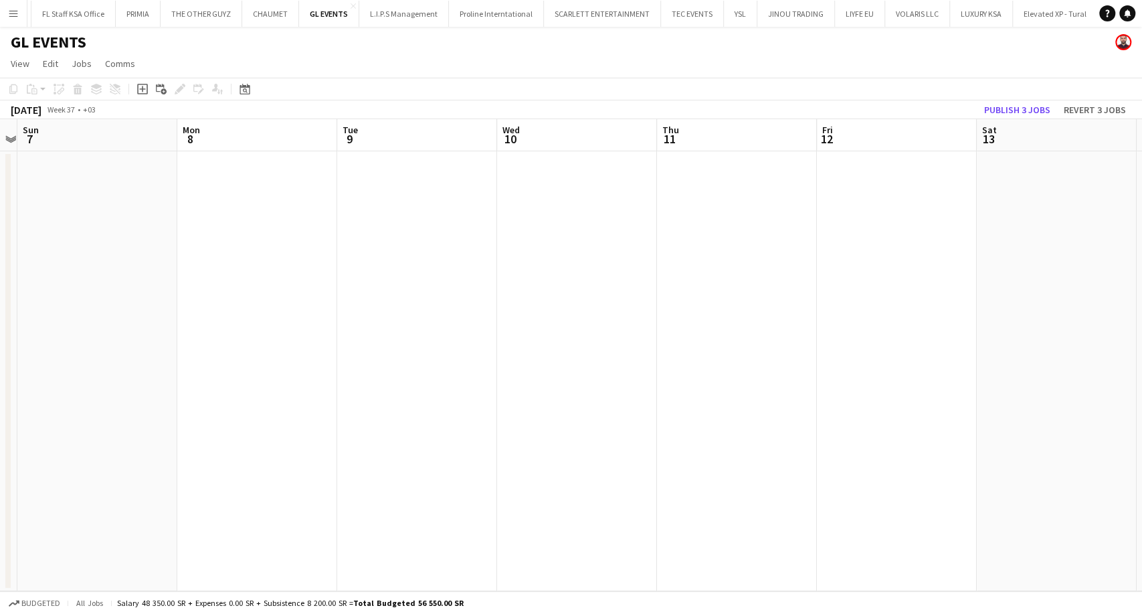
click at [840, 365] on app-calendar-viewport "Fri 5 Sat 6 Sun 7 Mon 8 Tue 9 Wed 10 Thu 11 Fri 12 Sat 13 Sun 14 Mon 15 Tue 16 …" at bounding box center [571, 355] width 1142 height 472
drag, startPoint x: 347, startPoint y: 375, endPoint x: 313, endPoint y: 387, distance: 35.8
click at [755, 373] on app-calendar-viewport "Sun 31 Mon 1 Tue 2 Wed 3 Thu 4 Fri 5 Sat 6 Sun 7 Mon 8 Tue 9 Wed 10 Thu 11 Fri …" at bounding box center [571, 355] width 1142 height 472
drag, startPoint x: 313, startPoint y: 387, endPoint x: 613, endPoint y: 384, distance: 299.8
click at [642, 384] on app-calendar-viewport "Fri 29 Sat 30 Sun 31 Mon 1 Tue 2 Wed 3 Thu 4 Fri 5 Sat 6 Sun 7 Mon 8 Tue 9 Wed …" at bounding box center [571, 355] width 1142 height 472
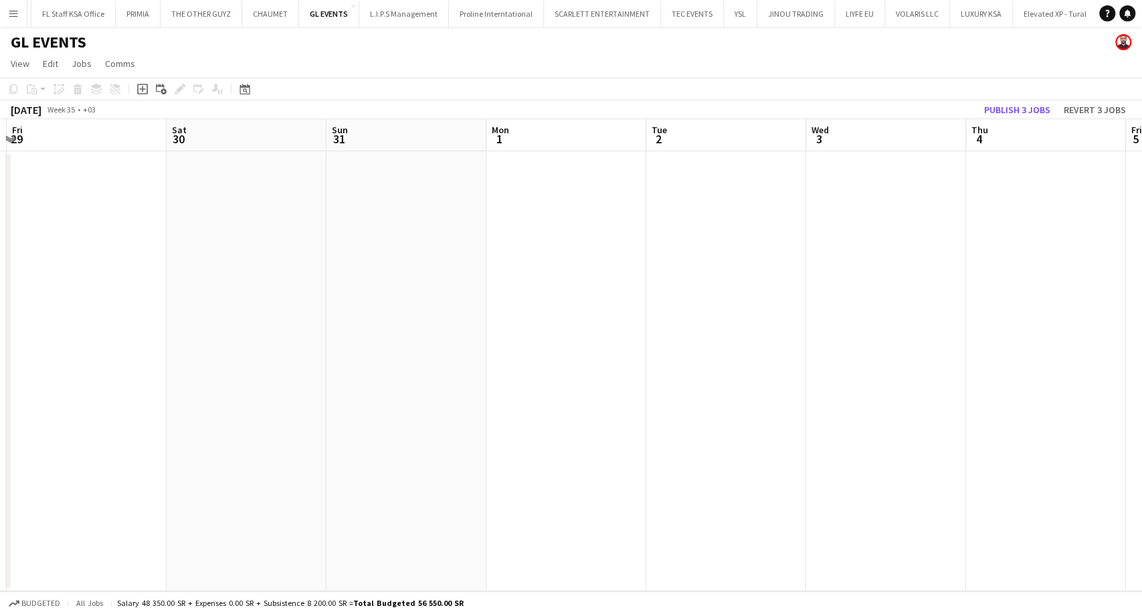
drag, startPoint x: 361, startPoint y: 386, endPoint x: 127, endPoint y: 361, distance: 234.9
click at [751, 360] on app-calendar-viewport "Wed 27 Thu 28 Fri 29 Sat 30 Sun 31 Mon 1 Tue 2 Wed 3 Thu 4 Fri 5 Sat 6 Sun 7 Mo…" at bounding box center [571, 355] width 1142 height 472
drag, startPoint x: 127, startPoint y: 361, endPoint x: 478, endPoint y: 363, distance: 350.6
click at [670, 353] on app-calendar-viewport "Mon 25 Tue 26 Wed 27 Thu 28 Fri 29 Sat 30 Sun 31 Mon 1 Tue 2 Wed 3 Thu 4 Fri 5 …" at bounding box center [571, 355] width 1142 height 472
drag, startPoint x: 550, startPoint y: 362, endPoint x: 694, endPoint y: 362, distance: 144.5
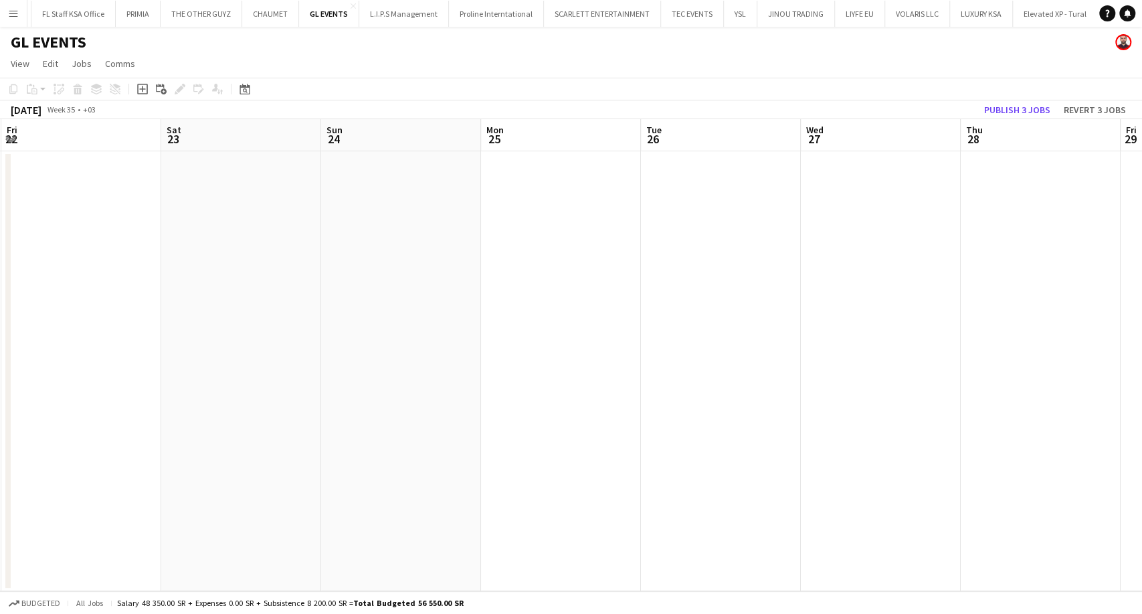
click at [694, 362] on app-calendar-viewport "Thu 21 Fri 22 Sat 23 Sun 24 Mon 25 Tue 26 Wed 27 Thu 28 Fri 29 Sat 30 Sun 31 Mo…" at bounding box center [571, 355] width 1142 height 472
drag, startPoint x: 408, startPoint y: 350, endPoint x: 413, endPoint y: 361, distance: 12.3
click at [741, 346] on app-calendar-viewport "Sat 16 Sun 17 Mon 18 Tue 19 Wed 20 Thu 21 Fri 22 Sat 23 Sun 24 Mon 25 Tue 26 We…" at bounding box center [571, 355] width 1142 height 472
drag, startPoint x: 399, startPoint y: 353, endPoint x: 204, endPoint y: 346, distance: 194.8
click at [644, 354] on app-calendar-viewport "Fri 15 Sat 16 Sun 17 Mon 18 Tue 19 Wed 20 Thu 21 Fri 22 Sat 23 Sun 24 Mon 25 Tu…" at bounding box center [571, 355] width 1142 height 472
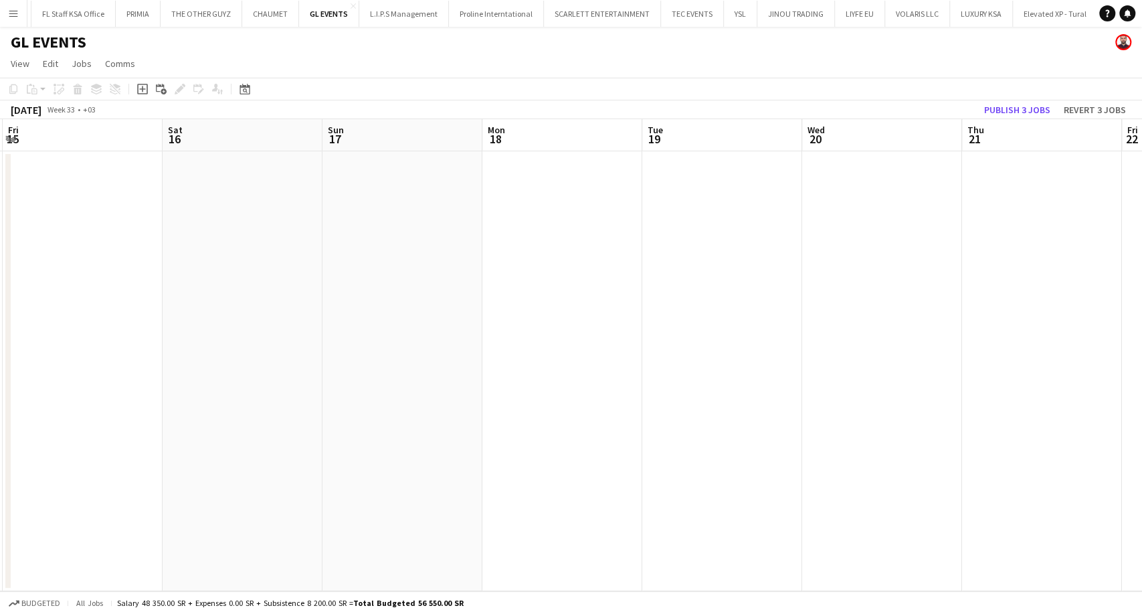
drag, startPoint x: 204, startPoint y: 346, endPoint x: 713, endPoint y: 333, distance: 509.3
click at [713, 333] on app-calendar-viewport "Wed 13 Thu 14 Fri 15 Sat 16 Sun 17 Mon 18 Tue 19 Wed 20 Thu 21 Fri 22 Sat 23 Su…" at bounding box center [571, 355] width 1142 height 472
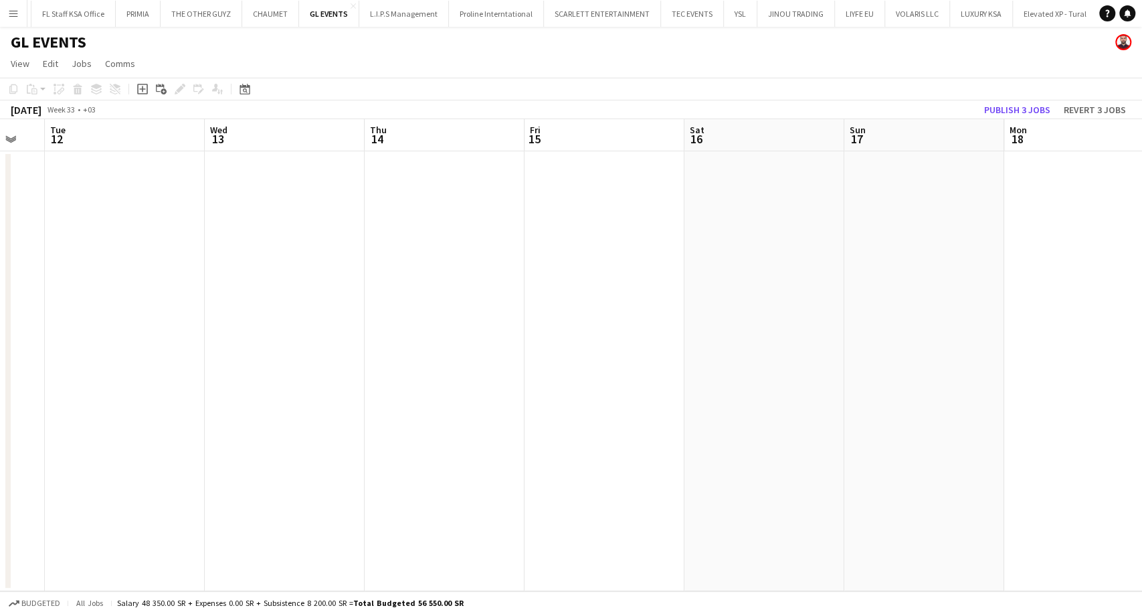
drag, startPoint x: 404, startPoint y: 350, endPoint x: 294, endPoint y: 338, distance: 110.4
click at [723, 337] on app-calendar-viewport "Sun 10 Mon 11 Tue 12 Wed 13 Thu 14 Fri 15 Sat 16 Sun 17 Mon 18 Tue 19 Wed 20 Th…" at bounding box center [571, 355] width 1142 height 472
drag, startPoint x: 447, startPoint y: 328, endPoint x: 664, endPoint y: 322, distance: 216.8
click at [664, 322] on app-calendar-viewport "Thu 7 Fri 8 Sat 9 Sun 10 Mon 11 Tue 12 Wed 13 Thu 14 Fri 15 Sat 16 Sun 17 Mon 1…" at bounding box center [571, 355] width 1142 height 472
drag, startPoint x: 289, startPoint y: 339, endPoint x: 292, endPoint y: 353, distance: 15.1
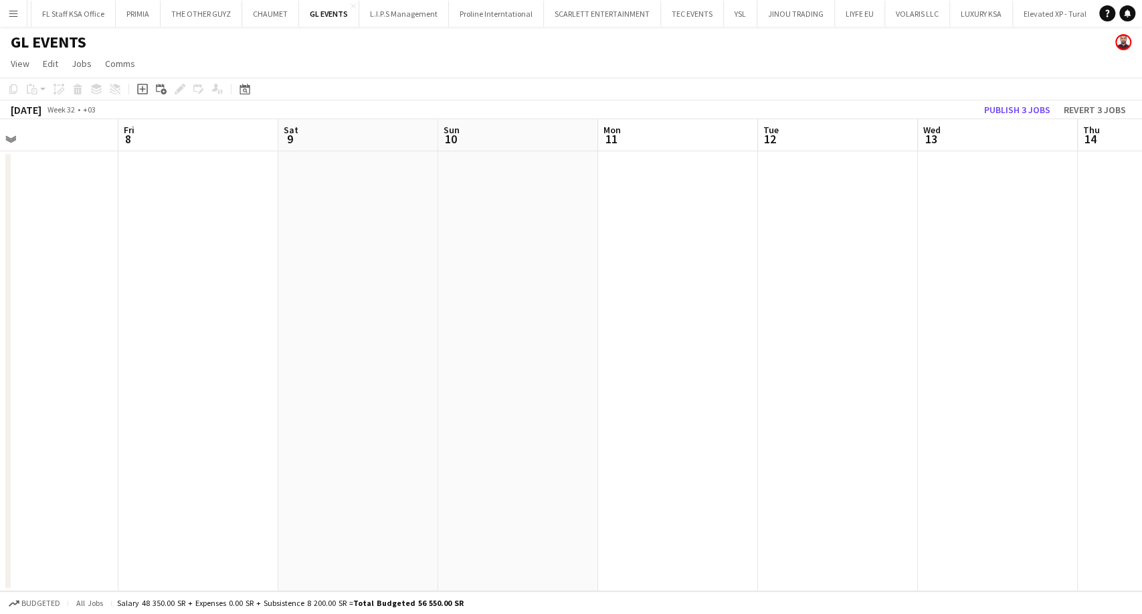
click at [578, 334] on app-calendar-viewport "Tue 5 Wed 6 Thu 7 Fri 8 Sat 9 Sun 10 Mon 11 Tue 12 Wed 13 Thu 14 Fri 15 Sat 16 …" at bounding box center [571, 355] width 1142 height 472
drag, startPoint x: 132, startPoint y: 365, endPoint x: 250, endPoint y: 359, distance: 118.6
click at [615, 359] on app-calendar-viewport "Sun 3 Mon 4 Tue 5 Wed 6 Thu 7 Fri 8 Sat 9 Sun 10 Mon 11 Tue 12 Wed 13 Thu 14 Fr…" at bounding box center [571, 355] width 1142 height 472
click at [654, 360] on app-calendar-viewport "Wed 30 Thu 31 Fri 1 Sat 2 Sun 3 Mon 4 Tue 5 Wed 6 Thu 7 Fri 8 Sat 9 Sun 10 Mon …" at bounding box center [571, 355] width 1142 height 472
drag, startPoint x: 723, startPoint y: 361, endPoint x: 735, endPoint y: 363, distance: 11.5
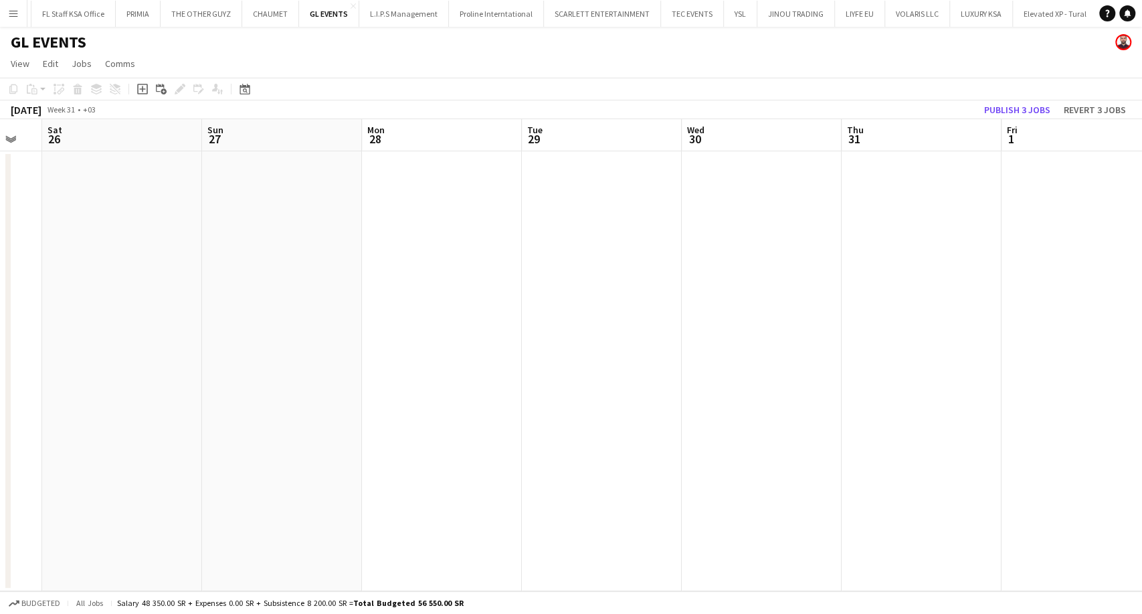
click at [735, 363] on app-calendar-viewport "Thu 24 Fri 25 Sat 26 Sun 27 Mon 28 Tue 29 Wed 30 Thu 31 Fri 1 Sat 2 Sun 3 Mon 4…" at bounding box center [571, 355] width 1142 height 472
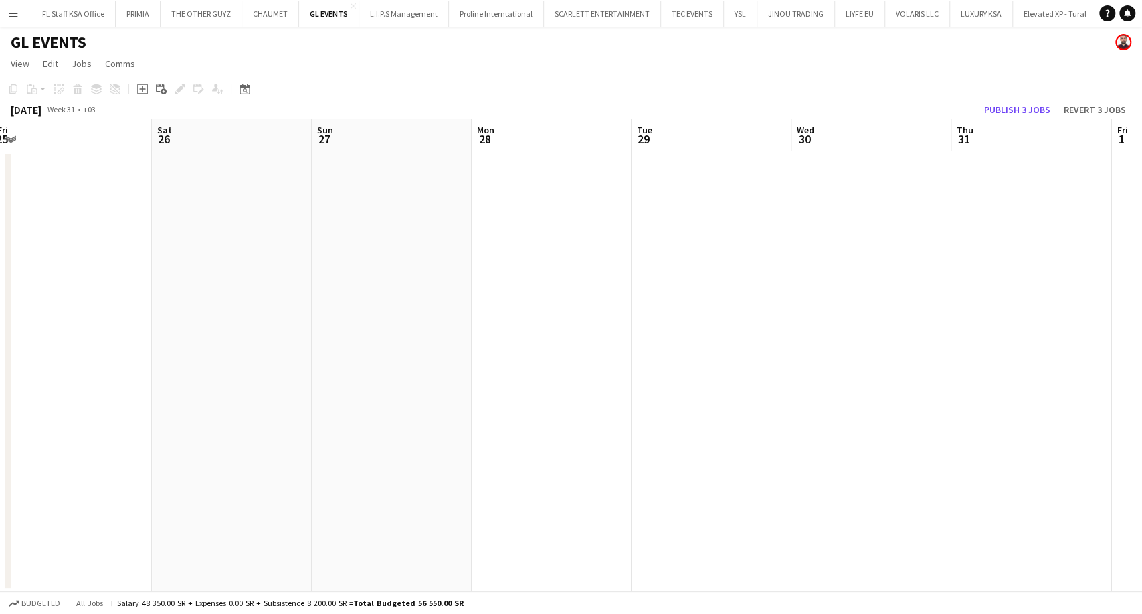
drag, startPoint x: 331, startPoint y: 373, endPoint x: 471, endPoint y: 383, distance: 140.2
click at [458, 391] on app-calendar-viewport "Mon 21 Tue 22 Wed 23 Thu 24 Fri 25 Sat 26 Sun 27 Mon 28 Tue 29 Wed 30 Thu 31 Fr…" at bounding box center [571, 355] width 1142 height 472
drag, startPoint x: 90, startPoint y: 268, endPoint x: 431, endPoint y: 225, distance: 343.1
click at [393, 235] on app-calendar-viewport "Mon 21 Tue 22 Wed 23 Thu 24 Fri 25 Sat 26 Sun 27 Mon 28 Tue 29 Wed 30 Thu 31 Fr…" at bounding box center [571, 355] width 1142 height 472
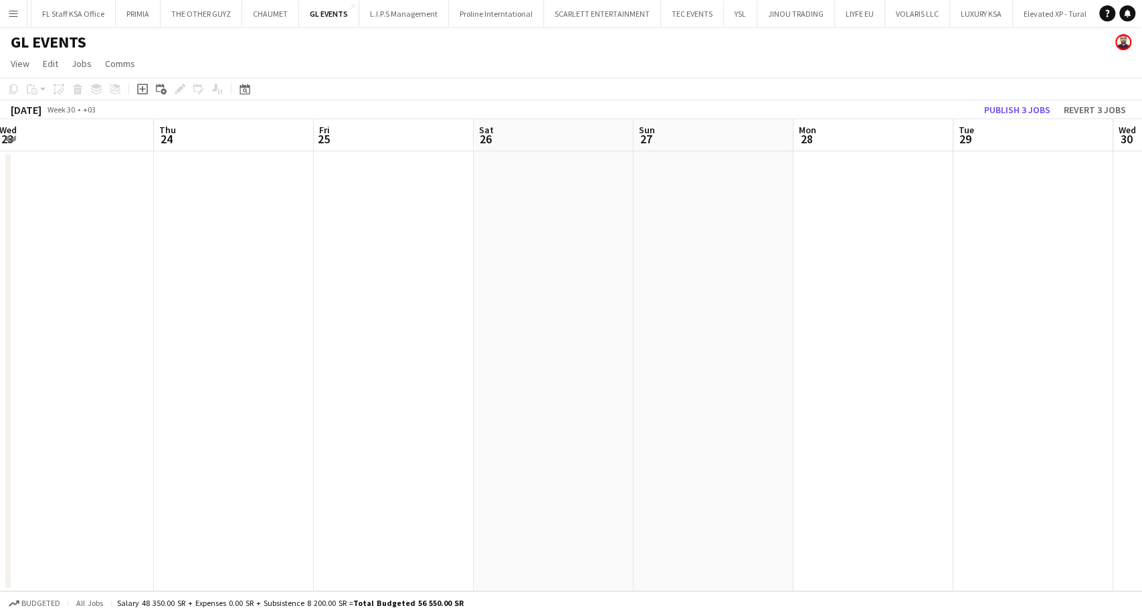
drag, startPoint x: 172, startPoint y: 227, endPoint x: 503, endPoint y: 236, distance: 331.3
click at [573, 234] on app-calendar-viewport "Mon 21 Tue 22 Wed 23 Thu 24 Fri 25 Sat 26 Sun 27 Mon 28 Tue 29 Wed 30 Thu 31 Fr…" at bounding box center [571, 355] width 1142 height 472
drag, startPoint x: 508, startPoint y: 247, endPoint x: 444, endPoint y: 248, distance: 64.2
click at [552, 248] on app-calendar-viewport "Fri 18 Sat 19 Sun 20 Mon 21 Tue 22 Wed 23 Thu 24 Fri 25 Sat 26 Sun 27 Mon 28 Tu…" at bounding box center [571, 355] width 1142 height 472
drag, startPoint x: 253, startPoint y: 249, endPoint x: 565, endPoint y: 302, distance: 316.9
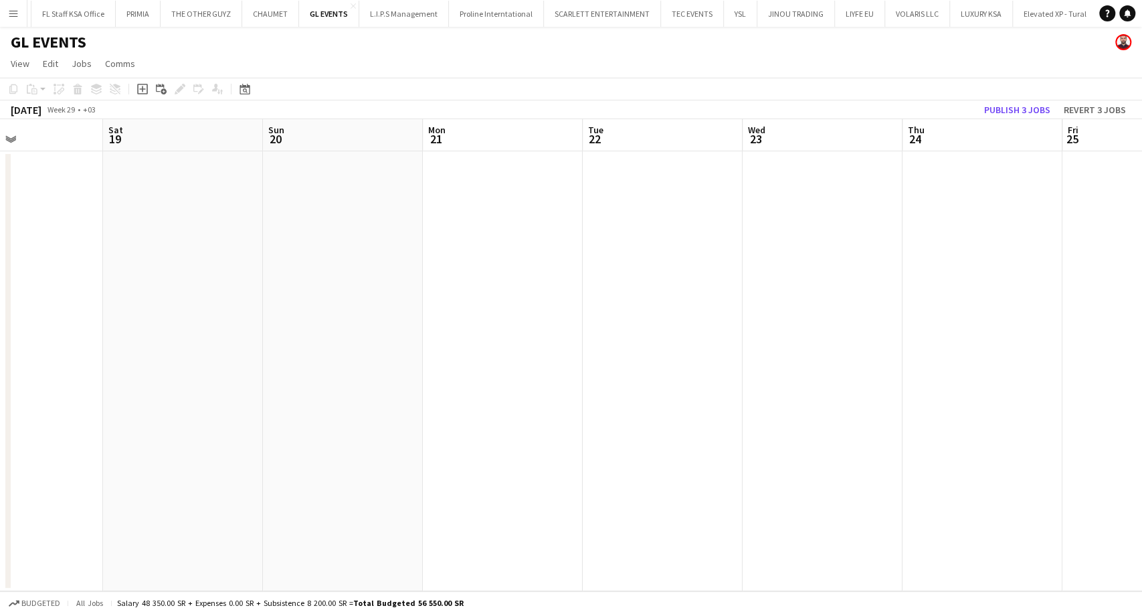
click at [545, 298] on app-calendar-viewport "Wed 16 Thu 17 Fri 18 Sat 19 Sun 20 Mon 21 Tue 22 Wed 23 Thu 24 Fri 25 Sat 26 Su…" at bounding box center [571, 355] width 1142 height 472
drag, startPoint x: 571, startPoint y: 351, endPoint x: 561, endPoint y: 358, distance: 12.4
click at [690, 355] on app-calendar-viewport "Mon 14 Tue 15 Wed 16 Thu 17 Fri 18 Sat 19 Sun 20 Mon 21 Tue 22 Wed 23 Thu 24 Fr…" at bounding box center [571, 355] width 1142 height 472
click at [654, 368] on app-calendar-viewport "Sat 12 Sun 13 Mon 14 Tue 15 Wed 16 Thu 17 Fri 18 Sat 19 Sun 20 Mon 21 Tue 22 We…" at bounding box center [571, 355] width 1142 height 472
drag, startPoint x: 380, startPoint y: 344, endPoint x: 166, endPoint y: 335, distance: 214.3
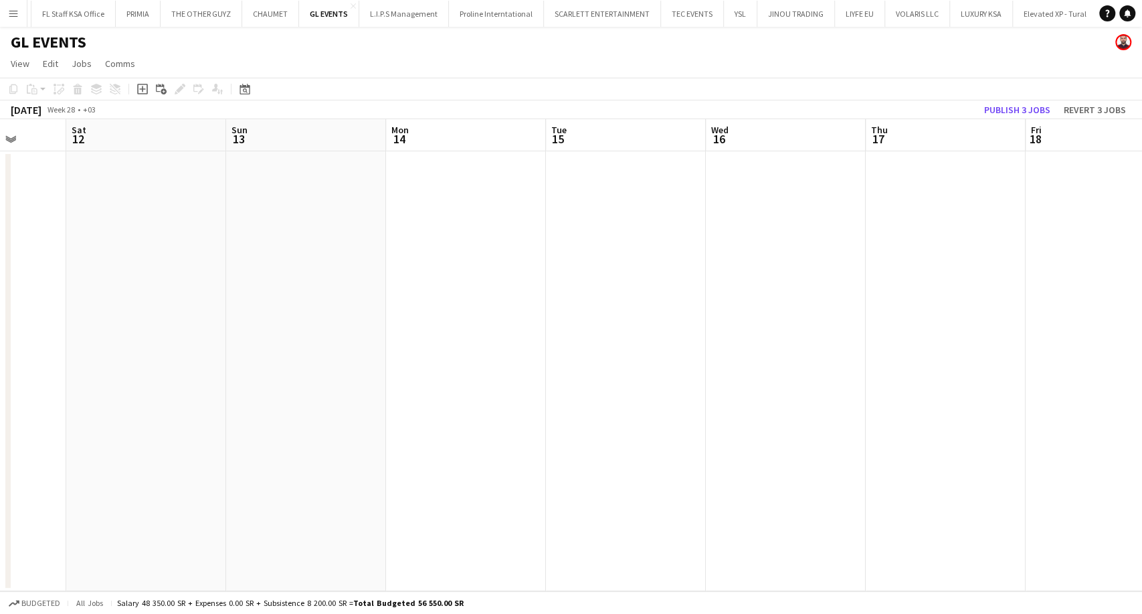
click at [701, 369] on app-calendar-viewport "Wed 9 Thu 10 Fri 11 Sat 12 Sun 13 Mon 14 Tue 15 Wed 16 Thu 17 Fri 18 Sat 19 Sun…" at bounding box center [571, 355] width 1142 height 472
click at [777, 357] on app-calendar-viewport "Mon 7 Tue 8 Wed 9 Thu 10 Fri 11 Sat 12 Sun 13 Mon 14 Tue 15 Wed 16 Thu 17 Fri 1…" at bounding box center [571, 355] width 1142 height 472
drag, startPoint x: 525, startPoint y: 309, endPoint x: 561, endPoint y: 306, distance: 36.2
click at [600, 306] on app-calendar-viewport "Thu 3 Fri 4 Sat 5 Sun 6 Mon 7 Tue 8 Wed 9 Thu 10 Fri 11 Sat 12 Sun 13 Mon 14 Tu…" at bounding box center [571, 355] width 1142 height 472
drag, startPoint x: 833, startPoint y: 311, endPoint x: 525, endPoint y: 314, distance: 307.8
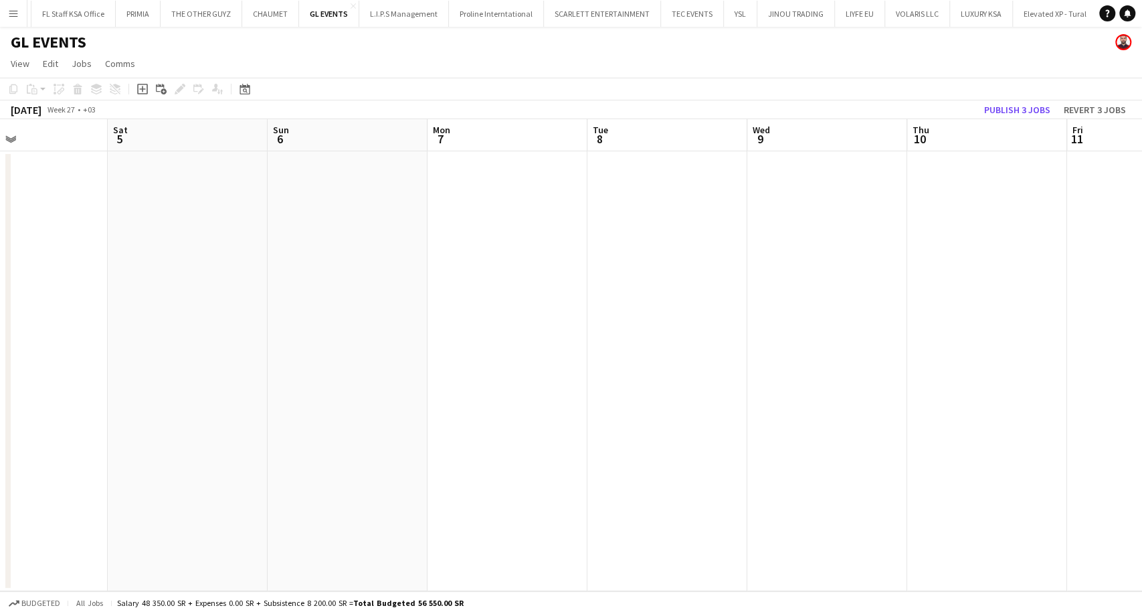
click at [861, 312] on app-calendar-viewport "Wed 2 Thu 3 Fri 4 Sat 5 Sun 6 Mon 7 Tue 8 Wed 9 Thu 10 Fri 11 Sat 12 Sun 13 Mon…" at bounding box center [571, 355] width 1142 height 472
drag, startPoint x: 399, startPoint y: 304, endPoint x: 928, endPoint y: 317, distance: 529.4
click at [933, 317] on app-calendar-viewport "Mon 30 Tue 1 Wed 2 Thu 3 Fri 4 Sat 5 Sun 6 Mon 7 Tue 8 Wed 9 Thu 10 Fri 11 Sat …" at bounding box center [571, 355] width 1142 height 472
click at [949, 317] on app-calendar-viewport "Thu 26 Fri 27 Sat 28 Sun 29 Mon 30 Tue 1 Wed 2 Thu 3 Fri 4 Sat 5 Sun 6 Mon 7 Tu…" at bounding box center [571, 355] width 1142 height 472
click at [985, 343] on app-calendar-viewport "Wed 25 Thu 26 Fri 27 Sat 28 Sun 29 Mon 30 Tue 1 Wed 2 Thu 3 Fri 4 Sat 5 Sun 6 M…" at bounding box center [571, 355] width 1142 height 472
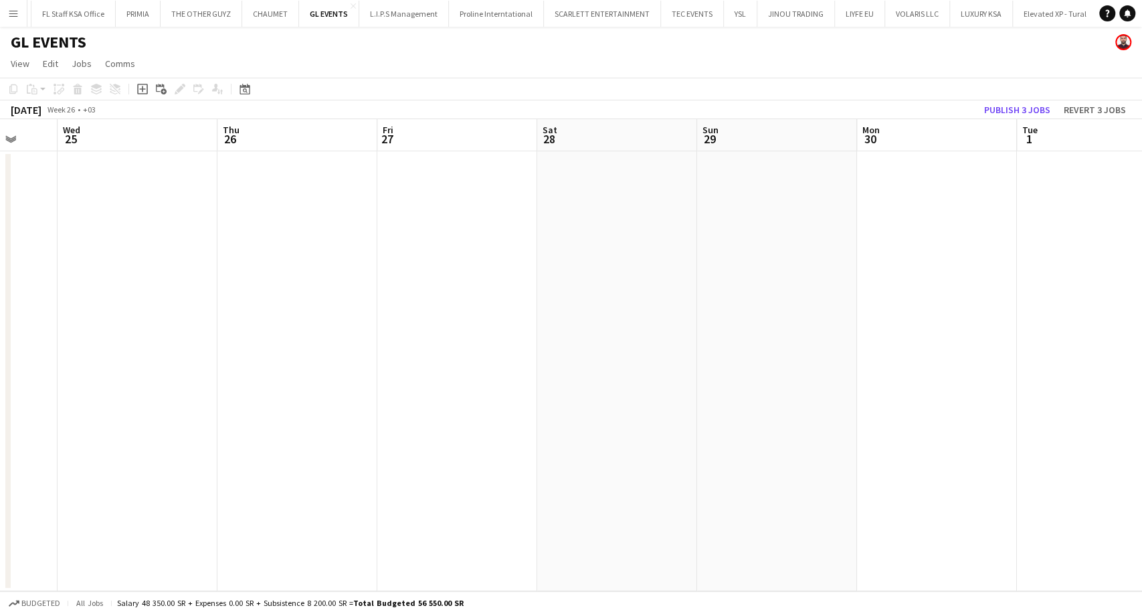
click at [1026, 365] on app-calendar-viewport "Sun 22 Mon 23 Tue 24 Wed 25 Thu 26 Fri 27 Sat 28 Sun 29 Mon 30 Tue 1 Wed 2 Thu …" at bounding box center [571, 355] width 1142 height 472
click at [891, 361] on app-calendar-viewport "Fri 20 Sat 21 Sun 22 Mon 23 Tue 24 Wed 25 Thu 26 Fri 27 Sat 28 Sun 29 Mon 30 Tu…" at bounding box center [571, 355] width 1142 height 472
click at [951, 393] on app-calendar-viewport "Wed 18 Thu 19 Fri 20 Sat 21 Sun 22 Mon 23 Tue 24 Wed 25 Thu 26 Fri 27 Sat 28 Su…" at bounding box center [571, 355] width 1142 height 472
click at [872, 393] on app-calendar-viewport "Mon 16 Tue 17 Wed 18 Thu 19 Fri 20 Sat 21 Sun 22 Mon 23 Tue 24 Wed 25 Thu 26 Fr…" at bounding box center [571, 355] width 1142 height 472
click at [889, 416] on app-calendar-viewport "Sat 14 Sun 15 Mon 16 Tue 17 Wed 18 Thu 19 Fri 20 Sat 21 Sun 22 Mon 23 Tue 24 We…" at bounding box center [571, 355] width 1142 height 472
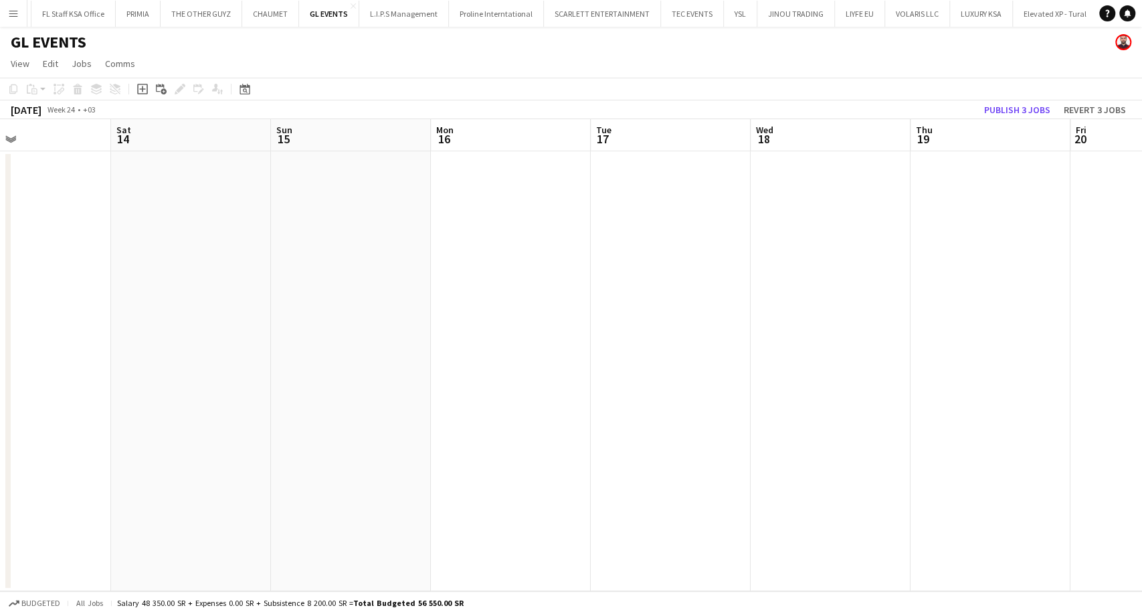
click at [886, 428] on app-calendar-viewport "Wed 11 Thu 12 Fri 13 Sat 14 Sun 15 Mon 16 Tue 17 Wed 18 Thu 19 Fri 20 Sat 21 Su…" at bounding box center [571, 355] width 1142 height 472
click at [868, 446] on app-calendar-viewport "Sun 8 Mon 9 Tue 10 Wed 11 Thu 12 Fri 13 Sat 14 Sun 15 Mon 16 Tue 17 Wed 18 Thu …" at bounding box center [571, 355] width 1142 height 472
click at [911, 462] on app-calendar-viewport "Fri 6 Sat 7 Sun 8 Mon 9 Tue 10 Wed 11 Thu 12 Fri 13 Sat 14 Sun 15 Mon 16 Tue 17…" at bounding box center [571, 355] width 1142 height 472
click at [984, 464] on app-calendar-viewport "Wed 4 Thu 5 Fri 6 Sat 7 Sun 8 Mon 9 Tue 10 Wed 11 Thu 12 Fri 13 Sat 14 Sun 15 M…" at bounding box center [571, 355] width 1142 height 472
click at [904, 454] on app-calendar-viewport "Mon 2 Tue 3 Wed 4 Thu 5 Fri 6 Sat 7 Sun 8 Mon 9 Tue 10 Wed 11 Thu 12 Fri 13 Sat…" at bounding box center [571, 355] width 1142 height 472
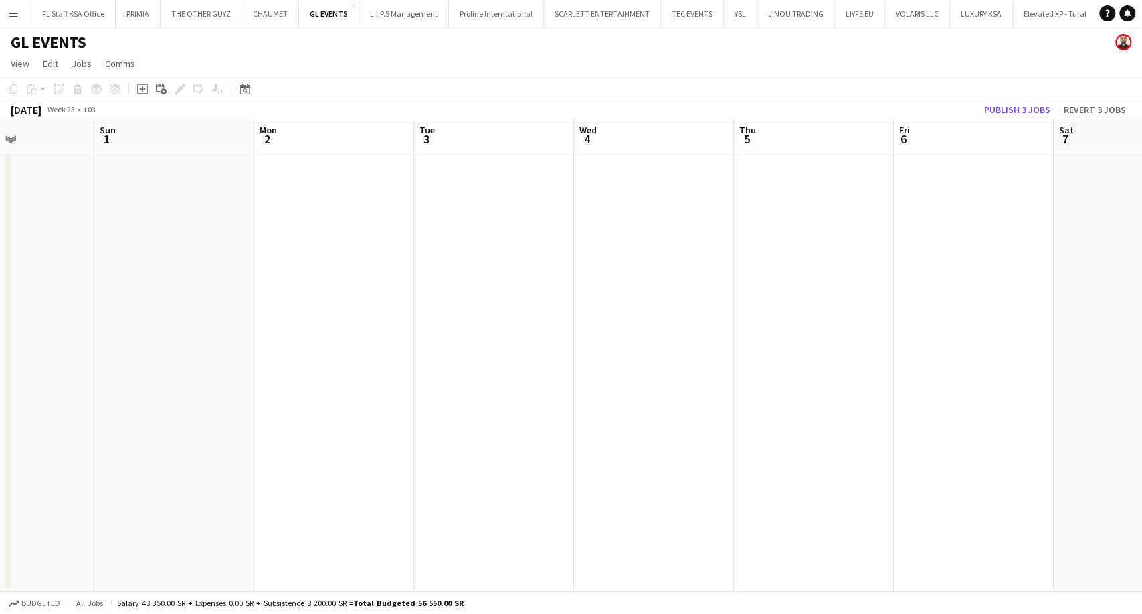
click at [749, 346] on app-calendar-viewport "Thu 29 Fri 30 Sat 31 Sun 1 Mon 2 Tue 3 Wed 4 Thu 5 Fri 6 Sat 7 Sun 8 Mon 9 Tue …" at bounding box center [571, 355] width 1142 height 472
click at [703, 294] on app-calendar-viewport "Sun 25 Mon 26 Tue 27 Wed 28 Thu 29 Fri 30 Sat 31 Sun 1 Mon 2 Tue 3 Wed 4 Thu 5 …" at bounding box center [571, 355] width 1142 height 472
click at [754, 336] on app-calendar-viewport "Wed 21 Thu 22 Fri 23 Sat 24 Sun 25 Mon 26 Tue 27 Wed 28 Thu 29 Fri 30 Sat 31 Su…" at bounding box center [571, 355] width 1142 height 472
click at [891, 379] on app-calendar-viewport "Tue 20 Wed 21 Thu 22 Fri 23 Sat 24 Sun 25 Mon 26 Tue 27 Wed 28 Thu 29 Fri 30 Sa…" at bounding box center [571, 355] width 1142 height 472
click at [804, 385] on app-calendar-viewport "Sat 17 Sun 18 Mon 19 Tue 20 Wed 21 Thu 22 Fri 23 Sat 24 Sun 25 Mon 26 Tue 27 We…" at bounding box center [571, 355] width 1142 height 472
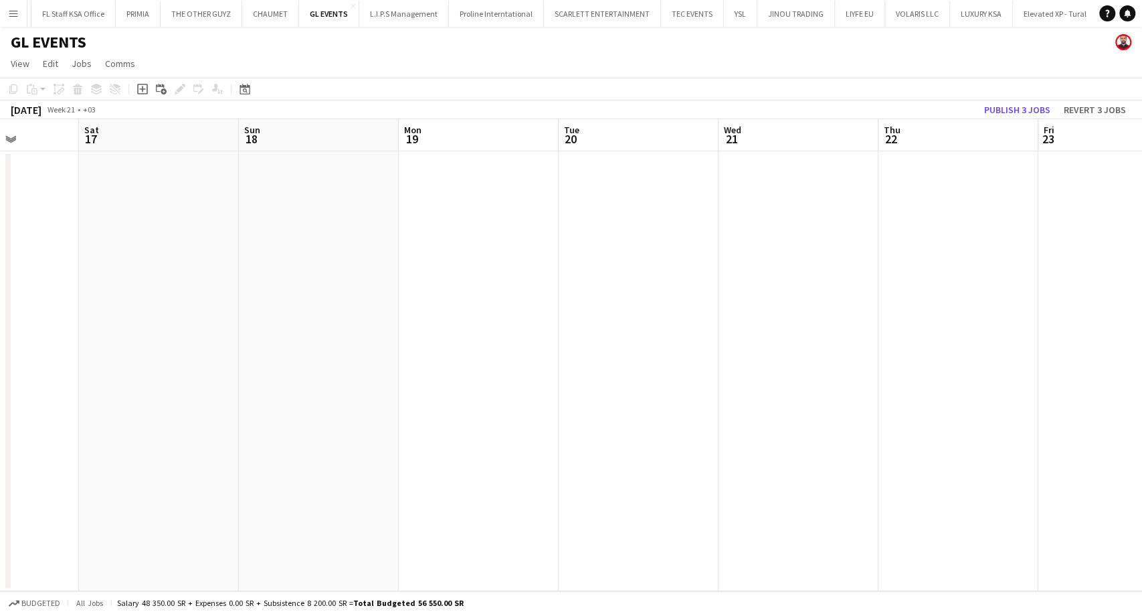
click at [819, 403] on app-calendar-viewport "Wed 14 Thu 15 Fri 16 Sat 17 Sun 18 Mon 19 Tue 20 Wed 21 Thu 22 Fri 23 Sat 24 Su…" at bounding box center [571, 355] width 1142 height 472
click at [947, 471] on app-calendar-viewport "Mon 12 Tue 13 Wed 14 Thu 15 Fri 16 Sat 17 Sun 18 Mon 19 Tue 20 Wed 21 Thu 22 Fr…" at bounding box center [571, 355] width 1142 height 472
click at [784, 456] on app-calendar-viewport "Thu 8 Fri 9 Sat 10 Sun 11 Mon 12 Tue 13 Wed 14 Thu 15 Fri 16 Sat 17 Sun 18 Mon …" at bounding box center [571, 355] width 1142 height 472
click at [814, 462] on app-calendar-viewport "Wed 7 Thu 8 Fri 9 Sat 10 Sun 11 Mon 12 Tue 13 Wed 14 Thu 15 Fri 16 Sat 17 Sun 1…" at bounding box center [571, 355] width 1142 height 472
click at [802, 473] on app-calendar-viewport "Tue 6 Wed 7 Thu 8 Fri 9 Sat 10 Sun 11 Mon 12 Tue 13 Wed 14 Thu 15 Fri 16 Sat 17…" at bounding box center [571, 355] width 1142 height 472
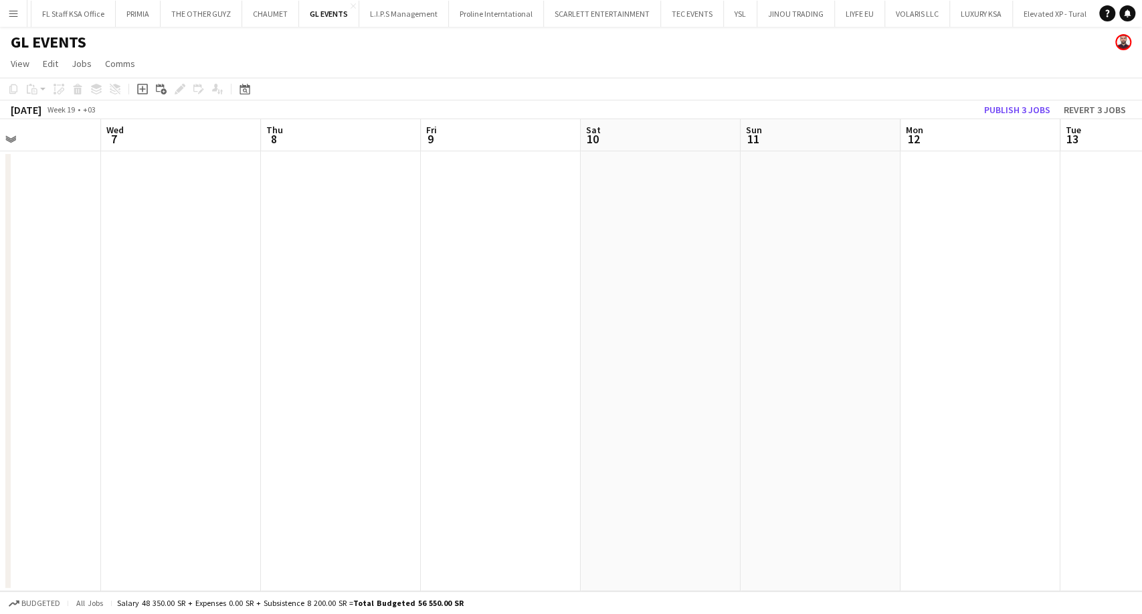
click at [857, 475] on app-calendar-viewport "Sun 4 Mon 5 Tue 6 Wed 7 Thu 8 Fri 9 Sat 10 Sun 11 Mon 12 Tue 13 Wed 14 Thu 15 F…" at bounding box center [571, 355] width 1142 height 472
click at [808, 484] on app-calendar-viewport "Thu 1 Fri 2 Sat 3 Sun 4 Mon 5 Tue 6 Wed 7 Thu 8 Fri 9 Sat 10 Sun 11 Mon 12 Tue …" at bounding box center [571, 355] width 1142 height 472
click at [845, 484] on app-calendar-viewport "Tue 29 Wed 30 Thu 1 Fri 2 Sat 3 Sun 4 Mon 5 Tue 6 Wed 7 Thu 8 Fri 9 Sat 10 Sun …" at bounding box center [571, 355] width 1142 height 472
click at [833, 389] on app-calendar-viewport "Sun 27 Mon 28 Tue 29 Wed 30 Thu 1 Fri 2 Sat 3 Sun 4 Mon 5 Tue 6 Wed 7 Thu 8 Fri…" at bounding box center [571, 355] width 1142 height 472
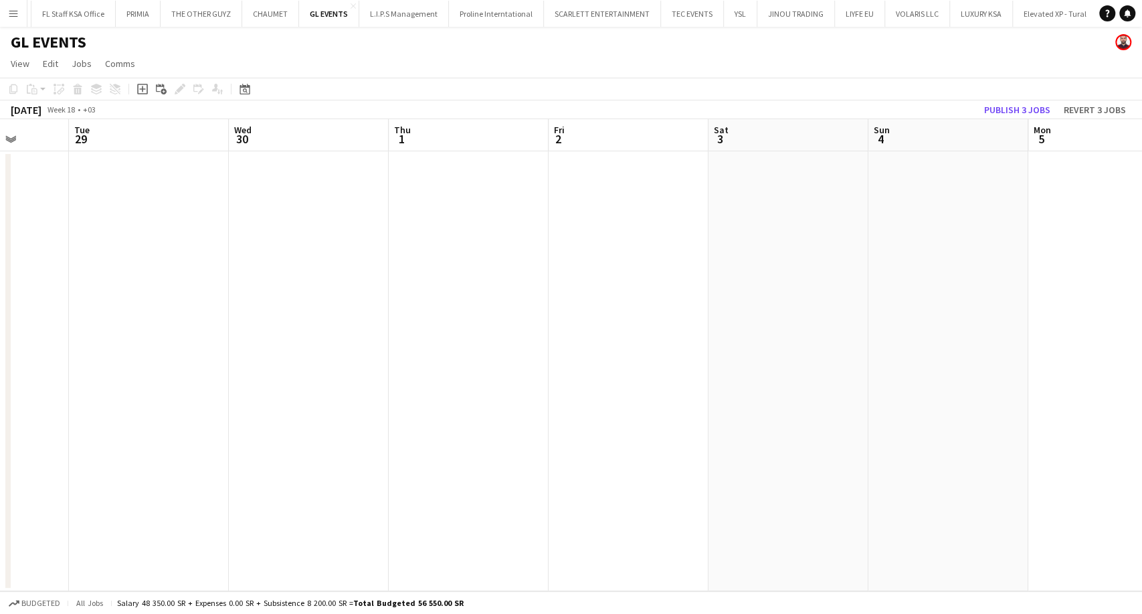
click at [830, 407] on app-calendar-viewport "Sat 26 Sun 27 Mon 28 Tue 29 Wed 30 Thu 1 Fri 2 Sat 3 Sun 4 Mon 5 Tue 6 Wed 7 Th…" at bounding box center [571, 355] width 1142 height 472
click at [1068, 412] on app-calendar-viewport "Tue 22 Wed 23 Thu 24 Fri 25 Sat 26 Sun 27 Mon 28 Tue 29 Wed 30 Thu 1 Fri 2 Sat …" at bounding box center [571, 355] width 1142 height 472
click at [1141, 372] on app-calendar-viewport "Tue 22 Wed 23 Thu 24 Fri 25 Sat 26 Sun 27 Mon 28 Tue 29 Wed 30 Thu 1 Fri 2 Sat …" at bounding box center [571, 355] width 1142 height 472
click at [808, 361] on app-calendar-viewport "Thu 17 Fri 18 Sat 19 Sun 20 Mon 21 Tue 22 Wed 23 Thu 24 Fri 25 Sat 26 Sun 27 Mo…" at bounding box center [571, 355] width 1142 height 472
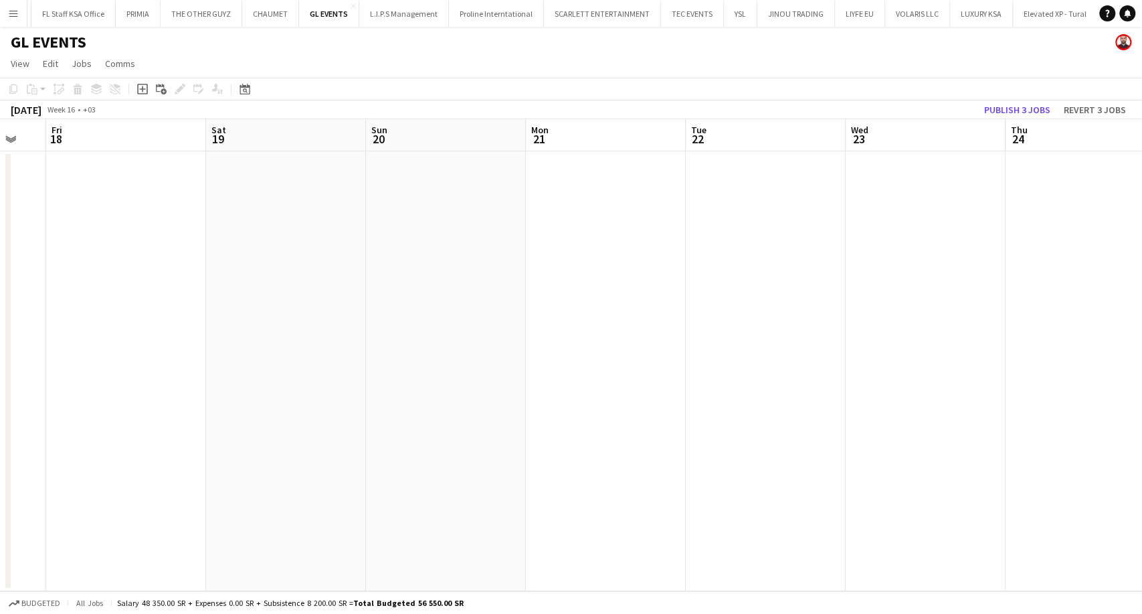
click at [827, 385] on app-calendar-viewport "Wed 16 Thu 17 Fri 18 Sat 19 Sun 20 Mon 21 Tue 22 Wed 23 Thu 24 Fri 25 Sat 26 Su…" at bounding box center [571, 355] width 1142 height 472
click at [769, 385] on app-calendar-viewport "Mon 14 Tue 15 Wed 16 Thu 17 Fri 18 Sat 19 Sun 20 Mon 21 Tue 22 Wed 23 Thu 24 Fr…" at bounding box center [571, 355] width 1142 height 472
click at [939, 371] on app-calendar-viewport "Sat 12 Sun 13 Mon 14 Tue 15 Wed 16 Thu 17 Fri 18 Sat 19 Sun 20 Mon 21 Tue 22 We…" at bounding box center [571, 355] width 1142 height 472
click at [907, 388] on app-calendar-viewport "Wed 9 Thu 10 Fri 11 Sat 12 Sun 13 Mon 14 Tue 15 Wed 16 Thu 17 Fri 18 Sat 19 Sun…" at bounding box center [571, 355] width 1142 height 472
click at [979, 395] on app-calendar-viewport "Fri 4 Sat 5 Sun 6 Mon 7 Tue 8 Wed 9 Thu 10 Fri 11 Sat 12 Sun 13 Mon 14 Tue 15 W…" at bounding box center [571, 355] width 1142 height 472
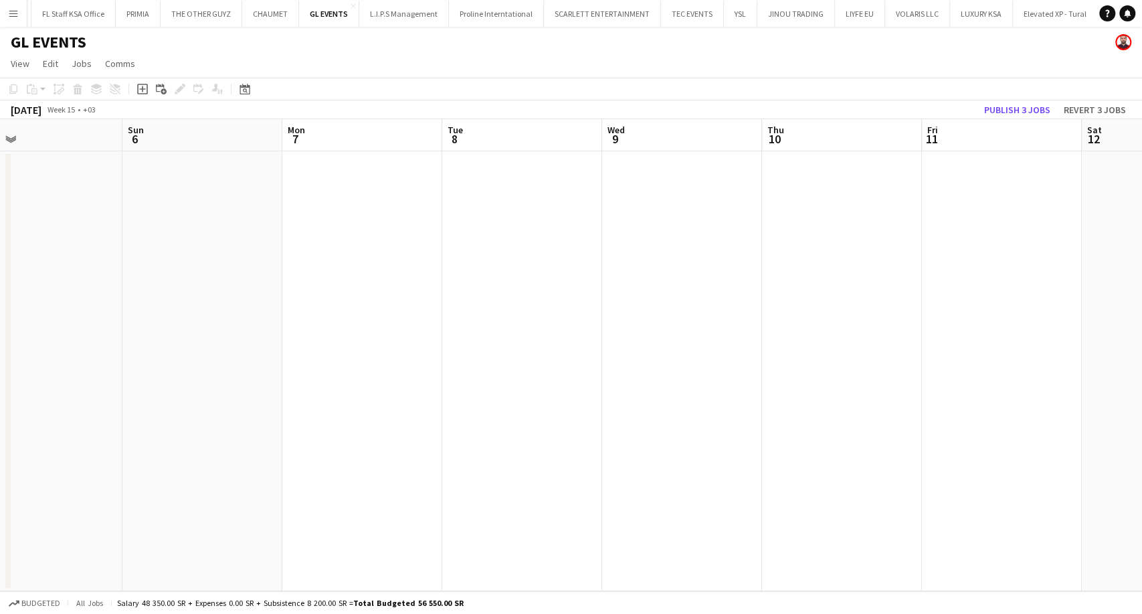
click at [755, 373] on app-calendar-viewport "Thu 3 Fri 4 Sat 5 Sun 6 Mon 7 Tue 8 Wed 9 Thu 10 Fri 11 Sat 12 Sun 13 Mon 14 Tu…" at bounding box center [571, 355] width 1142 height 472
click at [658, 344] on app-calendar-viewport "Tue 1 Wed 2 Thu 3 Fri 4 Sat 5 Sun 6 Mon 7 Tue 8 Wed 9 Thu 10 Fri 11 Sat 12 Sun …" at bounding box center [571, 355] width 1142 height 472
click at [627, 318] on app-calendar-viewport "Sun 30 Mon 31 Tue 1 Wed 2 Thu 3 Fri 4 Sat 5 Sun 6 Mon 7 Tue 8 Wed 9 Thu 10 Fri …" at bounding box center [571, 355] width 1142 height 472
click at [359, 325] on app-calendar-viewport "Fri 28 Sat 29 Sun 30 Mon 31 Tue 1 Wed 2 Thu 3 Fri 4 Sat 5 Sun 6 Mon 7 Tue 8 Wed…" at bounding box center [571, 355] width 1142 height 472
click at [460, 326] on app-calendar-viewport "Thu 27 Fri 28 Sat 29 Sun 30 Mon 31 Tue 1 Wed 2 Thu 3 Fri 4 Sat 5 Sun 6 Mon 7 Tu…" at bounding box center [571, 355] width 1142 height 472
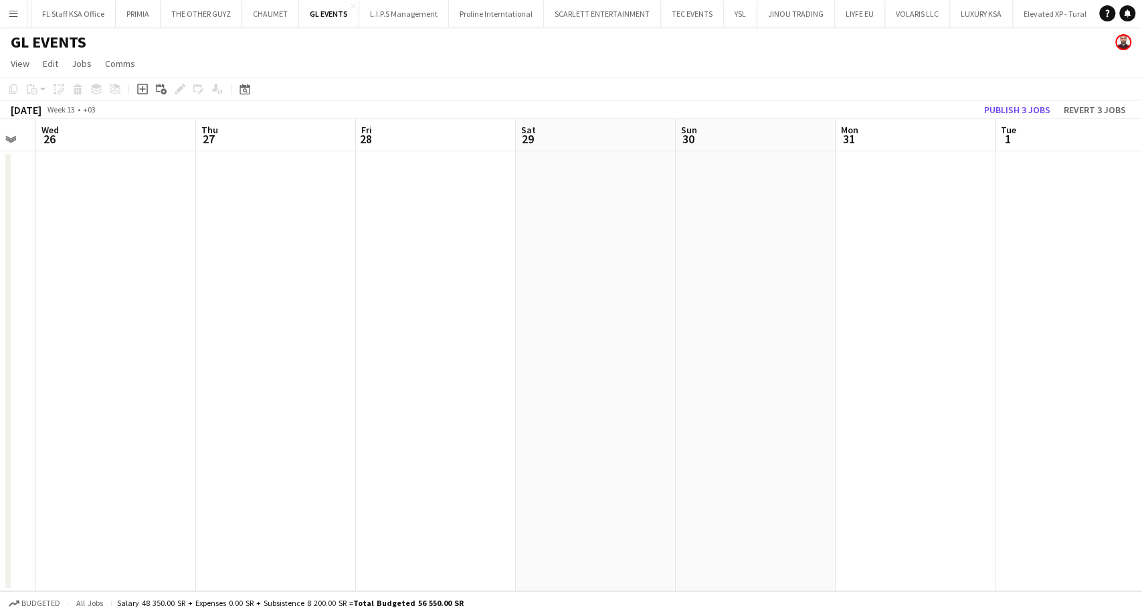
click at [489, 388] on app-calendar-viewport "Mon 24 Tue 25 Wed 26 Thu 27 Fri 28 Sat 29 Sun 30 Mon 31 Tue 1 Wed 2 Thu 3 Fri 4…" at bounding box center [571, 355] width 1142 height 472
click at [416, 408] on app-calendar-viewport "Mon 24 Tue 25 Wed 26 Thu 27 Fri 28 Sat 29 Sun 30 Mon 31 Tue 1 Wed 2 Thu 3 Fri 4…" at bounding box center [571, 355] width 1142 height 472
click at [559, 407] on app-calendar-viewport "Sat 22 Sun 23 Mon 24 Tue 25 Wed 26 Thu 27 Fri 28 Sat 29 Sun 30 Mon 31 Tue 1 Wed…" at bounding box center [571, 355] width 1142 height 472
click at [424, 405] on app-calendar-viewport "Thu 20 Fri 21 Sat 22 Sun 23 Mon 24 Tue 25 Wed 26 Thu 27 Fri 28 Sat 29 Sun 30 Mo…" at bounding box center [571, 355] width 1142 height 472
click at [512, 403] on app-calendar-viewport "Tue 18 Wed 19 Thu 20 Fri 21 Sat 22 Sun 23 Mon 24 Tue 25 Wed 26 Thu 27 Fri 28 Sa…" at bounding box center [571, 355] width 1142 height 472
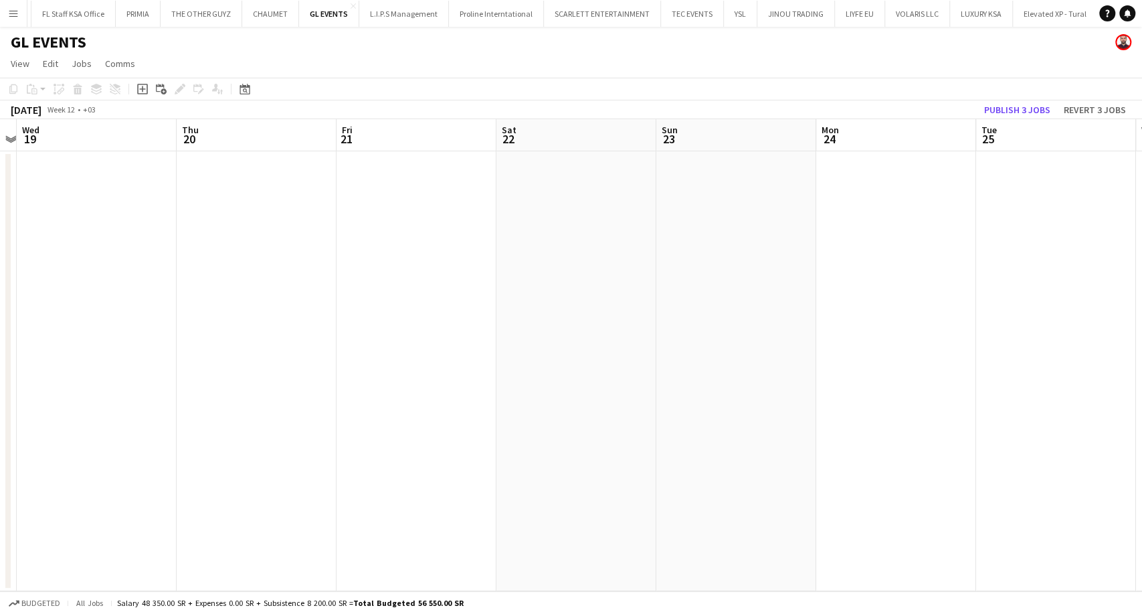
click at [471, 414] on app-calendar-viewport "Mon 17 Tue 18 Wed 19 Thu 20 Fri 21 Sat 22 Sun 23 Mon 24 Tue 25 Wed 26 Thu 27 Fr…" at bounding box center [571, 355] width 1142 height 472
click at [557, 426] on app-calendar-viewport "Wed 12 Thu 13 Fri 14 Sat 15 Sun 16 Mon 17 Tue 18 Wed 19 Thu 20 Fri 21 Sat 22 Su…" at bounding box center [571, 355] width 1142 height 472
click at [495, 426] on app-calendar-viewport "Tue 11 Wed 12 Thu 13 Fri 14 Sat 15 Sun 16 Mon 17 Tue 18 Wed 19 Thu 20 Fri 21 Sa…" at bounding box center [571, 355] width 1142 height 472
click at [379, 449] on app-calendar-viewport "Sun 9 Mon 10 Tue 11 Wed 12 Thu 13 Fri 14 Sat 15 Sun 16 Mon 17 Tue 18 Wed 19 Thu…" at bounding box center [571, 355] width 1142 height 472
click at [389, 462] on app-calendar-viewport "Sat 8 Sun 9 Mon 10 Tue 11 Wed 12 Thu 13 Fri 14 Sat 15 Sun 16 Mon 17 Tue 18 Wed …" at bounding box center [571, 355] width 1142 height 472
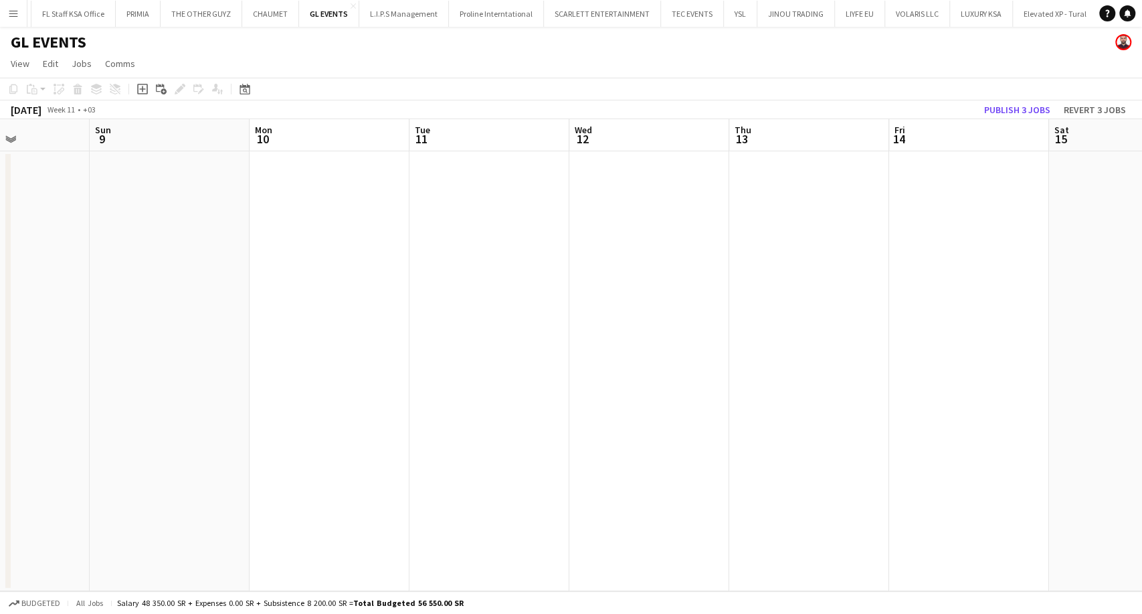
click at [340, 470] on app-calendar-viewport "Thu 6 Fri 7 Sat 8 Sun 9 Mon 10 Tue 11 Wed 12 Thu 13 Fri 14 Sat 15 Sun 16 Mon 17…" at bounding box center [571, 355] width 1142 height 472
click at [584, 397] on app-calendar-viewport "Mon 3 Tue 4 Wed 5 Thu 6 Fri 7 Sat 8 Sun 9 Mon 10 Tue 11 Wed 12 Thu 13 Fri 14 Sa…" at bounding box center [571, 355] width 1142 height 472
click at [756, 331] on app-calendar-viewport "Sat 1 Sun 2 Mon 3 Tue 4 Wed 5 Thu 6 Fri 7 Sat 8 Sun 9 Mon 10 Tue 11 Wed 12 Thu …" at bounding box center [571, 355] width 1142 height 472
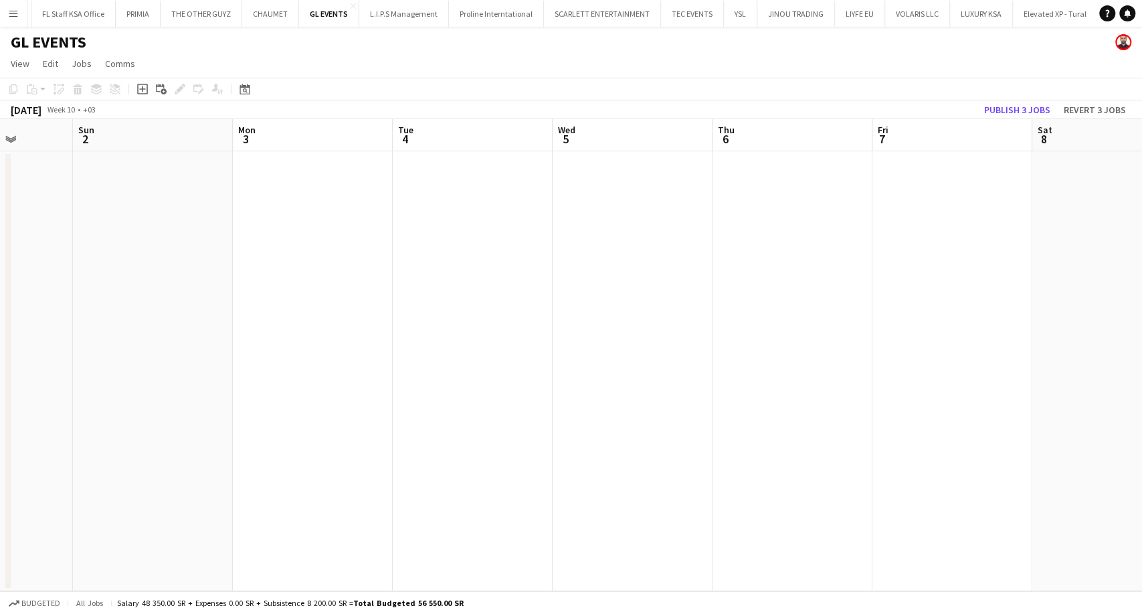
click at [637, 317] on app-calendar-viewport "Thu 27 Fri 28 Sat 1 Sun 2 Mon 3 Tue 4 Wed 5 Thu 6 Fri 7 Sat 8 Sun 9 Mon 10 Tue …" at bounding box center [571, 355] width 1142 height 472
click at [532, 270] on app-calendar-viewport "Sun 23 Mon 24 Tue 25 Wed 26 Thu 27 Fri 28 Sat 1 Sun 2 Mon 3 Tue 4 Wed 5 Thu 6 F…" at bounding box center [571, 355] width 1142 height 472
click at [735, 262] on app-calendar-viewport "Thu 20 Fri 21 Sat 22 Sun 23 Mon 24 Tue 25 Wed 26 Thu 27 Fri 28 Sat 1 Sun 2 Mon …" at bounding box center [571, 355] width 1142 height 472
click at [715, 252] on app-calendar-viewport "Mon 17 Tue 18 Wed 19 Thu 20 Fri 21 Sat 22 Sun 23 Mon 24 Tue 25 Wed 26 Thu 27 Fr…" at bounding box center [571, 355] width 1142 height 472
click at [642, 270] on app-calendar-viewport "Sun 16 Mon 17 Tue 18 Wed 19 Thu 20 Fri 21 Sat 22 Sun 23 Mon 24 Tue 25 Wed 26 Th…" at bounding box center [571, 355] width 1142 height 472
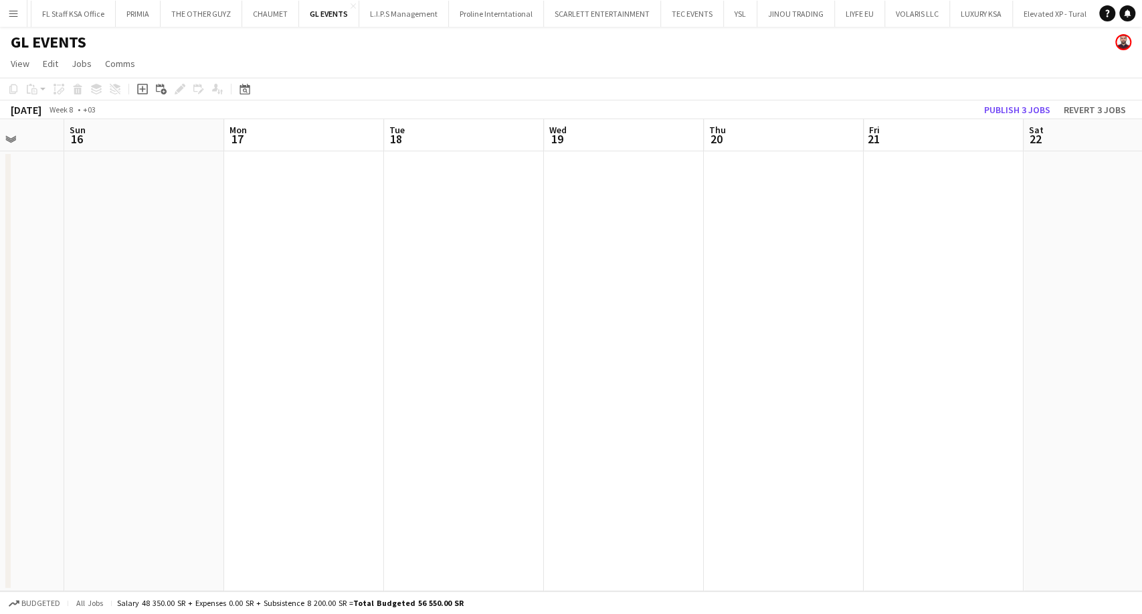
click at [678, 301] on app-calendar-viewport "Thu 13 Fri 14 Sat 15 Sun 16 Mon 17 Tue 18 Wed 19 Thu 20 Fri 21 Sat 22 Sun 23 Mo…" at bounding box center [571, 355] width 1142 height 472
click at [626, 339] on app-calendar-viewport "Mon 10 Tue 11 Wed 12 Thu 13 Fri 14 Sat 15 Sun 16 Mon 17 Tue 18 Wed 19 Thu 20 Fr…" at bounding box center [571, 355] width 1142 height 472
click at [694, 292] on app-calendar-viewport "Fri 7 Sat 8 Sun 9 Mon 10 Tue 11 Wed 12 Thu 13 Fri 14 Sat 15 Sun 16 Mon 17 Tue 1…" at bounding box center [571, 355] width 1142 height 472
click at [635, 232] on app-calendar-viewport "Sat 1 Sun 2 Mon 3 Tue 4 Wed 5 Thu 6 Fri 7 Sat 8 Sun 9 Mon 10 Tue 11 Wed 12 Thu …" at bounding box center [571, 355] width 1142 height 472
click at [593, 233] on app-calendar-viewport "Sat 1 Sun 2 Mon 3 Tue 4 Wed 5 Thu 6 Fri 7 Sat 8 Sun 9 Mon 10 Tue 11 Wed 12 Thu …" at bounding box center [571, 355] width 1142 height 472
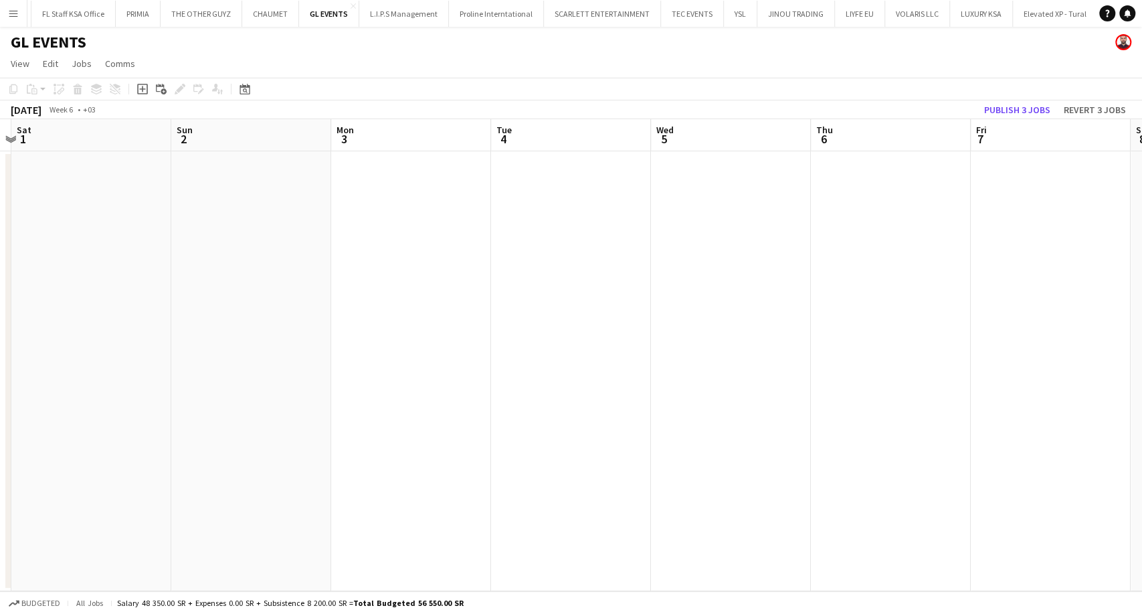
click at [569, 280] on app-calendar-viewport "Thu 30 Fri 31 Sat 1 Sun 2 Mon 3 Tue 4 Wed 5 Thu 6 Fri 7 Sat 8 Sun 9 Mon 10 Tue …" at bounding box center [571, 355] width 1142 height 472
click at [731, 294] on app-calendar-viewport "Mon 27 Tue 28 Wed 29 Thu 30 Fri 31 Sat 1 Sun 2 Mon 3 Tue 4 Wed 5 Thu 6 Fri 7 Sa…" at bounding box center [571, 355] width 1142 height 472
click at [644, 302] on app-calendar-viewport "Fri 24 Sat 25 Sun 26 Mon 27 Tue 28 Wed 29 Thu 30 Fri 31 Sat 1 Sun 2 Mon 3 Tue 4…" at bounding box center [571, 355] width 1142 height 472
click at [686, 286] on app-calendar-viewport "Tue 21 Wed 22 Thu 23 Fri 24 Sat 25 Sun 26 Mon 27 Tue 28 Wed 29 Thu 30 Fri 31 Sa…" at bounding box center [571, 355] width 1142 height 472
click at [633, 272] on app-calendar-viewport "Thu 16 Fri 17 Sat 18 Sun 19 Mon 20 Tue 21 Wed 22 Thu 23 Fri 24 Sat 25 Sun 26 Mo…" at bounding box center [571, 355] width 1142 height 472
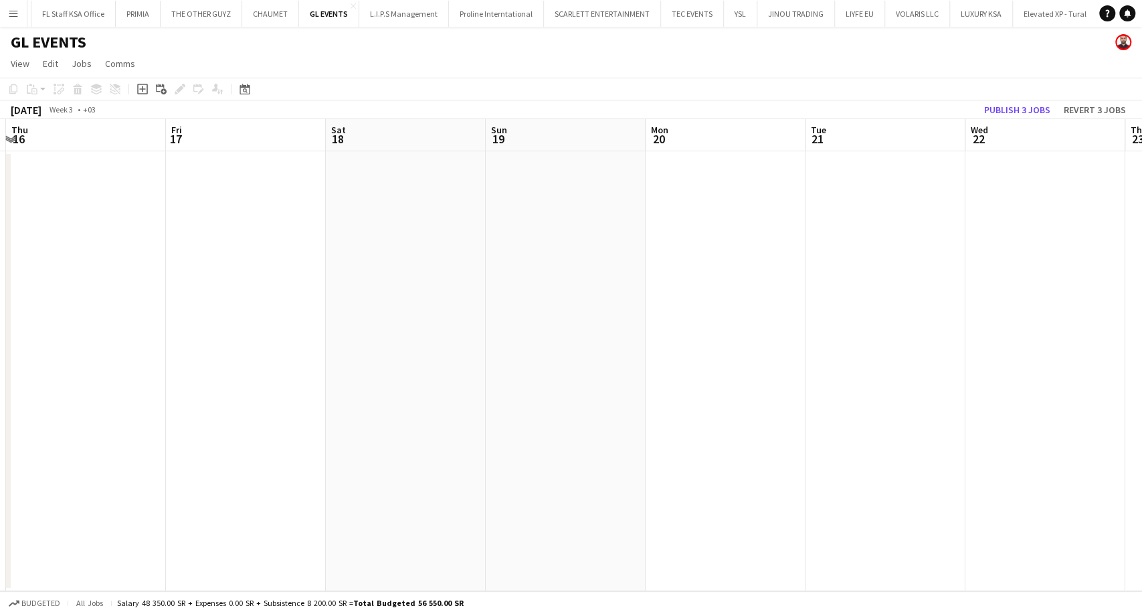
click at [519, 284] on app-calendar-viewport "Tue 14 Wed 15 Thu 16 Fri 17 Sat 18 Sun 19 Mon 20 Tue 21 Wed 22 Thu 23 Fri 24 Sa…" at bounding box center [571, 355] width 1142 height 472
click at [637, 291] on app-calendar-viewport "Sun 12 Mon 13 Tue 14 Wed 15 Thu 16 Fri 17 Sat 18 Sun 19 Mon 20 Tue 21 Wed 22 Th…" at bounding box center [571, 355] width 1142 height 472
click at [639, 278] on app-calendar-viewport "Fri 10 Sat 11 Sun 12 Mon 13 Tue 14 Wed 15 Thu 16 Fri 17 Sat 18 Sun 19 Mon 20 Tu…" at bounding box center [571, 355] width 1142 height 472
click at [590, 280] on app-calendar-viewport "Tue 7 Wed 8 Thu 9 Fri 10 Sat 11 Sun 12 Mon 13 Tue 14 Wed 15 Thu 16 Fri 17 Sat 1…" at bounding box center [571, 355] width 1142 height 472
click at [611, 282] on app-calendar-viewport "Sun 5 Mon 6 Tue 7 Wed 8 Thu 9 Fri 10 Sat 11 Sun 12 Mon 13 Tue 14 Wed 15 Thu 16 …" at bounding box center [571, 355] width 1142 height 472
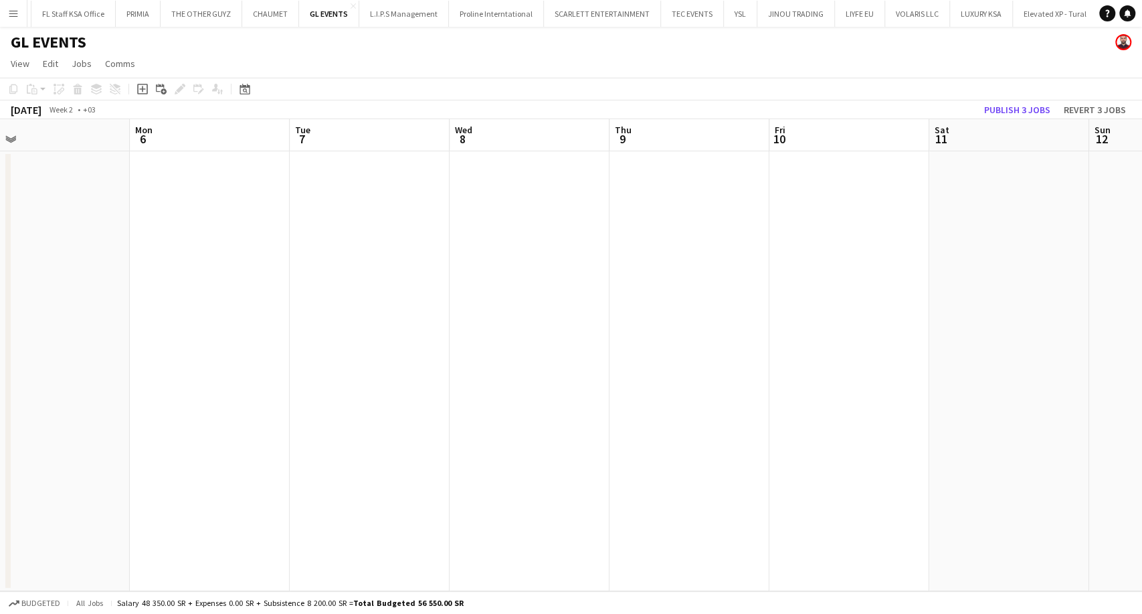
click at [754, 243] on app-calendar-viewport "Fri 3 Sat 4 Sun 5 Mon 6 Tue 7 Wed 8 Thu 9 Fri 10 Sat 11 Sun 12 Mon 13 Tue 14 We…" at bounding box center [571, 355] width 1142 height 472
click at [579, 259] on app-calendar-viewport "Tue 31 Wed 1 Thu 2 Fri 3 Sat 4 Sun 5 Mon 6 Tue 7 Wed 8 Thu 9 Fri 10 Sat 11 Sun …" at bounding box center [571, 355] width 1142 height 472
click at [692, 271] on app-calendar-viewport "Sat 28 Sun 29 Mon 30 Tue 31 Wed 1 Thu 2 Fri 3 Sat 4 Sun 5 Mon 6 Tue 7 Wed 8 Thu…" at bounding box center [571, 355] width 1142 height 472
click at [610, 268] on app-calendar-viewport "Wed 25 Thu 26 Fri 27 Sat 28 Sun 29 Mon 30 Tue 31 Wed 1 Thu 2 Fri 3 Sat 4 Sun 5 …" at bounding box center [571, 355] width 1142 height 472
click at [598, 271] on app-calendar-viewport "Sun 22 Mon 23 Tue 24 Wed 25 Thu 26 Fri 27 Sat 28 Sun 29 Mon 30 Tue 31 Wed 1 Thu…" at bounding box center [571, 355] width 1142 height 472
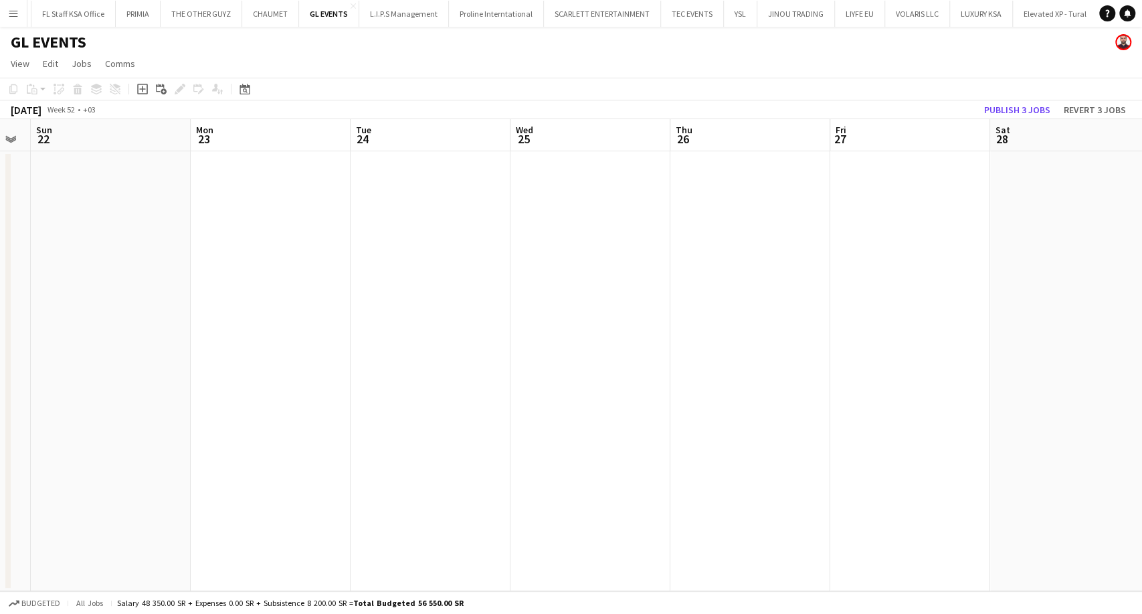
click at [709, 277] on app-calendar-viewport "Fri 20 Sat 21 Sun 22 Mon 23 Tue 24 Wed 25 Thu 26 Fri 27 Sat 28 Sun 29 Mon 30 Tu…" at bounding box center [571, 355] width 1142 height 472
click at [747, 268] on app-calendar-viewport "Sun 15 Mon 16 Tue 17 Wed 18 Thu 19 Fri 20 Sat 21 Sun 22 Mon 23 Tue 24 Wed 25 Th…" at bounding box center [571, 355] width 1142 height 472
click at [583, 265] on app-calendar-viewport "Fri 13 Sat 14 Sun 15 Mon 16 Tue 17 Wed 18 Thu 19 Fri 20 Sat 21 Sun 22 Mon 23 Tu…" at bounding box center [571, 355] width 1142 height 472
click at [713, 276] on app-calendar-viewport "Wed 11 Thu 12 Fri 13 Sat 14 Sun 15 Mon 16 Tue 17 Wed 18 Thu 19 Fri 20 Sat 21 Su…" at bounding box center [571, 355] width 1142 height 472
click at [750, 264] on app-calendar-viewport "Sat 7 Sun 8 Mon 9 Tue 10 Wed 11 Thu 12 Fri 13 Sat 14 Sun 15 Mon 16 Tue 17 Wed 1…" at bounding box center [571, 355] width 1142 height 472
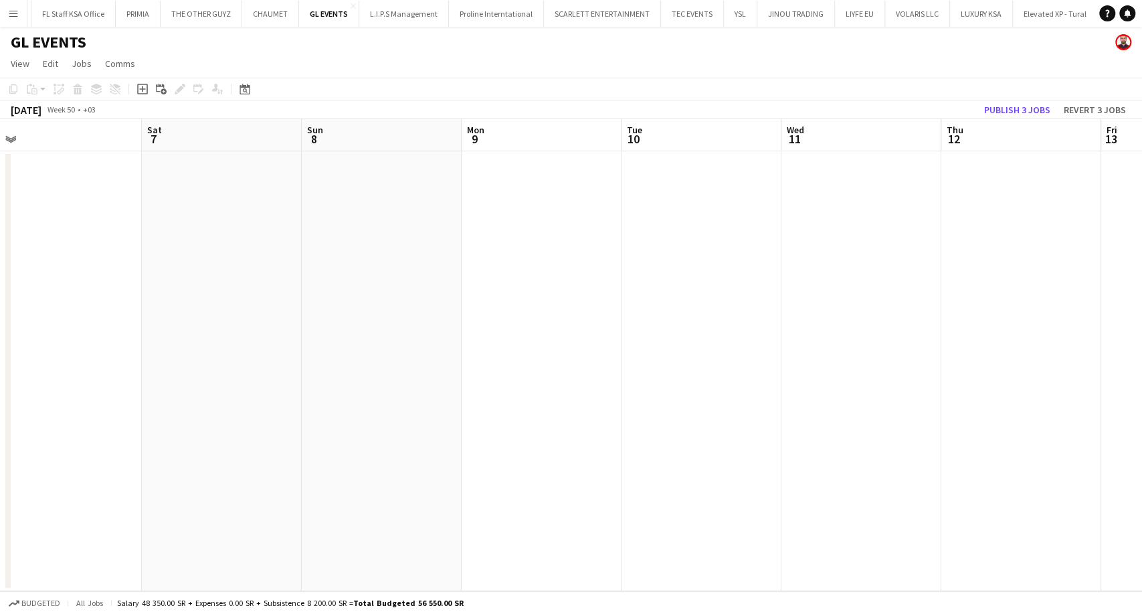
click at [666, 270] on app-calendar-viewport "Wed 4 Thu 5 Fri 6 Sat 7 Sun 8 Mon 9 Tue 10 Wed 11 Thu 12 Fri 13 Sat 14 Sun 15 M…" at bounding box center [571, 355] width 1142 height 472
click at [482, 221] on app-calendar-viewport "Mon 2 Tue 3 Wed 4 Thu 5 Fri 6 Sat 7 Sun 8 Mon 9 Tue 10 Wed 11 Thu 12 Fri 13 Sat…" at bounding box center [571, 355] width 1142 height 472
click at [518, 255] on app-calendar-viewport "Wed 27 Thu 28 Fri 29 Sat 30 Sun 1 Mon 2 Tue 3 Wed 4 Thu 5 Fri 6 Sat 7 Sun 8 Mon…" at bounding box center [571, 355] width 1142 height 472
click at [472, 290] on app-calendar-viewport "Tue 26 Wed 27 Thu 28 Fri 29 Sat 30 Sun 1 Mon 2 Tue 3 Wed 4 Thu 5 Fri 6 Sat 7 Su…" at bounding box center [571, 355] width 1142 height 472
click at [561, 284] on app-calendar-viewport "Sat 23 Sun 24 Mon 25 Tue 26 Wed 27 Thu 28 Fri 29 Sat 30 Sun 1 Mon 2 Tue 3 Wed 4…" at bounding box center [571, 355] width 1142 height 472
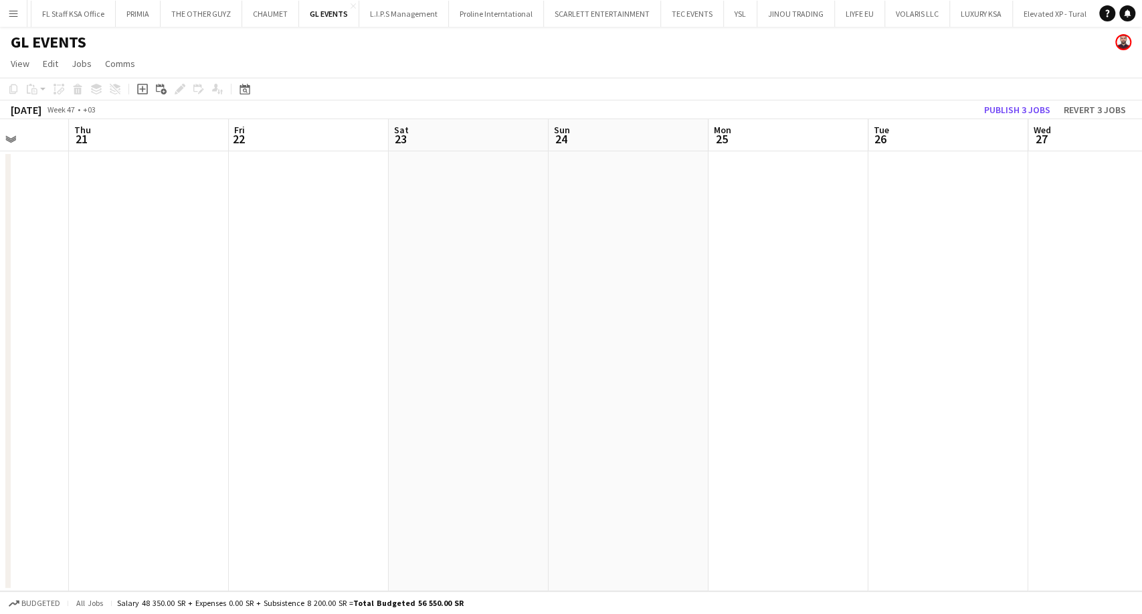
click at [551, 280] on app-calendar-viewport "Mon 18 Tue 19 Wed 20 Thu 21 Fri 22 Sat 23 Sun 24 Mon 25 Tue 26 Wed 27 Thu 28 Fr…" at bounding box center [571, 355] width 1142 height 472
click at [575, 272] on app-calendar-viewport "Mon 18 Tue 19 Wed 20 Thu 21 Fri 22 Sat 23 Sun 24 Mon 25 Tue 26 Wed 27 Thu 28 Fr…" at bounding box center [571, 355] width 1142 height 472
click at [461, 242] on app-calendar-viewport "Fri 15 Sat 16 Sun 17 Mon 18 Tue 19 Wed 20 Thu 21 Fri 22 Sat 23 Sun 24 Mon 25 Tu…" at bounding box center [571, 355] width 1142 height 472
click at [717, 241] on app-calendar-viewport "Mon 11 Tue 12 Wed 13 Thu 14 Fri 15 Sat 16 Sun 17 Mon 18 Tue 19 Wed 20 Thu 21 Fr…" at bounding box center [571, 355] width 1142 height 472
click at [541, 273] on app-calendar-viewport "Sun 10 Mon 11 Tue 12 Wed 13 Thu 14 Fri 15 Sat 16 Sun 17 Mon 18 Tue 19 Wed 20 Th…" at bounding box center [571, 355] width 1142 height 472
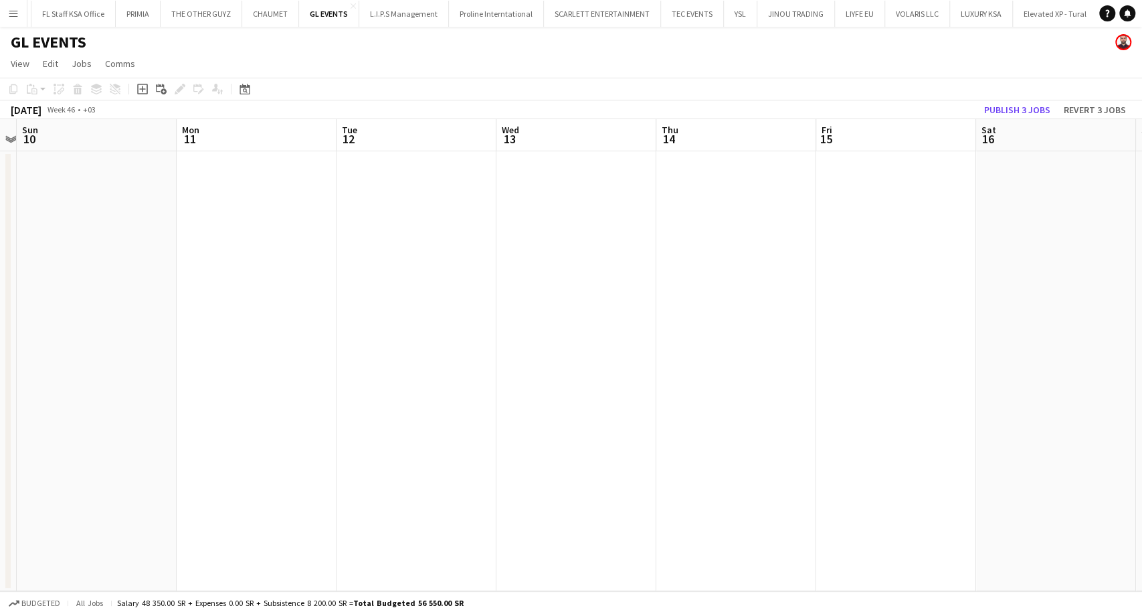
click at [595, 296] on app-calendar-viewport "Fri 8 Sat 9 Sun 10 Mon 11 Tue 12 Wed 13 Thu 14 Fri 15 Sat 16 Sun 17 Mon 18 Tue …" at bounding box center [571, 355] width 1142 height 472
click at [725, 291] on app-calendar-viewport "Mon 4 Tue 5 Wed 6 Thu 7 Fri 8 Sat 9 Sun 10 Mon 11 Tue 12 Wed 13 Thu 14 Fri 15 S…" at bounding box center [571, 355] width 1142 height 472
click at [762, 282] on app-calendar-viewport "Wed 30 Thu 31 Fri 1 Sat 2 Sun 3 Mon 4 Tue 5 Wed 6 Thu 7 Fri 8 Sat 9 Sun 10 Mon …" at bounding box center [571, 355] width 1142 height 472
click at [767, 266] on app-calendar-viewport "Mon 28 Tue 29 Wed 30 Thu 31 Fri 1 Sat 2 Sun 3 Mon 4 Tue 5 Wed 6 Thu 7 Fri 8 Sat…" at bounding box center [571, 355] width 1142 height 472
click at [816, 262] on app-calendar-viewport "Fri 25 Sat 26 Sun 27 Mon 28 Tue 29 Wed 30 Thu 31 Fri 1 Sat 2 Sun 3 Mon 4 Tue 5 …" at bounding box center [571, 355] width 1142 height 472
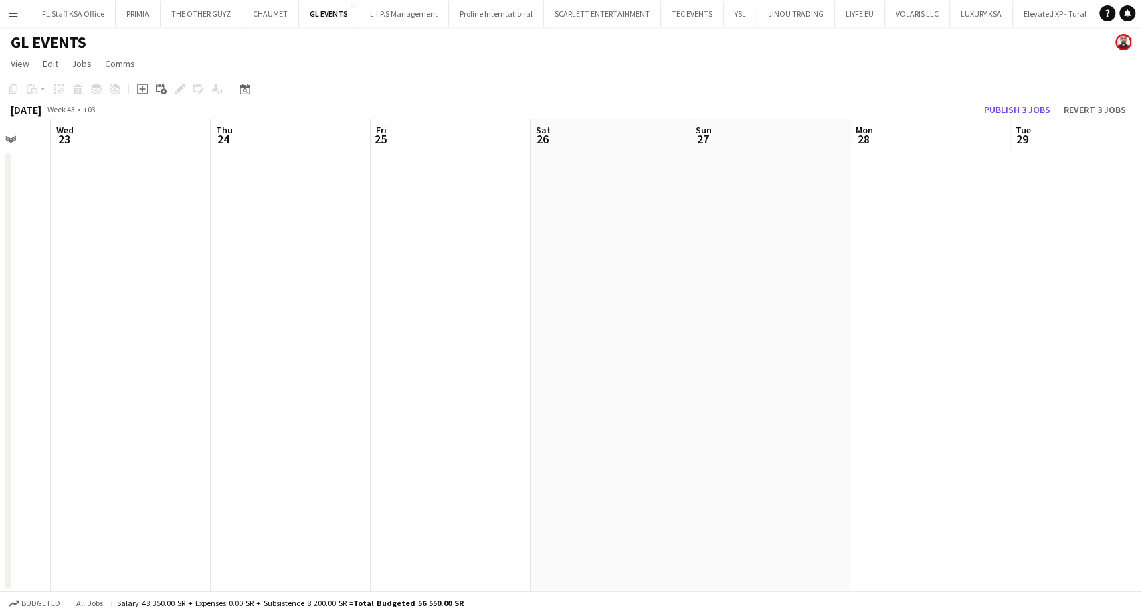
click at [755, 253] on app-calendar-viewport "Mon 21 Tue 22 Wed 23 Thu 24 Fri 25 Sat 26 Sun 27 Mon 28 Tue 29 Wed 30 Thu 31 Fr…" at bounding box center [571, 355] width 1142 height 472
click at [751, 264] on app-calendar-viewport "Tue 15 Wed 16 Thu 17 Fri 18 Sat 19 Sun 20 Mon 21 Tue 22 Wed 23 Thu 24 Fri 25 Sa…" at bounding box center [571, 355] width 1142 height 472
click at [812, 285] on app-calendar-viewport "Thu 10 Fri 11 Sat 12 Sun 13 Mon 14 Tue 15 Wed 16 Thu 17 Fri 18 Sat 19 Sun 20 Mo…" at bounding box center [571, 355] width 1142 height 472
click at [775, 280] on app-calendar-viewport "Thu 10 Fri 11 Sat 12 Sun 13 Mon 14 Tue 15 Wed 16 Thu 17 Fri 18 Sat 19 Sun 20 Mo…" at bounding box center [571, 355] width 1142 height 472
click at [787, 288] on app-calendar-viewport "Sat 5 Sun 6 Mon 7 Tue 8 Wed 9 Thu 10 Fri 11 Sat 12 Sun 13 Mon 14 Tue 15 Wed 16 …" at bounding box center [571, 355] width 1142 height 472
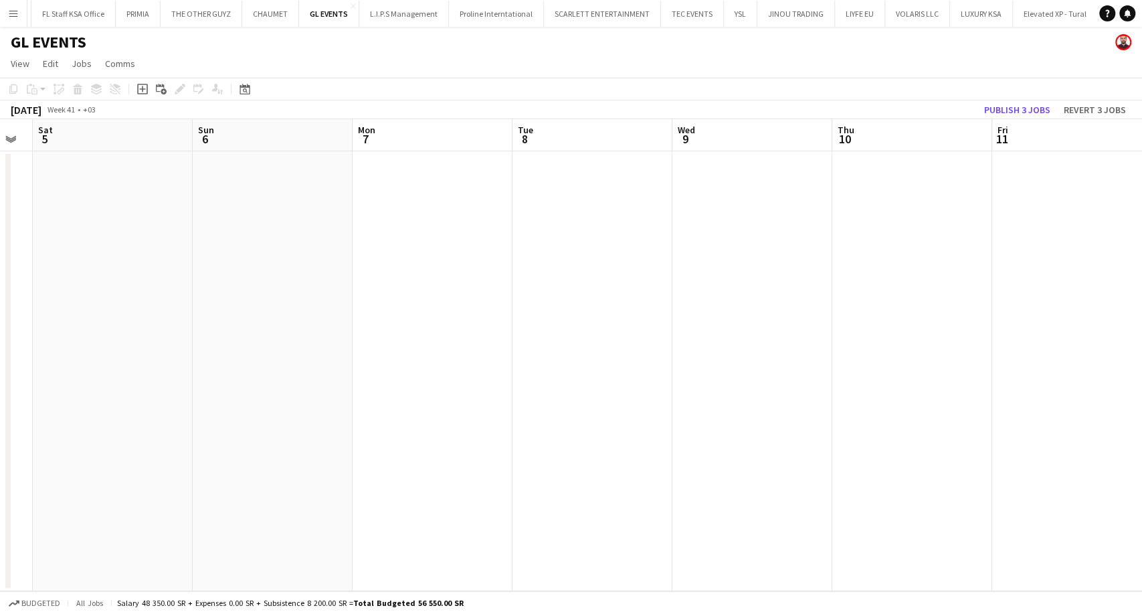
click at [848, 287] on app-calendar-viewport "Thu 3 15/15 1 Job Fri 4 Sat 5 Sun 6 Mon 7 Tue 8 Wed 9 Thu 10 Fri 11 Sat 12 Sun …" at bounding box center [571, 355] width 1142 height 472
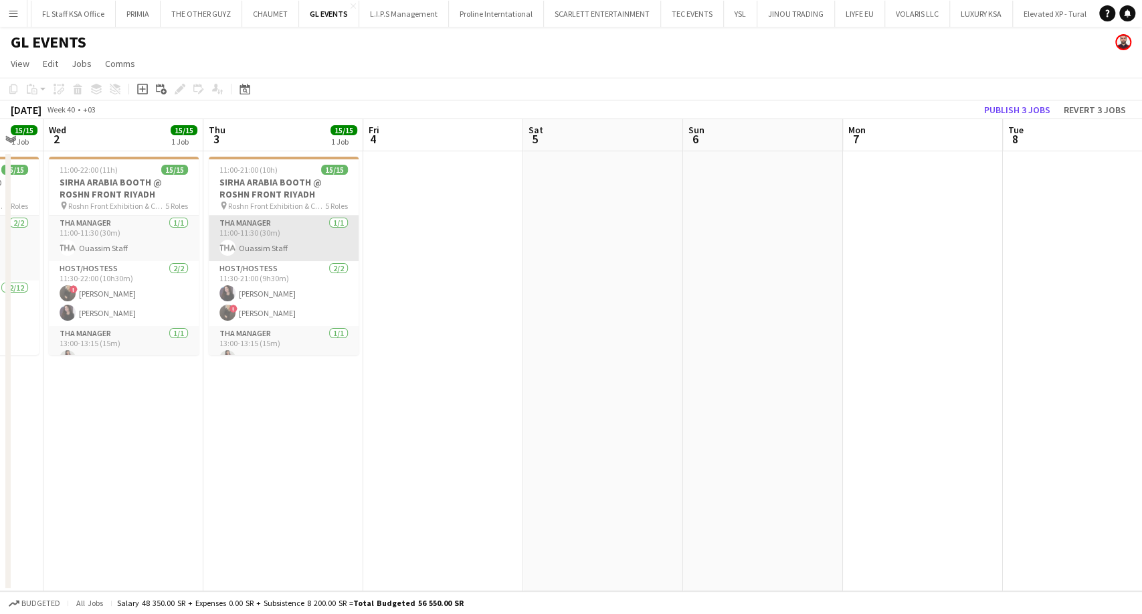
click at [254, 254] on app-calendar-viewport "Mon 30 Tue 1 15/15 1 Job Wed 2 15/15 1 Job Thu 3 15/15 1 Job Fri 4 Sat 5 Sun 6 …" at bounding box center [571, 355] width 1142 height 472
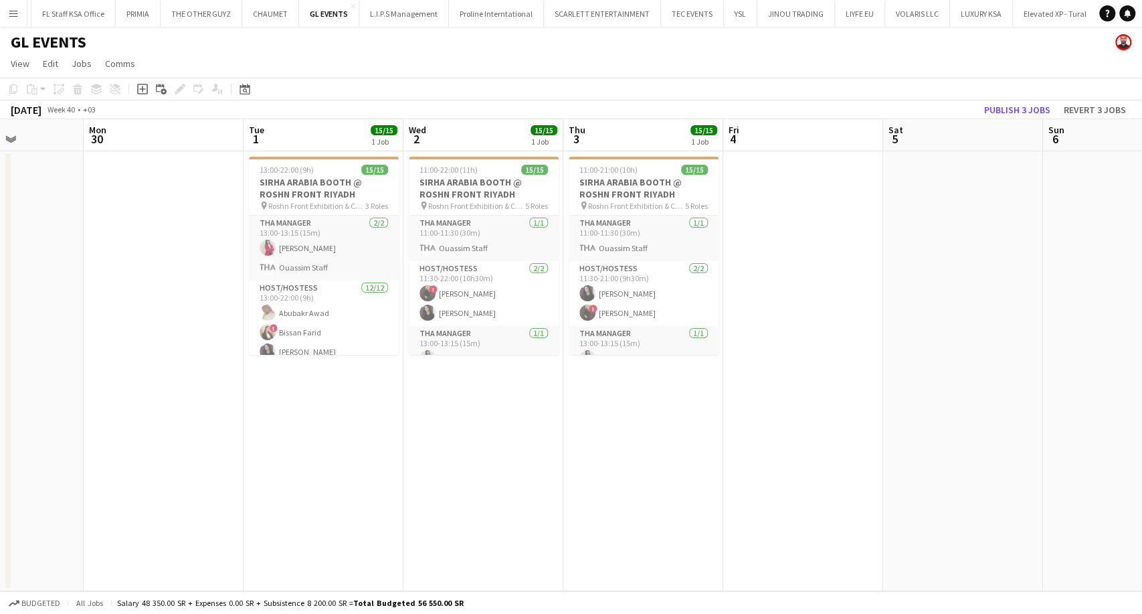
scroll to position [0, 371]
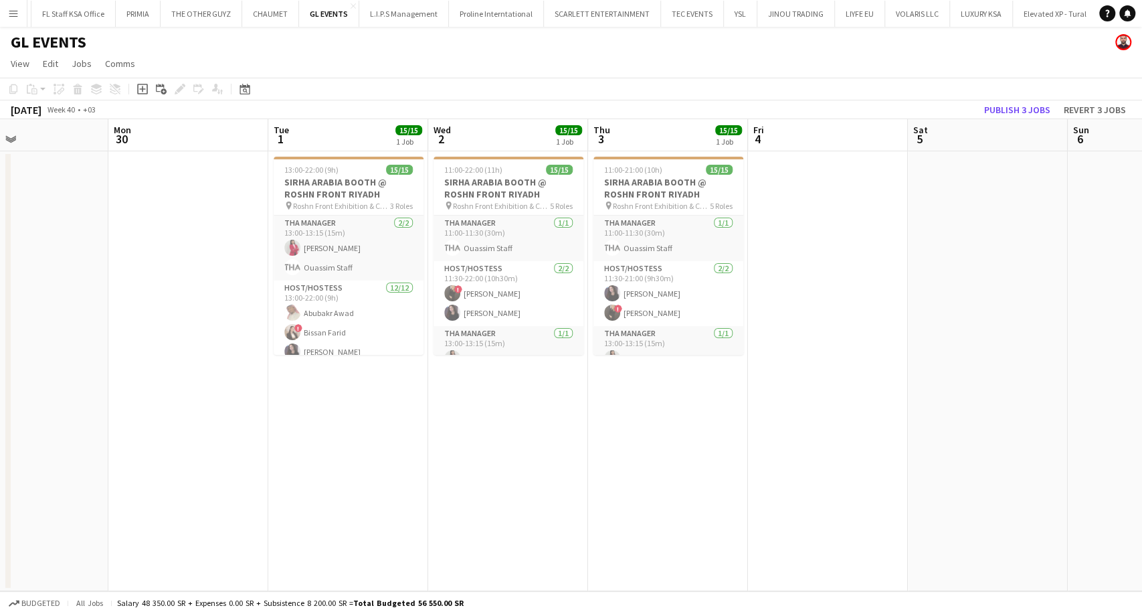
click at [648, 254] on app-calendar-viewport "Fri 27 Sat 28 Sun 29 Mon 30 Tue 1 15/15 1 Job Wed 2 15/15 1 Job Thu 3 15/15 1 J…" at bounding box center [571, 355] width 1142 height 472
click at [250, 89] on div "Date picker" at bounding box center [245, 89] width 16 height 16
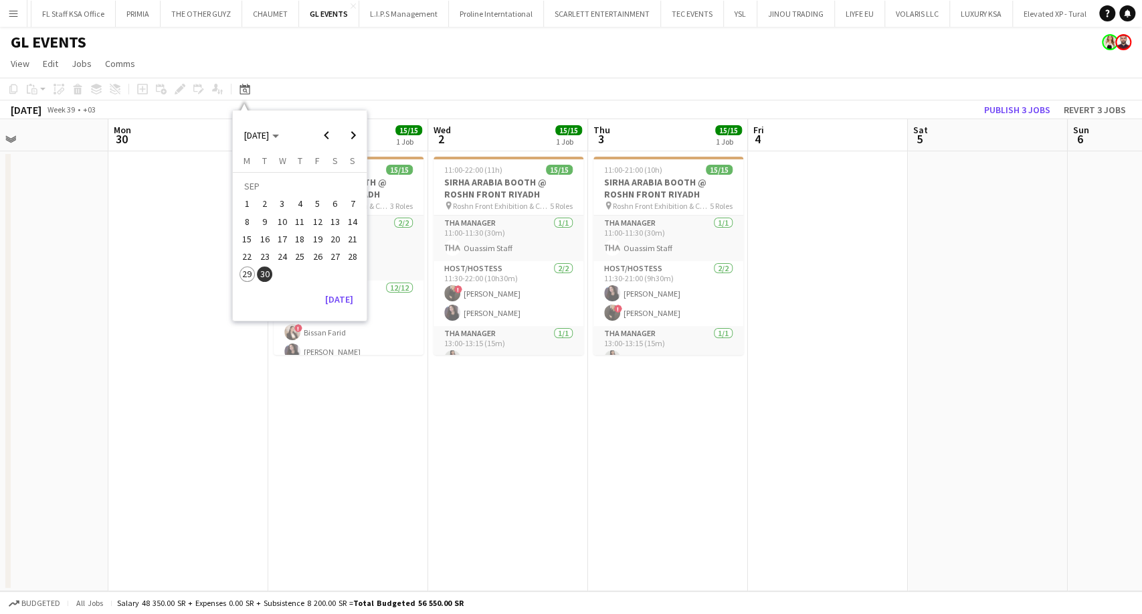
click at [265, 275] on span "30" at bounding box center [265, 274] width 16 height 16
click at [341, 294] on button "[DATE]" at bounding box center [339, 298] width 39 height 21
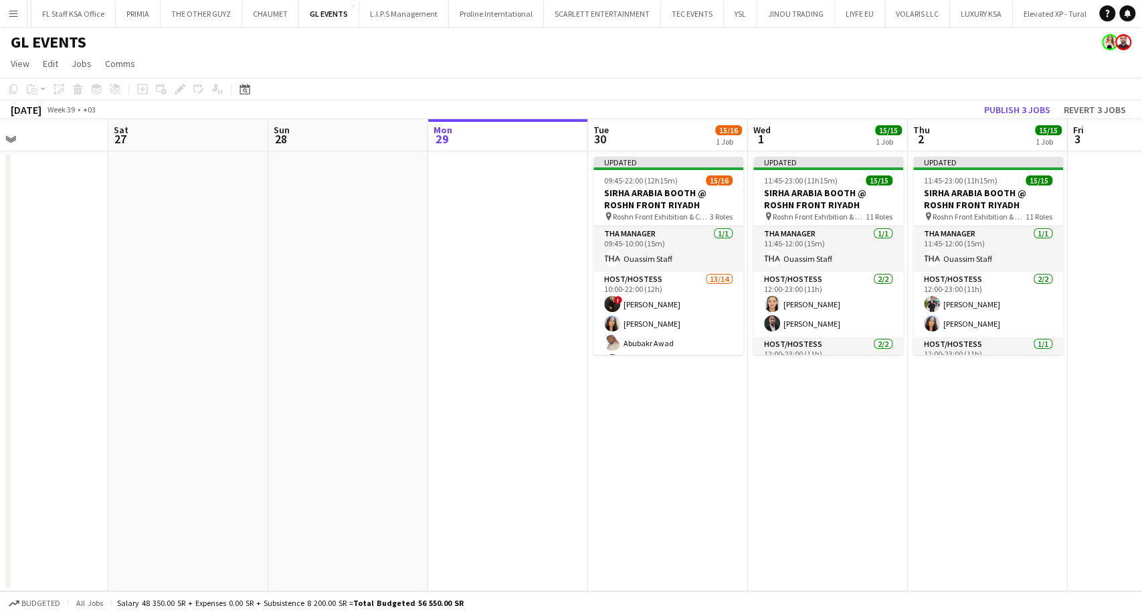
scroll to position [0, 460]
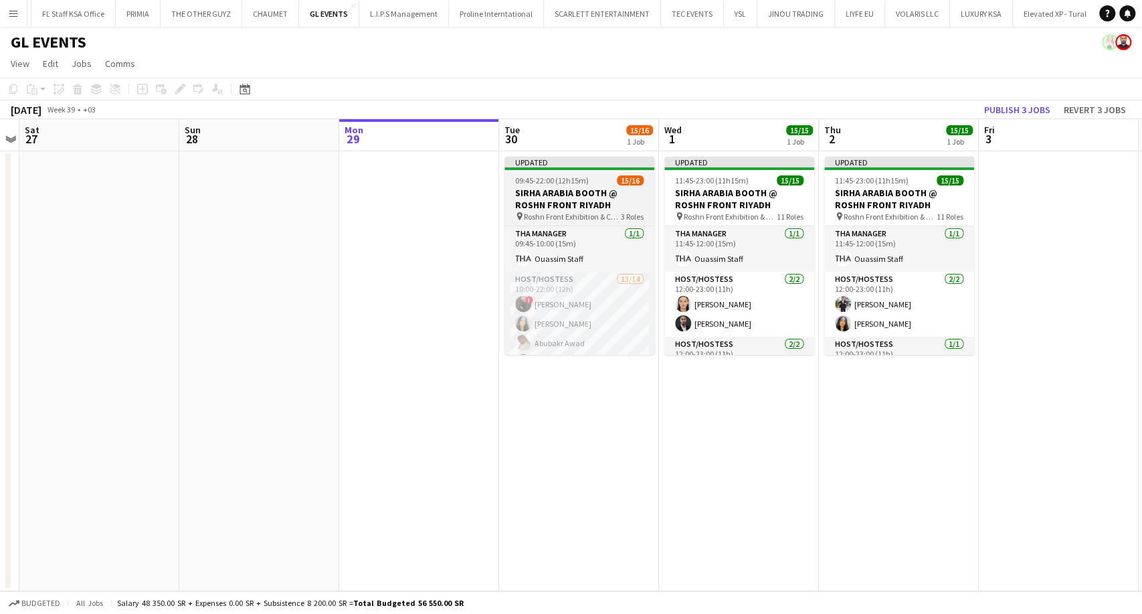
click at [563, 199] on h3 "SIRHA ARABIA BOOTH @ ROSHN FRONT RIYADH" at bounding box center [579, 199] width 150 height 24
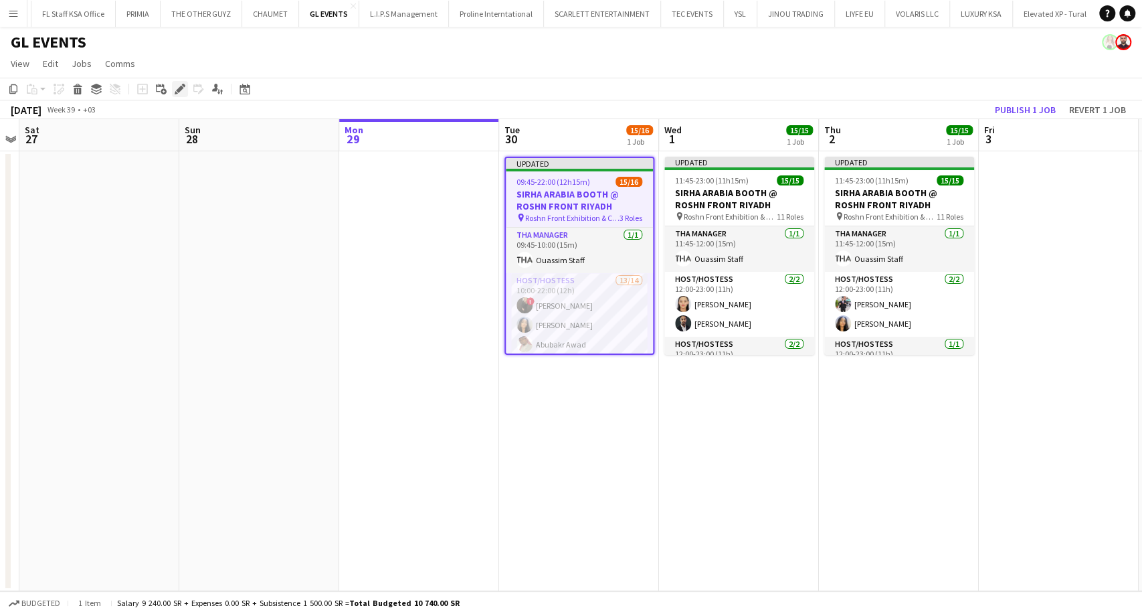
click at [179, 87] on icon at bounding box center [179, 89] width 7 height 7
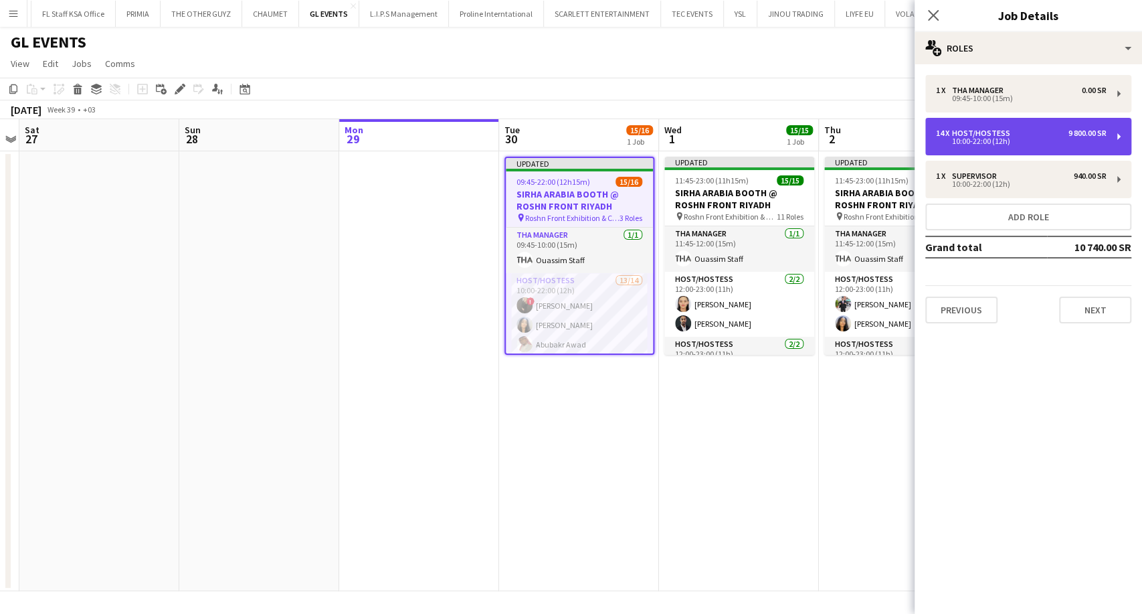
click at [984, 143] on div "10:00-22:00 (12h)" at bounding box center [1021, 141] width 171 height 7
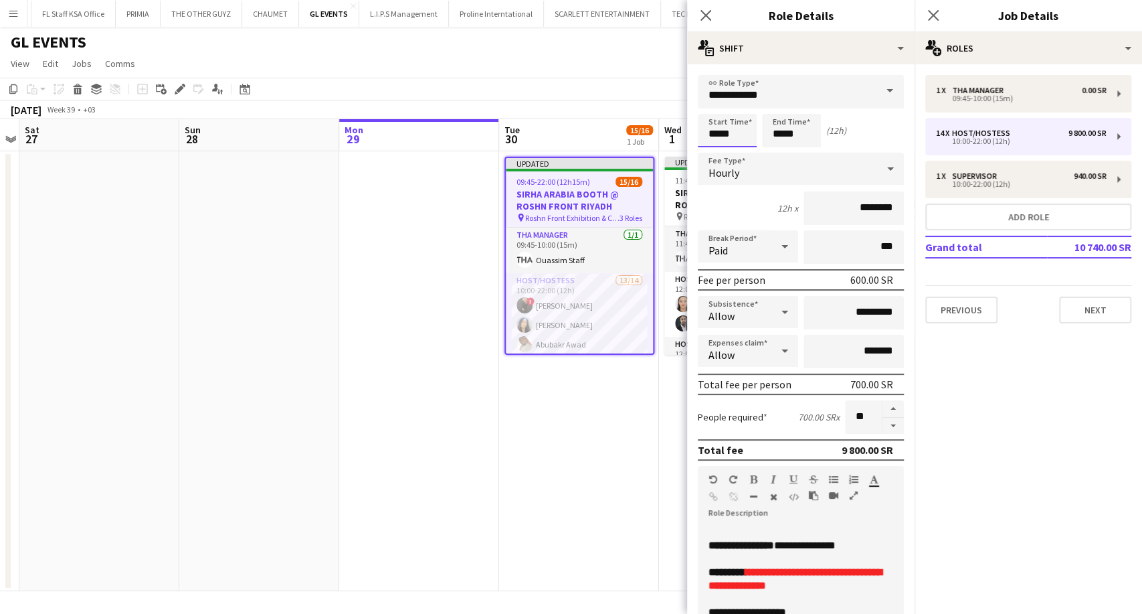
click at [707, 135] on input "*****" at bounding box center [727, 130] width 59 height 33
type input "*****"
click at [711, 108] on div at bounding box center [713, 106] width 27 height 13
click at [781, 126] on input "*****" at bounding box center [791, 130] width 59 height 33
type input "*****"
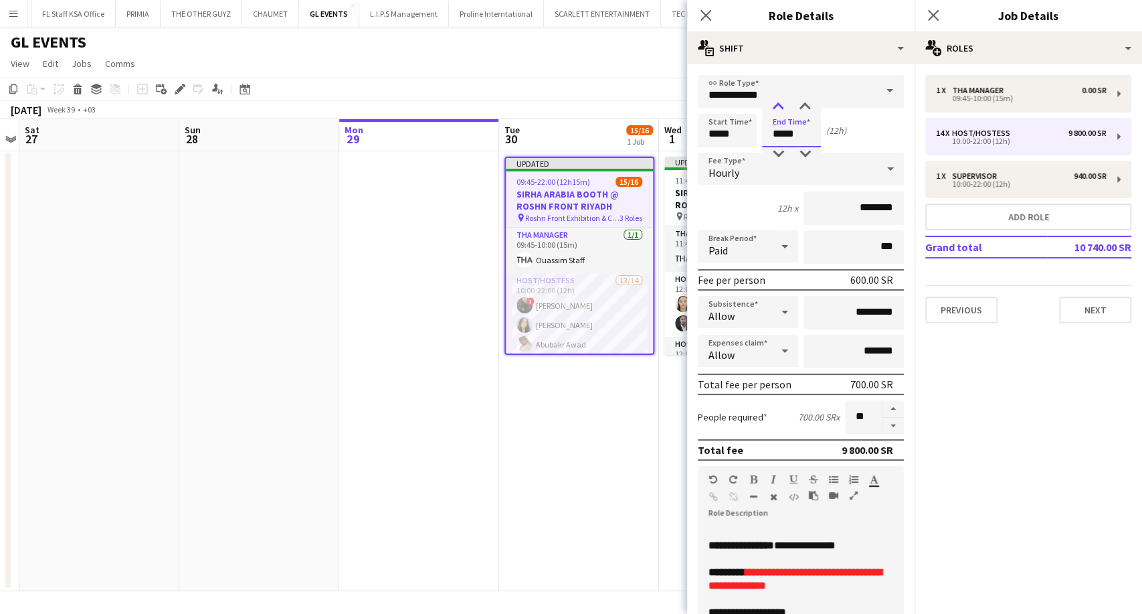
click at [778, 105] on div at bounding box center [778, 106] width 27 height 13
click at [449, 314] on app-date-cell at bounding box center [419, 371] width 160 height 440
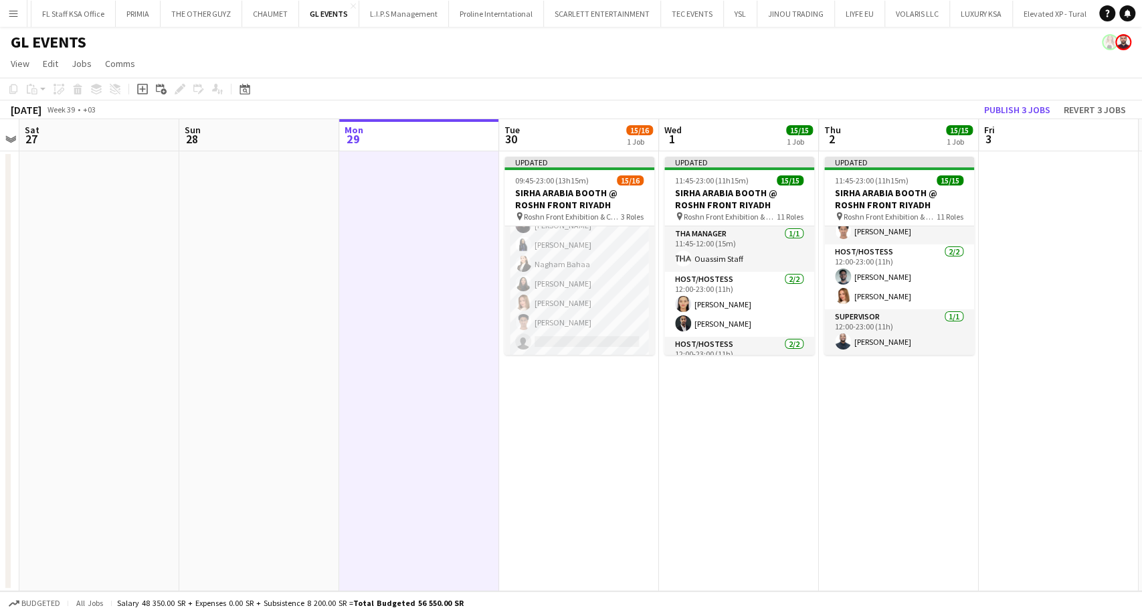
scroll to position [0, 0]
